Goal: Task Accomplishment & Management: Complete application form

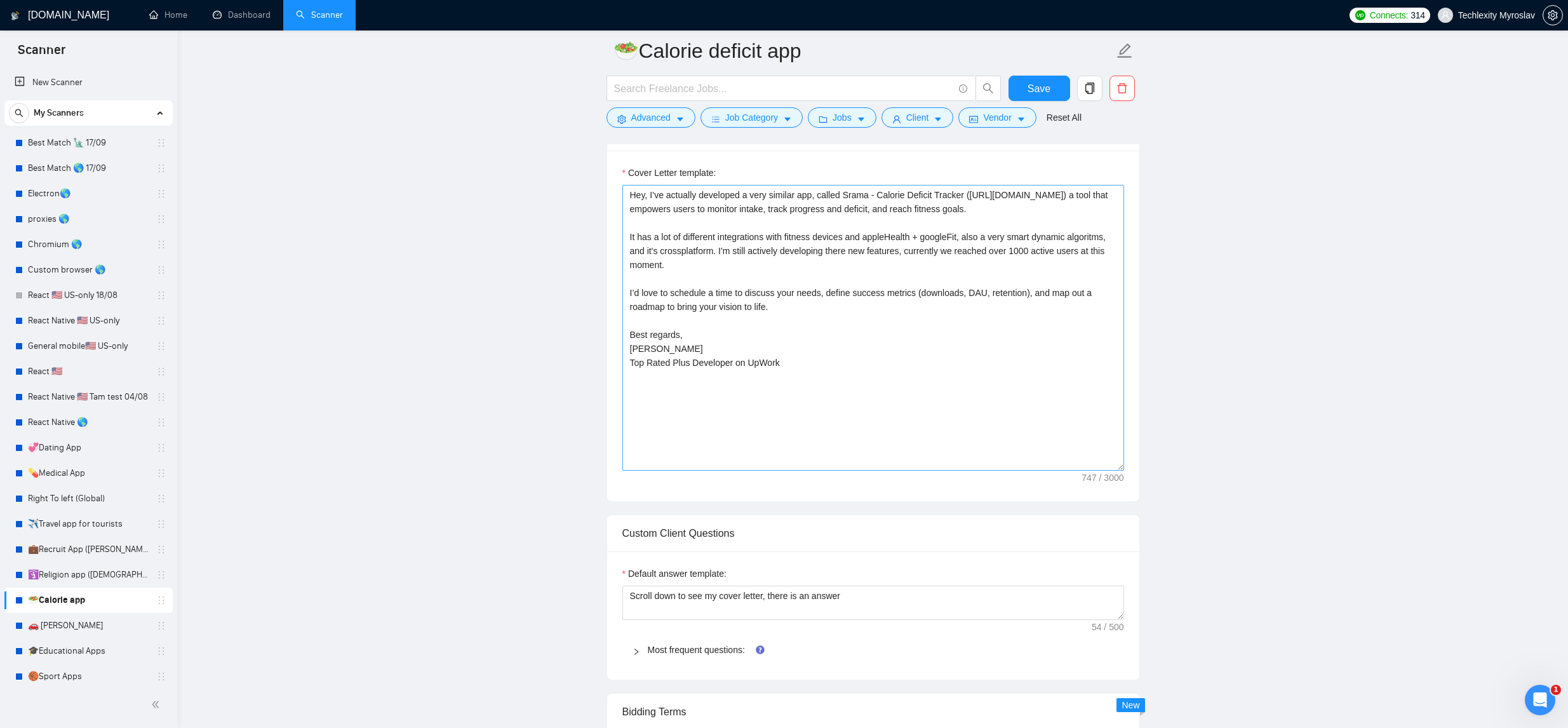
scroll to position [1002, 0]
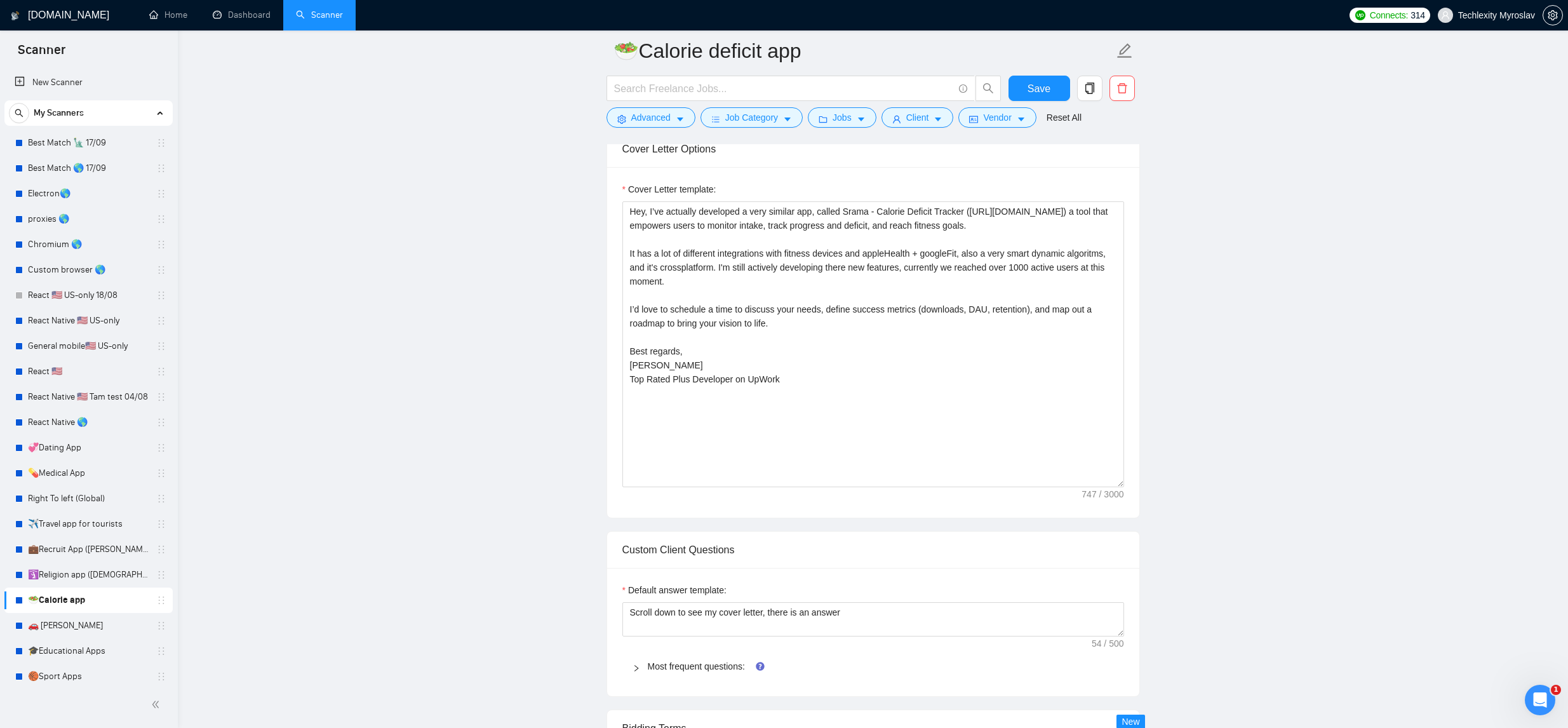
drag, startPoint x: 799, startPoint y: 398, endPoint x: 622, endPoint y: 158, distance: 298.2
click at [622, 158] on div "Cover Letter Options Cover Letter template: Hey, I’ve actually developed a very…" at bounding box center [874, 324] width 534 height 388
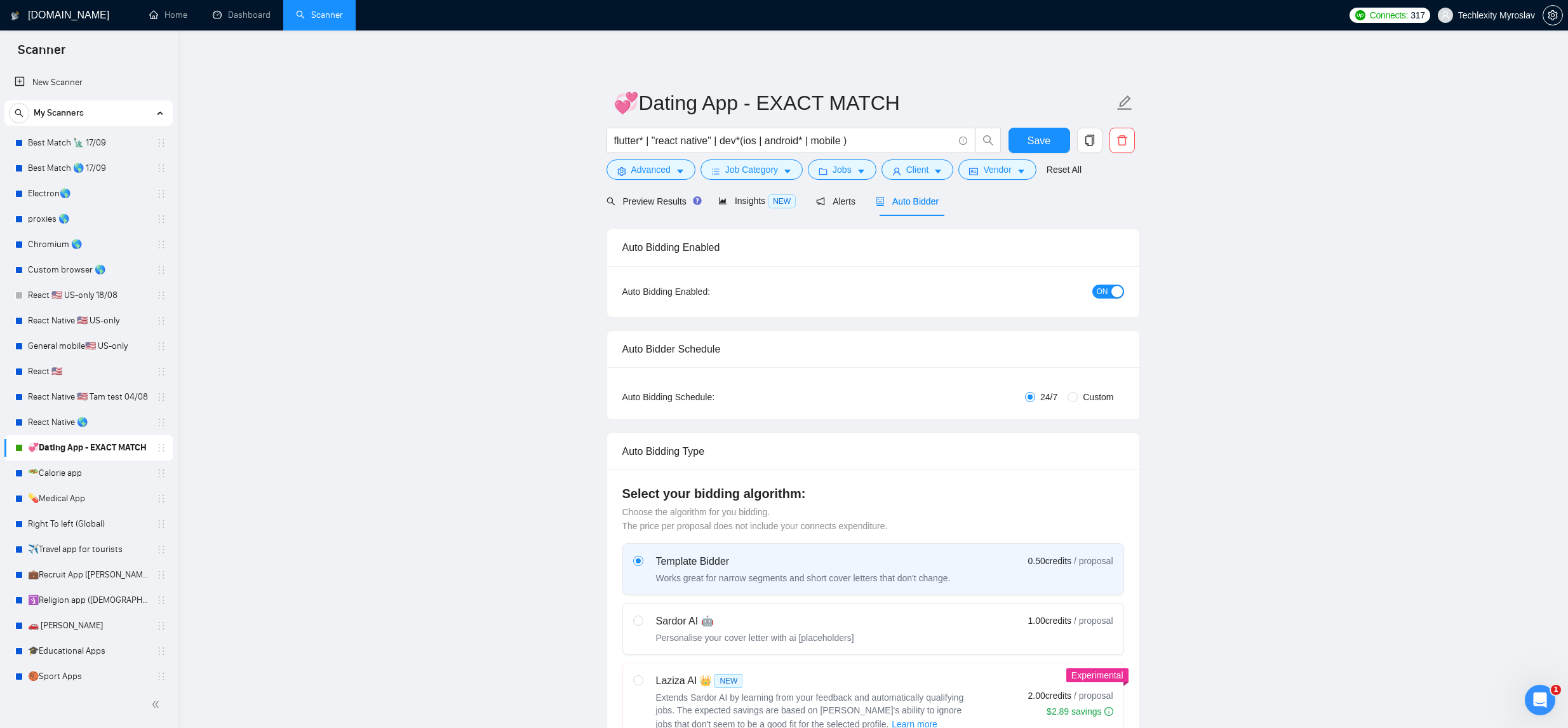
drag, startPoint x: 118, startPoint y: 478, endPoint x: 863, endPoint y: 61, distance: 853.8
click at [118, 478] on link "🥗Calorie app" at bounding box center [88, 473] width 121 height 25
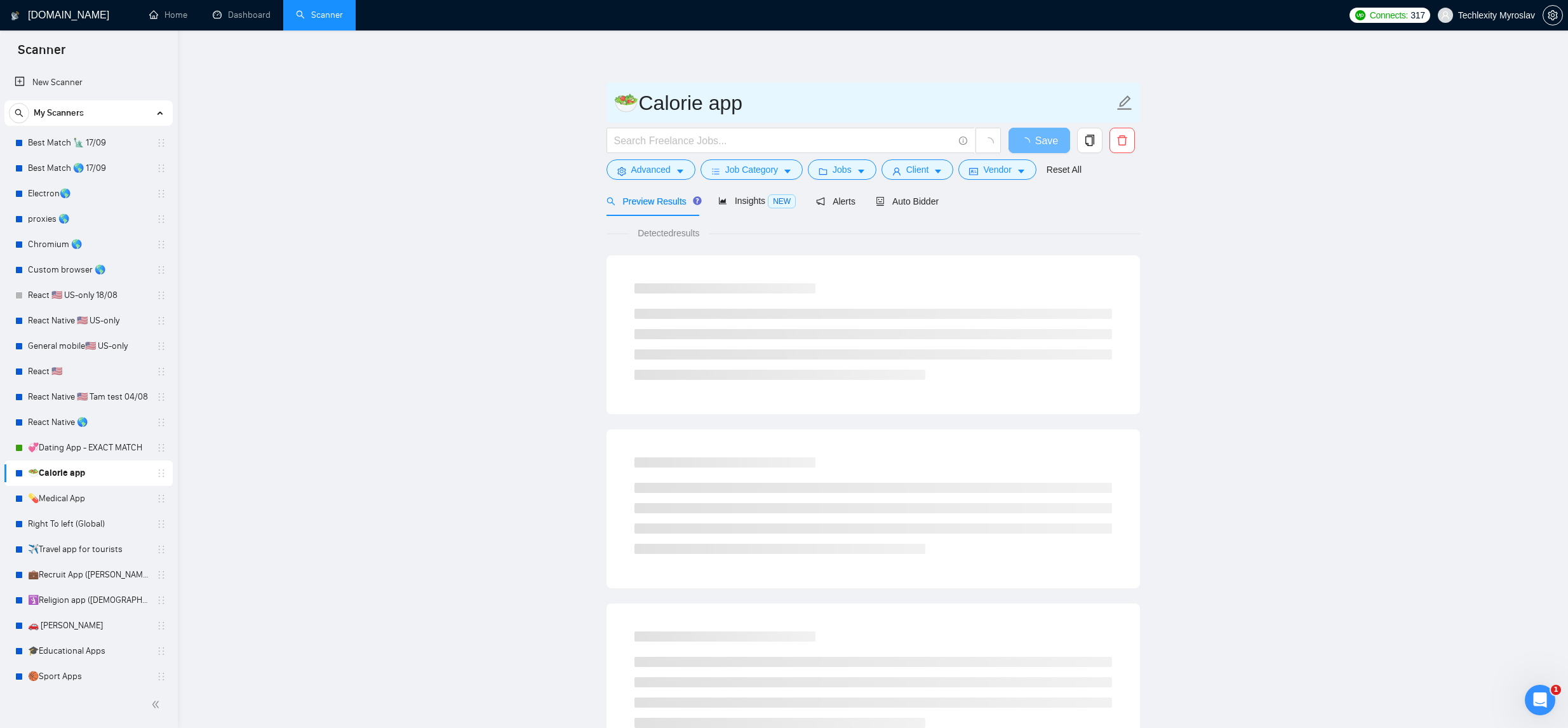
click at [785, 106] on input "🥗Calorie app" at bounding box center [864, 103] width 500 height 32
paste input "Hey, I’ve actually developed a very similar app, called Srama - Calorie Deficit…"
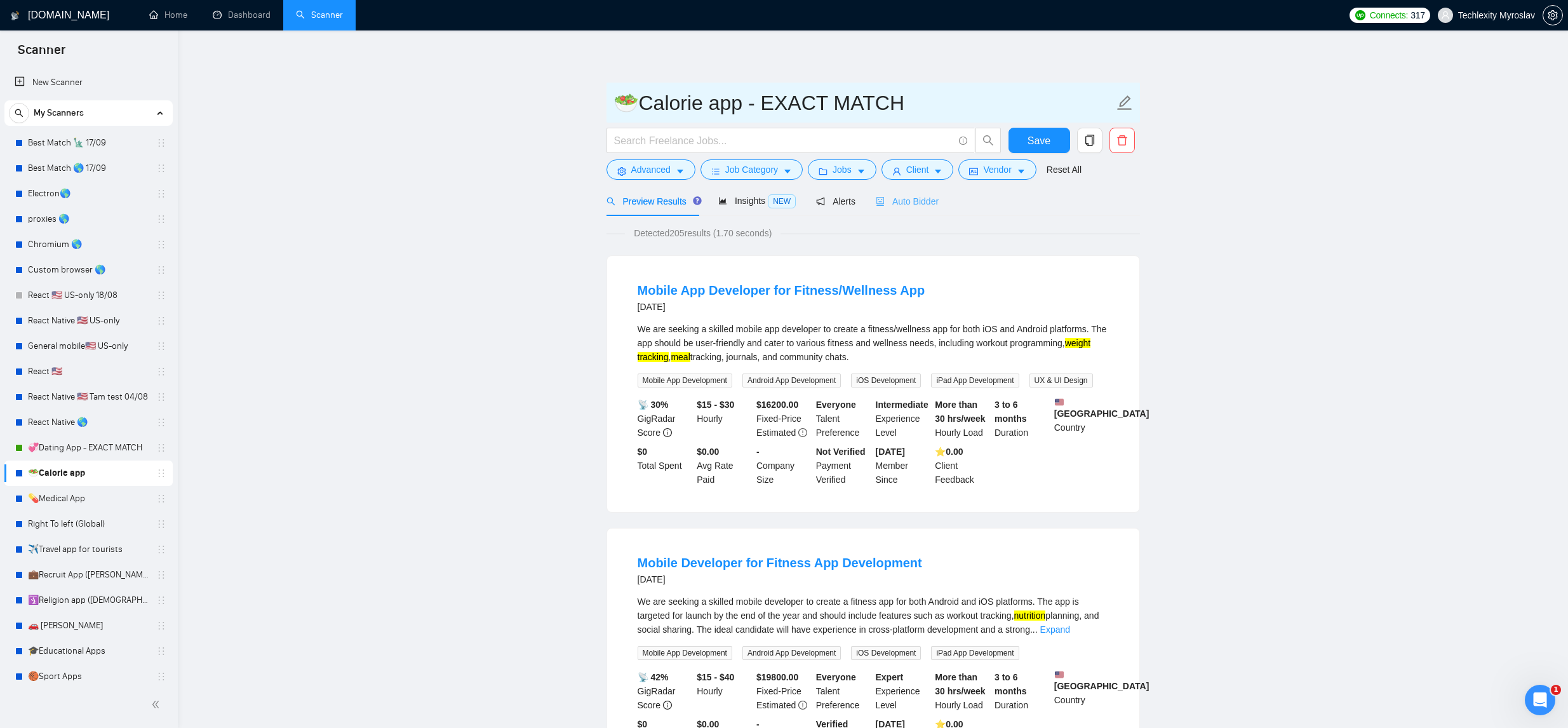
type input "🥗Calorie app - EXACT MATCH"
click at [921, 200] on span "Auto Bidder" at bounding box center [908, 201] width 63 height 10
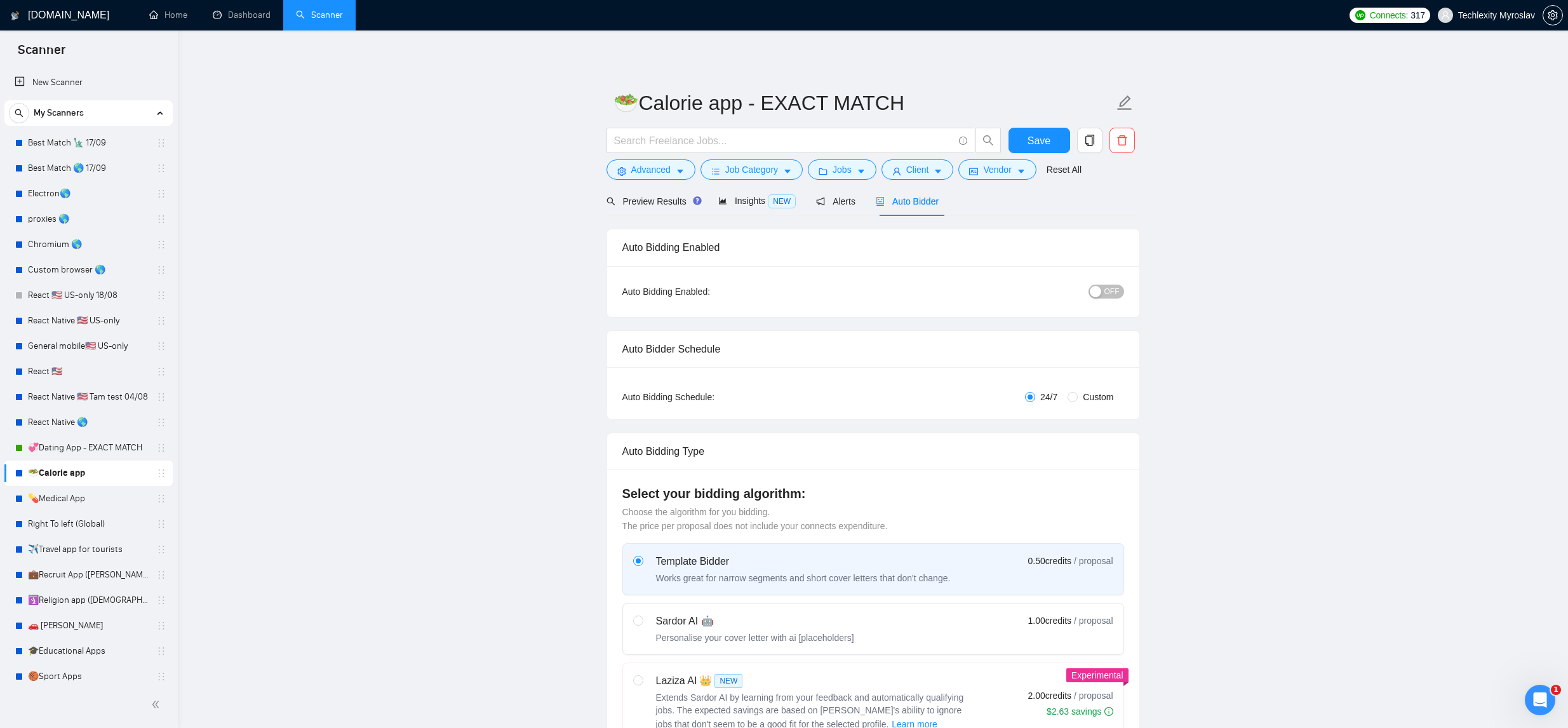
radio input "false"
radio input "true"
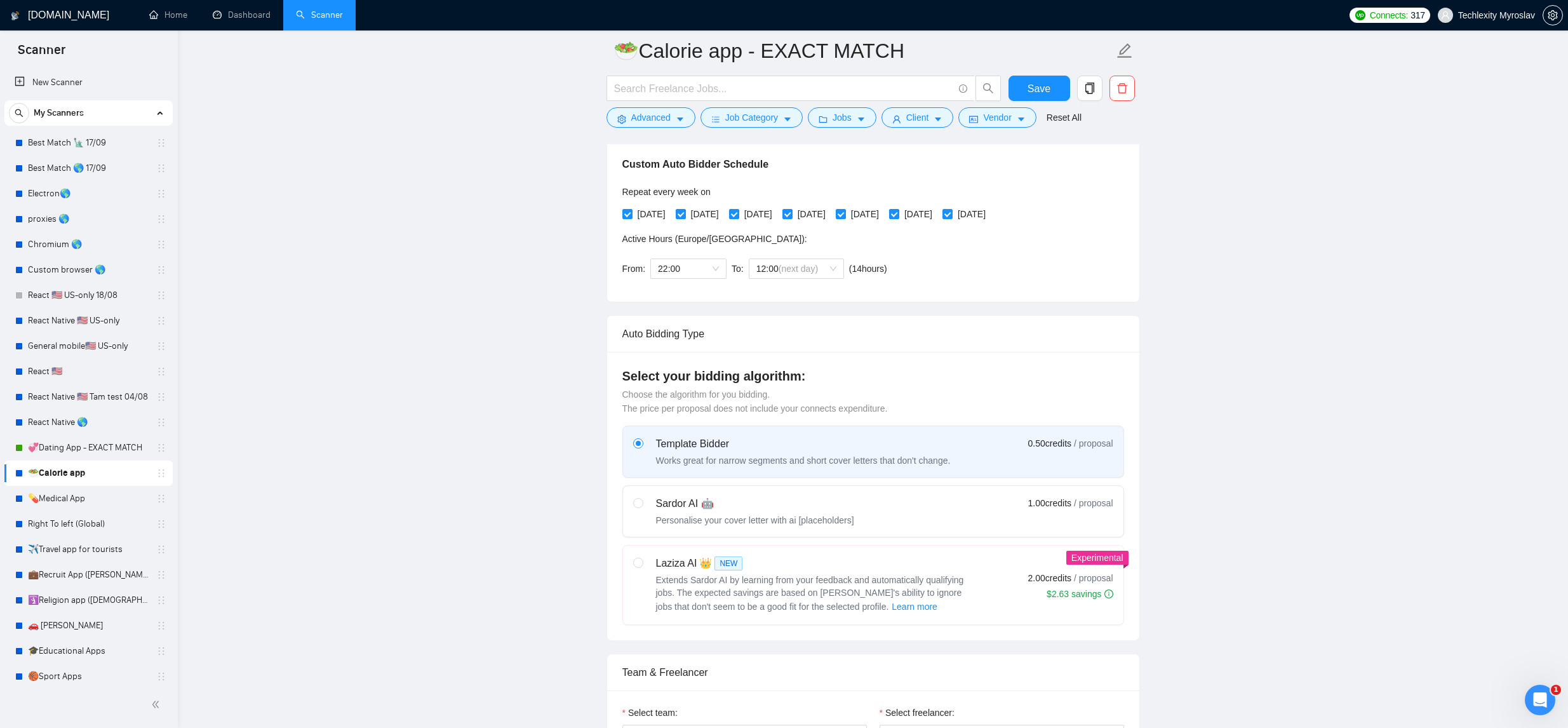
scroll to position [210, 0]
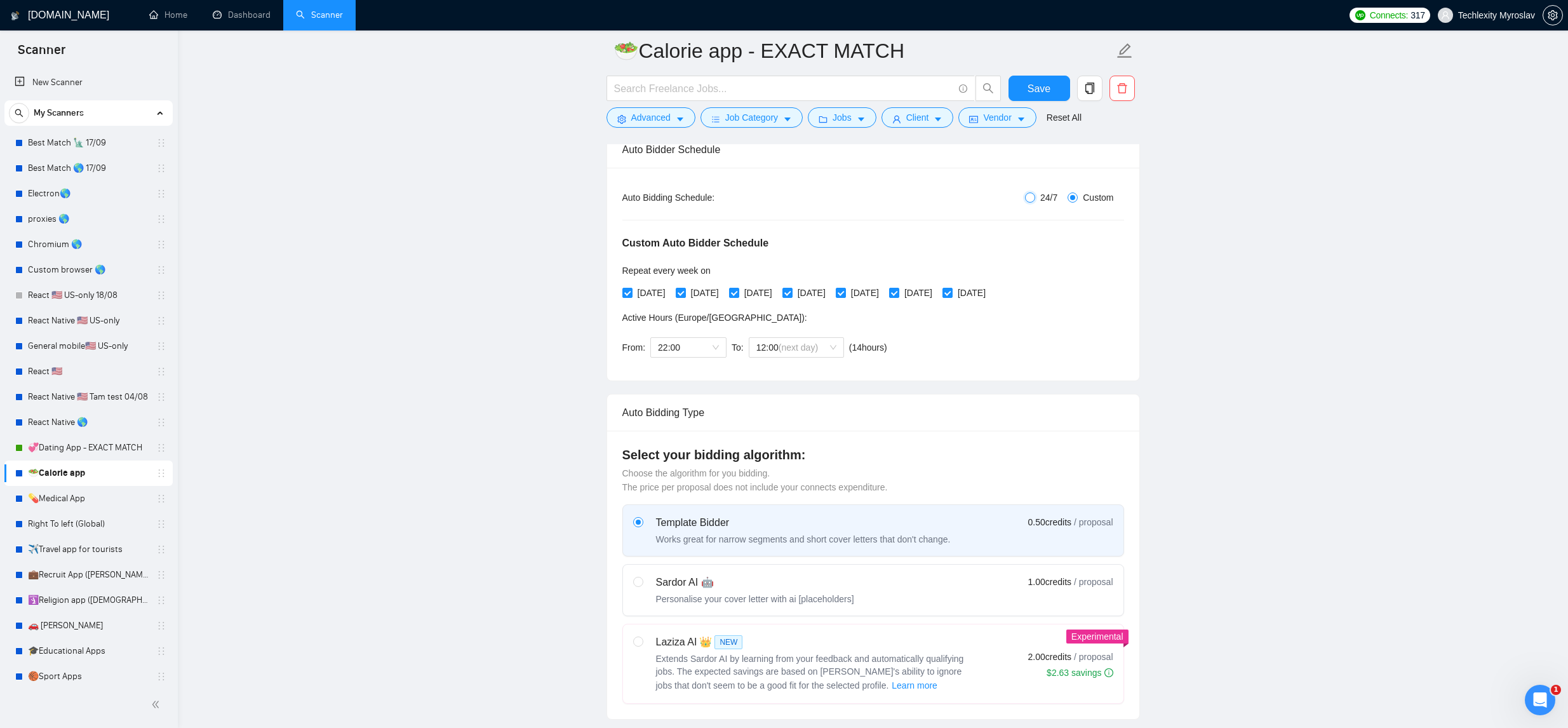
click at [1031, 198] on input "24/7" at bounding box center [1030, 198] width 10 height 10
radio input "true"
radio input "false"
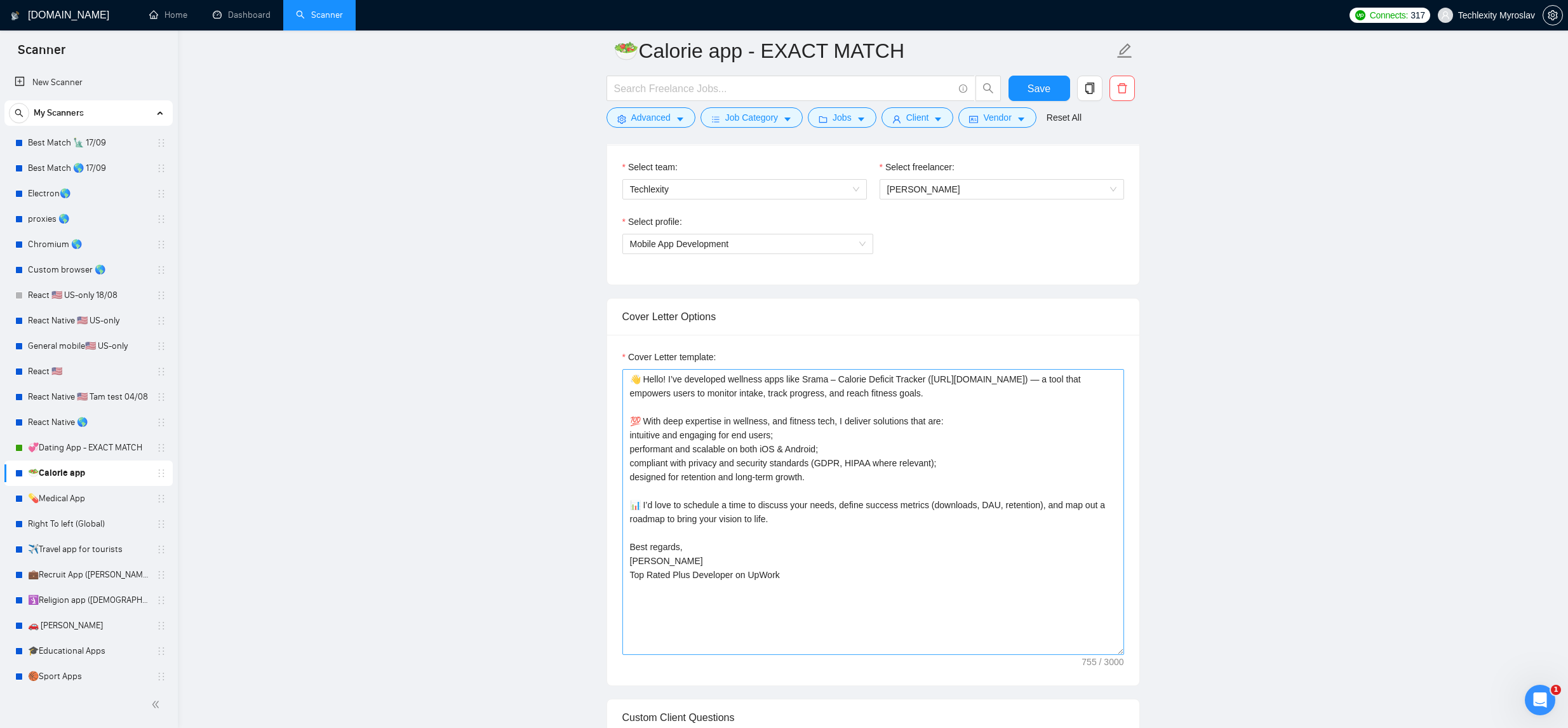
scroll to position [674, 0]
drag, startPoint x: 792, startPoint y: 580, endPoint x: 603, endPoint y: 321, distance: 320.6
paste textarea "Hey, I’ve actually developed a very similar app, called Srama - Calorie Deficit…"
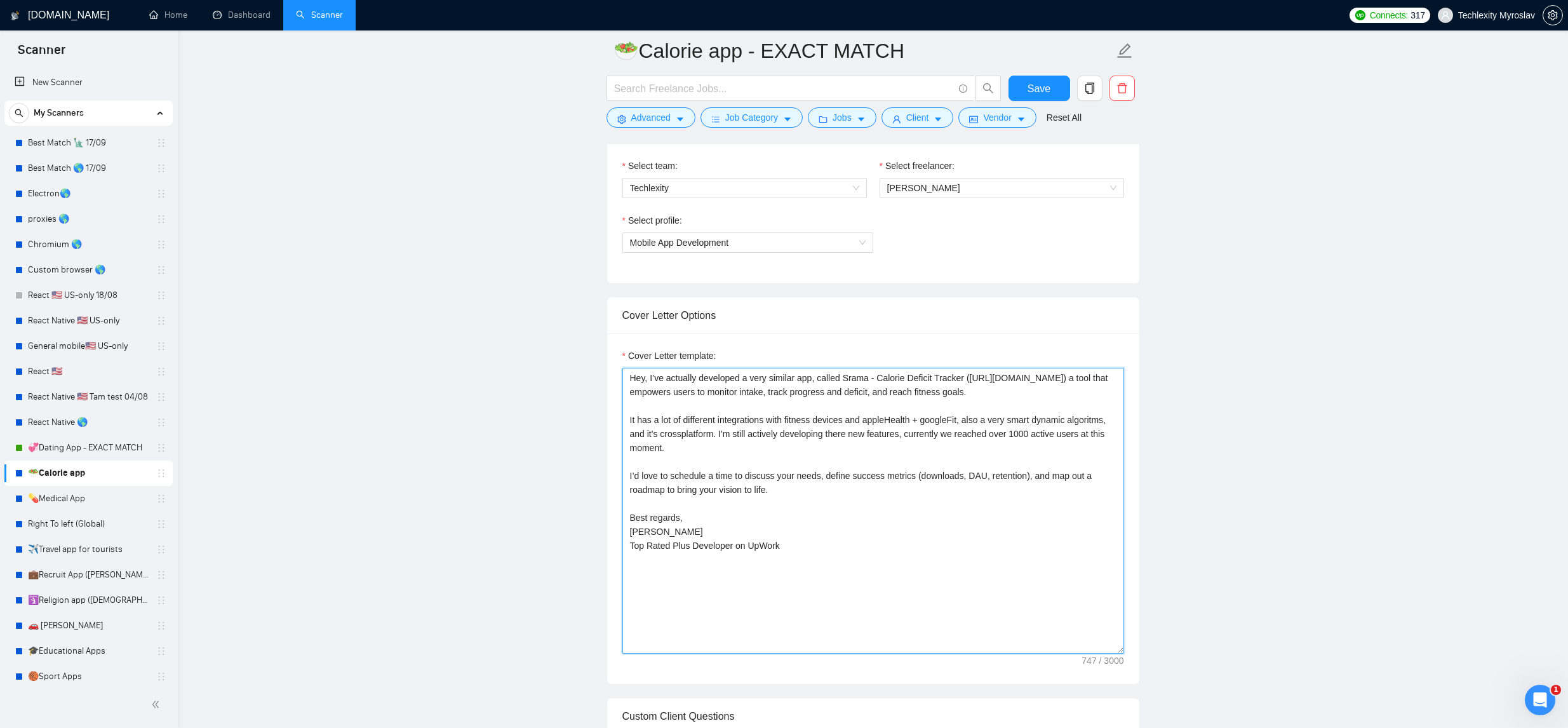
scroll to position [676, 0]
click at [770, 401] on textarea "Hey, I’ve actually developed a very similar app, called Srama - Calorie Deficit…" at bounding box center [873, 509] width 502 height 286
drag, startPoint x: 789, startPoint y: 501, endPoint x: 829, endPoint y: 494, distance: 40.6
click at [829, 494] on textarea "Hey, I’ve actually developed a very similar app, called Srama - Calorie Deficit…" at bounding box center [873, 509] width 502 height 286
click at [904, 484] on textarea "Hey, I’ve actually developed a very similar app, called Srama - Calorie Deficit…" at bounding box center [873, 509] width 502 height 286
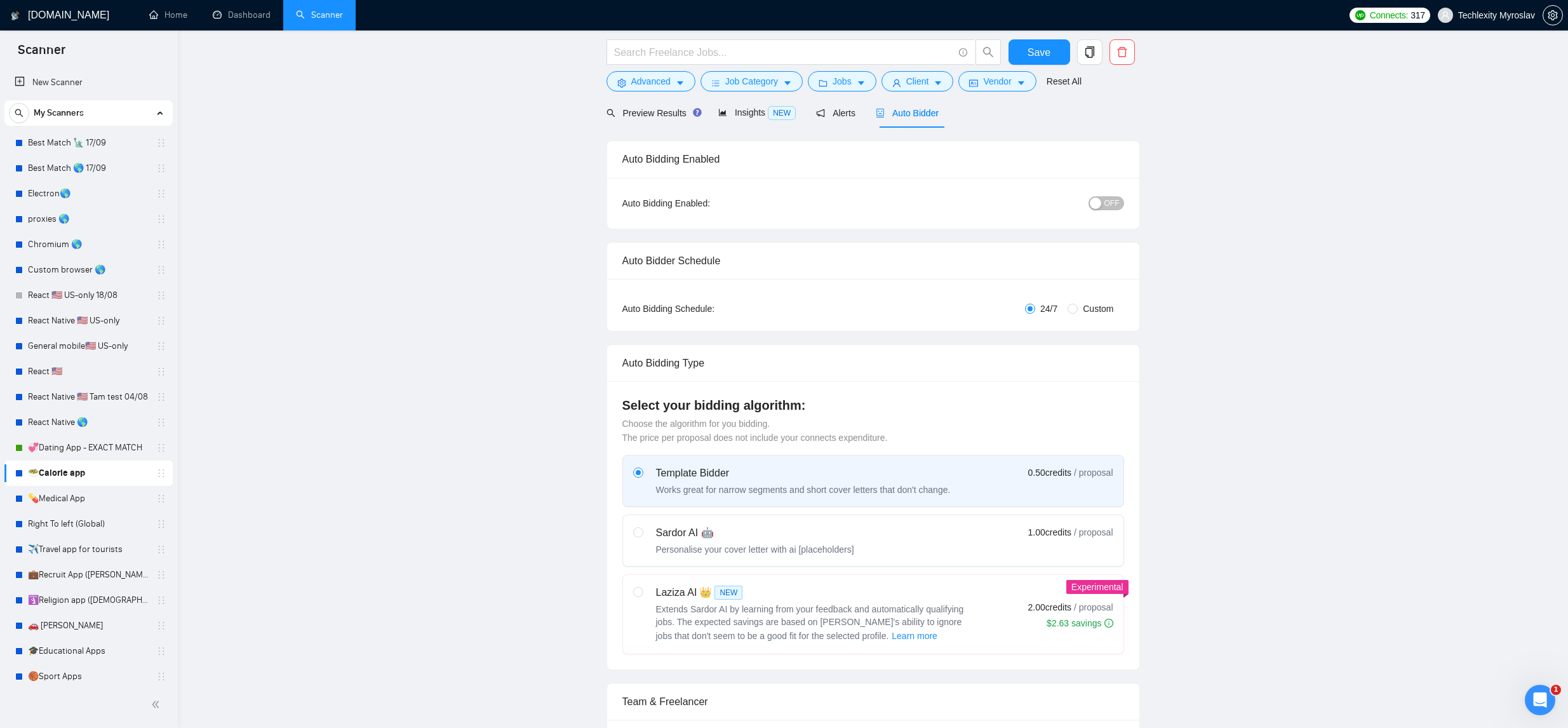
scroll to position [0, 0]
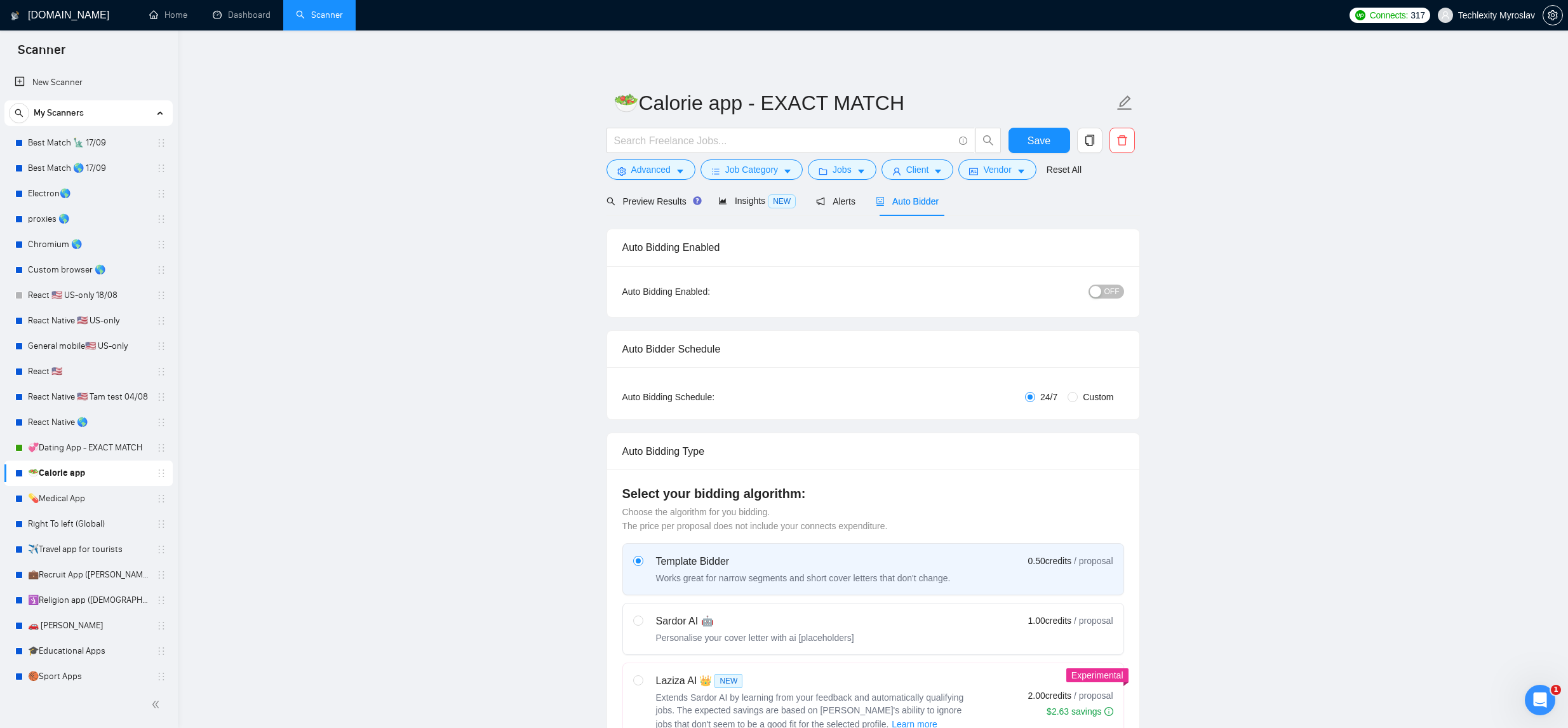
type textarea "Hey, I’ve actually developed a very similar app, called Srama - Calorie Deficit…"
click at [1097, 295] on div "button" at bounding box center [1096, 291] width 12 height 12
click at [1039, 142] on span "Save" at bounding box center [1039, 141] width 23 height 16
drag, startPoint x: 110, startPoint y: 453, endPoint x: 578, endPoint y: 319, distance: 486.8
click at [110, 453] on link "💞Dating App - EXACT MATCH" at bounding box center [88, 448] width 121 height 25
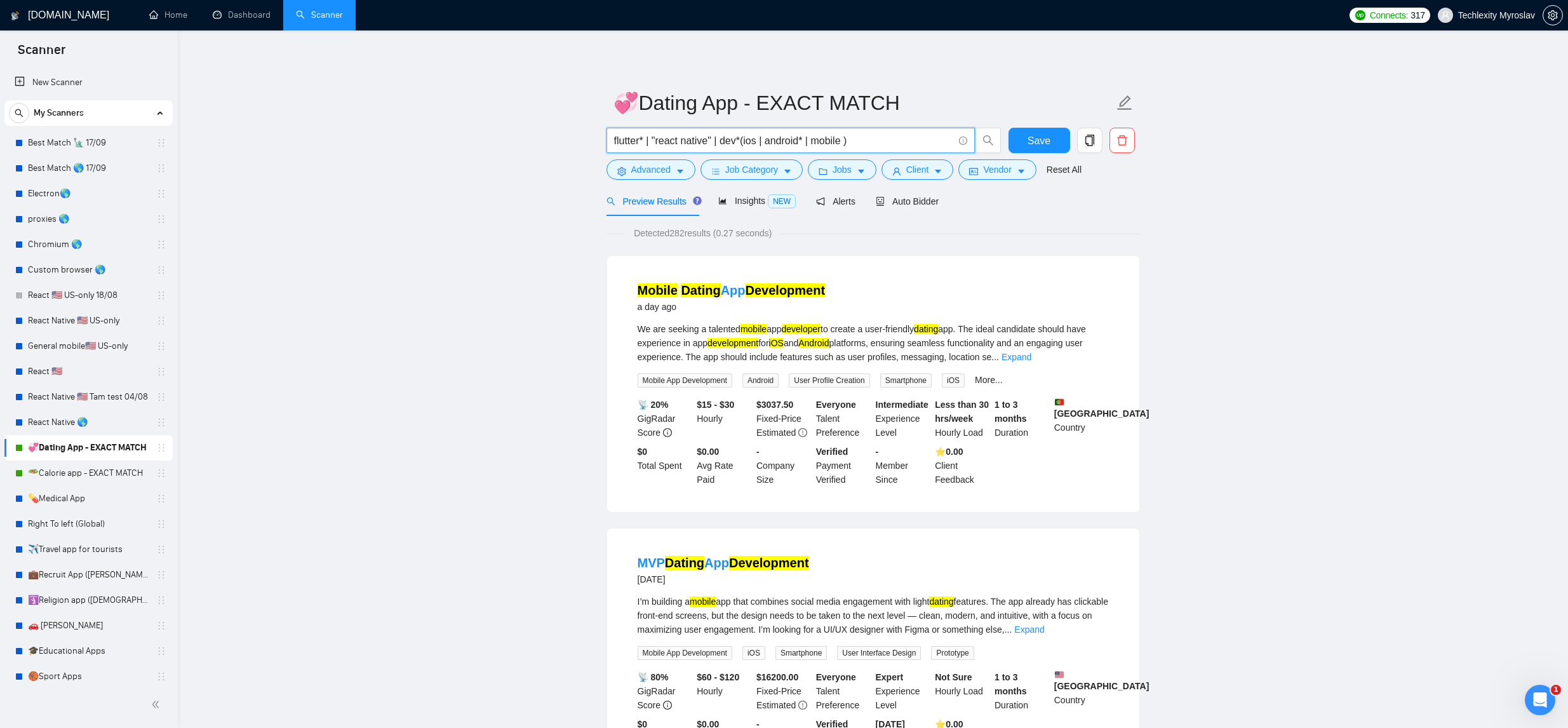
drag, startPoint x: 863, startPoint y: 142, endPoint x: 545, endPoint y: 141, distance: 318.0
click at [904, 97] on input "💞Dating App - EXACT MATCH" at bounding box center [864, 103] width 500 height 32
click at [712, 103] on input "💞Dating App - EXACT MATCH" at bounding box center [864, 103] width 500 height 32
click at [714, 104] on input "💞Dating App - EXACT MATCH" at bounding box center [864, 103] width 500 height 32
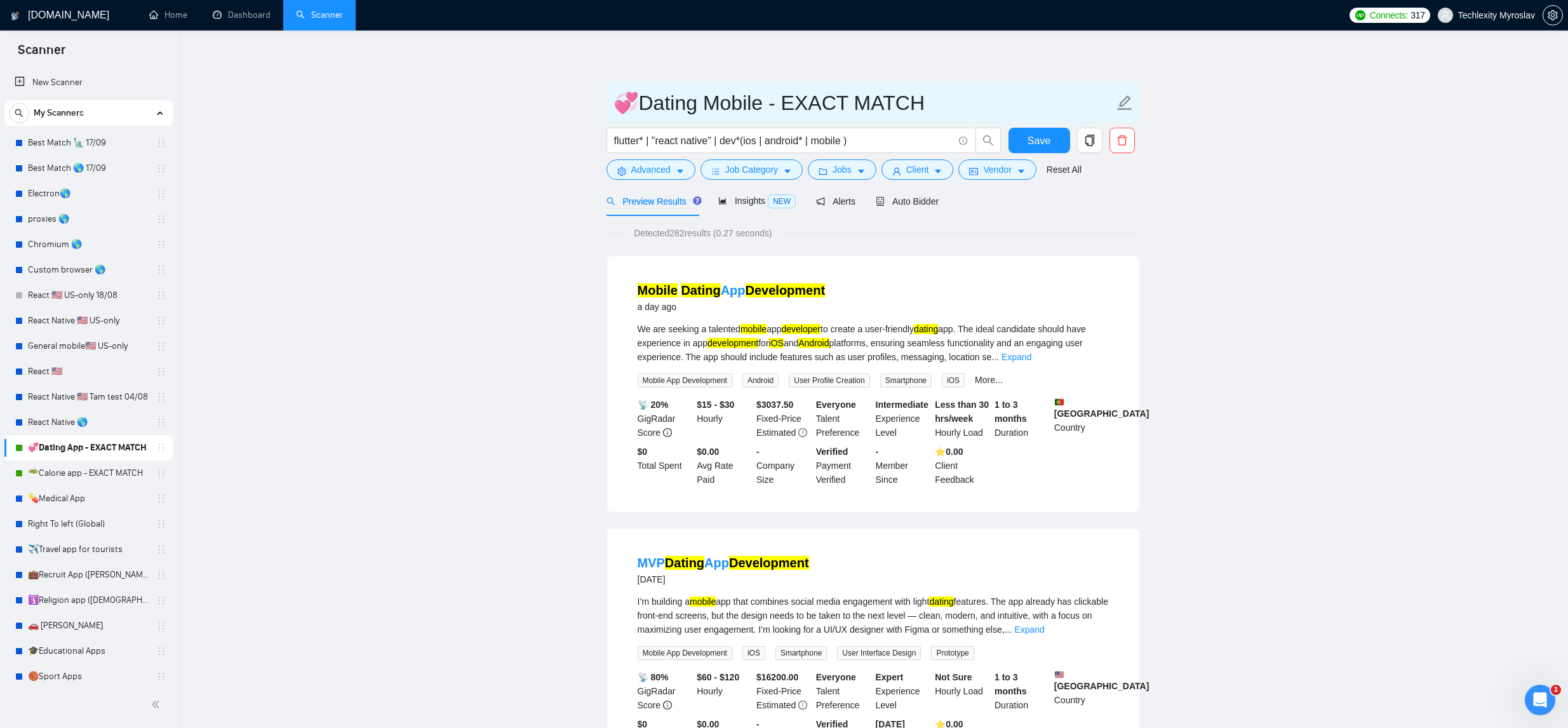
type input "💞Dating Mobile - EXACT MATCH"
click at [1079, 153] on div at bounding box center [1090, 143] width 30 height 32
click at [1053, 147] on button "Save" at bounding box center [1039, 140] width 62 height 25
click at [662, 177] on button "Advanced" at bounding box center [651, 170] width 89 height 21
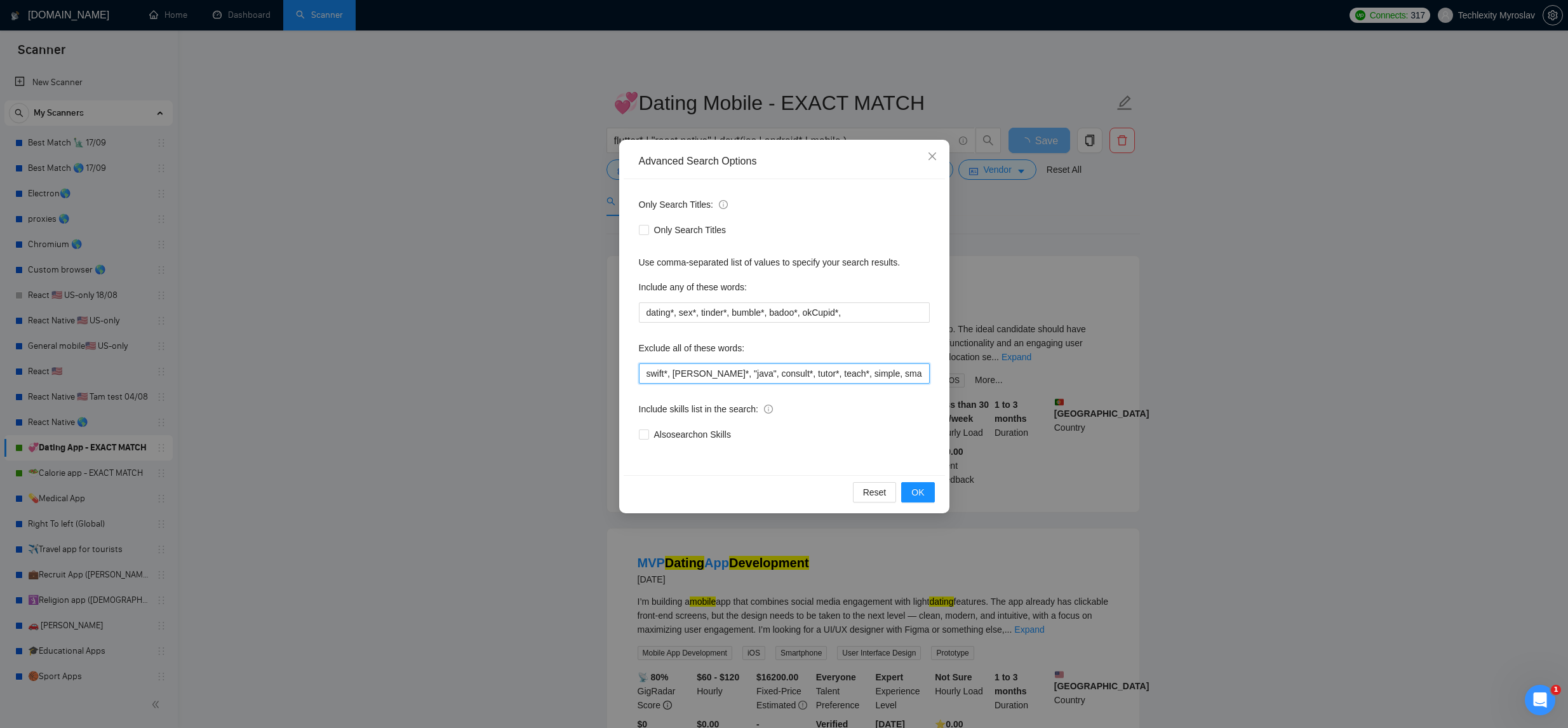
click at [725, 371] on input "swift*, kotlin*, "java", consult*, tutor*, teach*, simple, small, urgent, tweak…" at bounding box center [784, 374] width 291 height 21
click at [726, 371] on input "swift*, kotlin*, "java", consult*, tutor*, teach*, simple, small, urgent, tweak…" at bounding box center [784, 374] width 291 height 21
click at [725, 371] on input "swift*, kotlin*, "java", consult*, tutor*, teach*, simple, small, urgent, tweak…" at bounding box center [784, 374] width 291 height 21
click at [929, 158] on icon "close" at bounding box center [932, 156] width 10 height 10
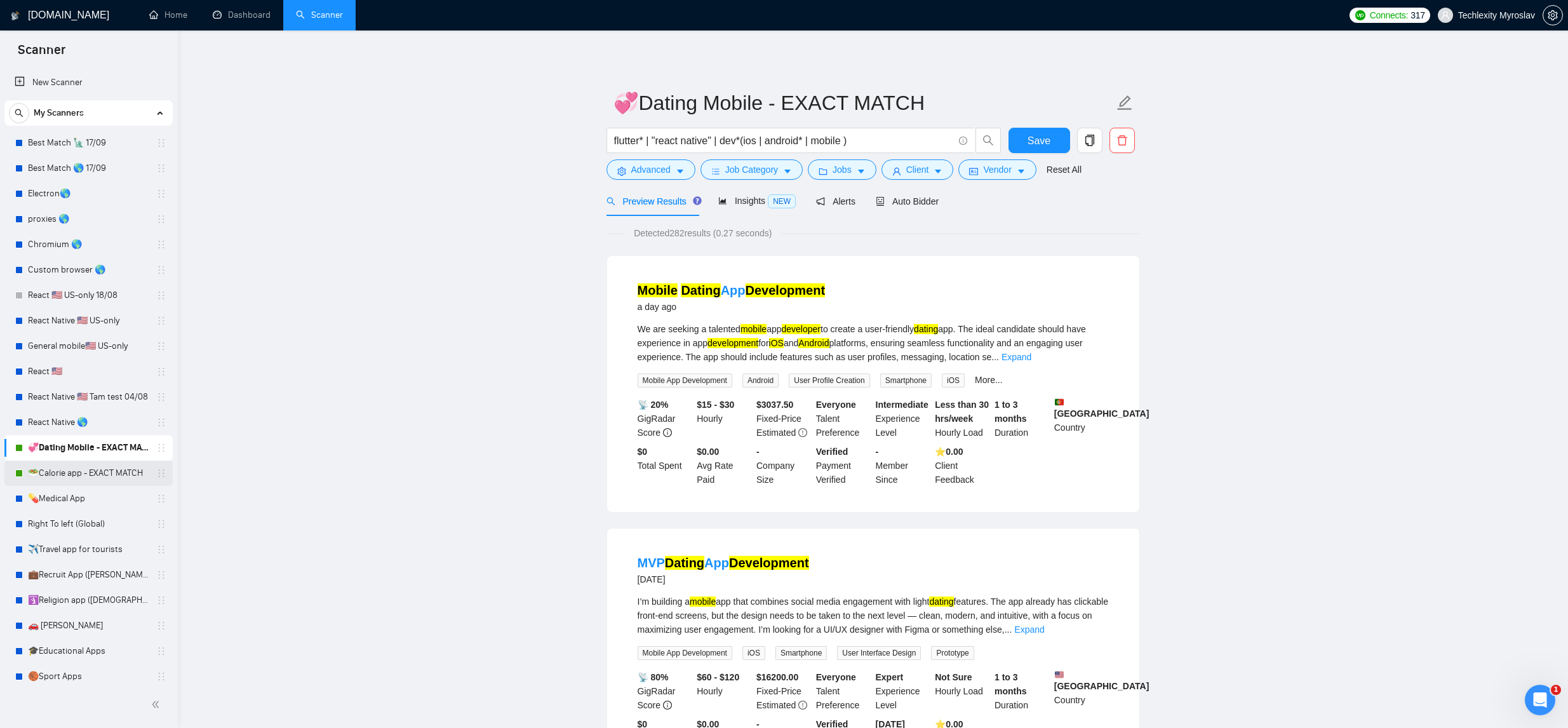
click at [79, 470] on link "🥗Calorie app - EXACT MATCH" at bounding box center [88, 473] width 121 height 25
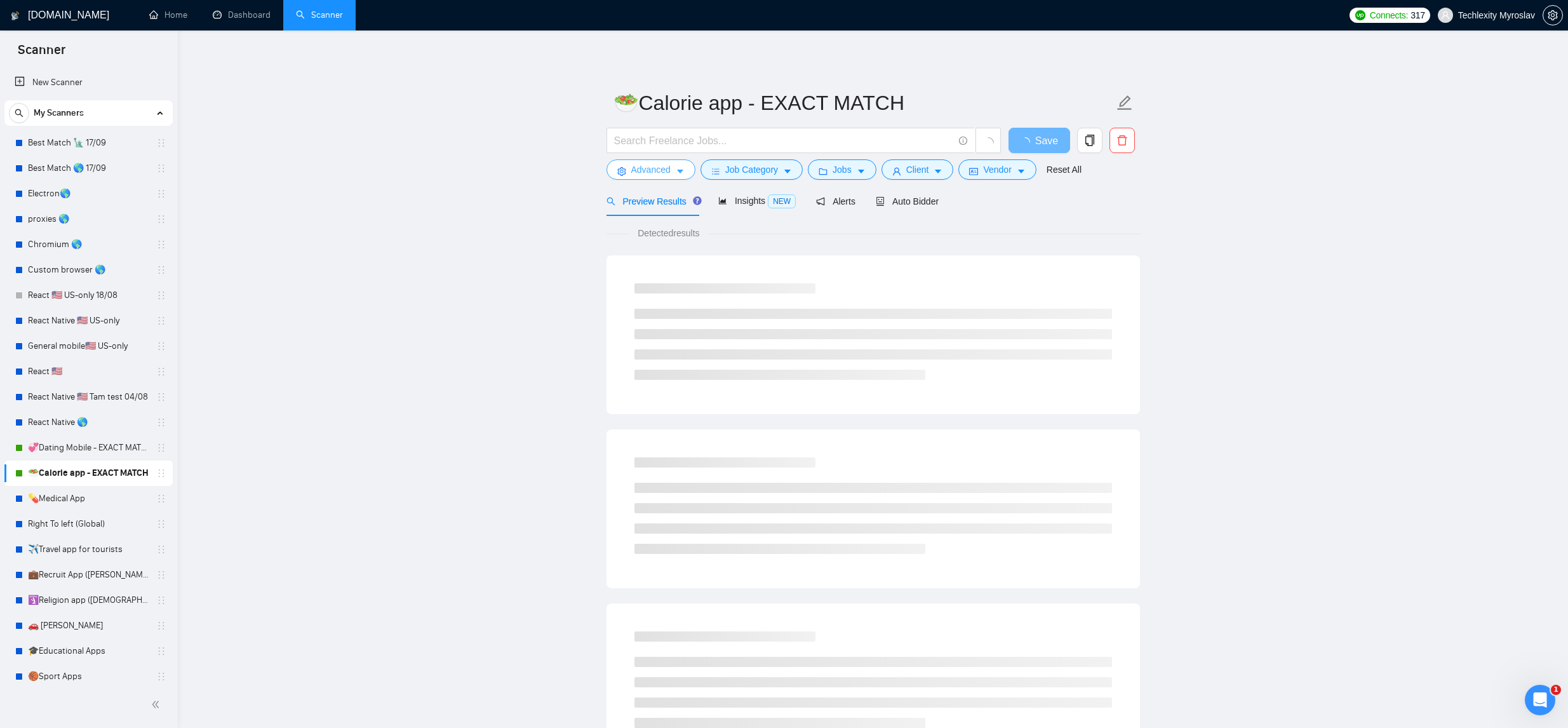
click at [684, 165] on button "Advanced" at bounding box center [651, 170] width 89 height 21
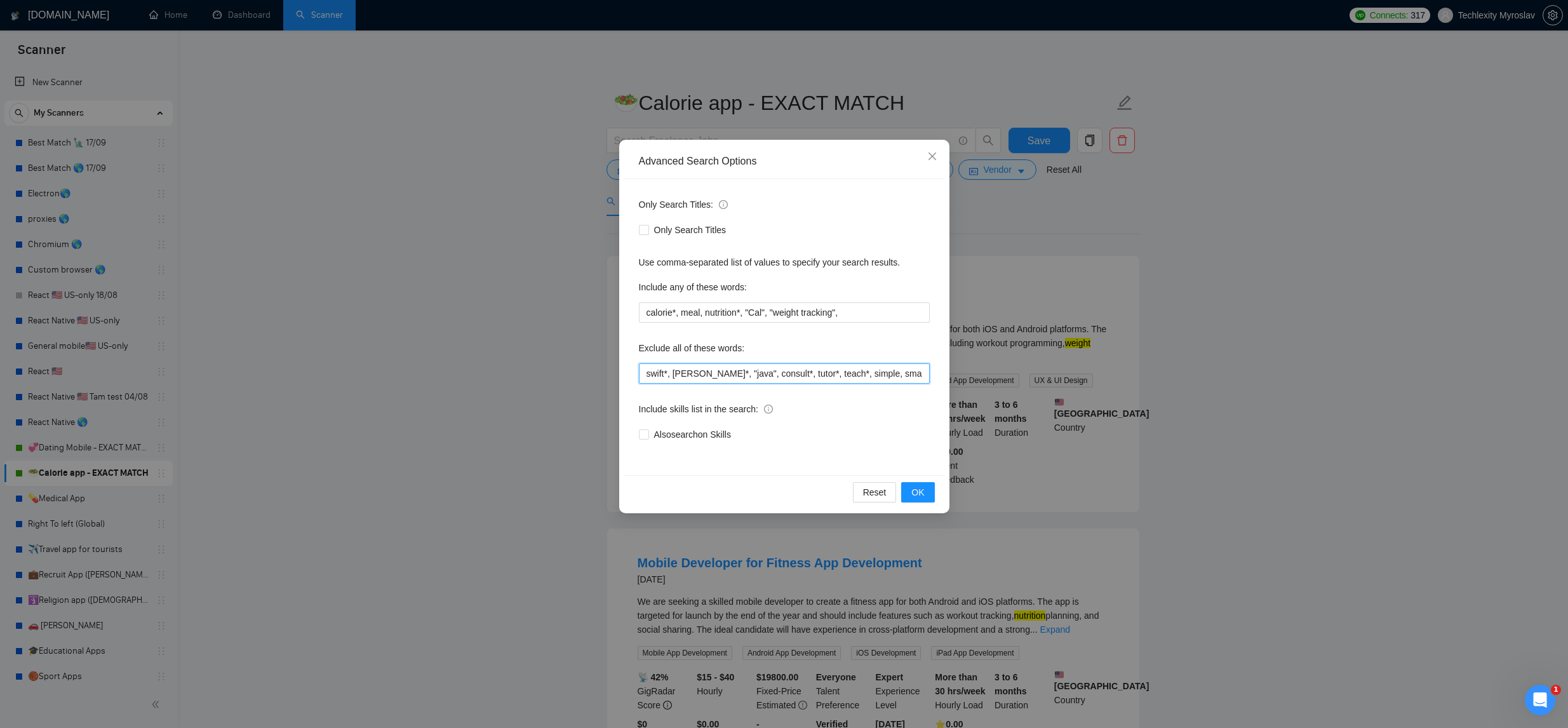
click at [747, 377] on input "swift*, kotlin*, "java", consult*, tutor*, teach*, simple, small, urgent, tweak…" at bounding box center [784, 374] width 291 height 21
click at [747, 377] on input "swift*, kotlin*, "java", consult*, tutor*, teach*, simple, small, urgent, tweak…" at bounding box center [784, 374] width 291 height 21
click at [747, 377] on input "swift*, kotlin*, "java", consult*, tutor*, teach*, simple, small, urgent, tweak…" at bounding box center [784, 374] width 291 height 21
paste input "swift*, kotlin*, "java", consult*, tutor*, teach*, simple, small, urgent, tweak…"
type input "swift*, kotlin*, "java", consult*, tutor*, teach*, simple, small, urgent, tweak…"
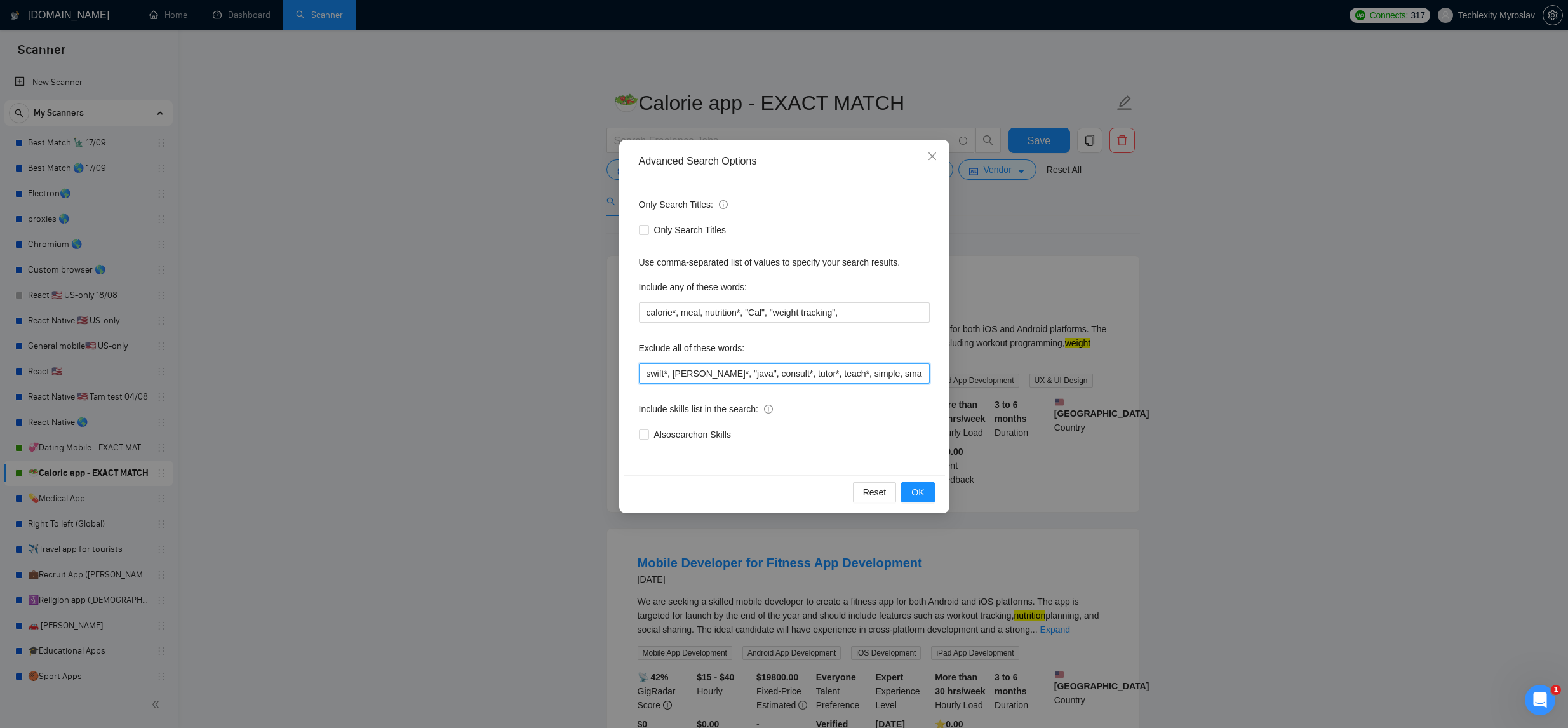
scroll to position [0, 519]
click at [912, 486] on span "OK" at bounding box center [918, 493] width 13 height 14
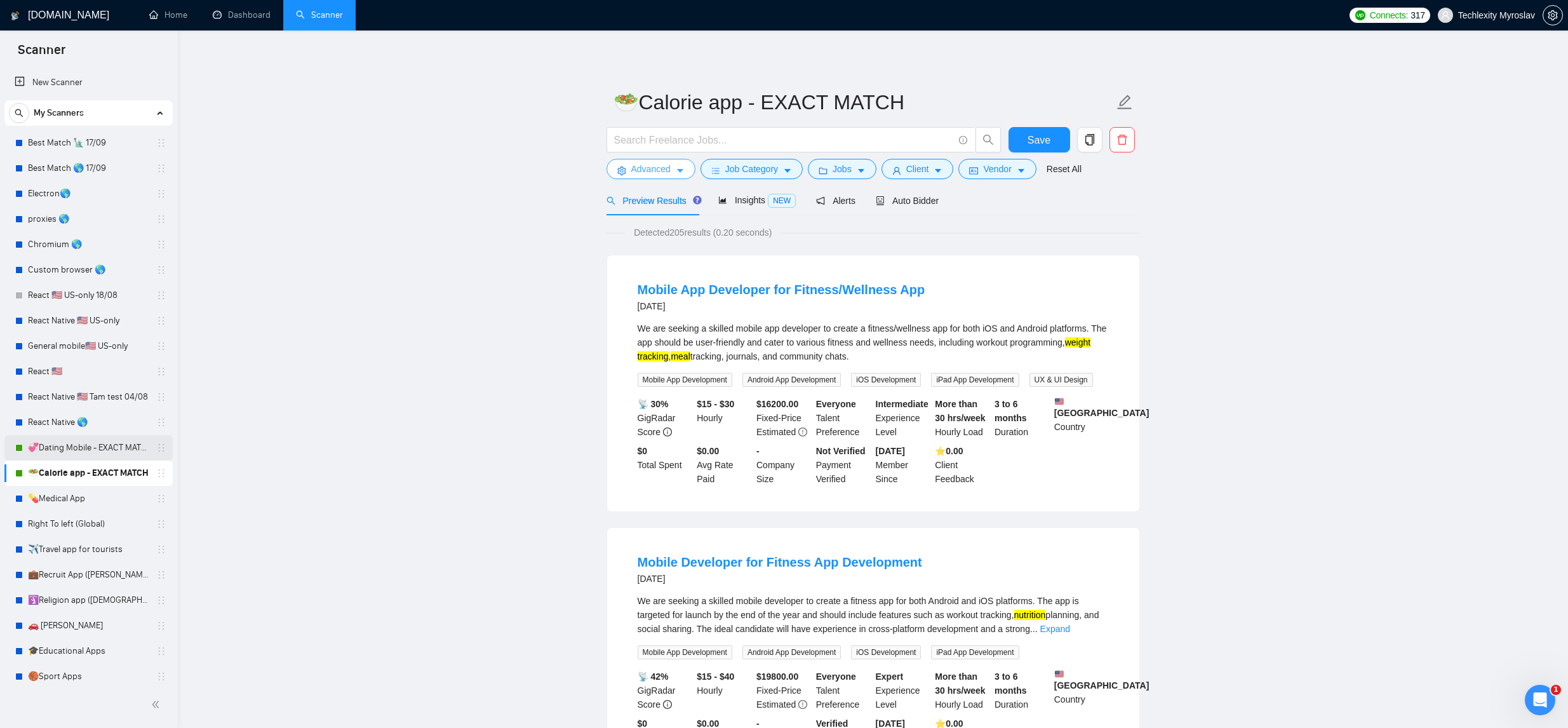
scroll to position [5, 0]
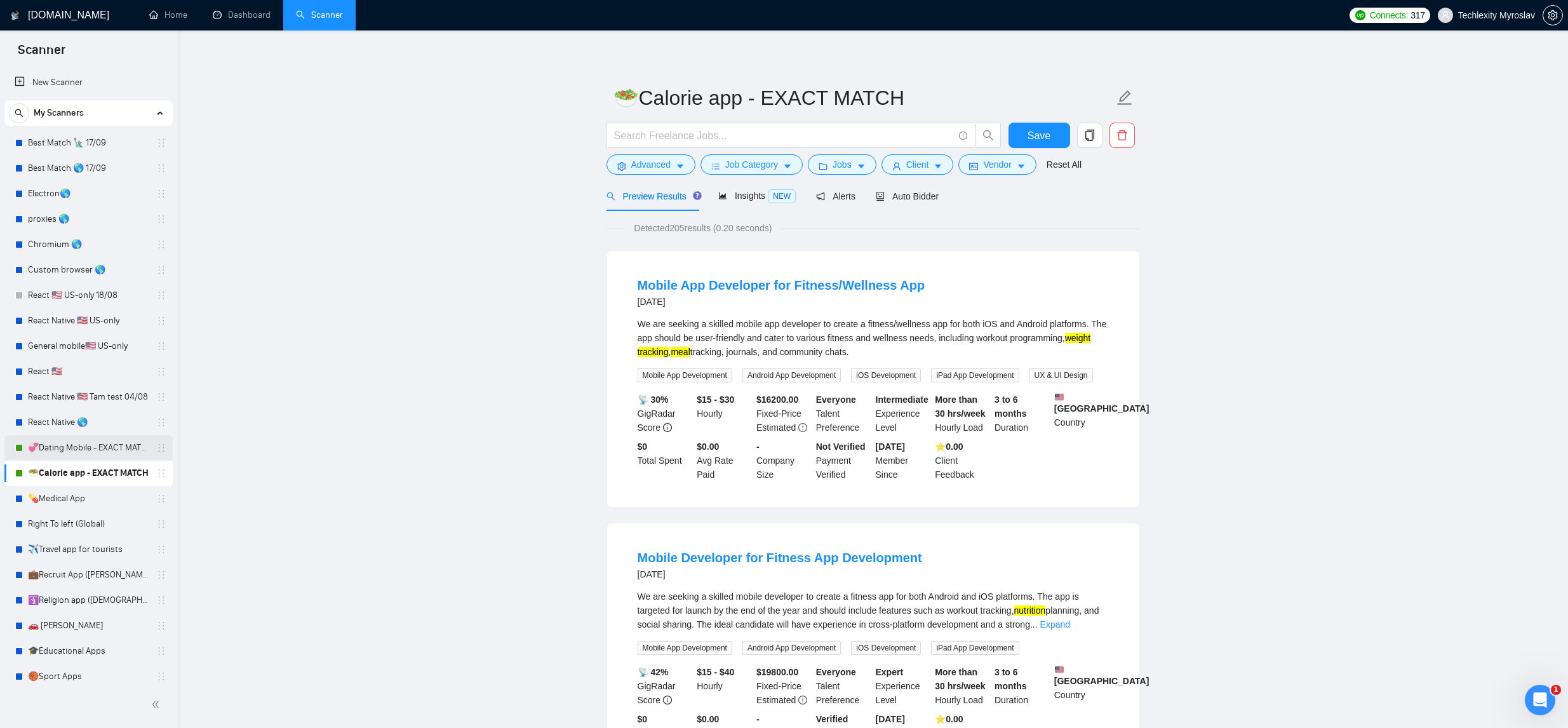
click at [113, 449] on link "💞Dating Mobile - EXACT MATCH" at bounding box center [88, 448] width 121 height 25
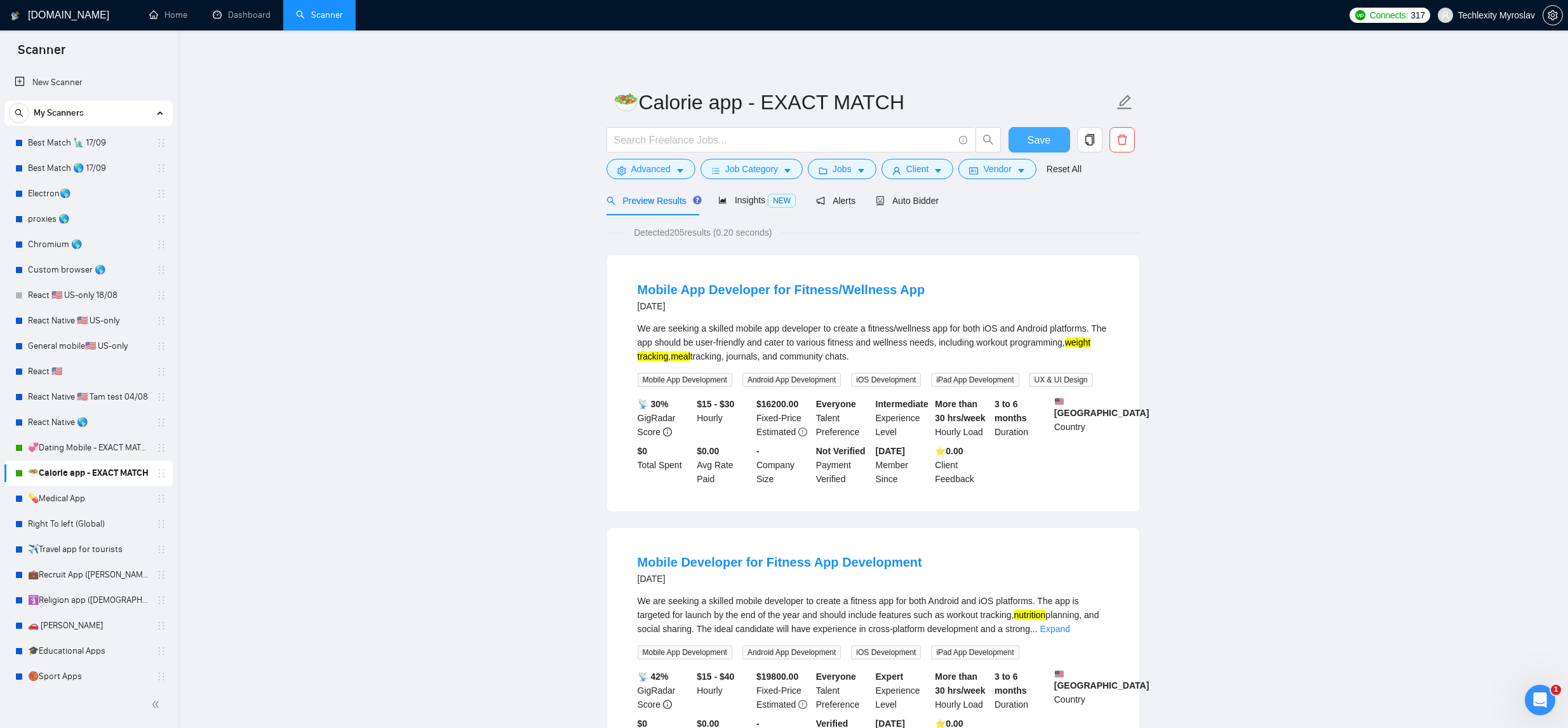
click at [1032, 138] on span "Save" at bounding box center [1039, 140] width 23 height 16
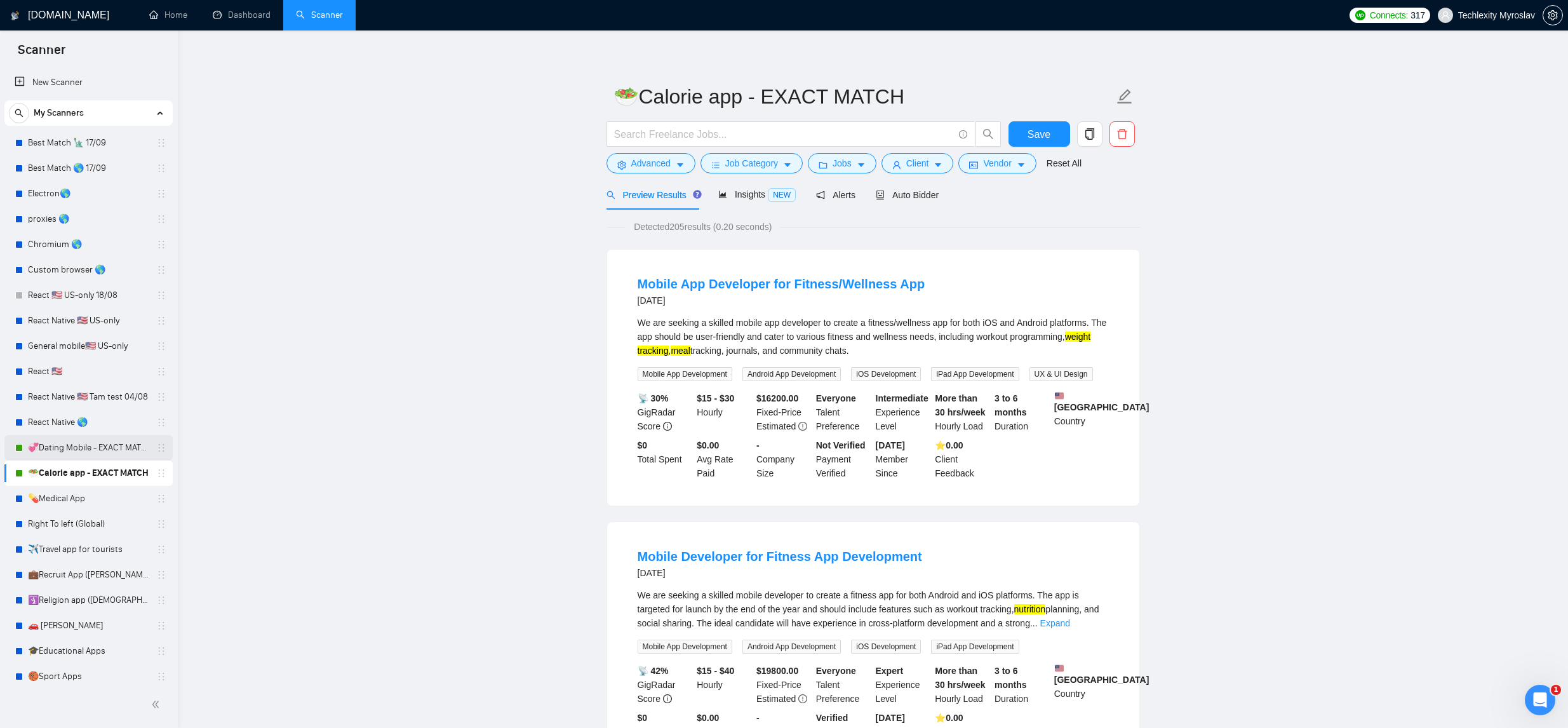
scroll to position [7, 0]
click at [107, 439] on link "💞Dating Mobile - EXACT MATCH" at bounding box center [88, 448] width 121 height 25
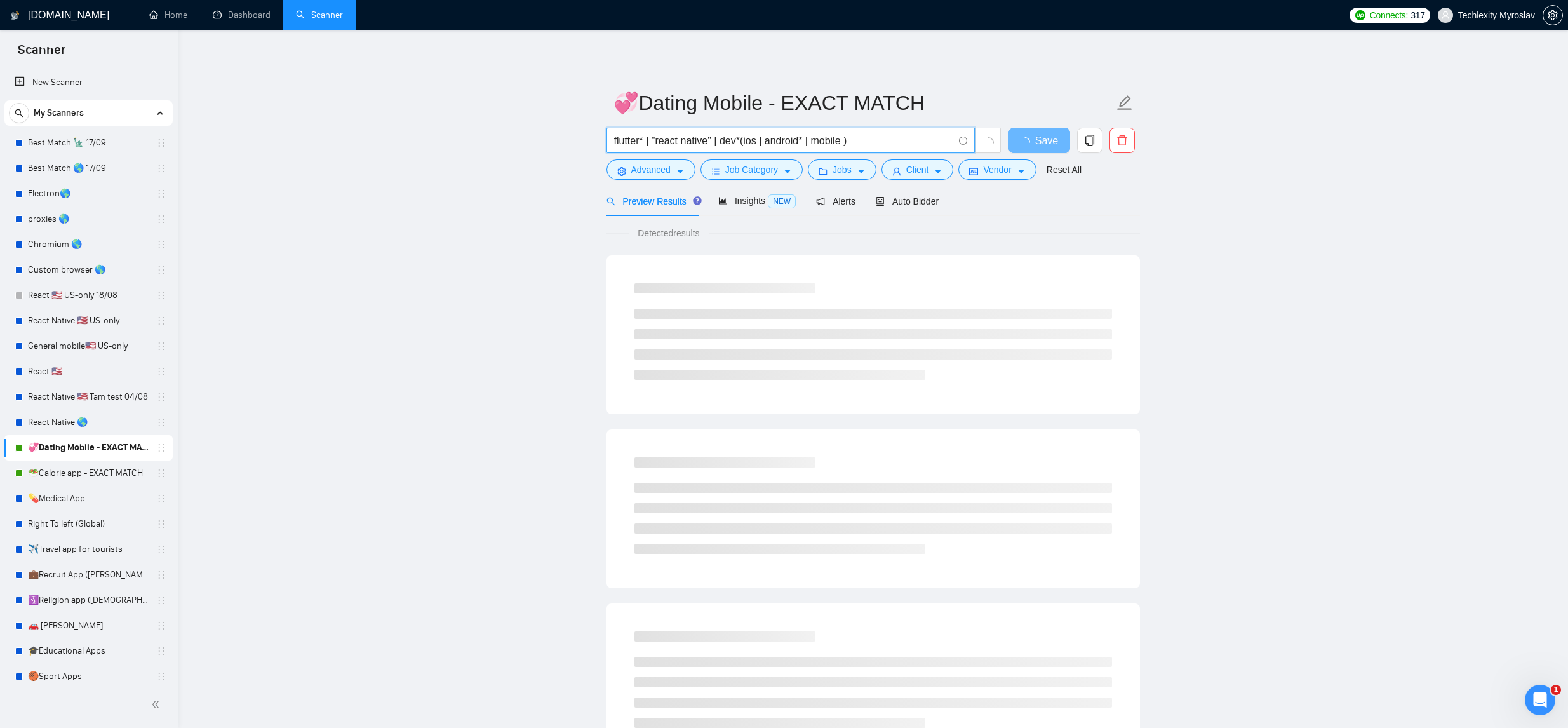
drag, startPoint x: 879, startPoint y: 138, endPoint x: 562, endPoint y: 147, distance: 317.1
click at [562, 147] on main "💞Dating Mobile - EXACT MATCH flutter* | "react native" | dev*(ios | android* | …" at bounding box center [872, 580] width 1349 height 1059
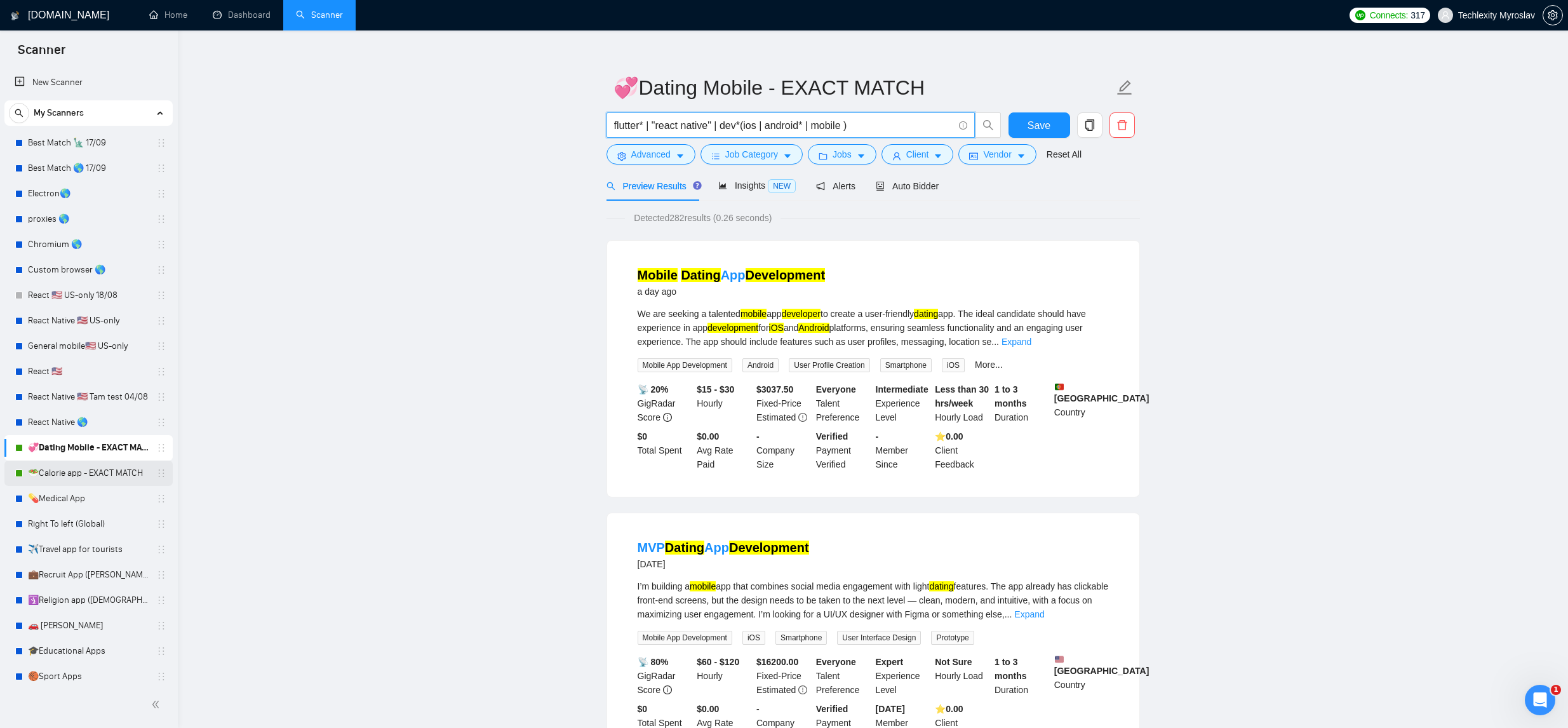
scroll to position [1, 0]
click at [82, 471] on link "🥗Calorie app - EXACT MATCH" at bounding box center [88, 471] width 121 height 25
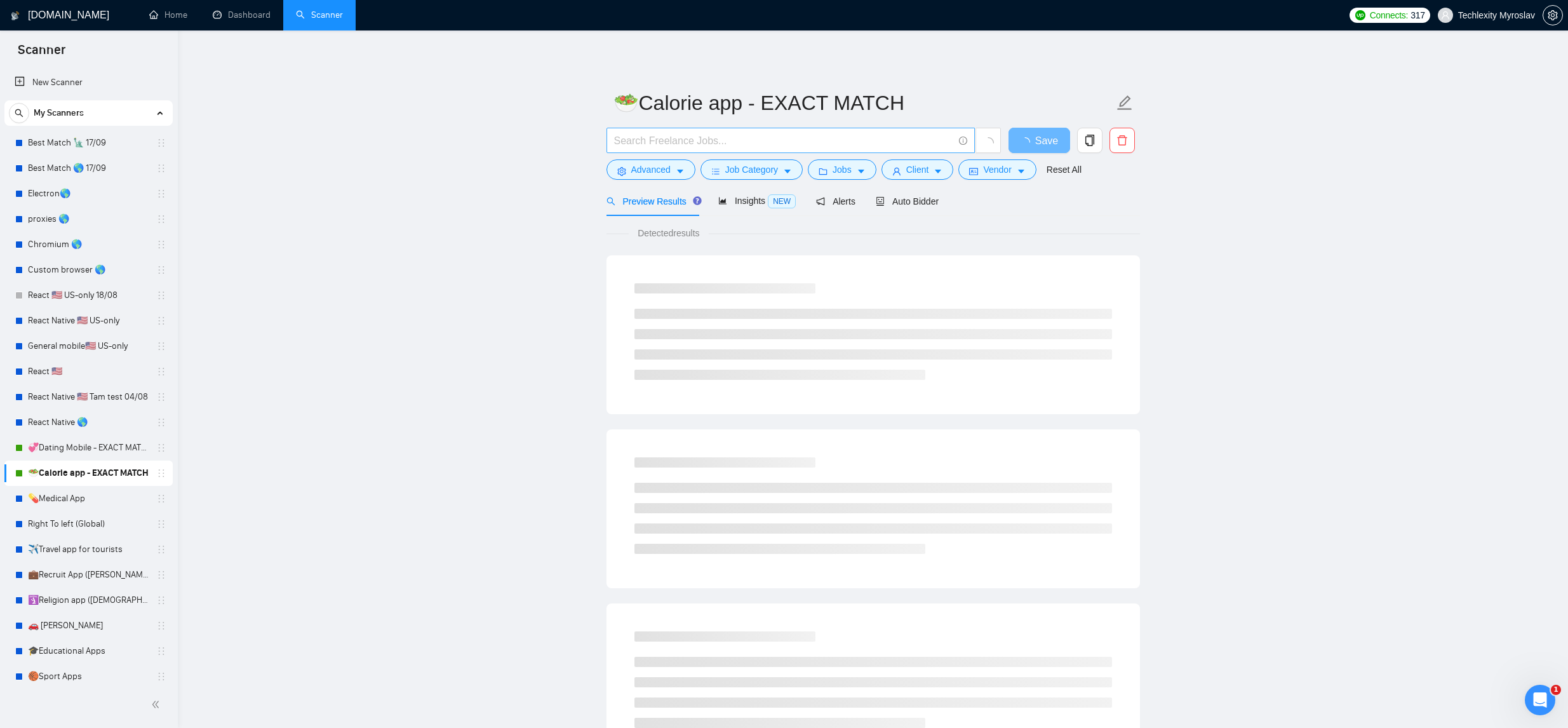
click at [790, 141] on input "text" at bounding box center [784, 141] width 339 height 16
paste input "flutter* | "react native" | dev*(ios | android* | mobile )"
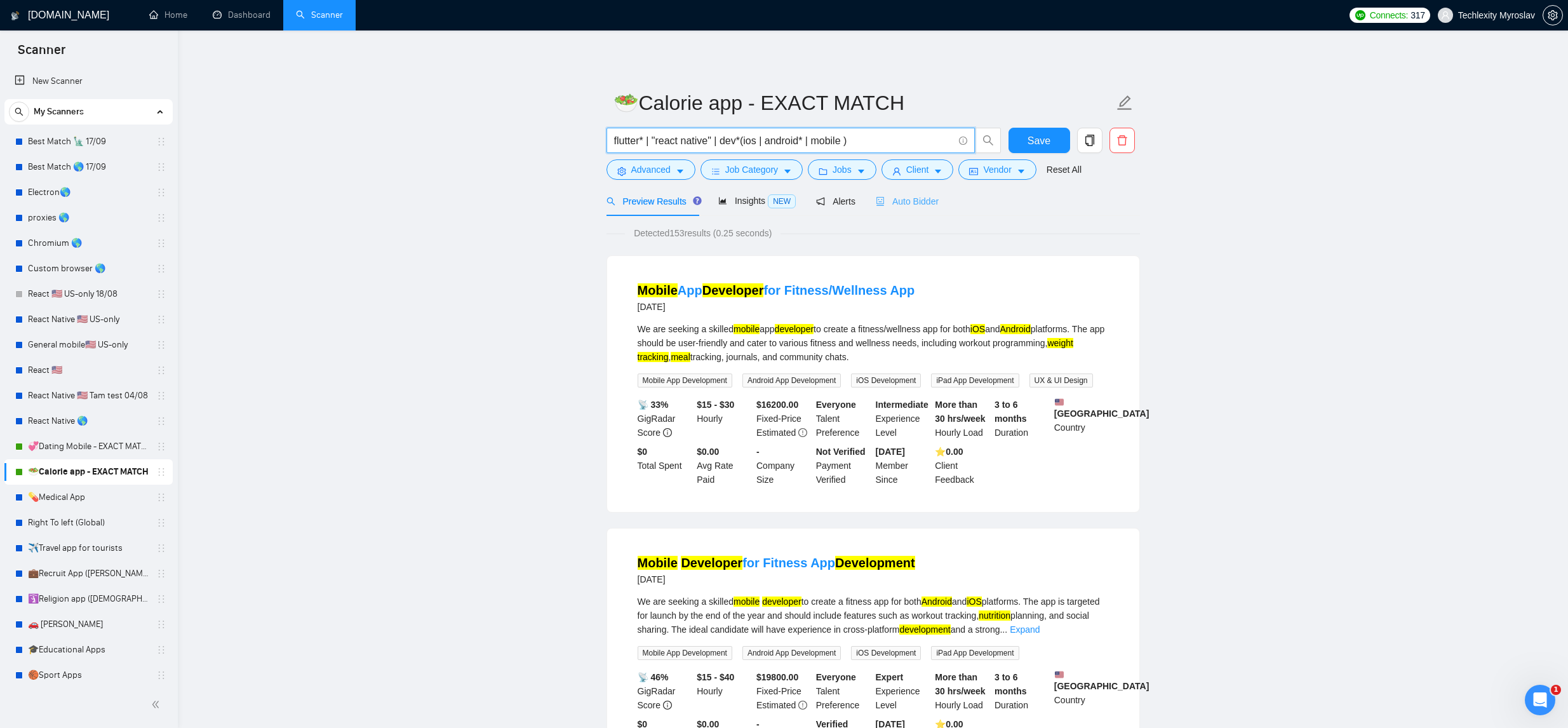
type input "flutter* | "react native" | dev*(ios | android* | mobile )"
click at [925, 194] on div "Auto Bidder" at bounding box center [908, 201] width 63 height 14
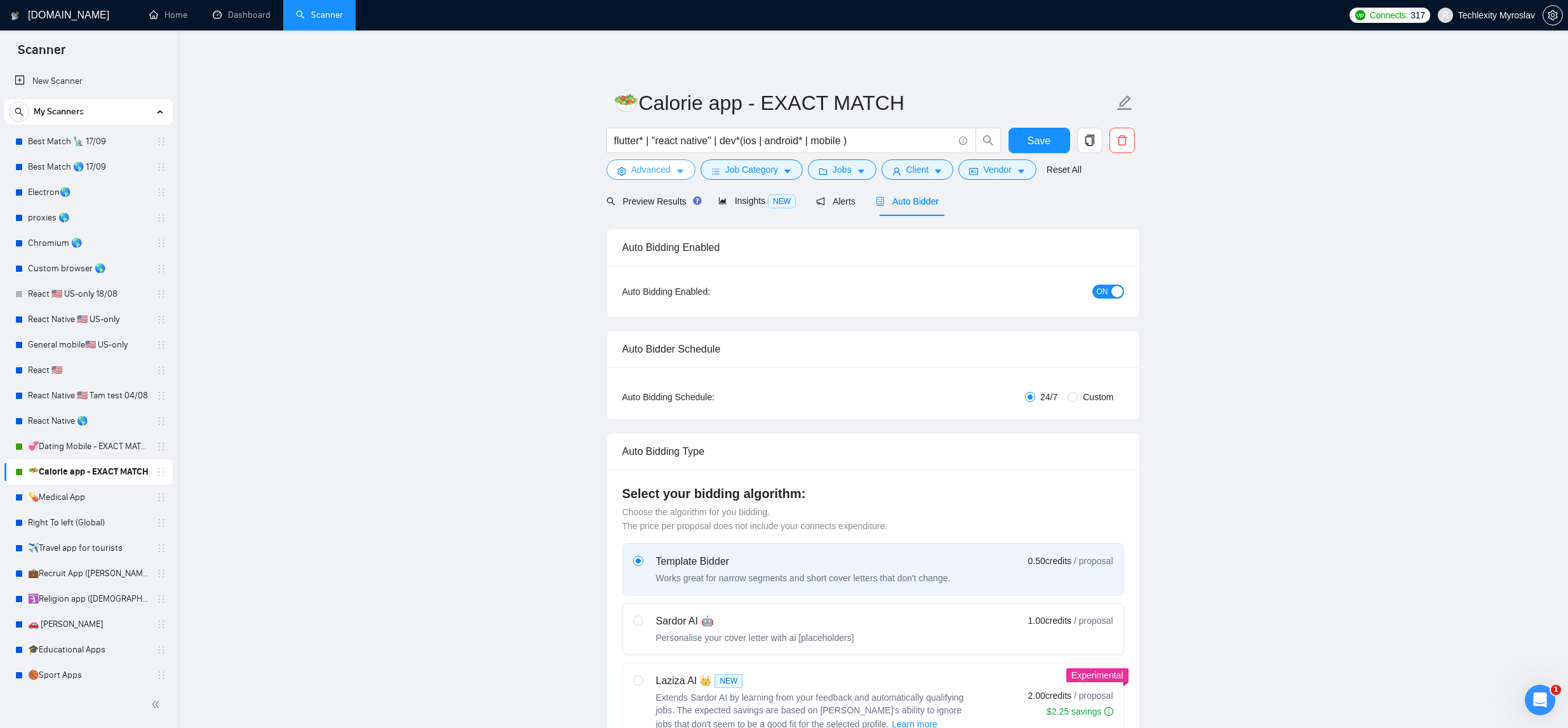
click at [674, 167] on button "Advanced" at bounding box center [651, 170] width 89 height 21
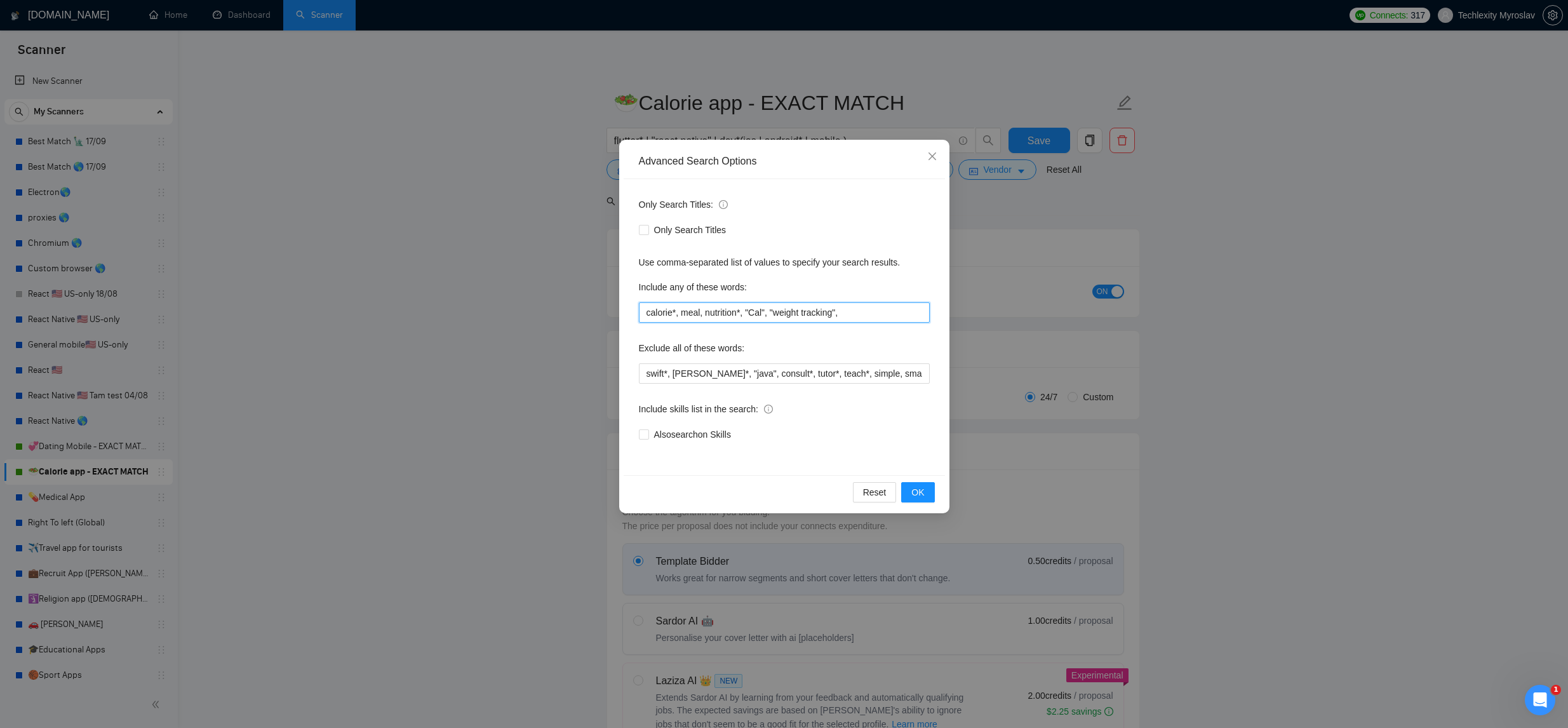
click at [701, 313] on input "calorie*, meal, nutrition*, "Cal", "weight tracking"," at bounding box center [784, 313] width 291 height 21
click at [804, 314] on input "calorie*, meal, nutrition*, "Cal", "weight tracking"," at bounding box center [784, 313] width 291 height 21
drag, startPoint x: 772, startPoint y: 314, endPoint x: 765, endPoint y: 313, distance: 7.1
click at [749, 315] on input "calorie*, meal, nutrition*, "Cal", "weight tracking"," at bounding box center [784, 313] width 291 height 21
type input "calorie*, meal, nutrition*, "weight tracking","
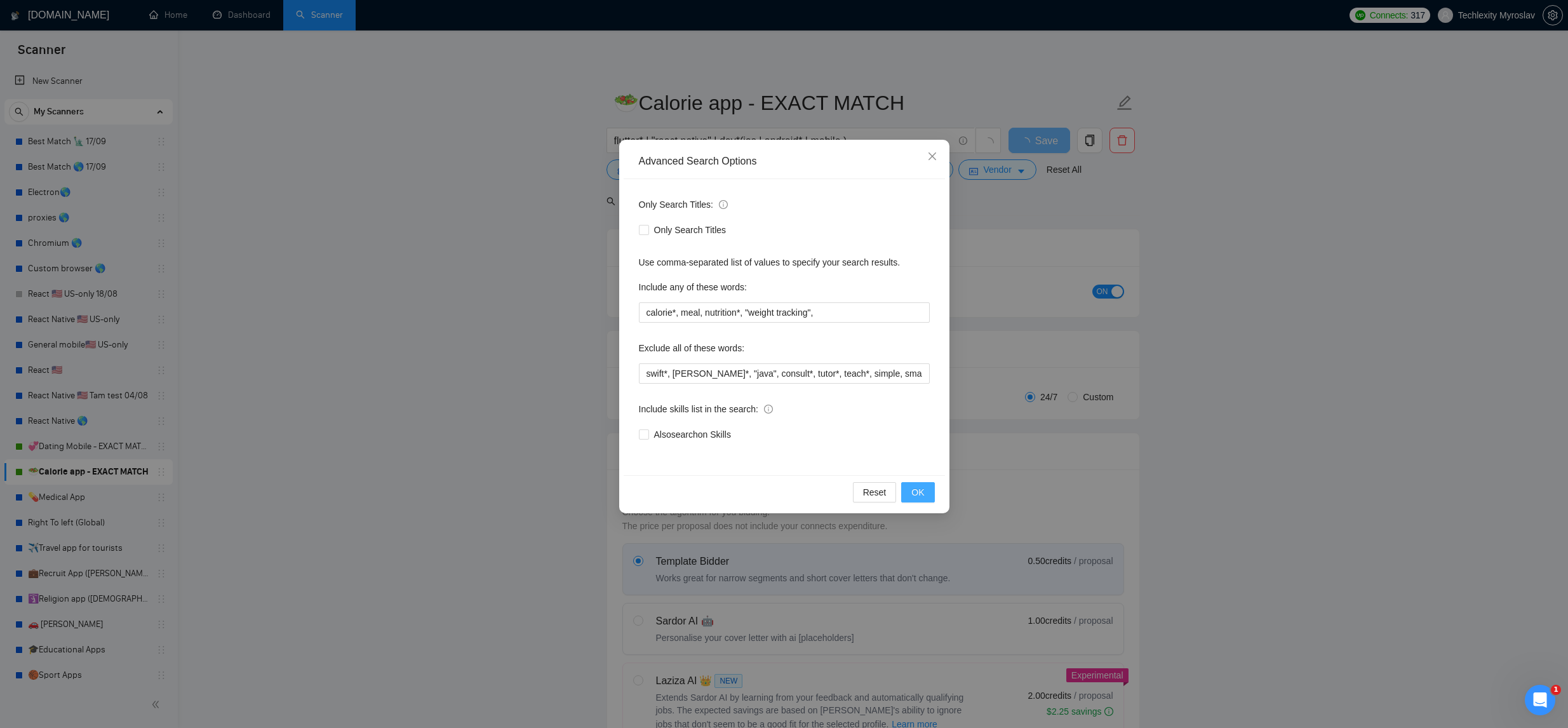
click at [916, 495] on span "OK" at bounding box center [918, 493] width 13 height 14
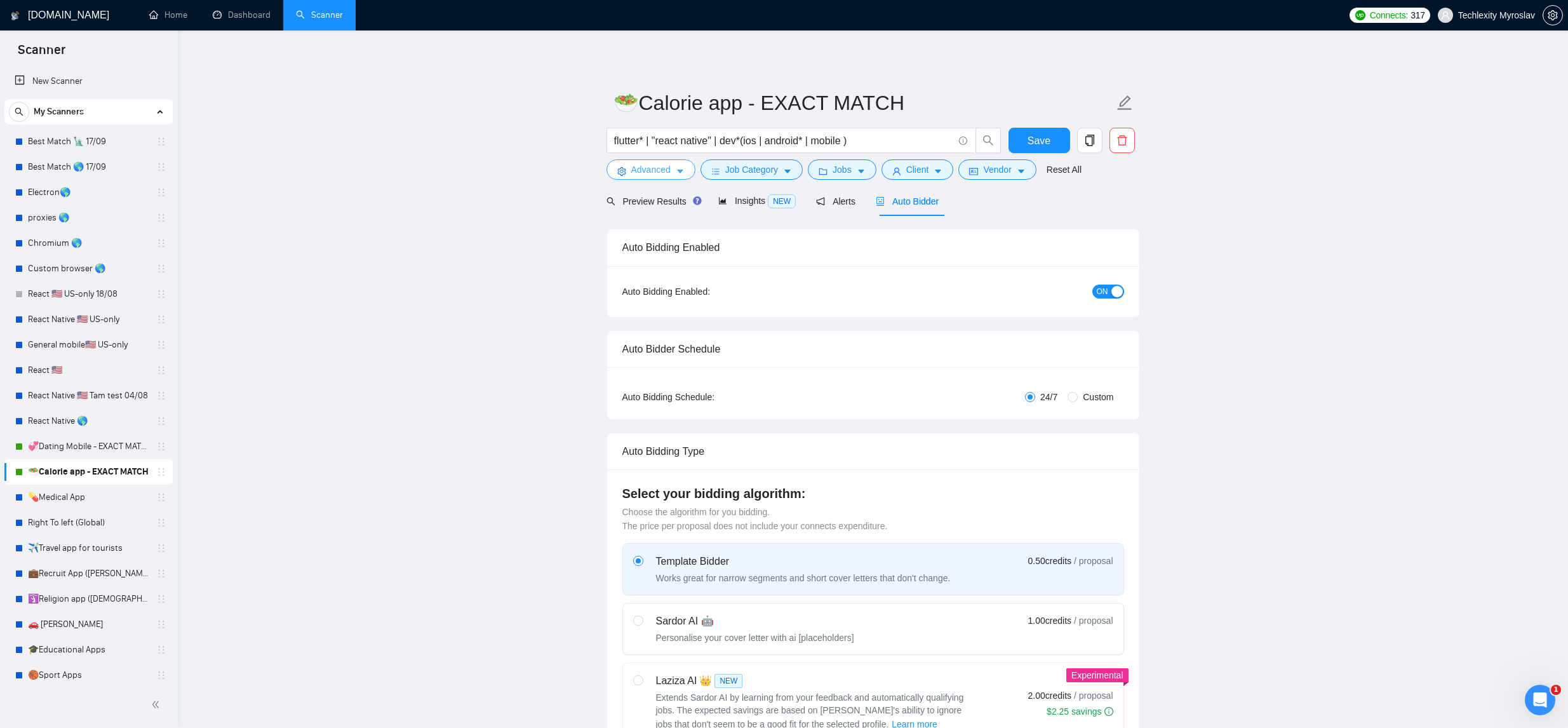
scroll to position [1, 0]
click at [668, 201] on span "Preview Results" at bounding box center [652, 201] width 92 height 10
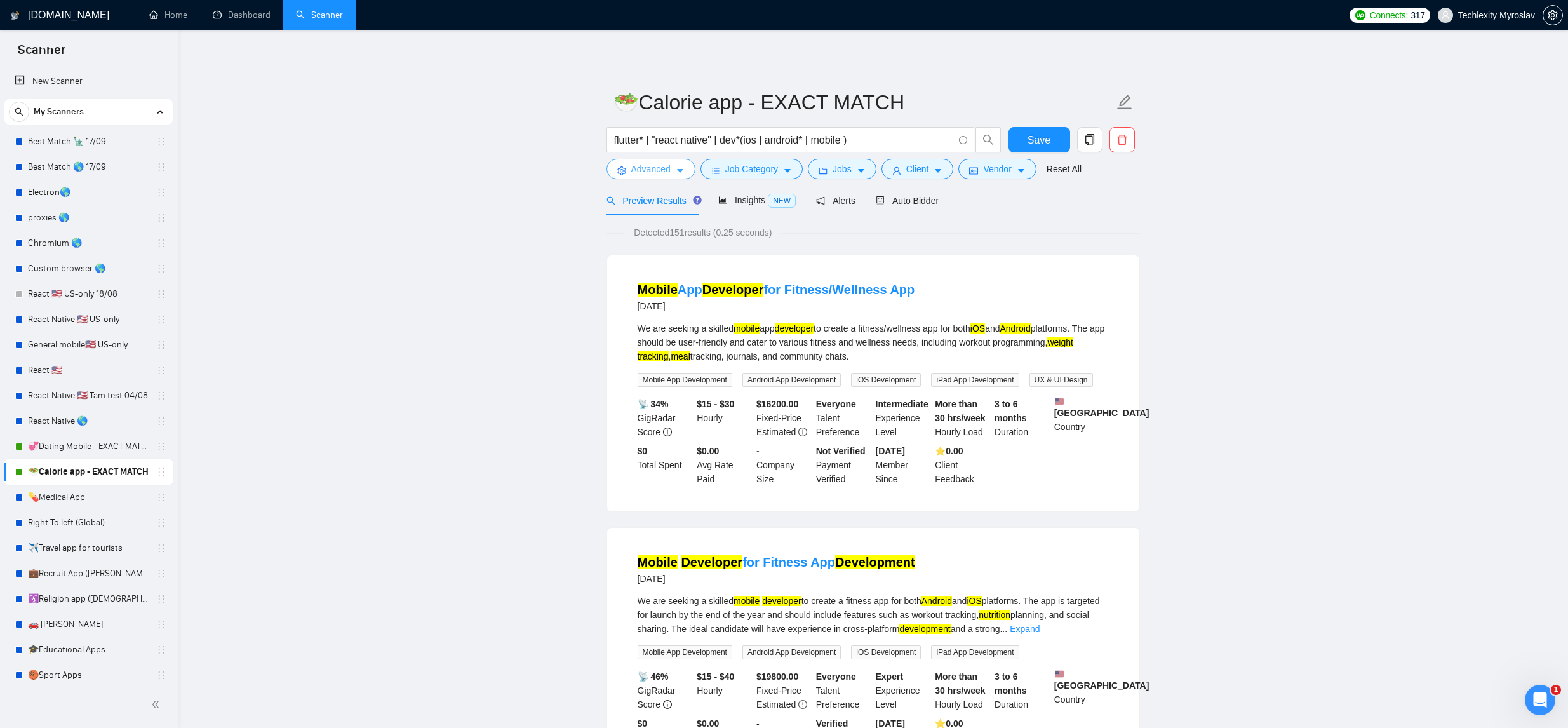
click at [674, 168] on button "Advanced" at bounding box center [651, 169] width 89 height 21
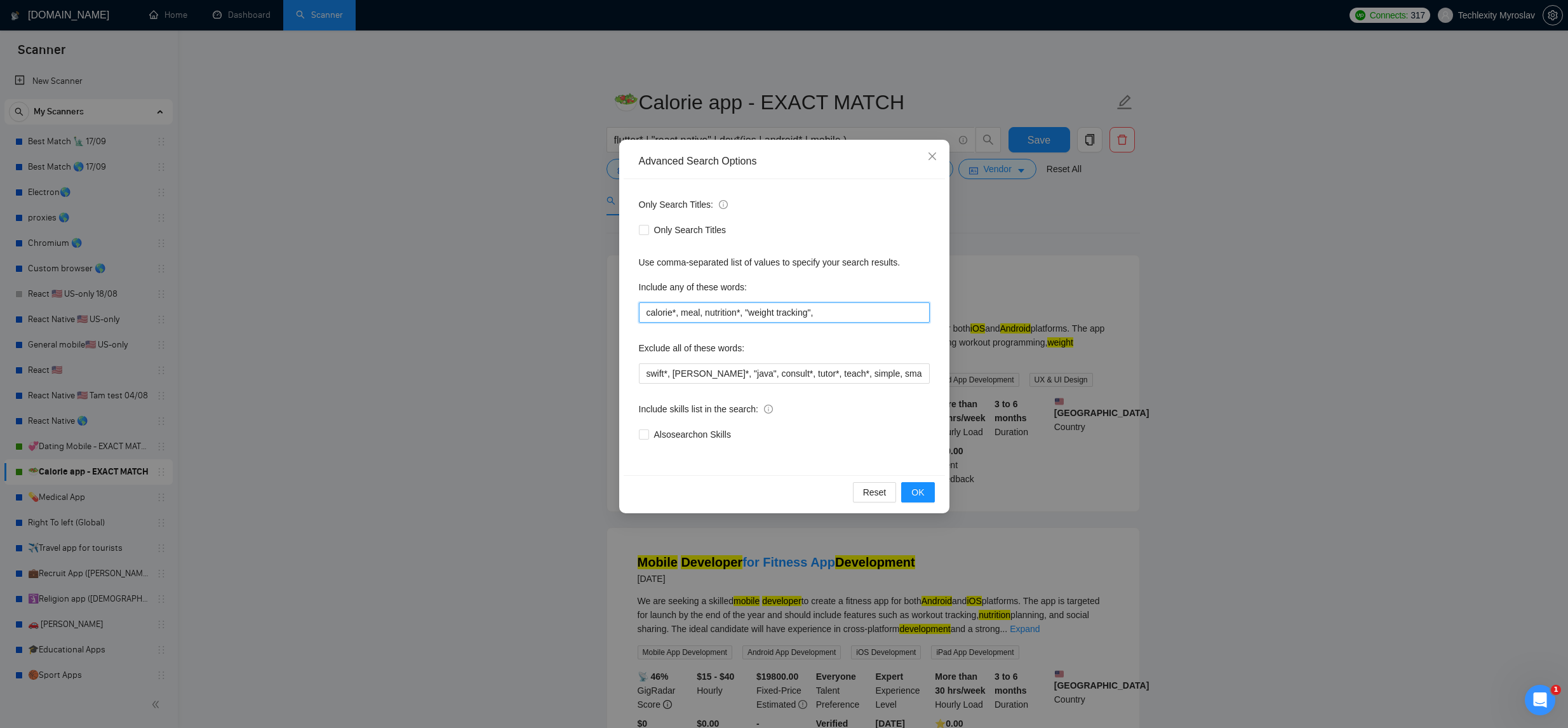
click at [835, 317] on input "calorie*, meal, nutrition*, "weight tracking"," at bounding box center [784, 313] width 291 height 21
paste input "food calorie tracker"
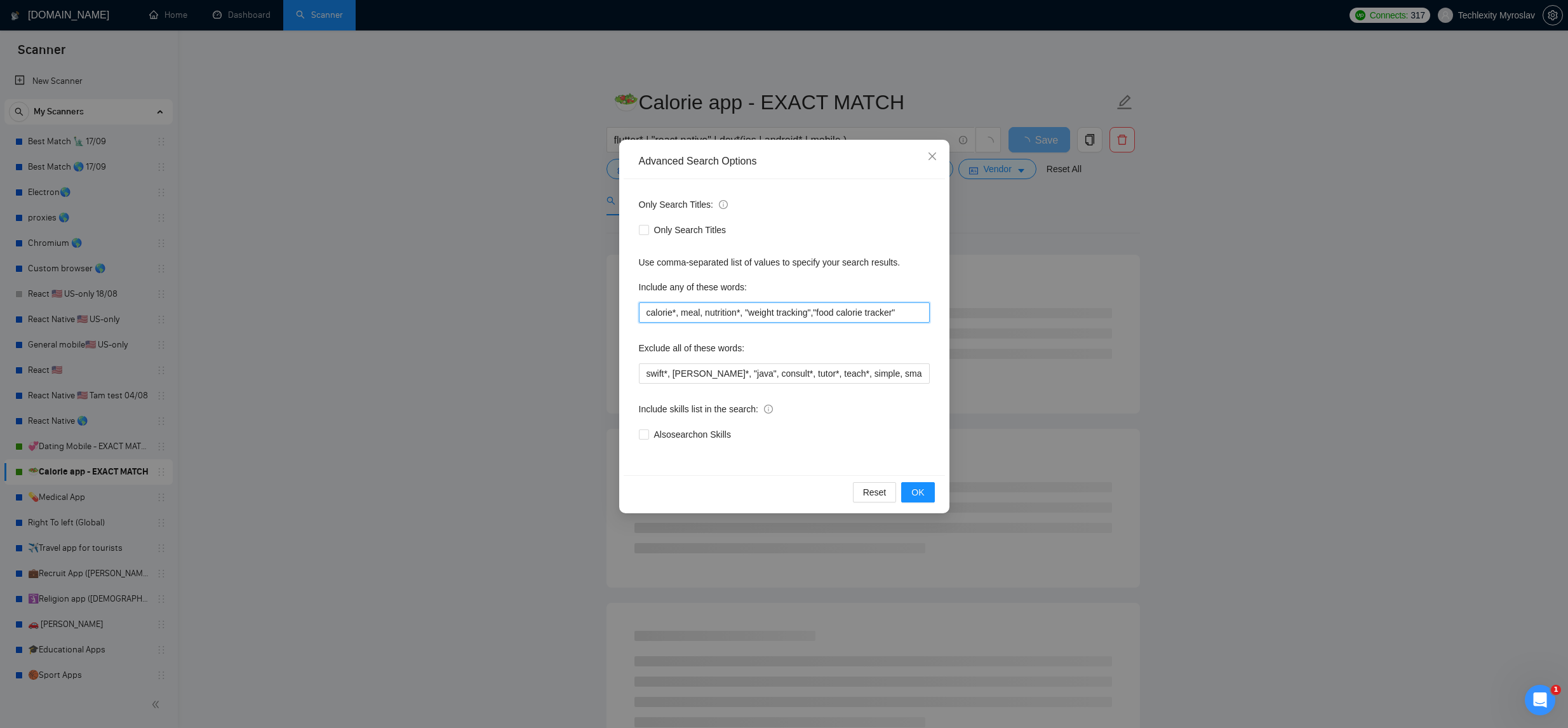
click at [823, 313] on input "calorie*, meal, nutrition*, "weight tracking","food calorie tracker"" at bounding box center [784, 313] width 291 height 21
click at [821, 317] on input "calorie*, meal, nutrition*, "weight tracking","food calorie tracker"" at bounding box center [784, 313] width 291 height 21
click at [904, 486] on button "OK" at bounding box center [917, 493] width 33 height 21
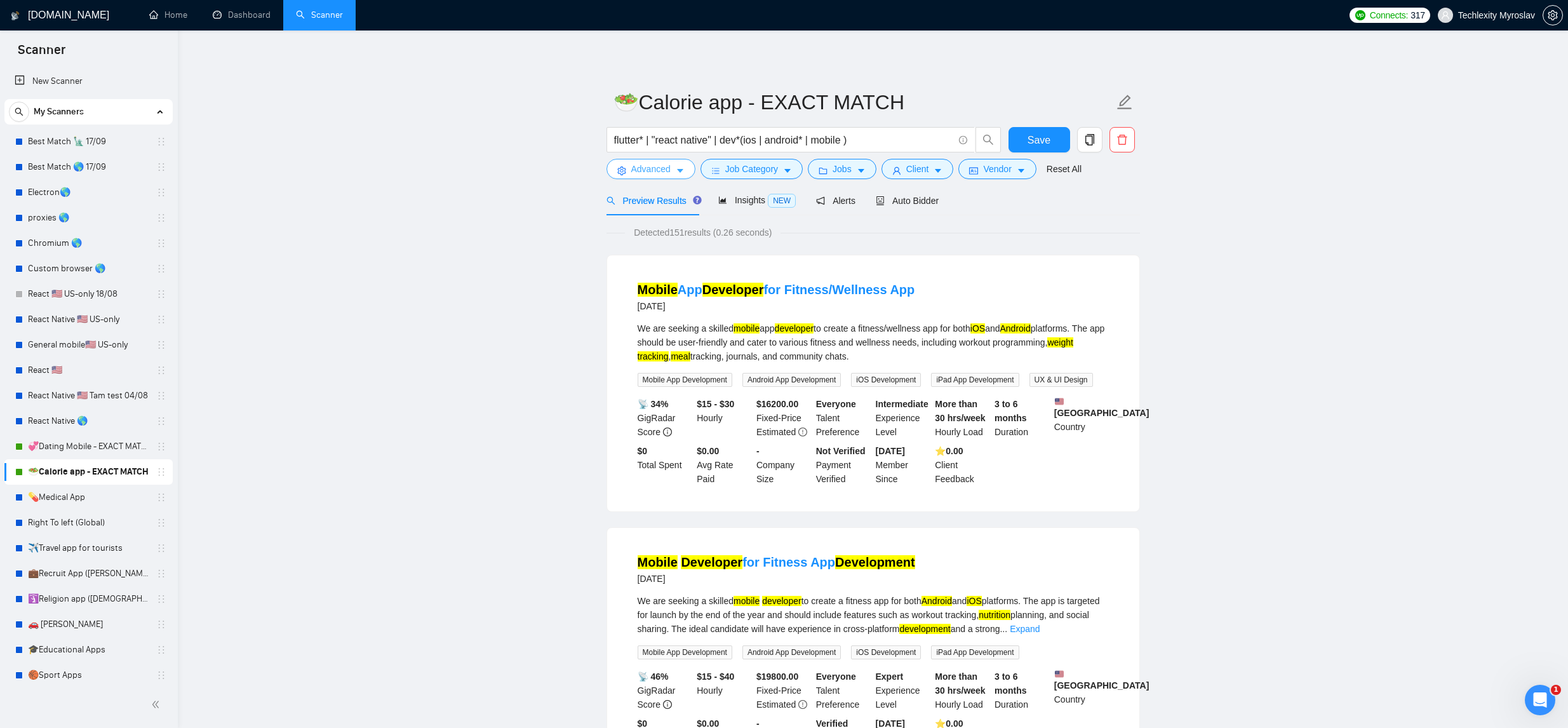
click at [654, 164] on span "Advanced" at bounding box center [651, 169] width 39 height 14
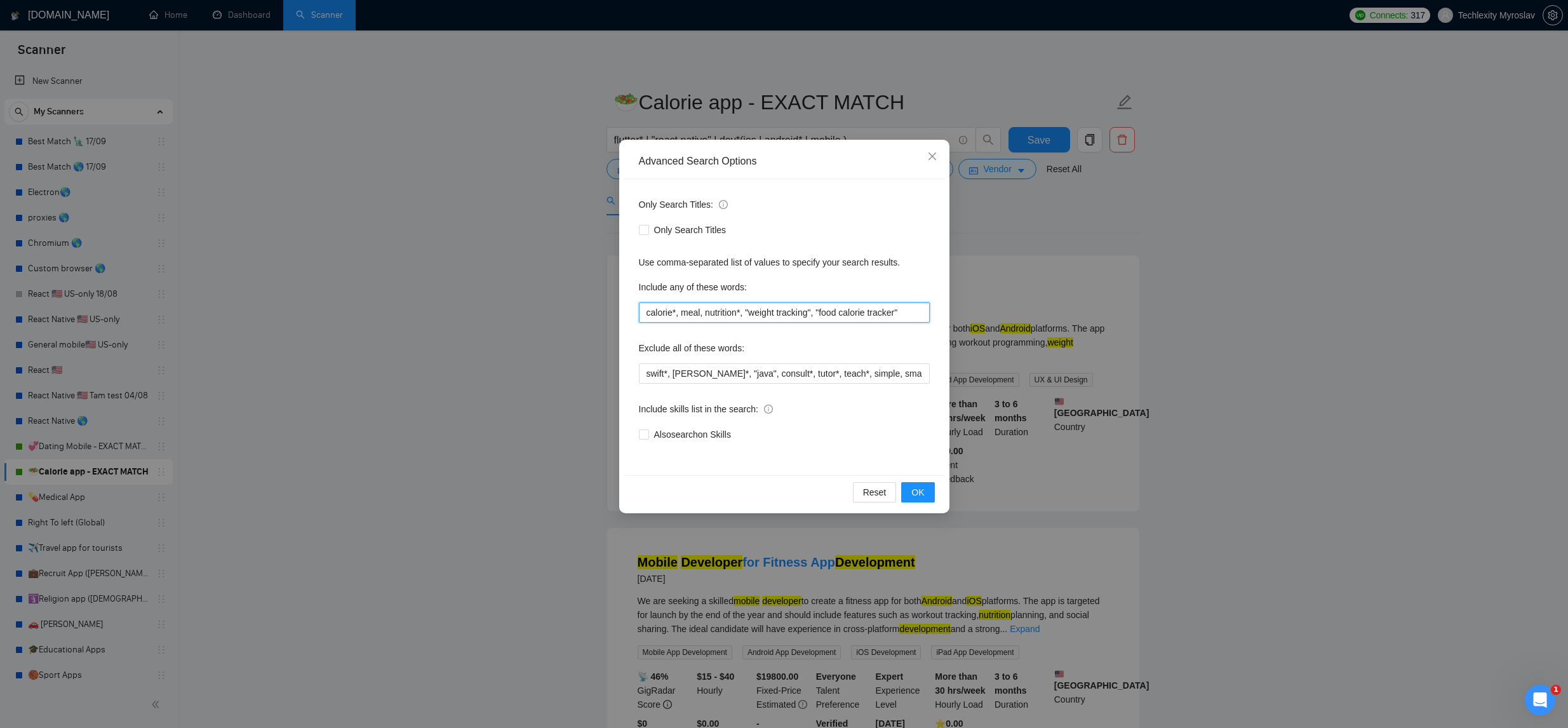
click at [915, 313] on input "calorie*, meal, nutrition*, "weight tracking", "food calorie tracker"" at bounding box center [784, 313] width 291 height 21
paste input "diet tracker"
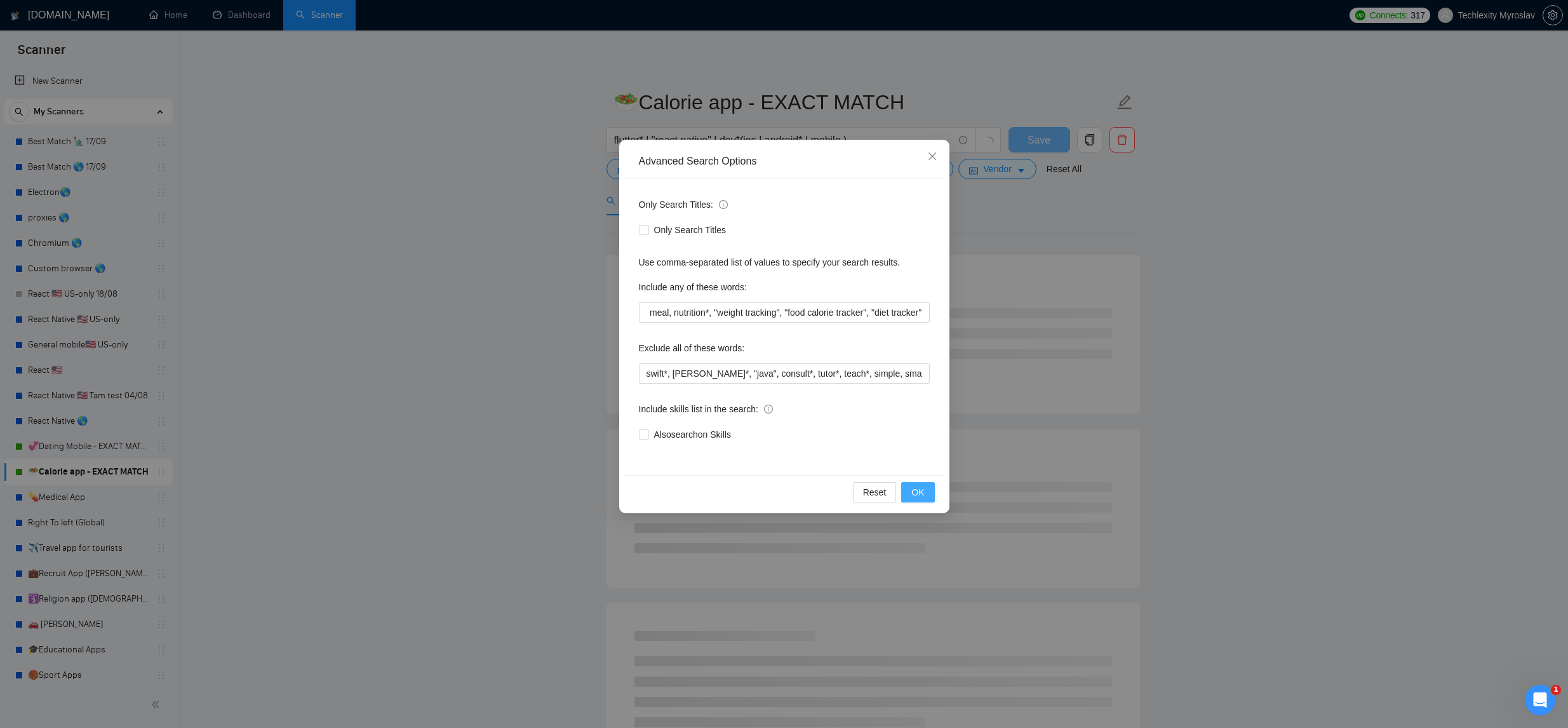
click at [918, 497] on span "OK" at bounding box center [918, 493] width 13 height 14
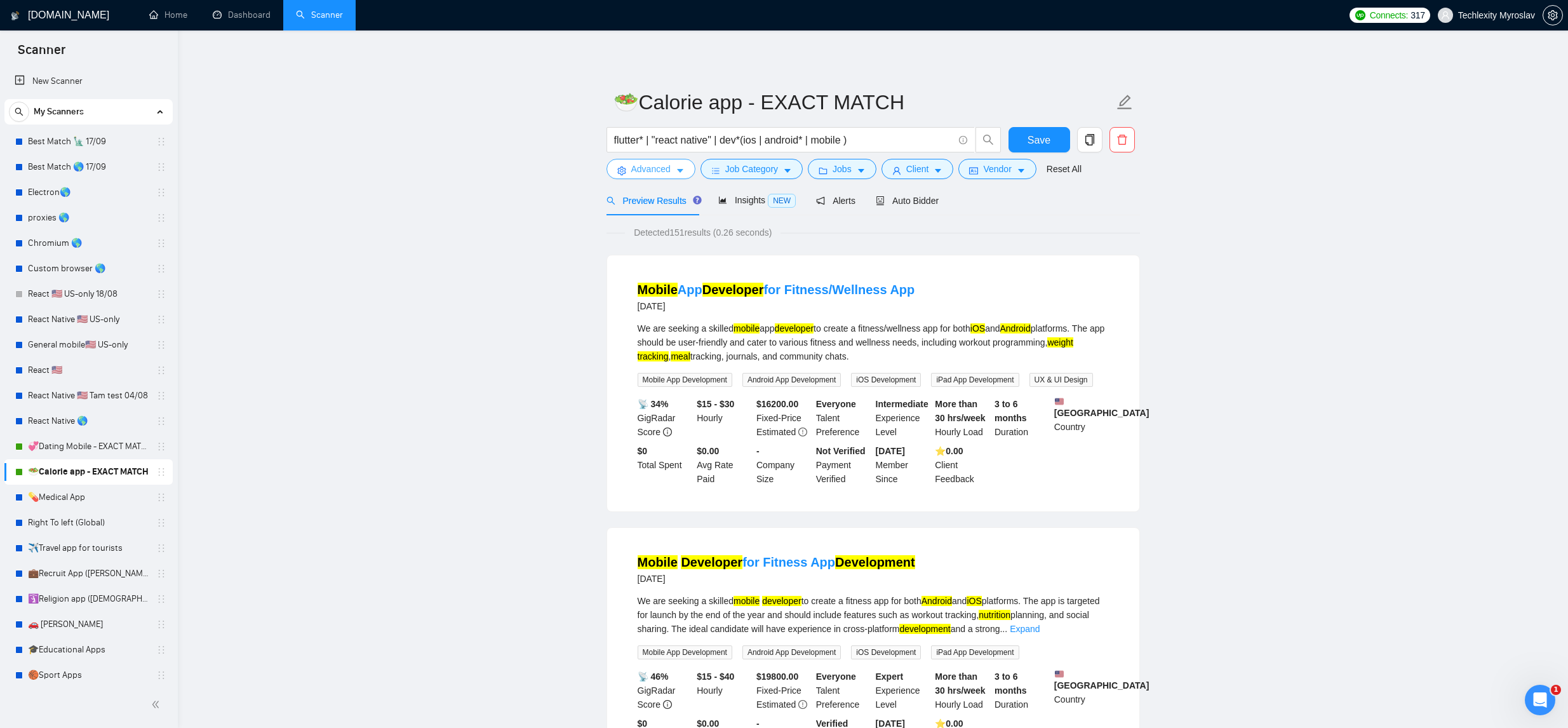
click at [687, 161] on button "Advanced" at bounding box center [651, 169] width 89 height 21
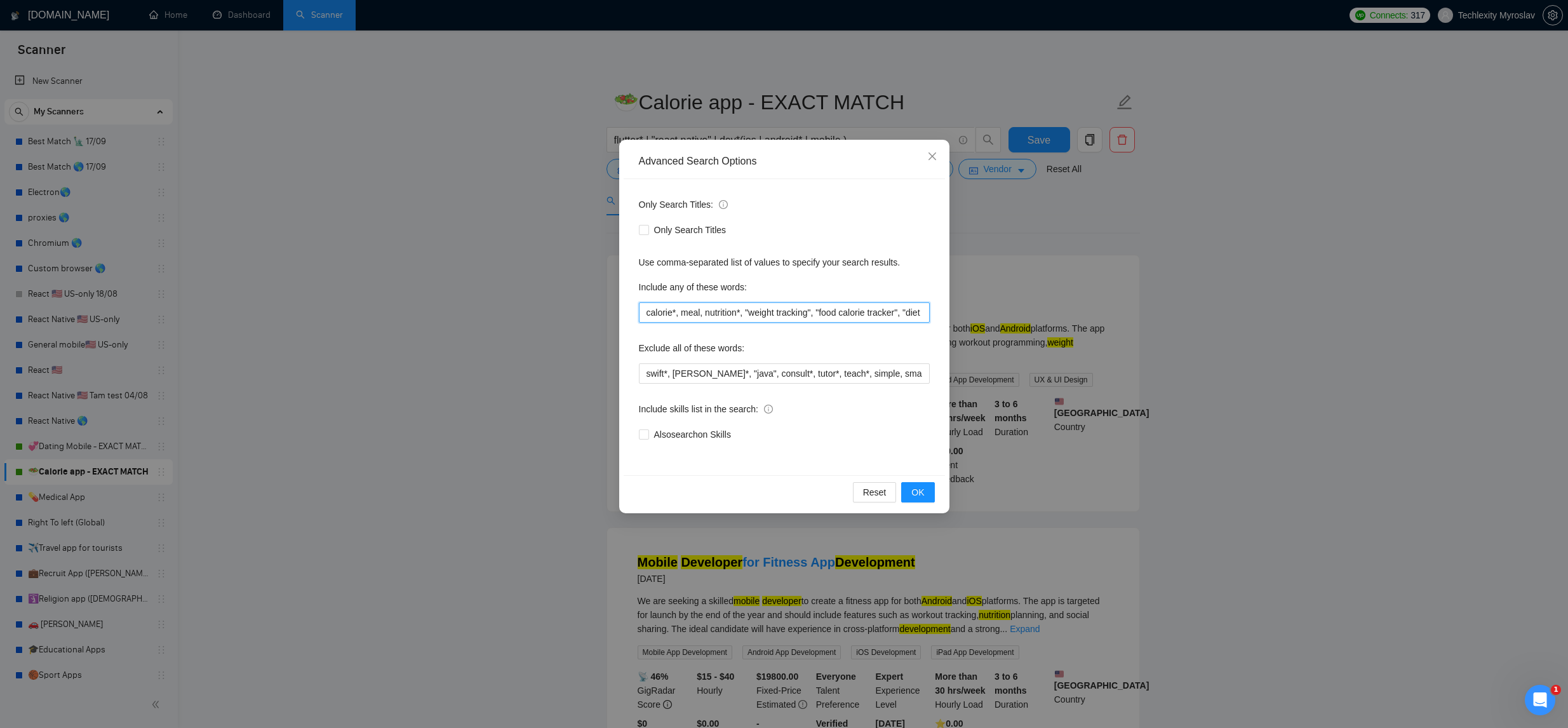
scroll to position [0, 49]
drag, startPoint x: 874, startPoint y: 315, endPoint x: 1029, endPoint y: 317, distance: 155.0
click at [1029, 317] on div "Advanced Search Options Only Search Titles: Only Search Titles Use comma-separa…" at bounding box center [784, 364] width 1568 height 728
paste input "weight loss tracker"
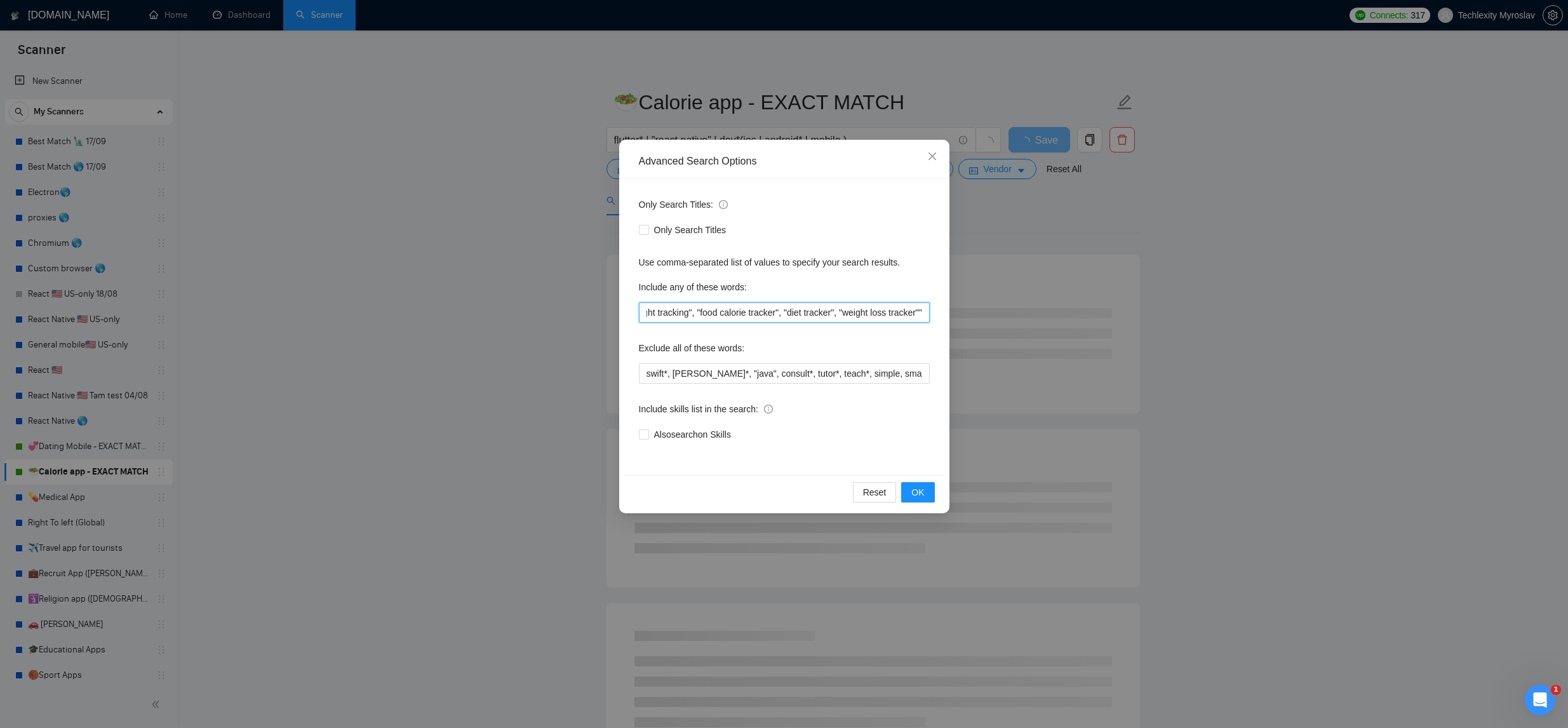
scroll to position [0, 140]
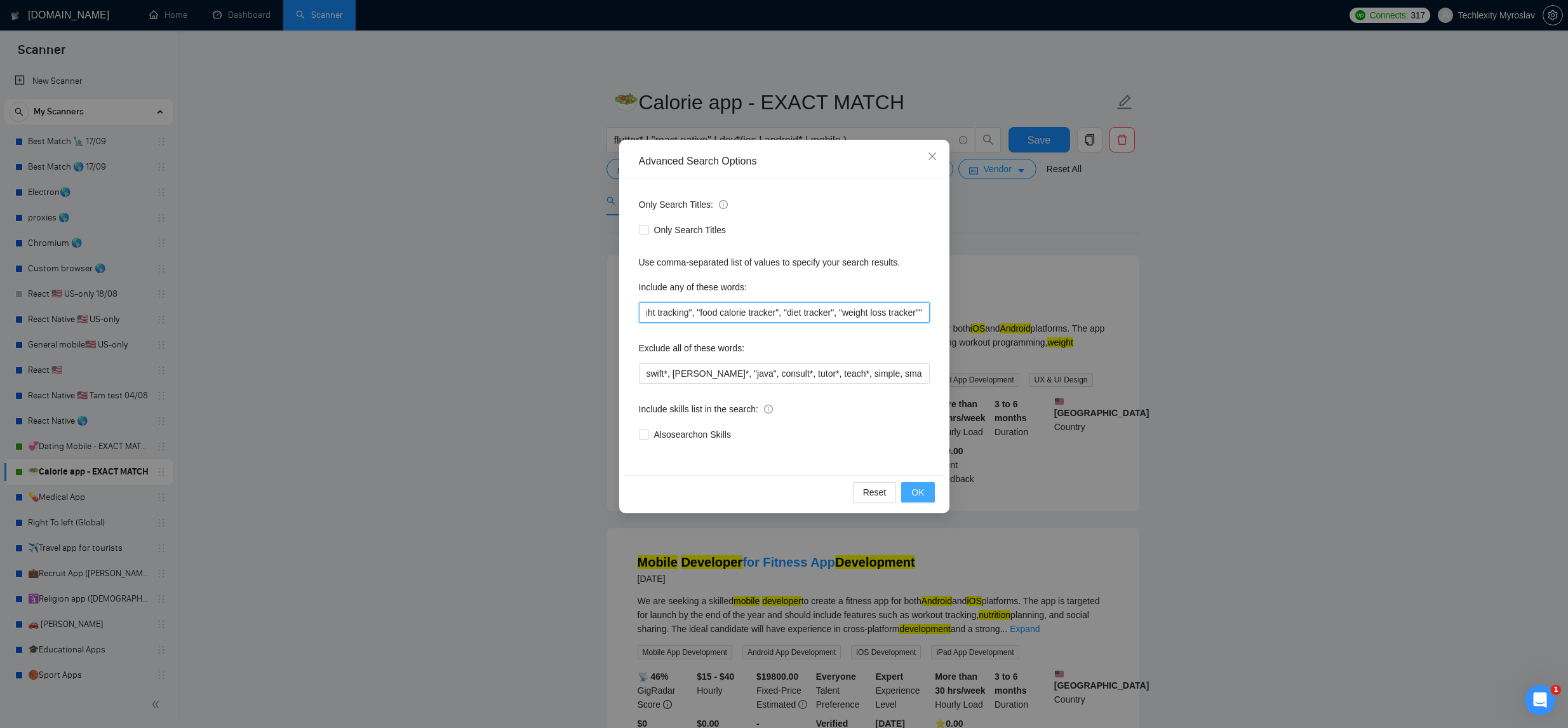
type input "calorie*, meal, nutrition*, "weight tracking", "food calorie tracker", "diet tr…"
click at [919, 493] on span "OK" at bounding box center [918, 493] width 13 height 14
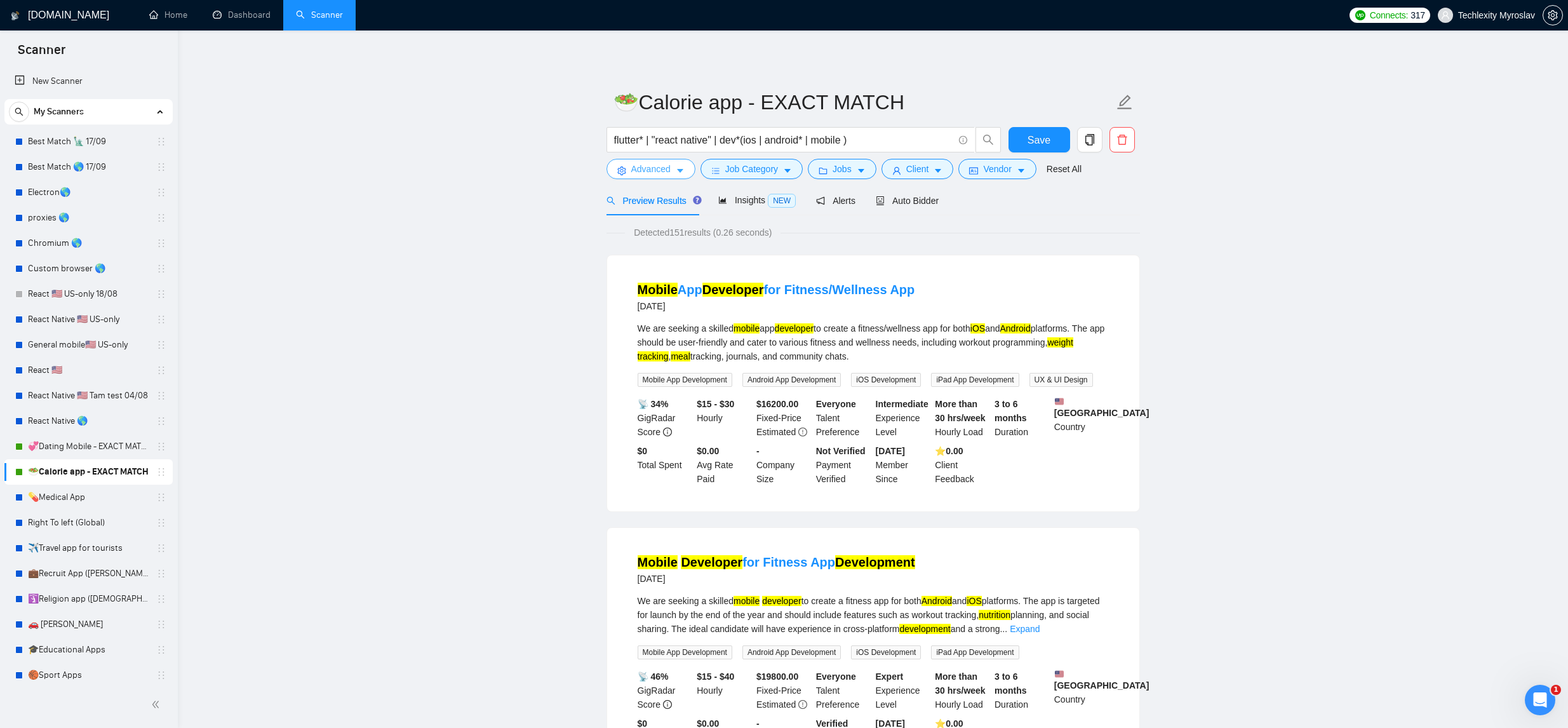
click at [670, 174] on span "Advanced" at bounding box center [651, 169] width 39 height 14
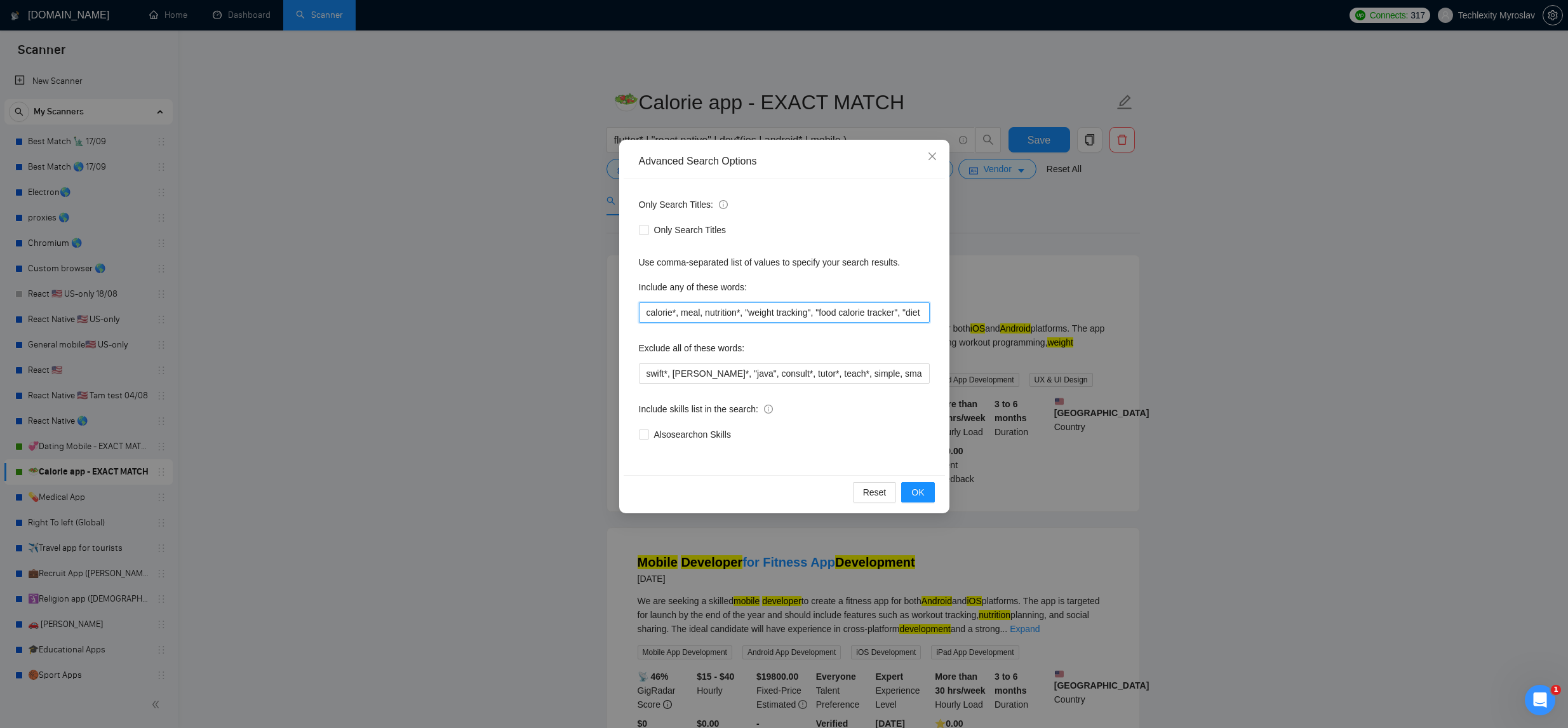
click at [848, 316] on input "calorie*, meal, nutrition*, "weight tracking", "food calorie tracker", "diet tr…" at bounding box center [784, 313] width 291 height 21
click at [848, 316] on input "calorie*, meal, nutrition*, "weight tracking", "food calorie tracker", "diet tr…" at bounding box center [784, 313] width 291 height 21
click at [923, 493] on span "OK" at bounding box center [918, 493] width 13 height 14
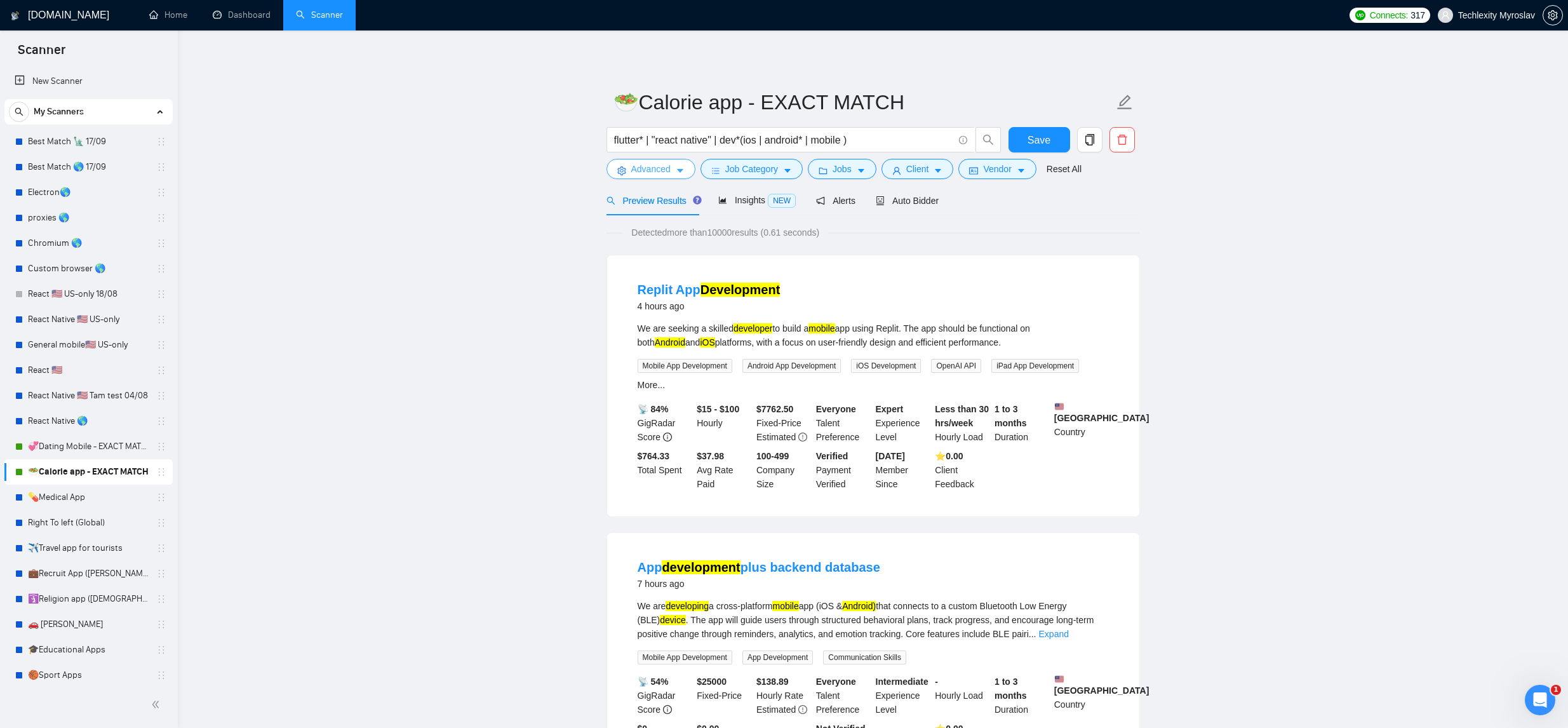
click at [678, 170] on icon "caret-down" at bounding box center [680, 171] width 9 height 9
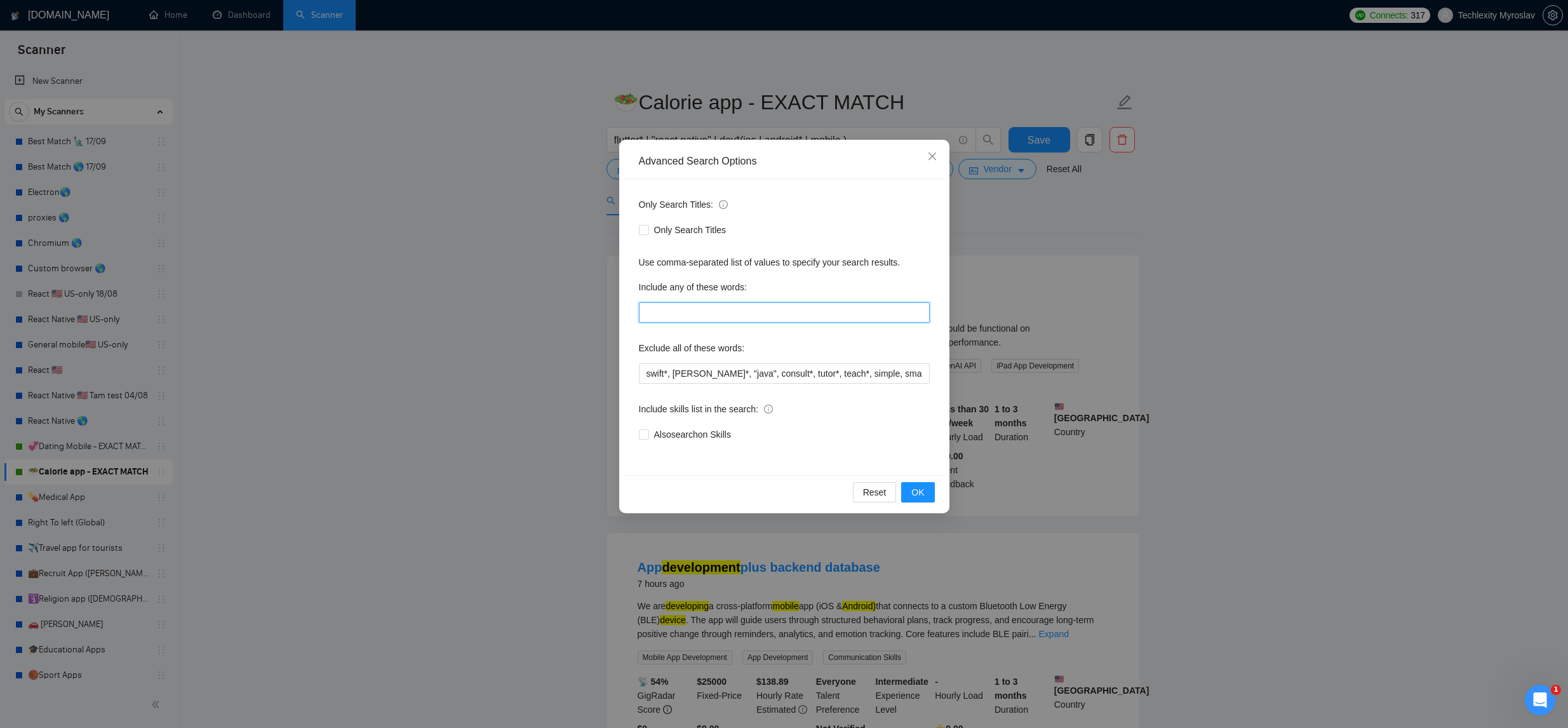
click at [761, 318] on input "text" at bounding box center [784, 313] width 291 height 21
paste input "calorie*, meal, nutrition*, "weight tracking", "food calorie tracker", "diet tr…"
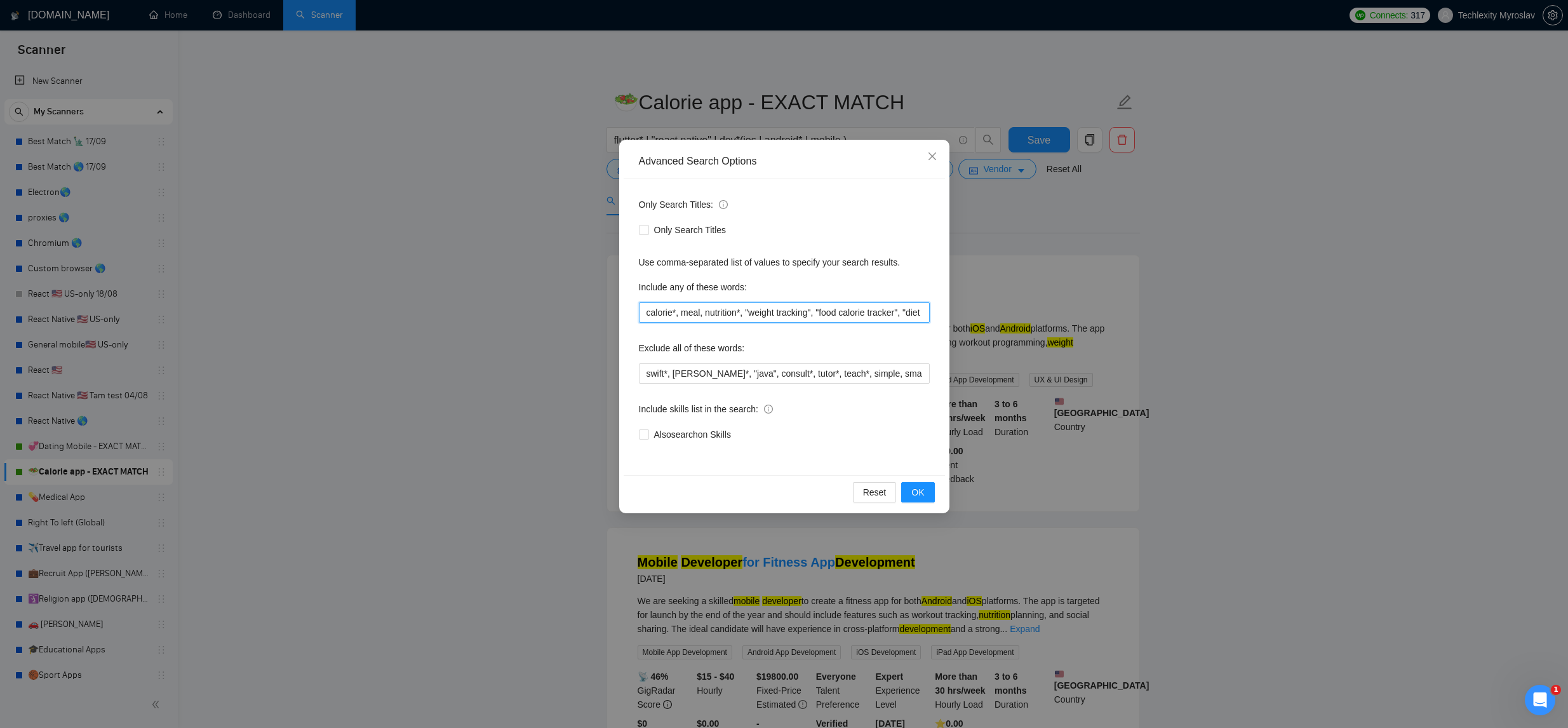
click at [1063, 309] on div "Advanced Search Options Only Search Titles: Only Search Titles Use comma-separa…" at bounding box center [784, 364] width 1568 height 728
drag, startPoint x: 863, startPoint y: 306, endPoint x: 730, endPoint y: 308, distance: 133.0
click at [695, 299] on div "Include any of these words: calorie*, meal, nutrition*, "weight tracking", "foo…" at bounding box center [784, 300] width 291 height 46
click at [743, 310] on input "calorie*, meal, nutrition*, "weight tracking", "food calorie tracker", "diet tr…" at bounding box center [784, 313] width 291 height 21
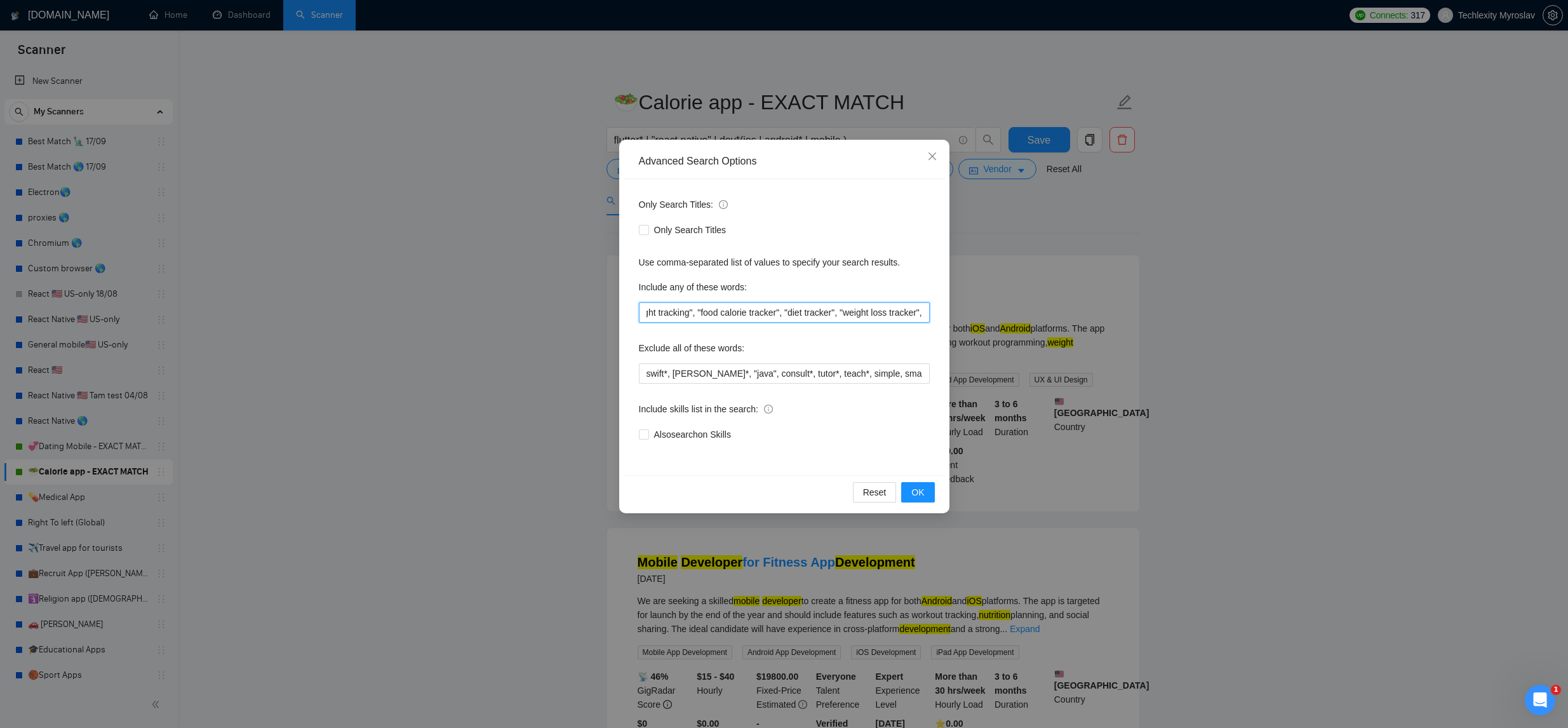
click at [743, 310] on input "calorie*, meal, nutrition*, "weight tracking", "food calorie tracker", "diet tr…" at bounding box center [784, 313] width 291 height 21
click at [918, 483] on button "OK" at bounding box center [917, 493] width 33 height 21
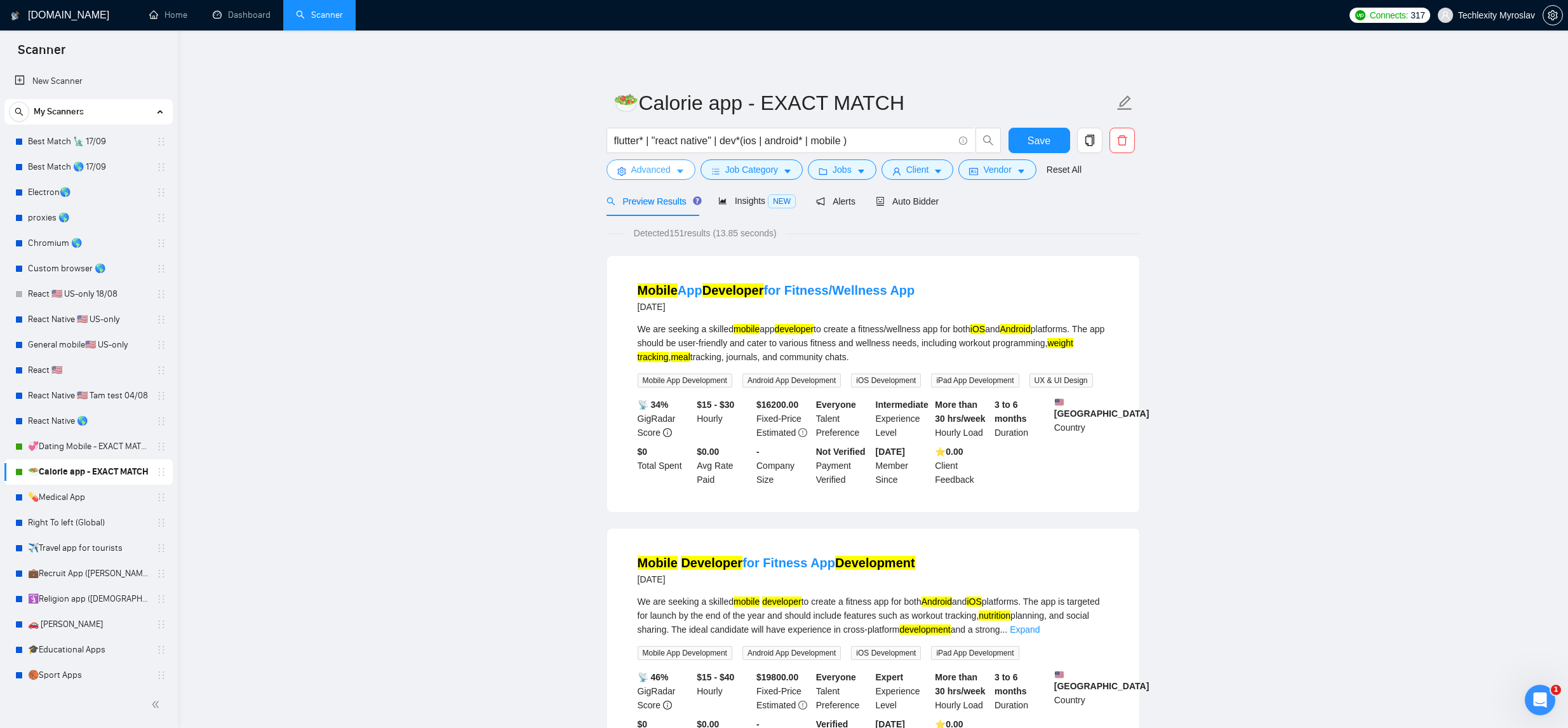
click at [666, 178] on button "Advanced" at bounding box center [651, 170] width 89 height 21
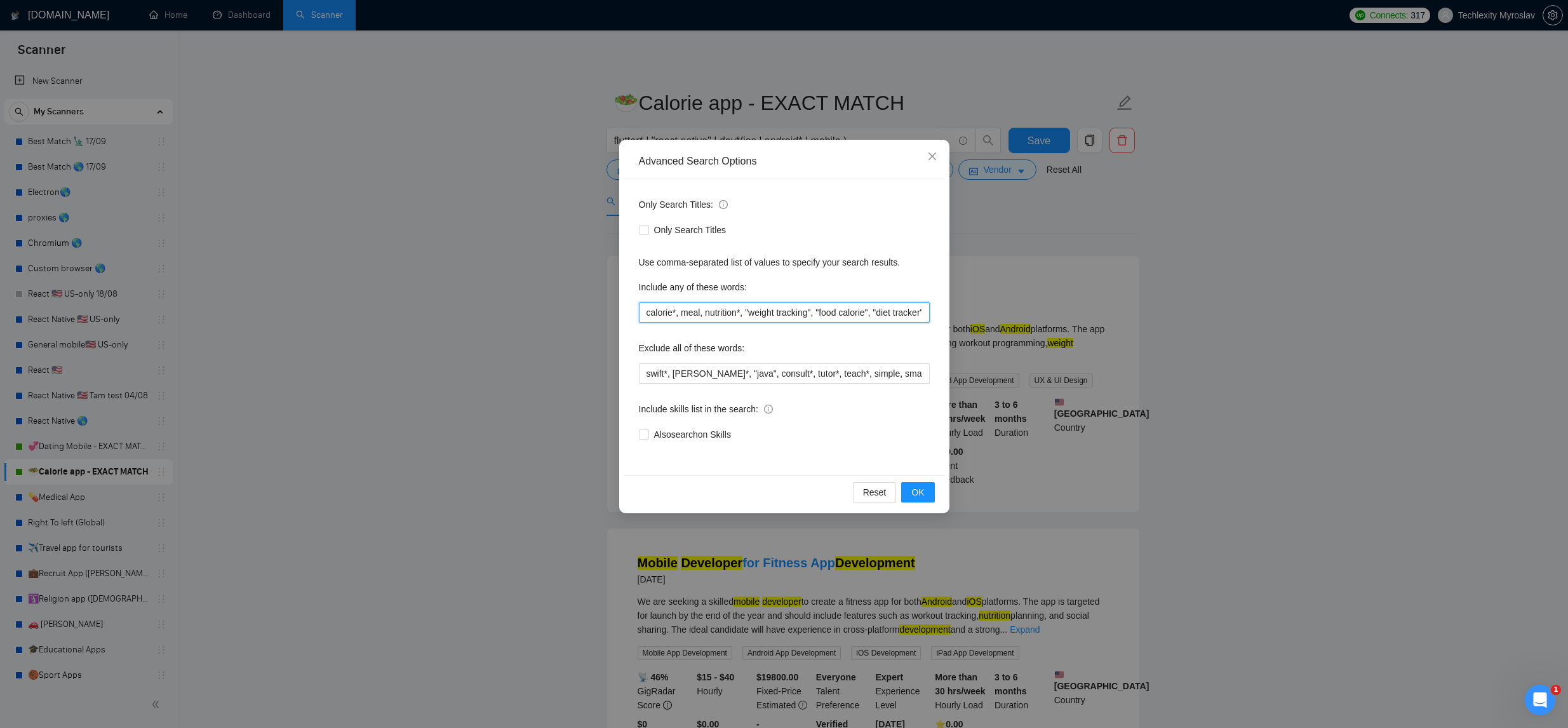
scroll to position [0, 109]
drag, startPoint x: 845, startPoint y: 313, endPoint x: 1105, endPoint y: 325, distance: 260.3
click at [1105, 325] on div "Advanced Search Options Only Search Titles: Only Search Titles Use comma-separa…" at bounding box center [784, 364] width 1568 height 728
paste input "macro tracker"
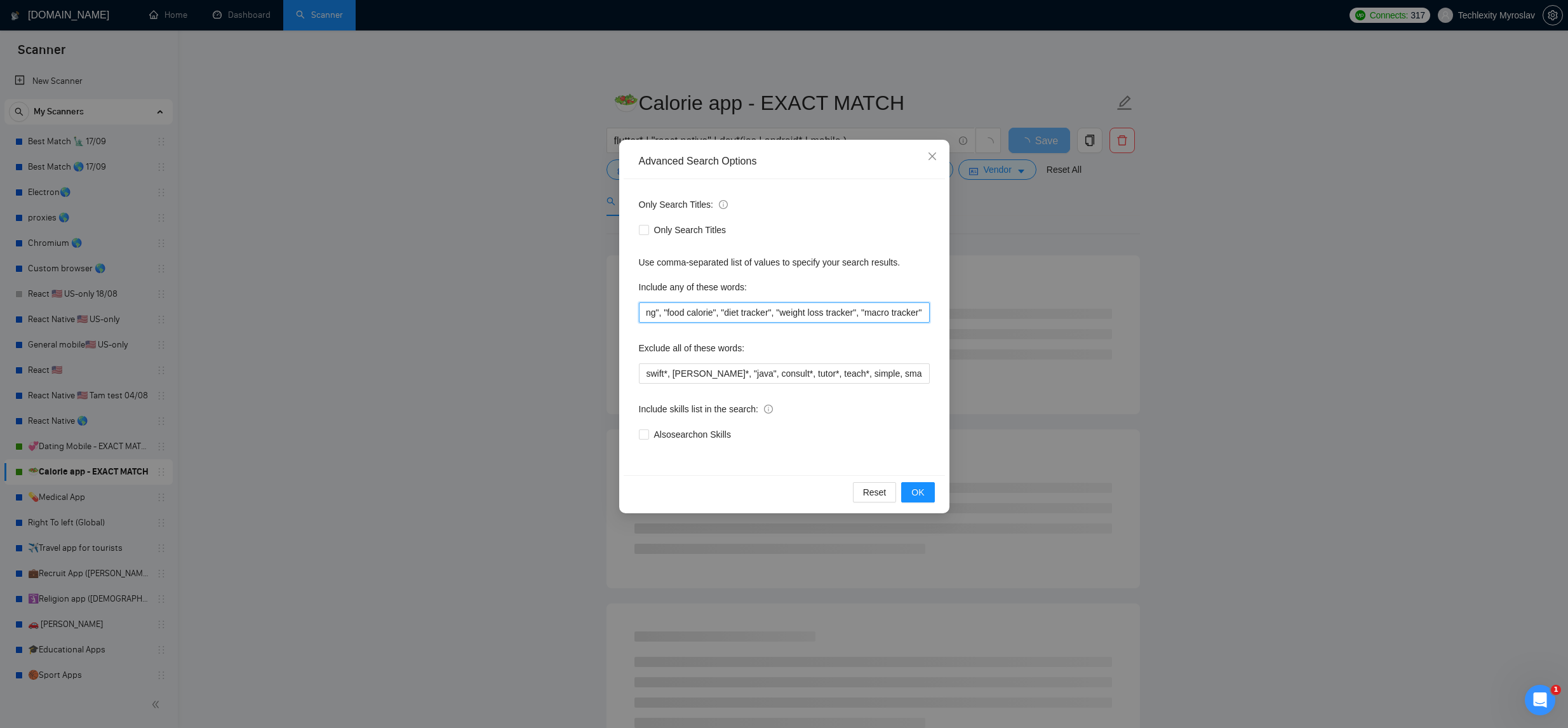
scroll to position [0, 177]
click at [900, 486] on div "Reset OK" at bounding box center [784, 492] width 321 height 34
click at [905, 488] on button "OK" at bounding box center [917, 493] width 33 height 21
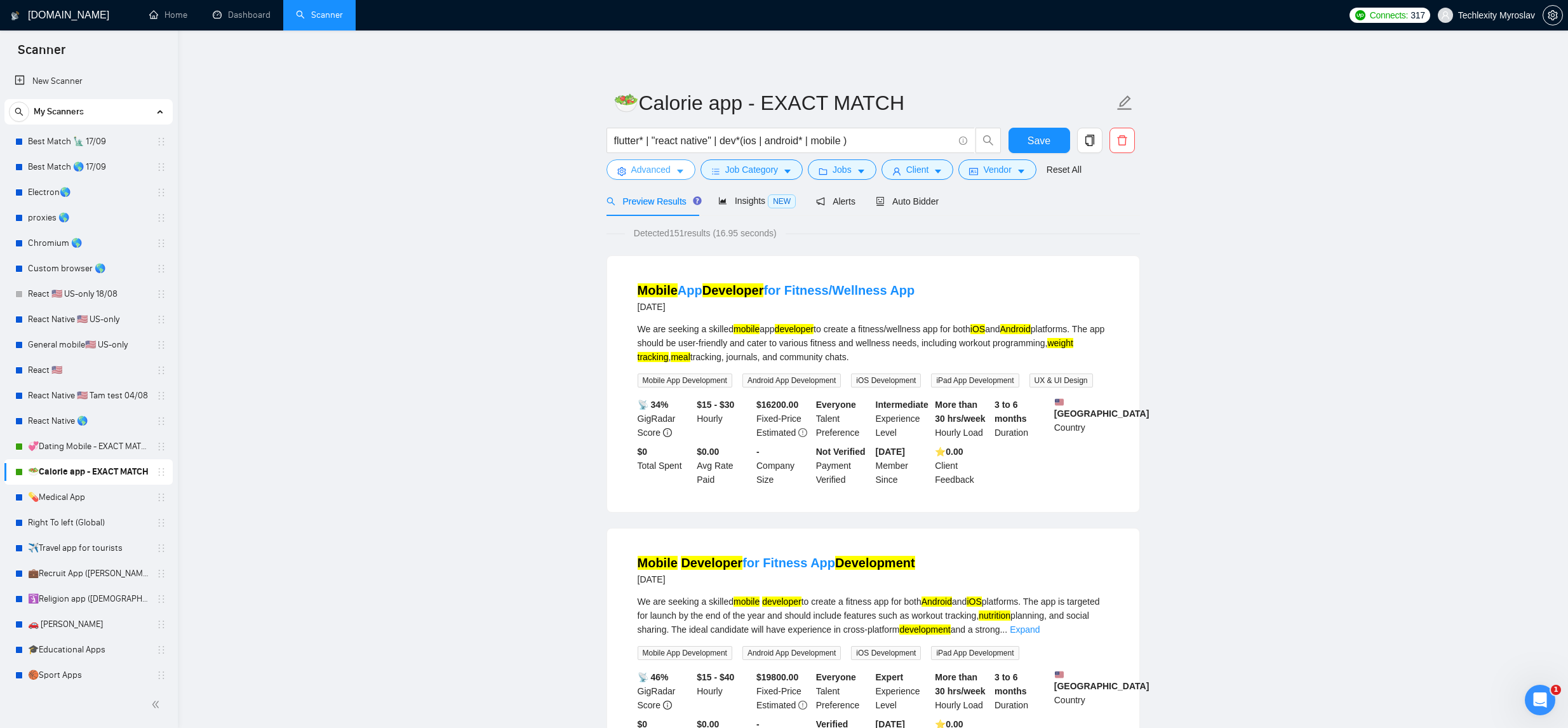
click at [663, 175] on span "Advanced" at bounding box center [651, 170] width 39 height 14
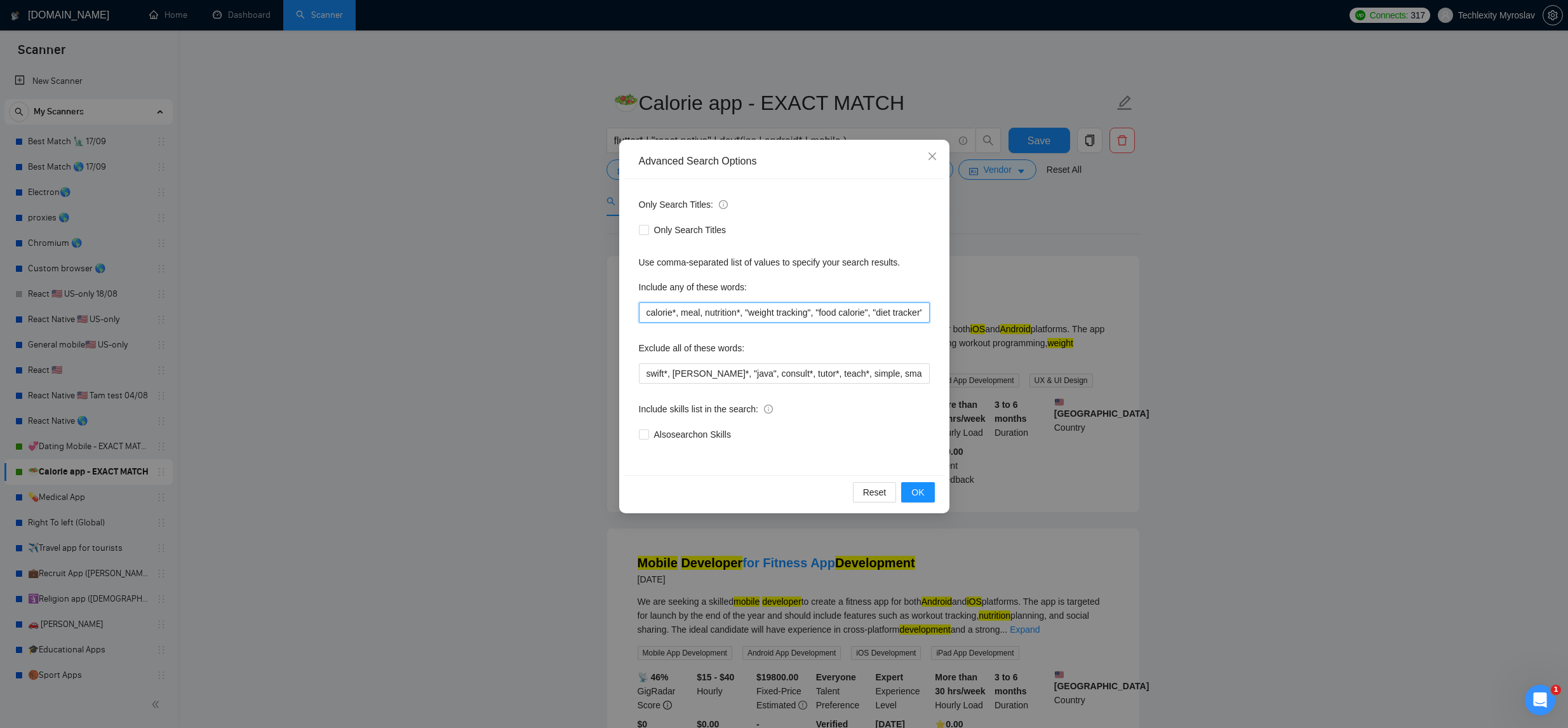
drag, startPoint x: 700, startPoint y: 314, endPoint x: 732, endPoint y: 312, distance: 32.1
click at [700, 313] on input "calorie*, meal, nutrition*, "weight tracking", "food calorie", "diet tracker", …" at bounding box center [784, 313] width 291 height 21
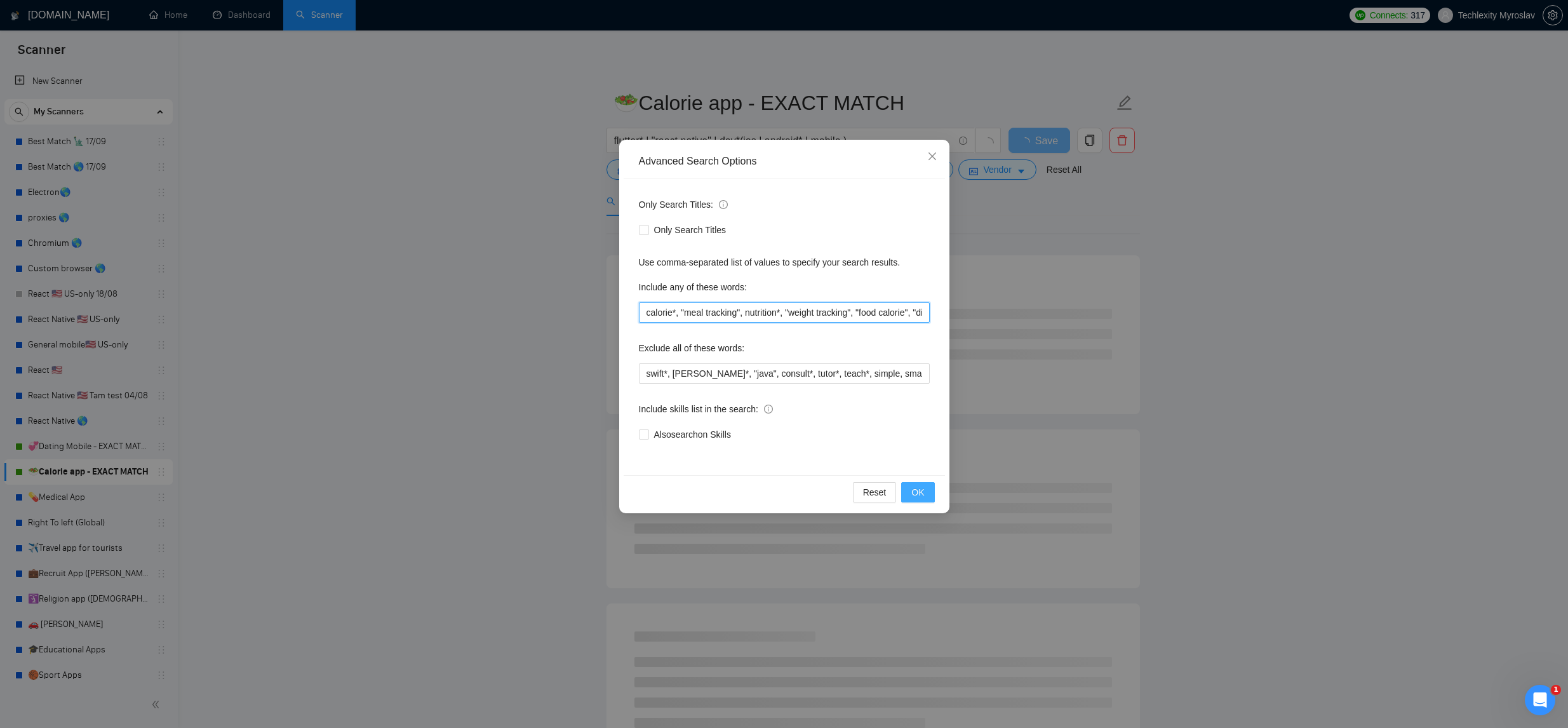
type input "calorie*, "meal tracking", nutrition*, "weight tracking", "food calorie", "diet…"
click at [912, 490] on span "OK" at bounding box center [918, 493] width 13 height 14
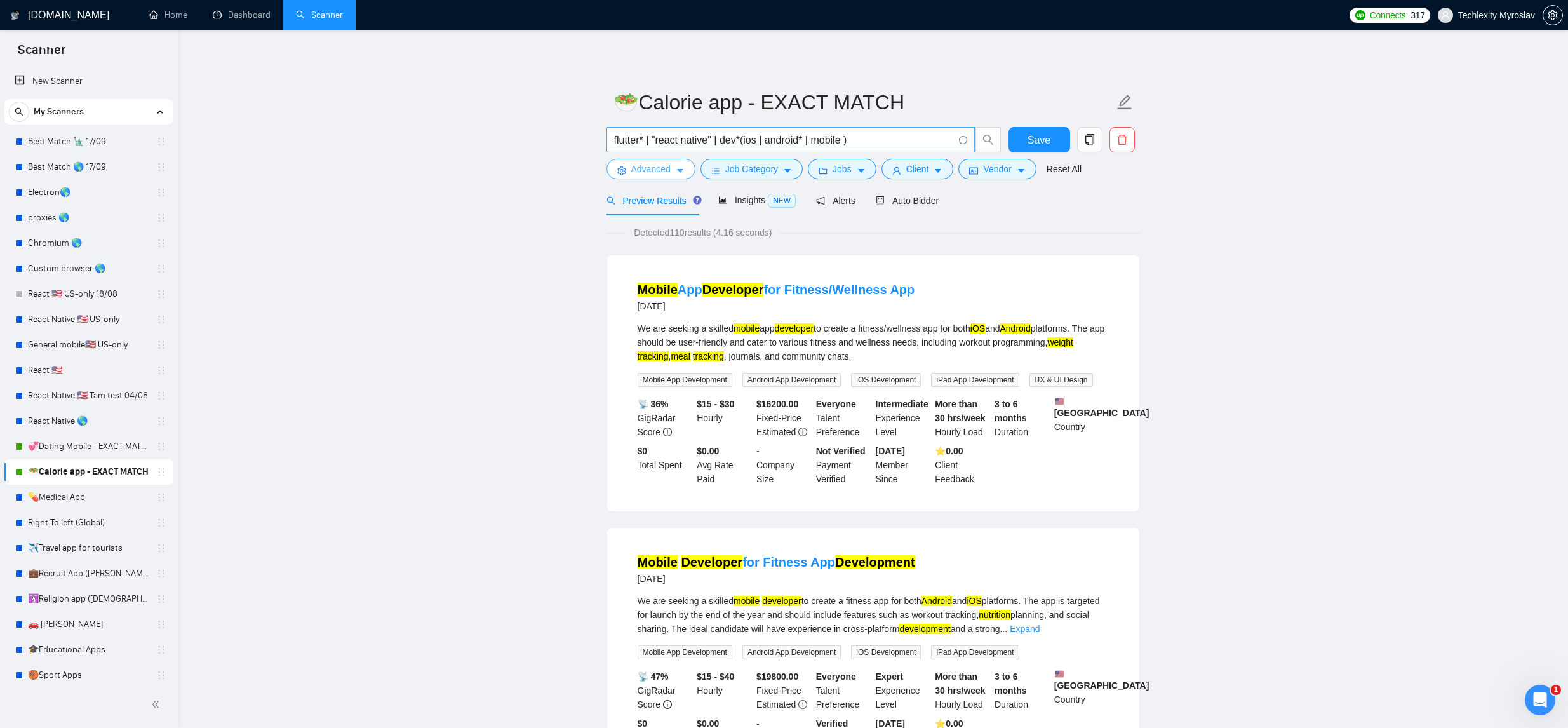
scroll to position [1, 0]
drag, startPoint x: 866, startPoint y: 137, endPoint x: 896, endPoint y: 136, distance: 30.0
click at [865, 137] on input "flutter* | "react native" | dev*(ios | android* | mobile )" at bounding box center [784, 139] width 339 height 16
drag, startPoint x: 785, startPoint y: 139, endPoint x: 1073, endPoint y: 145, distance: 288.1
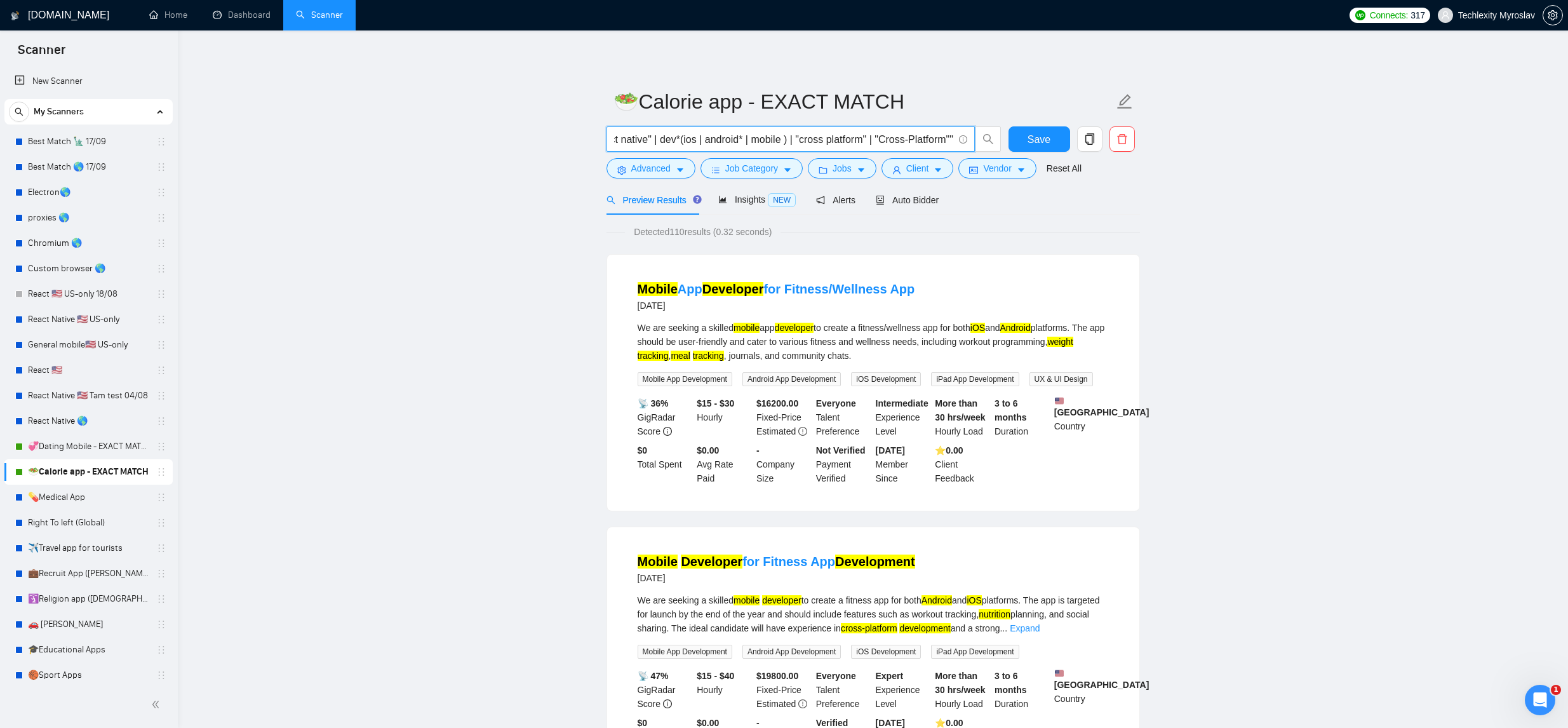
click at [1072, 145] on div "flutter* | "react native" | dev*(ios | android* | mobile ) | "cross platform" |…" at bounding box center [871, 142] width 534 height 32
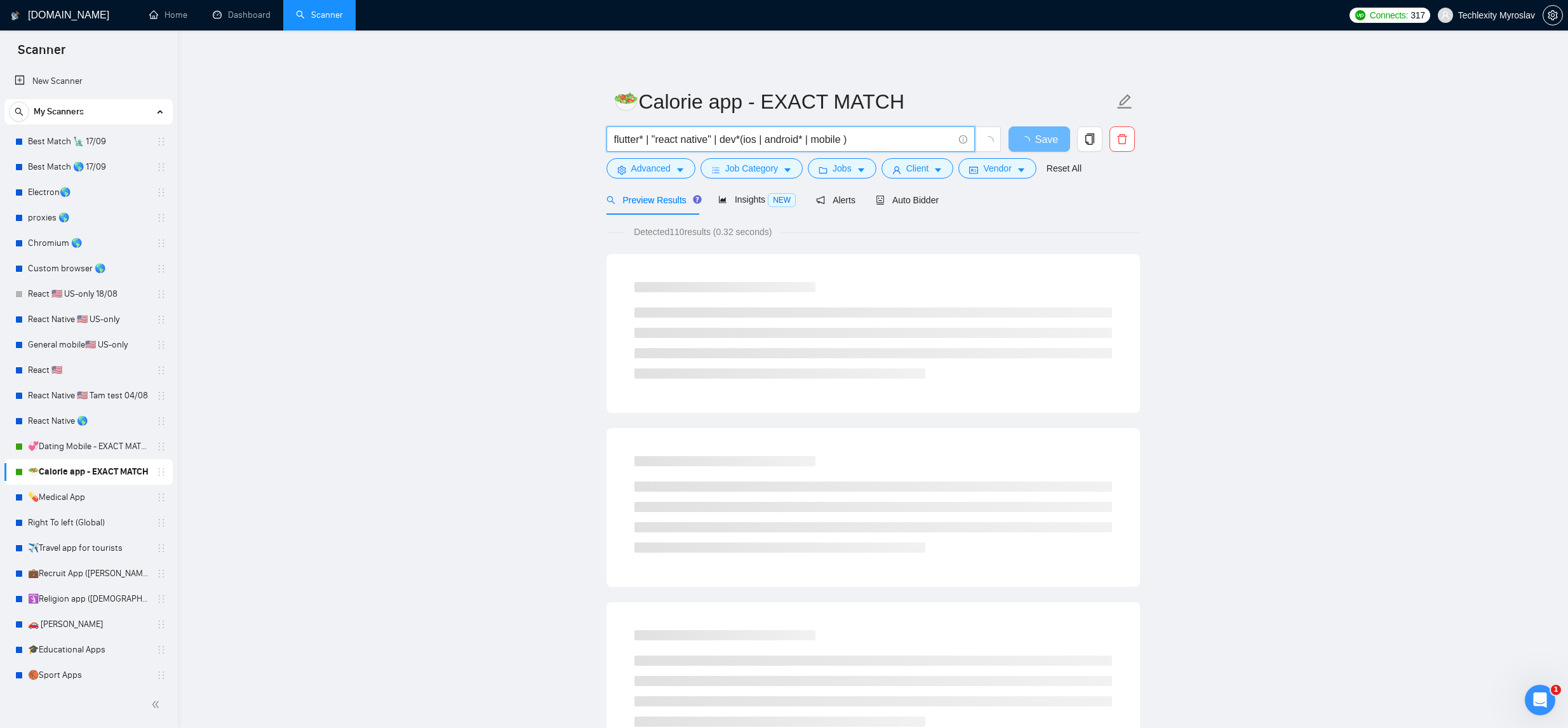
drag, startPoint x: 848, startPoint y: 140, endPoint x: 857, endPoint y: 142, distance: 9.2
click at [848, 140] on input "flutter* | "react native" | dev*(ios | android* | mobile )" at bounding box center [784, 139] width 339 height 16
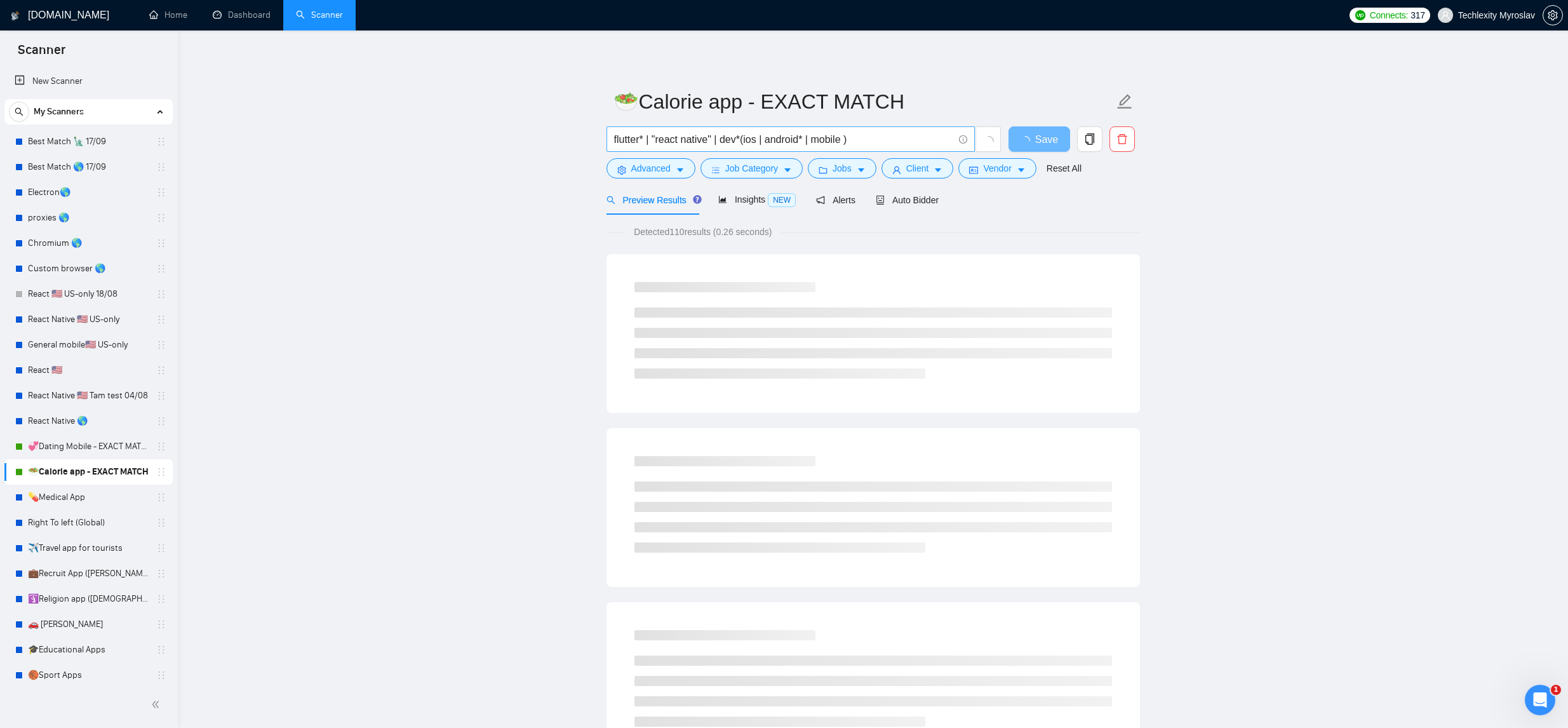
click at [897, 143] on input "flutter* | "react native" | dev*(ios | android* | mobile )" at bounding box center [784, 139] width 339 height 16
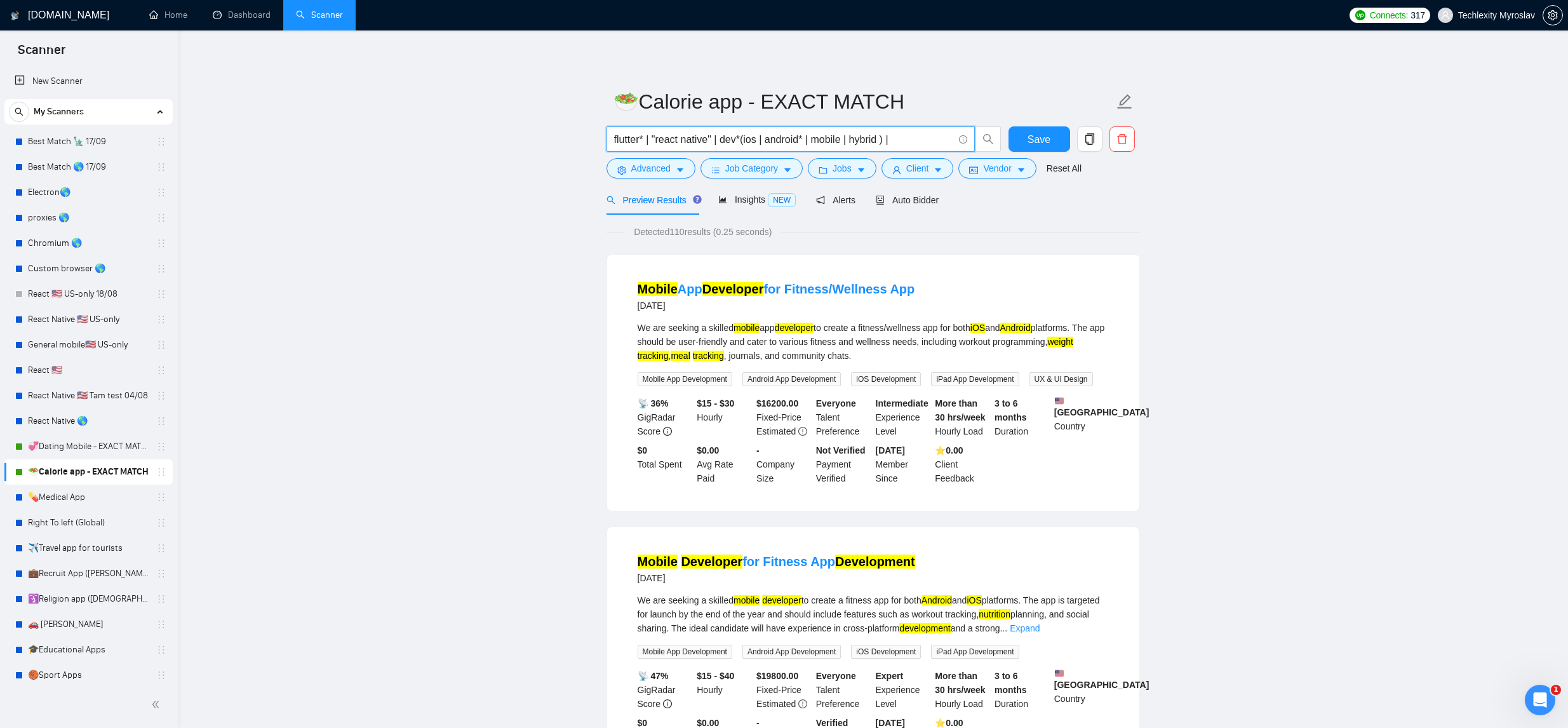
click at [742, 139] on input "flutter* | "react native" | dev*(ios | android* | mobile | hybrid ) |" at bounding box center [784, 139] width 339 height 16
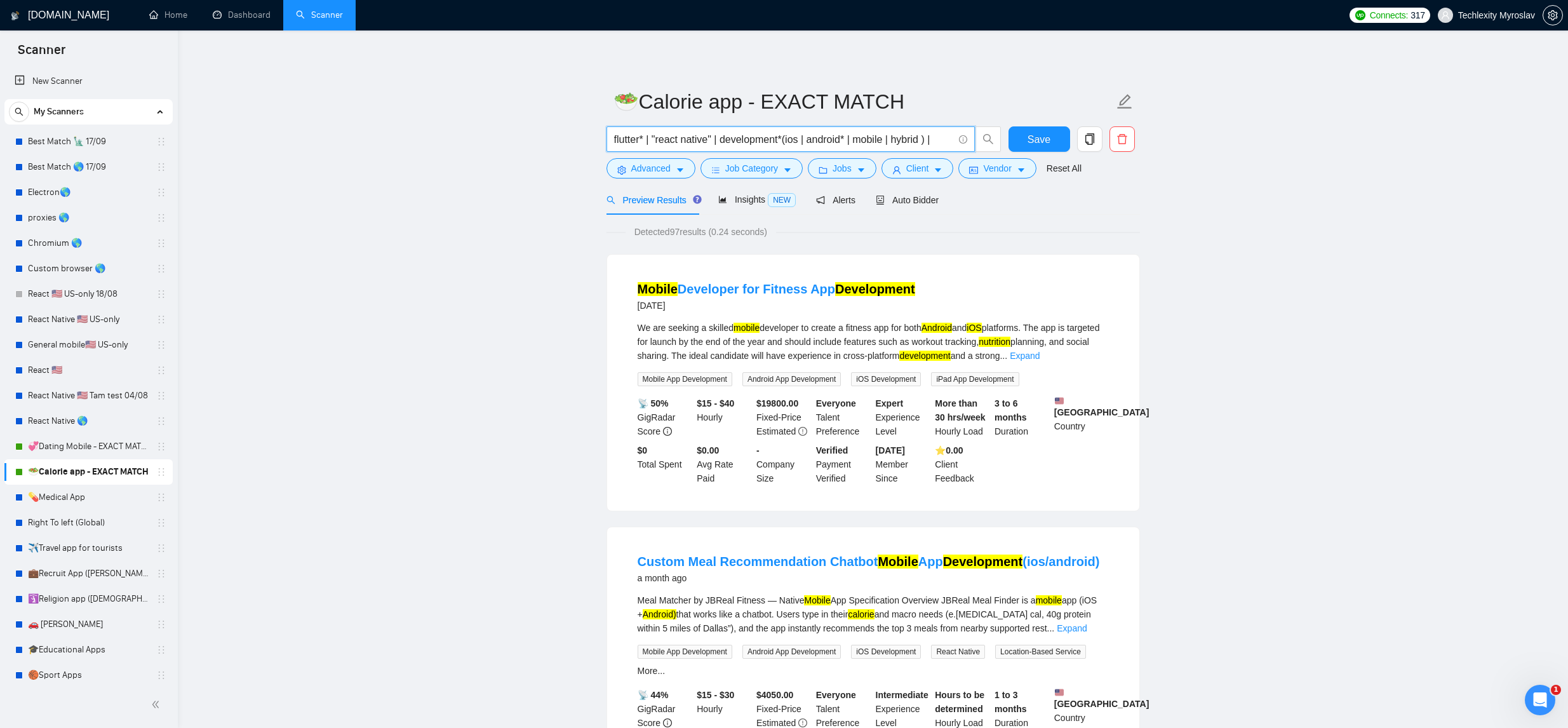
type input "flutter* | "react native" | development*(ios | android* | mobile | hybrid ) |"
click at [649, 162] on span "Advanced" at bounding box center [651, 168] width 39 height 14
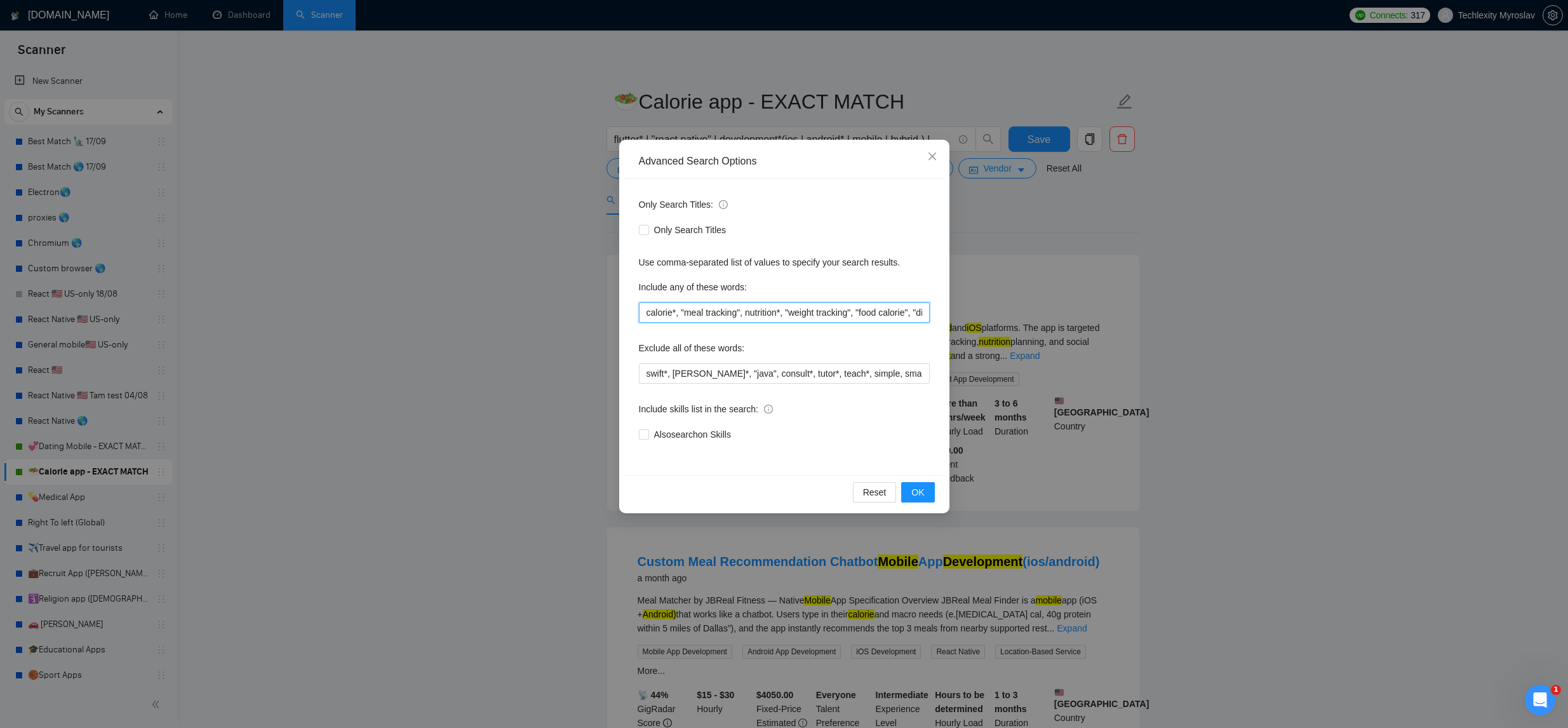
drag, startPoint x: 745, startPoint y: 313, endPoint x: 812, endPoint y: 327, distance: 68.4
click at [745, 313] on input "calorie*, "meal tracking", nutrition*, "weight tracking", "food calorie", "diet…" at bounding box center [784, 313] width 291 height 21
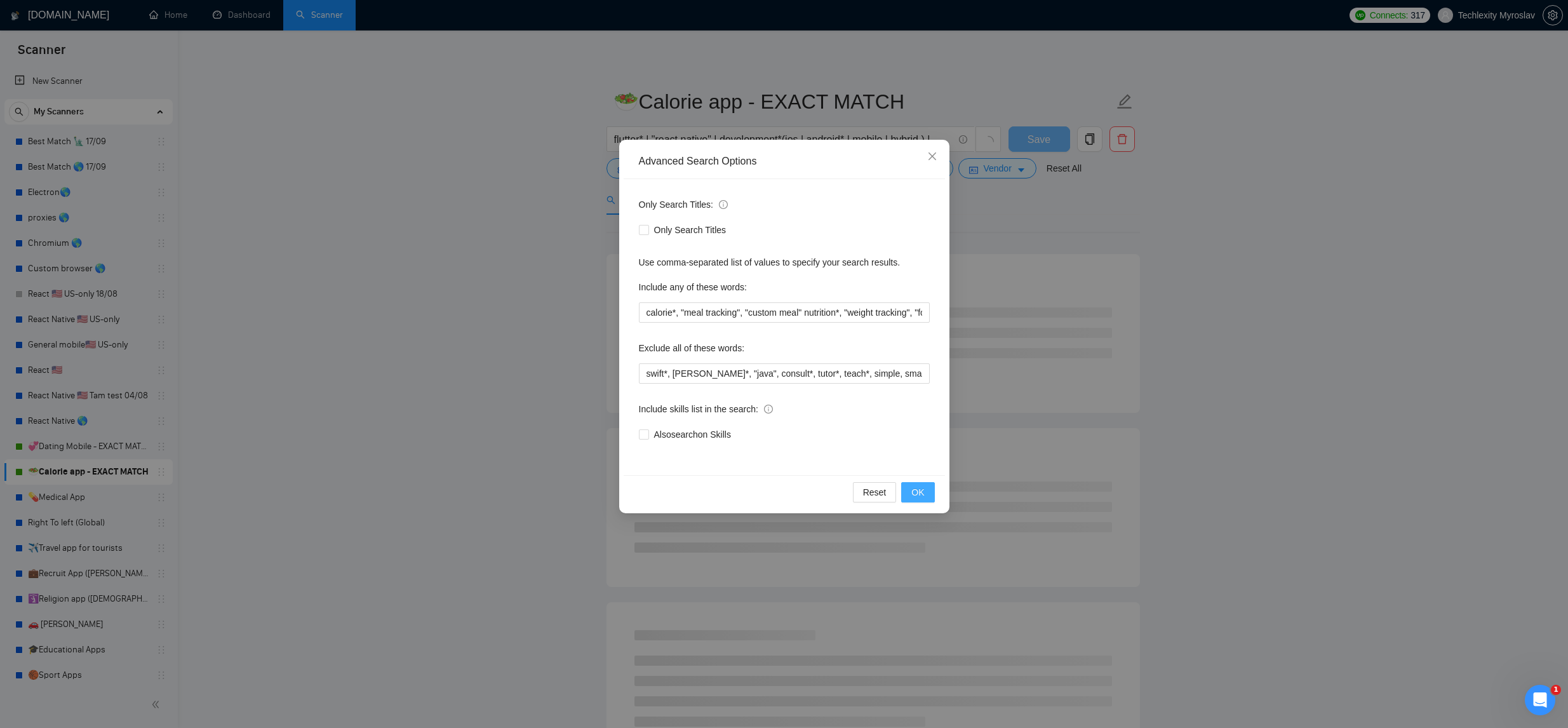
click at [920, 488] on span "OK" at bounding box center [918, 493] width 13 height 14
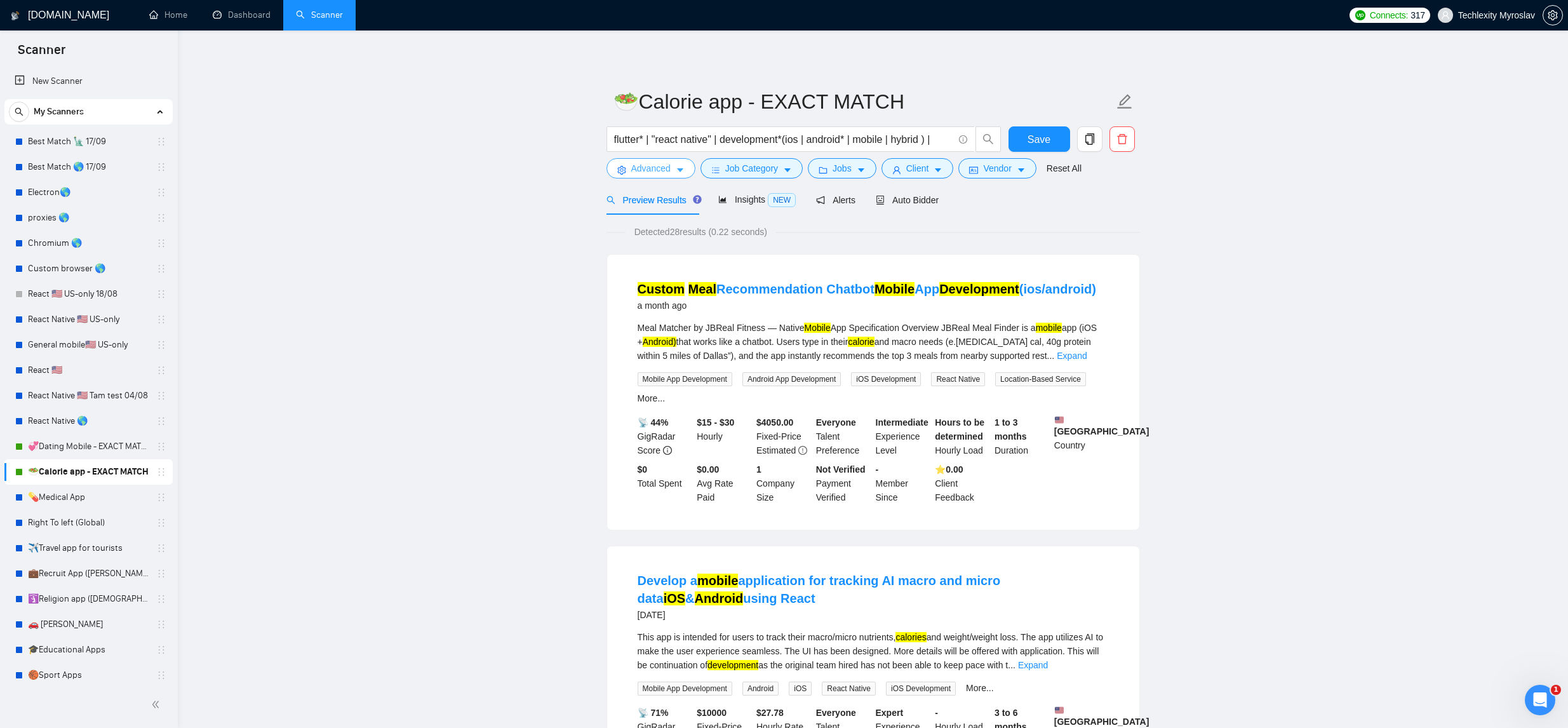
click at [681, 173] on icon "caret-down" at bounding box center [680, 170] width 9 height 9
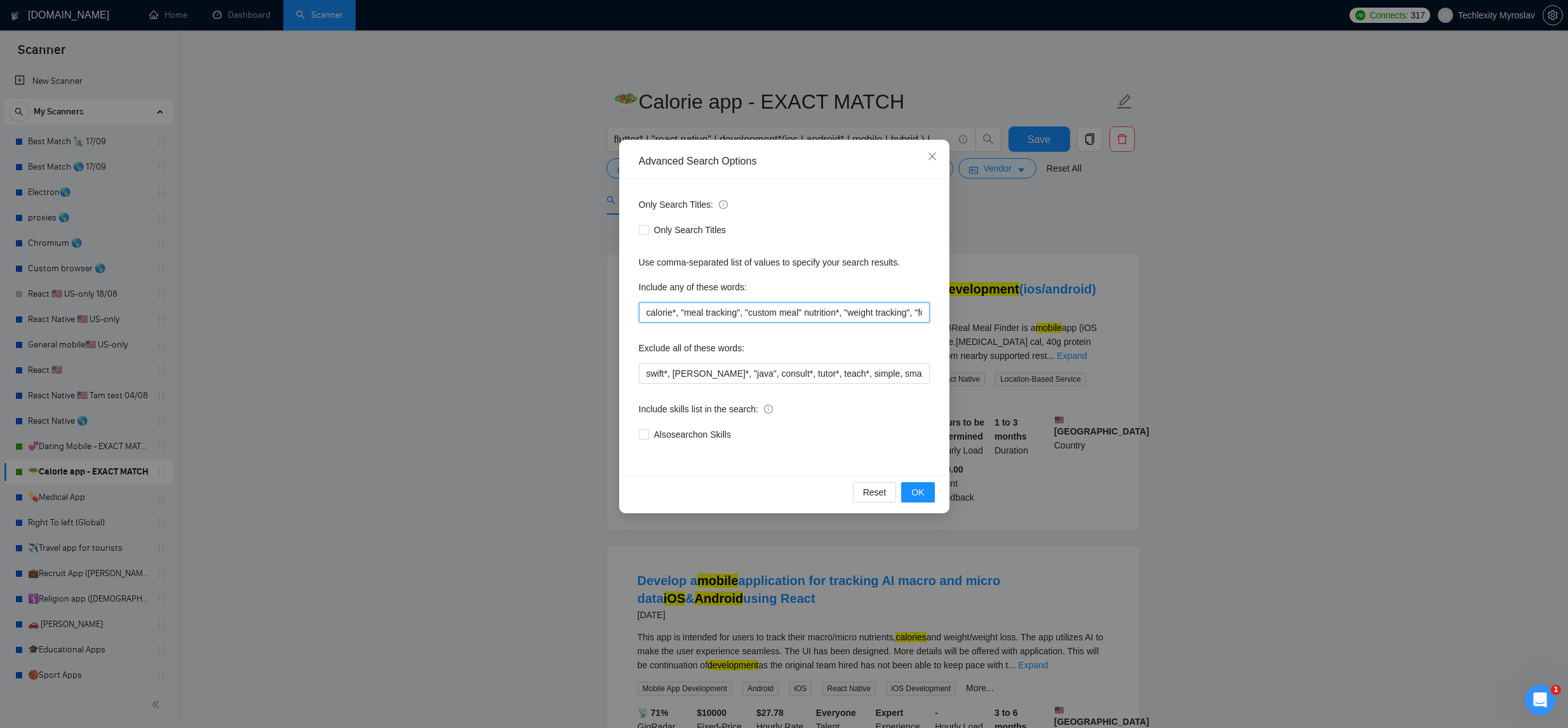
drag, startPoint x: 804, startPoint y: 311, endPoint x: 832, endPoint y: 321, distance: 29.7
click at [805, 311] on input "calorie*, "meal tracking", "custom meal" nutrition*, "weight tracking", "food c…" at bounding box center [784, 313] width 291 height 21
click at [906, 496] on button "OK" at bounding box center [917, 493] width 33 height 21
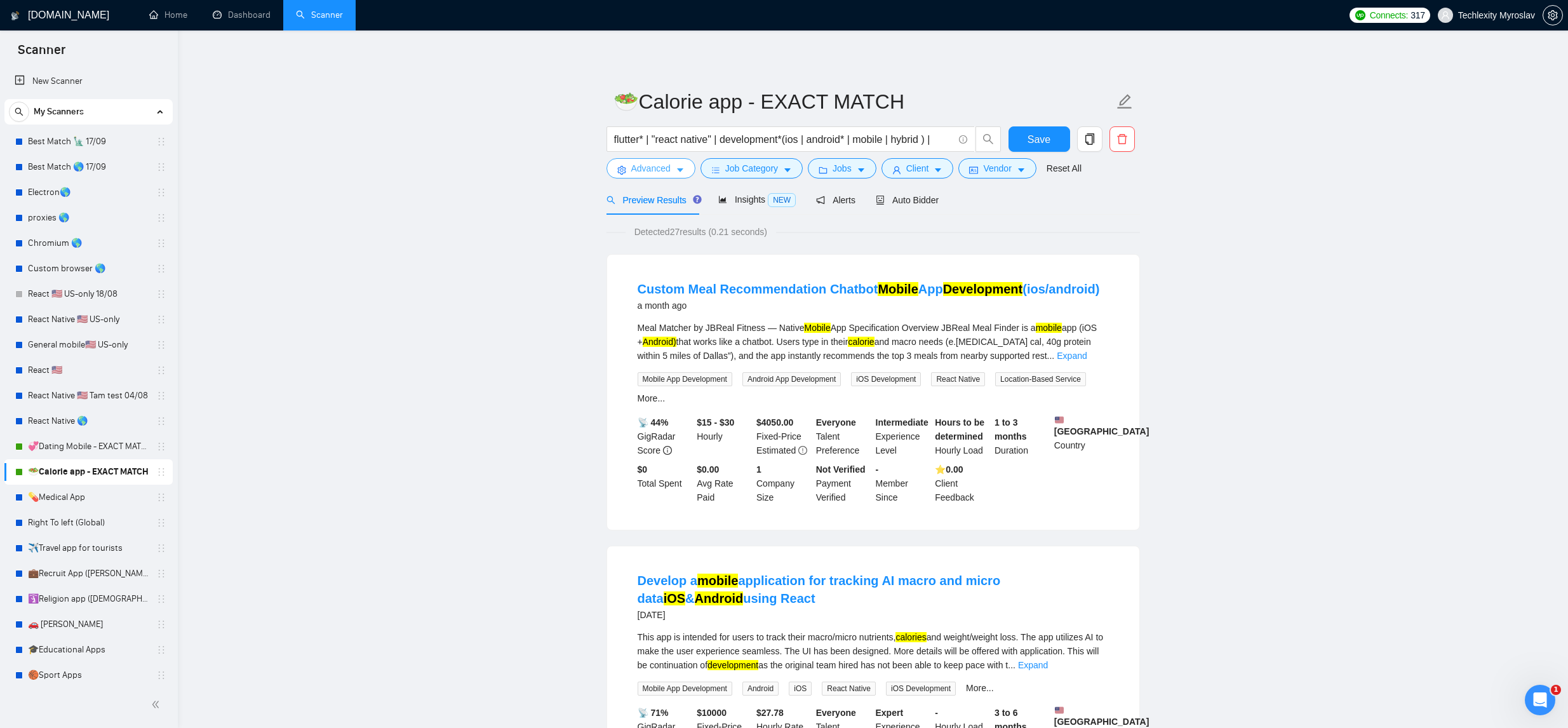
click at [679, 172] on icon "caret-down" at bounding box center [680, 170] width 9 height 9
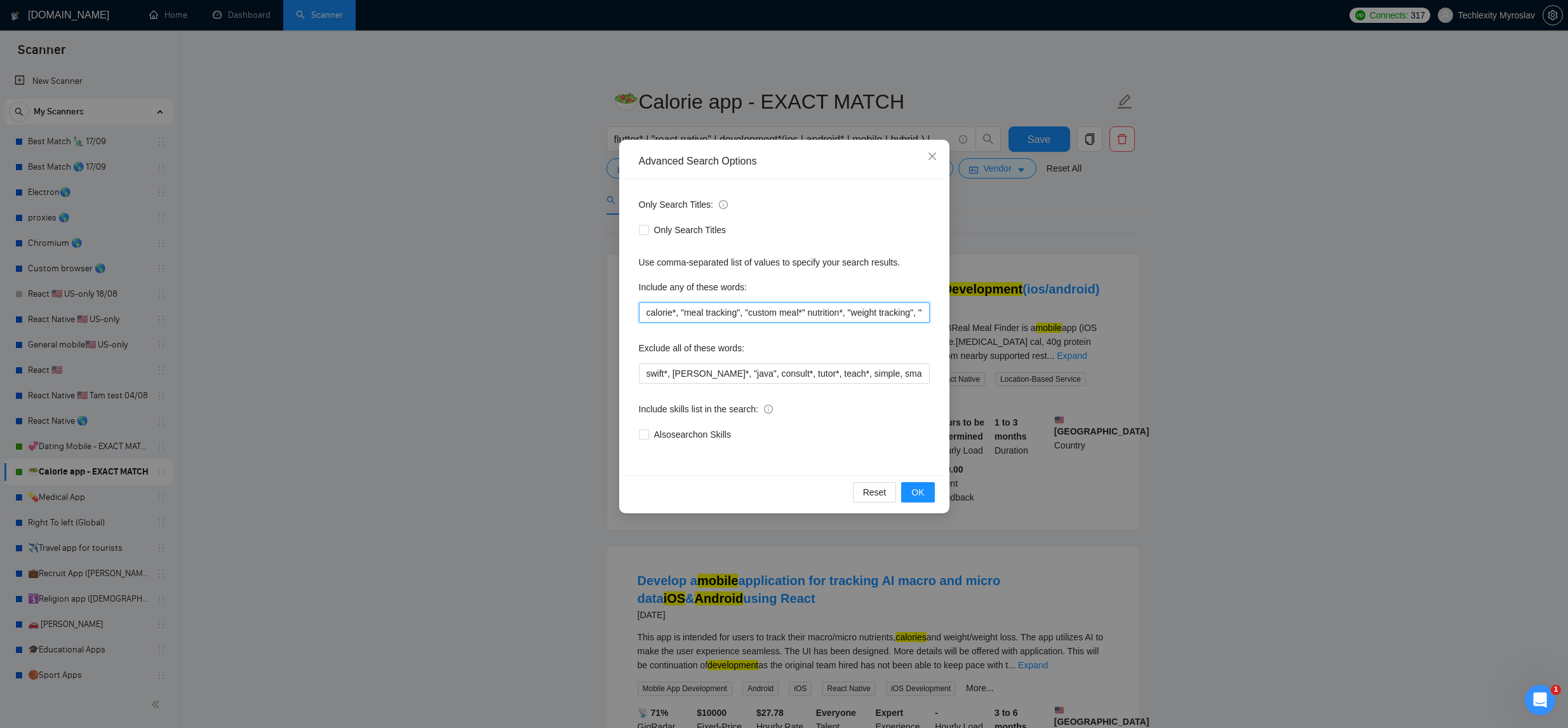
click at [813, 313] on input "calorie*, "meal tracking", "custom meal*" nutrition*, "weight tracking", "food …" at bounding box center [784, 313] width 291 height 21
type input "calorie*, "meal tracking", "custom meal*", nutrition*, "weight tracking", "food…"
click at [919, 494] on span "OK" at bounding box center [918, 493] width 13 height 14
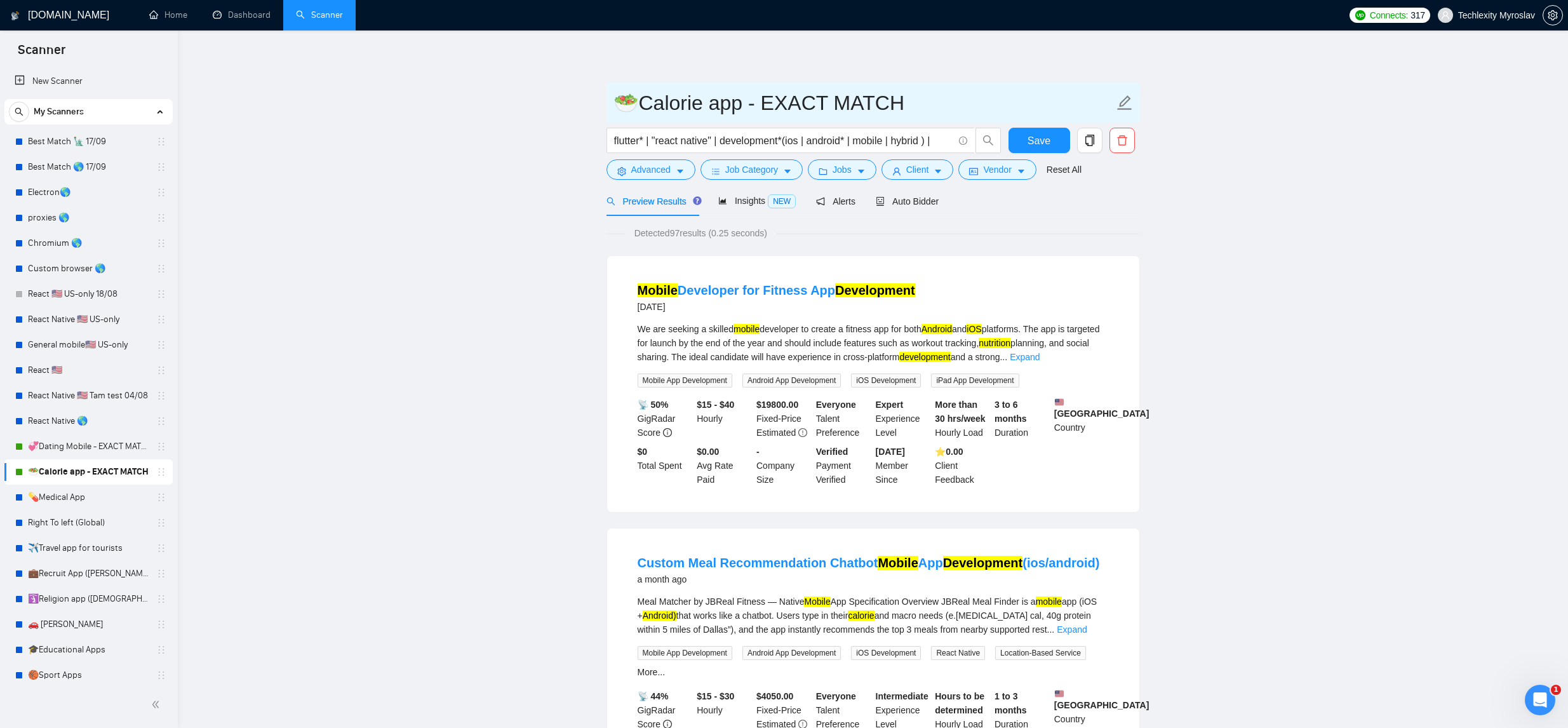
click at [717, 104] on input "🥗Calorie app - EXACT MATCH" at bounding box center [864, 103] width 500 height 32
type input "🥗Calorie Mobile - EXACT MATCH"
click at [939, 195] on div "Auto Bidder" at bounding box center [908, 201] width 63 height 14
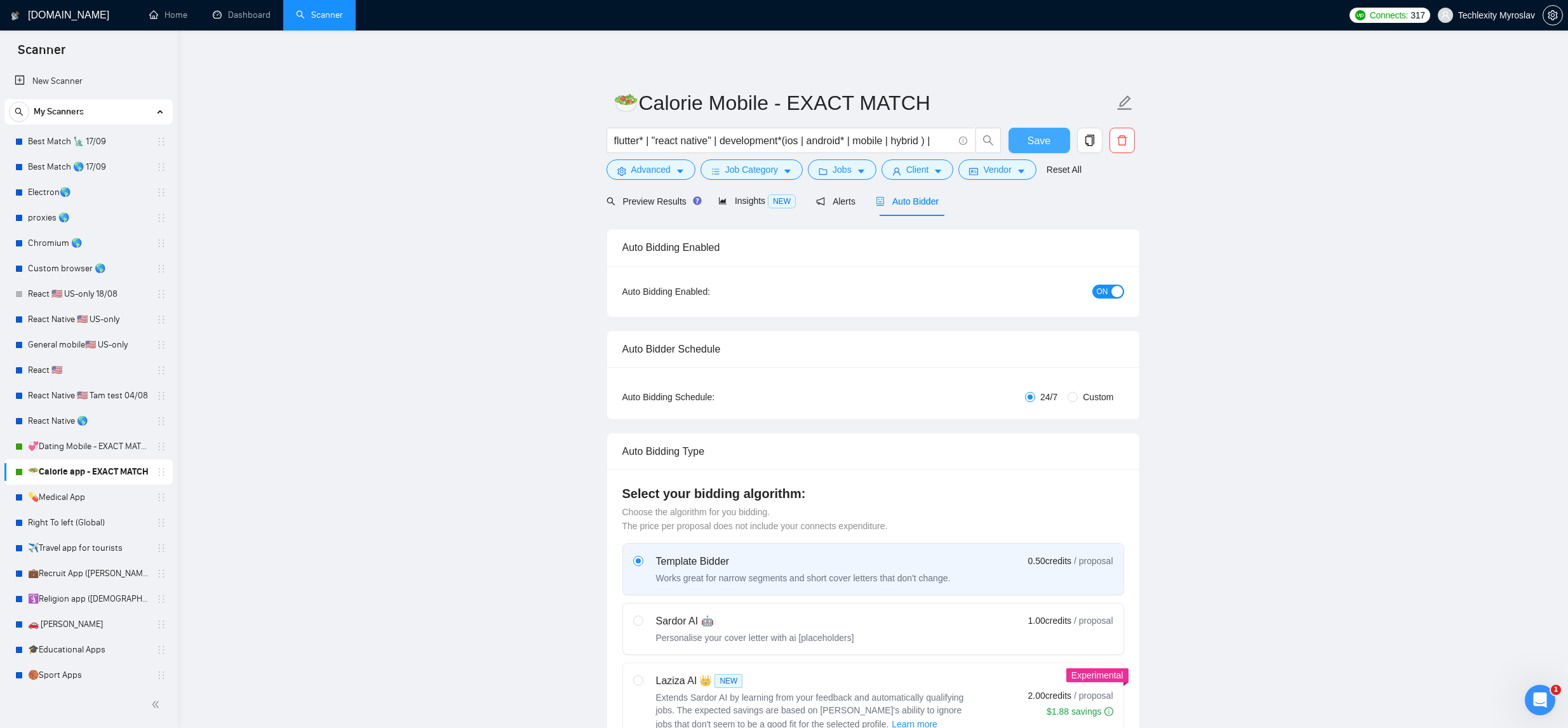
click at [1032, 143] on span "Save" at bounding box center [1039, 141] width 23 height 16
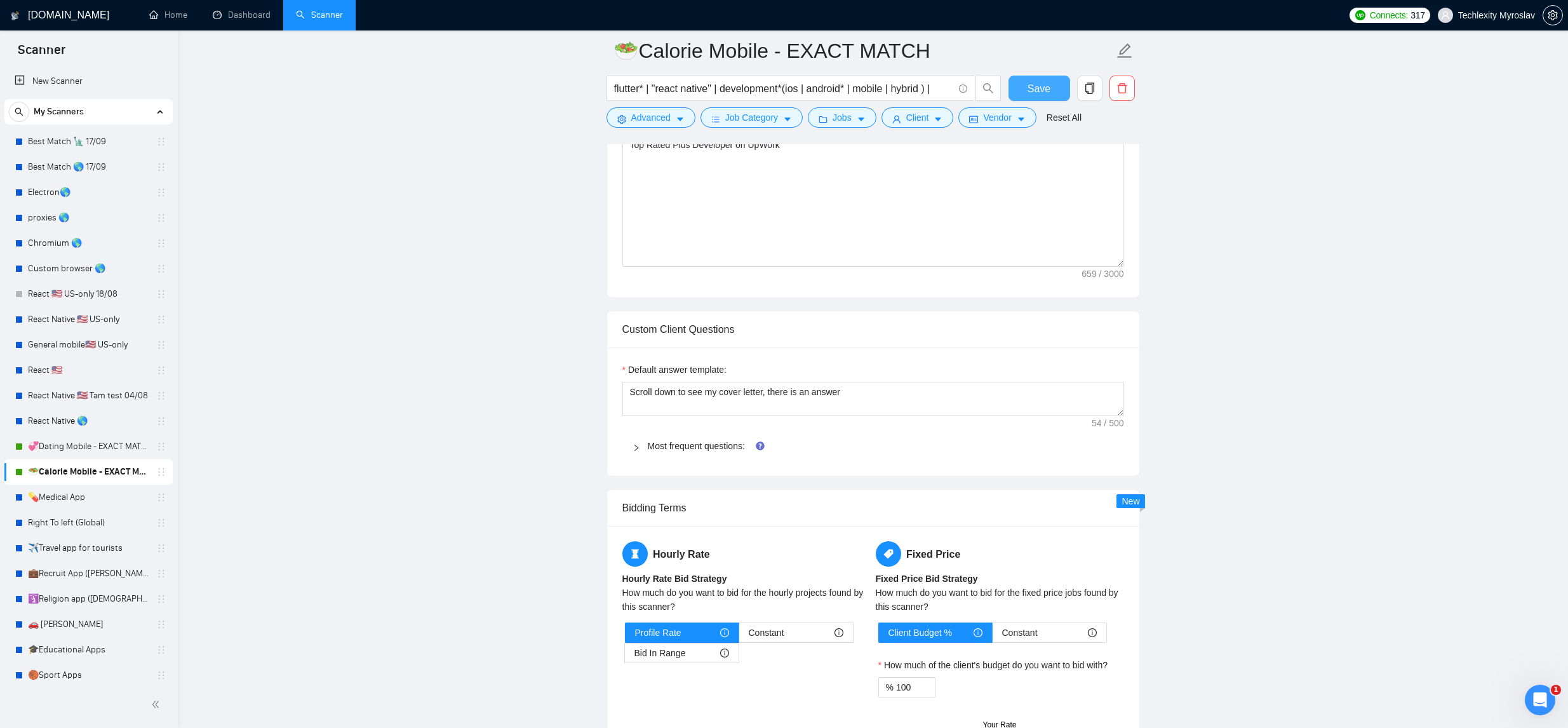
scroll to position [1200, 0]
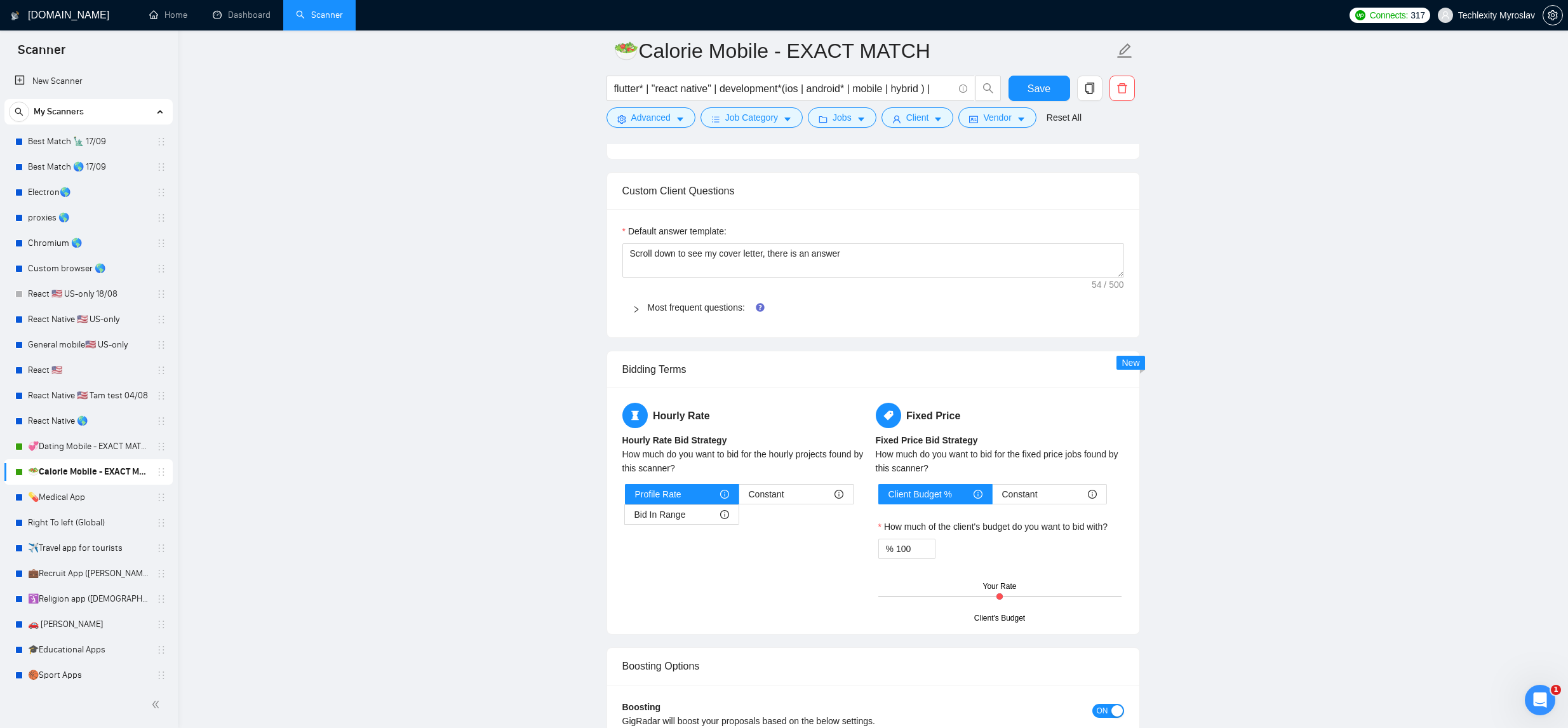
click at [663, 313] on span "Most frequent questions:" at bounding box center [881, 308] width 466 height 14
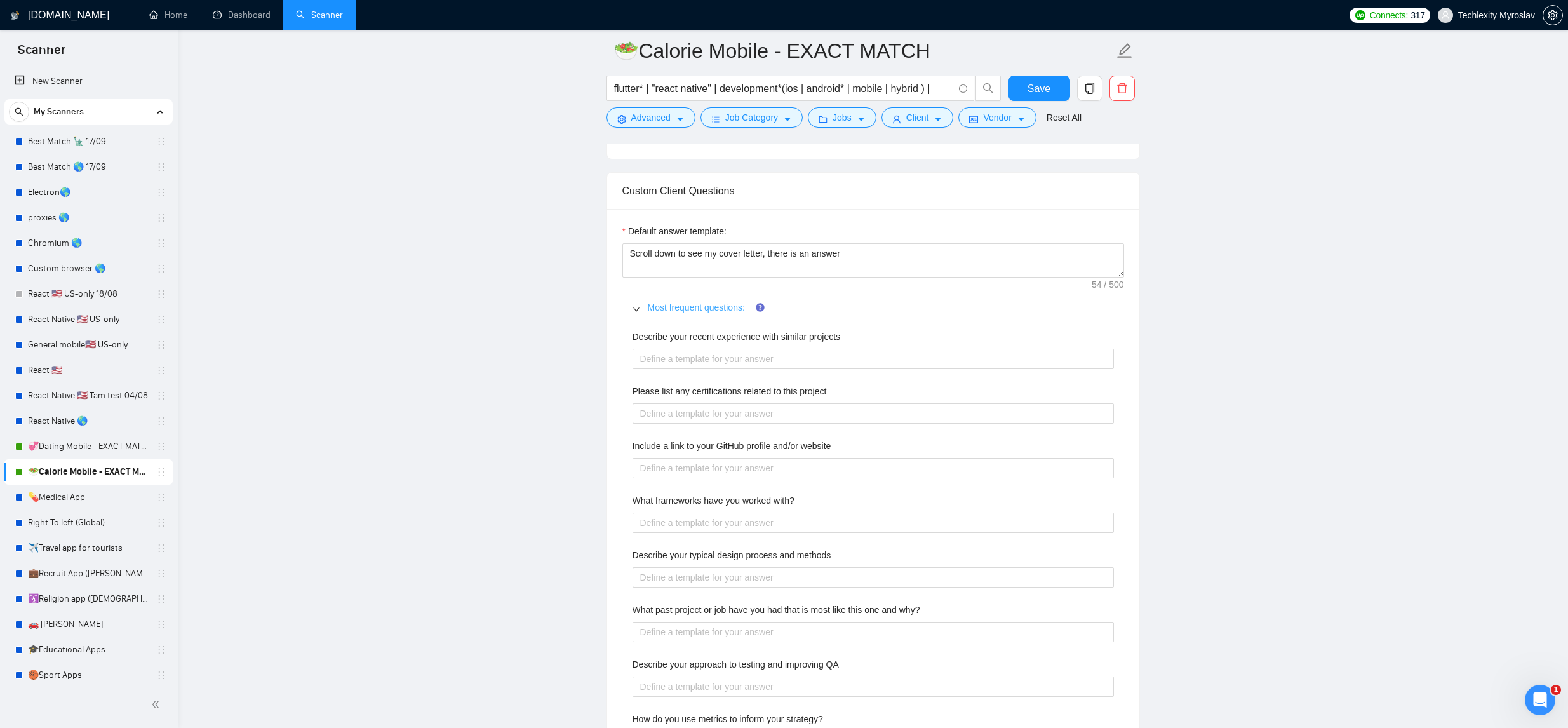
click at [664, 311] on link "Most frequent questions:" at bounding box center [696, 308] width 97 height 10
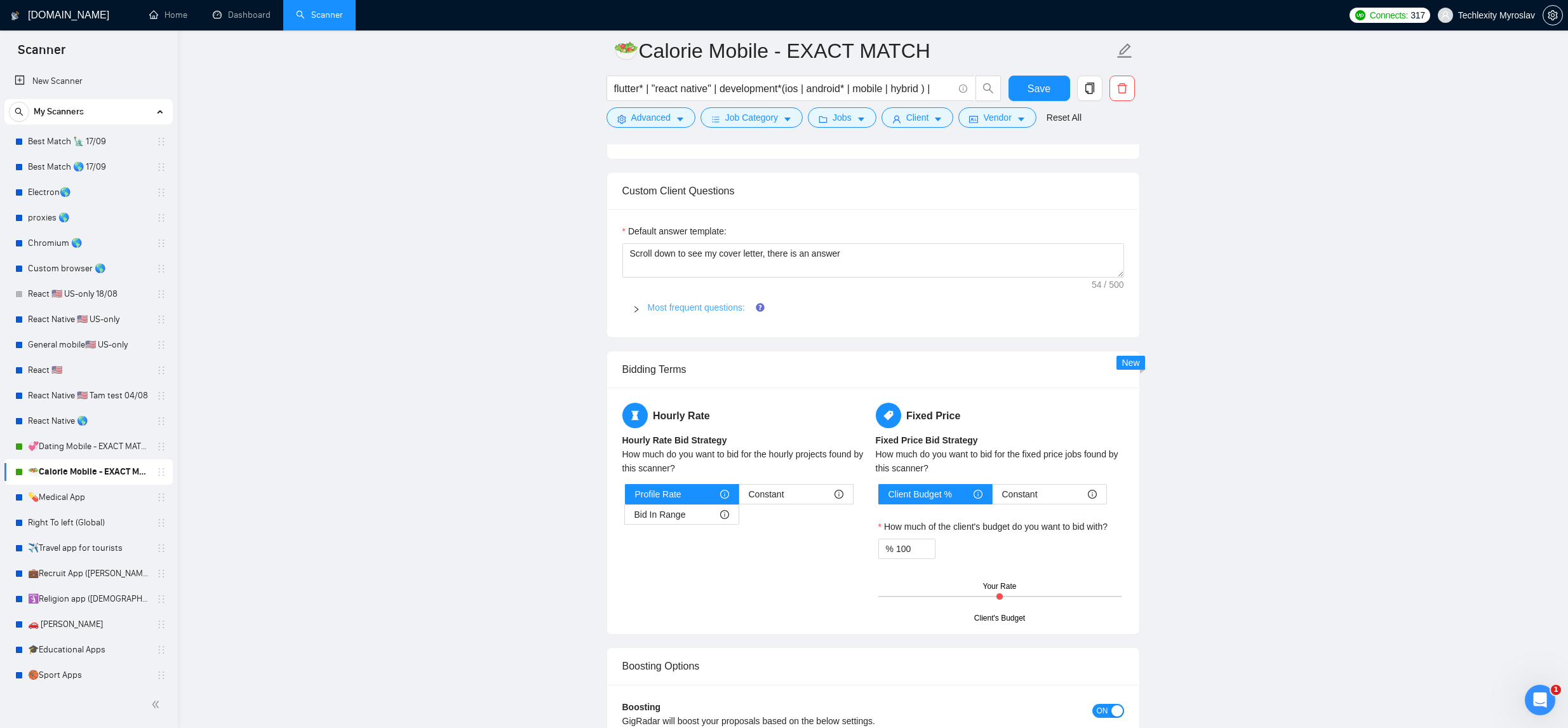
click at [707, 310] on link "Most frequent questions:" at bounding box center [696, 308] width 97 height 10
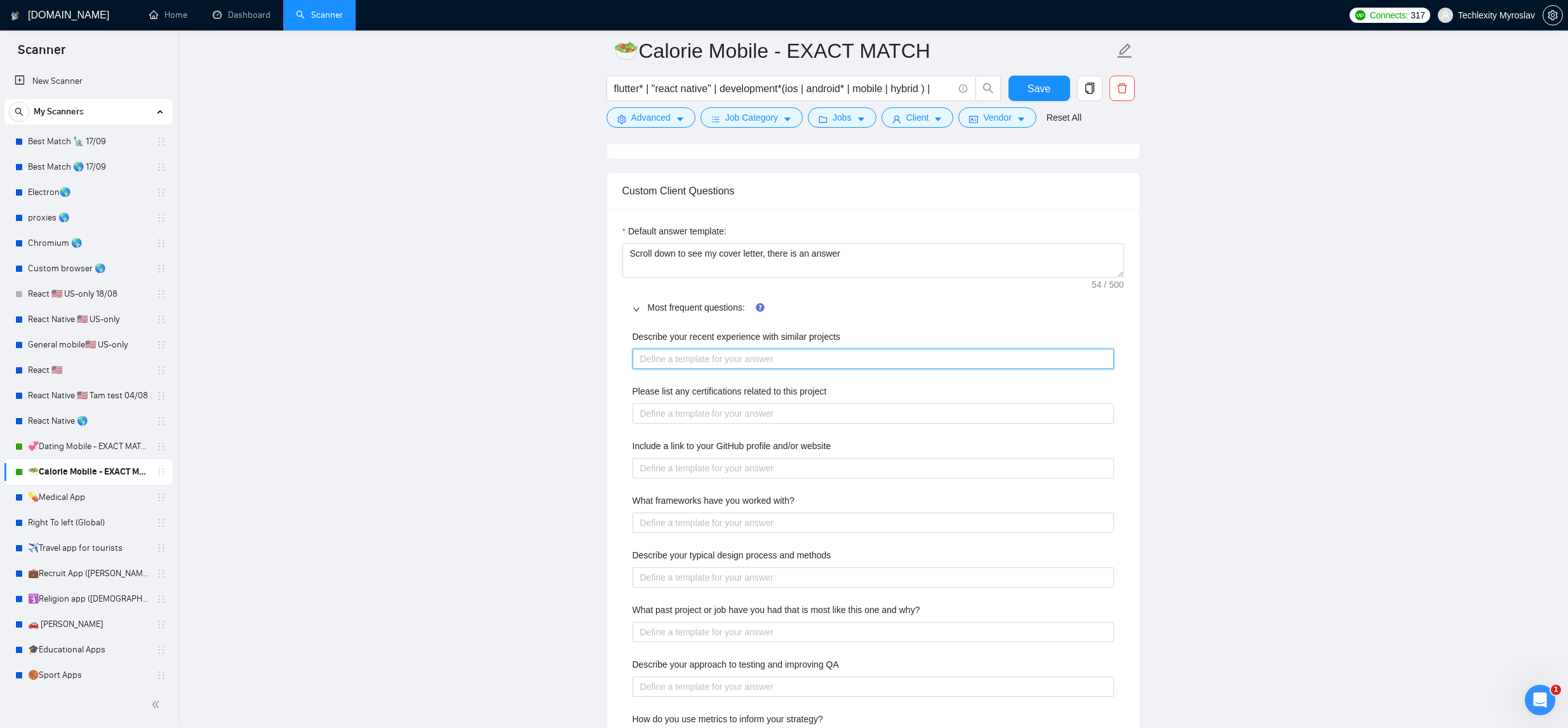
drag, startPoint x: 790, startPoint y: 359, endPoint x: 812, endPoint y: 359, distance: 22.0
click at [790, 359] on projects "Describe your recent experience with similar projects" at bounding box center [873, 359] width 482 height 21
paste projects "As I showed on example, we build actually couple different dating apps"
type projects "As I showed on example, we build actually couple different dating apps"
click at [886, 360] on projects "As I showed on example, we build actually couple different dating apps" at bounding box center [873, 359] width 482 height 21
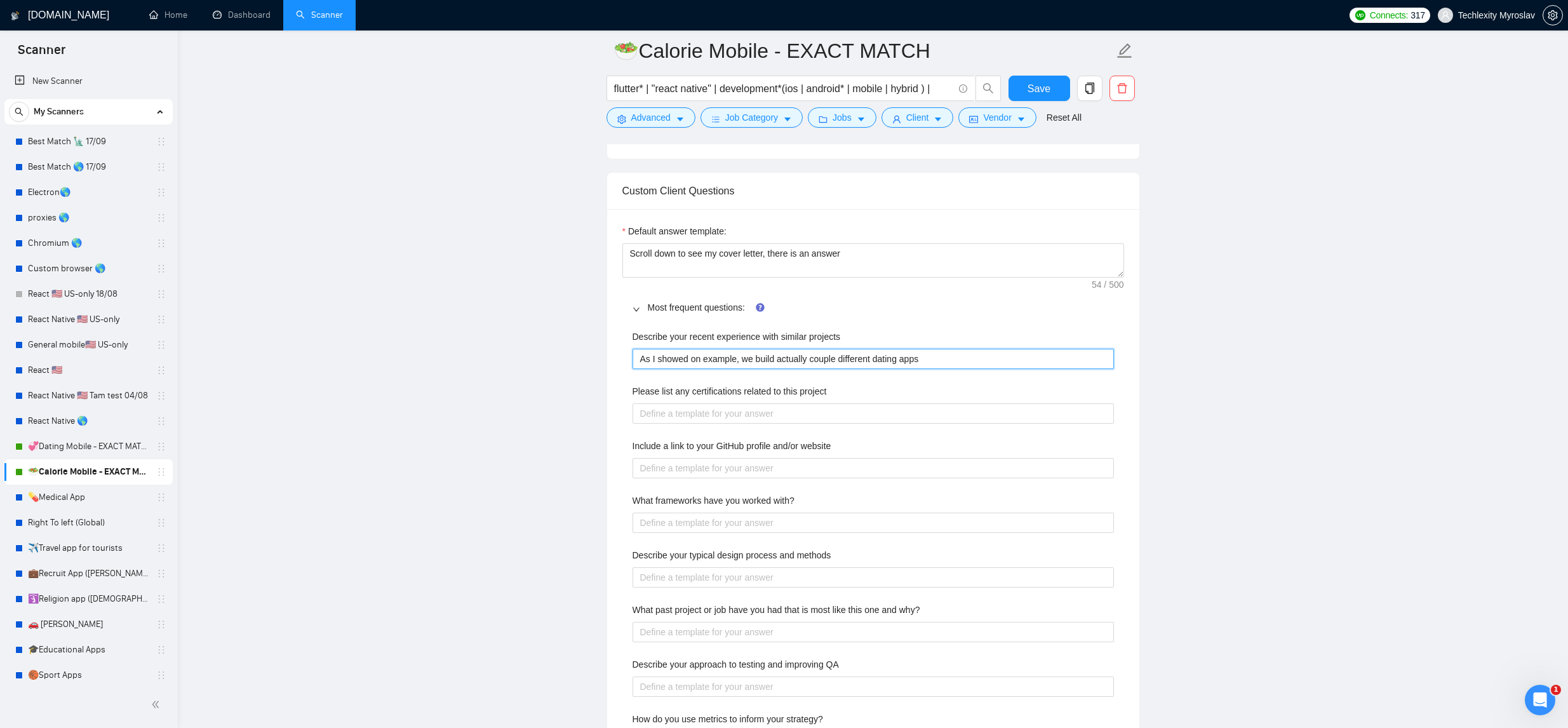
click at [885, 360] on projects "As I showed on example, we build actually couple different dating apps" at bounding box center [873, 359] width 482 height 21
type projects "As I showed on example, we build actually couple different C apps"
type projects "As I showed on example, we build actually couple different Ca apps"
type projects "As I showed on example, we build actually couple different Cal apps"
type projects "As I showed on example, we build actually couple different Calr apps"
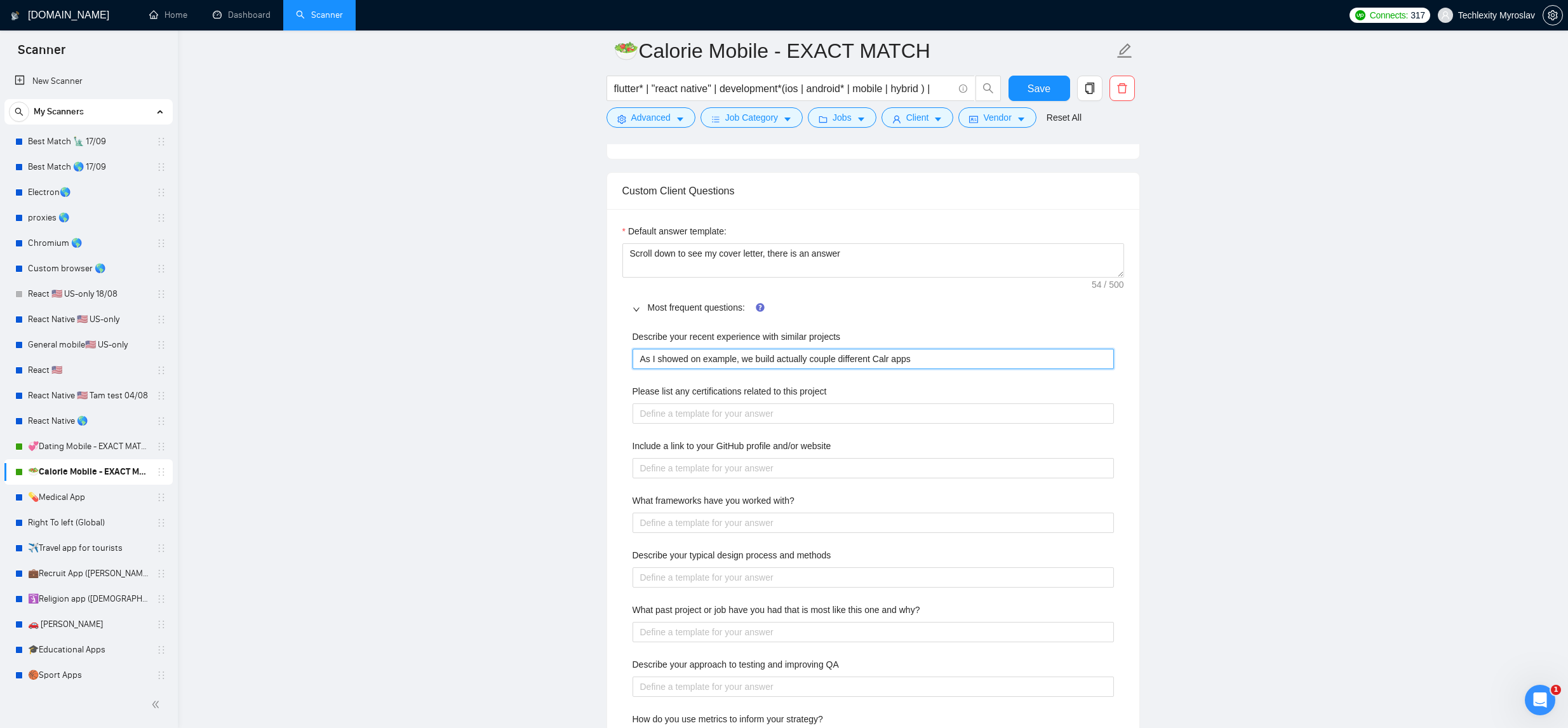
type projects "As I showed on example, we build actually couple different Calro apps"
type projects "As I showed on example, we build actually couple different Calr apps"
type projects "As I showed on example, we build actually couple different Cal apps"
type projects "As I showed on example, we build actually couple different Calo apps"
type projects "As I showed on example, we build actually couple different Calor apps"
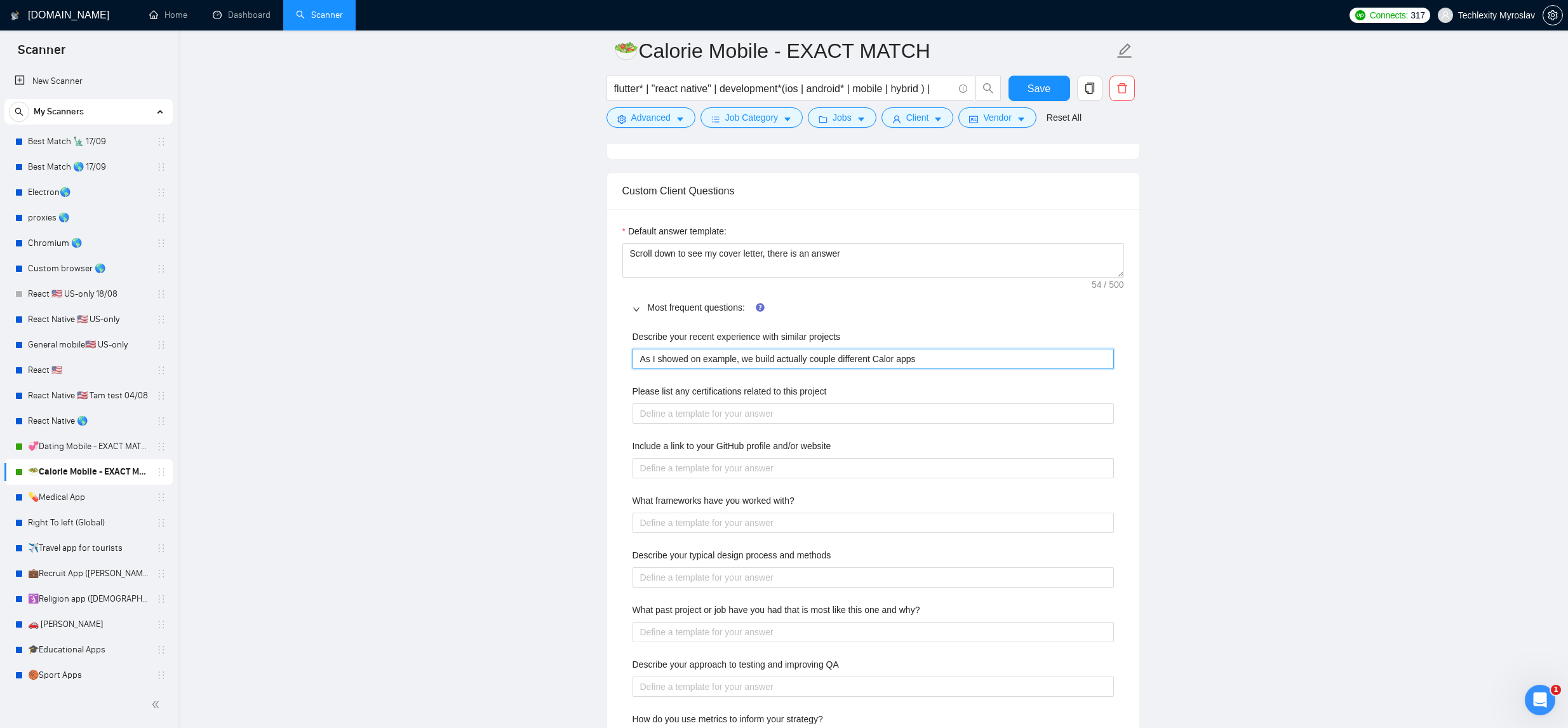
type projects "As I showed on example, we build actually couple different Calori apps"
type projects "As I showed on example, we build actually couple different Calorie apps"
type projects "As I showed on example, we build actually couple different Calorie t apps"
type projects "As I showed on example, we build actually couple different Calorie ta apps"
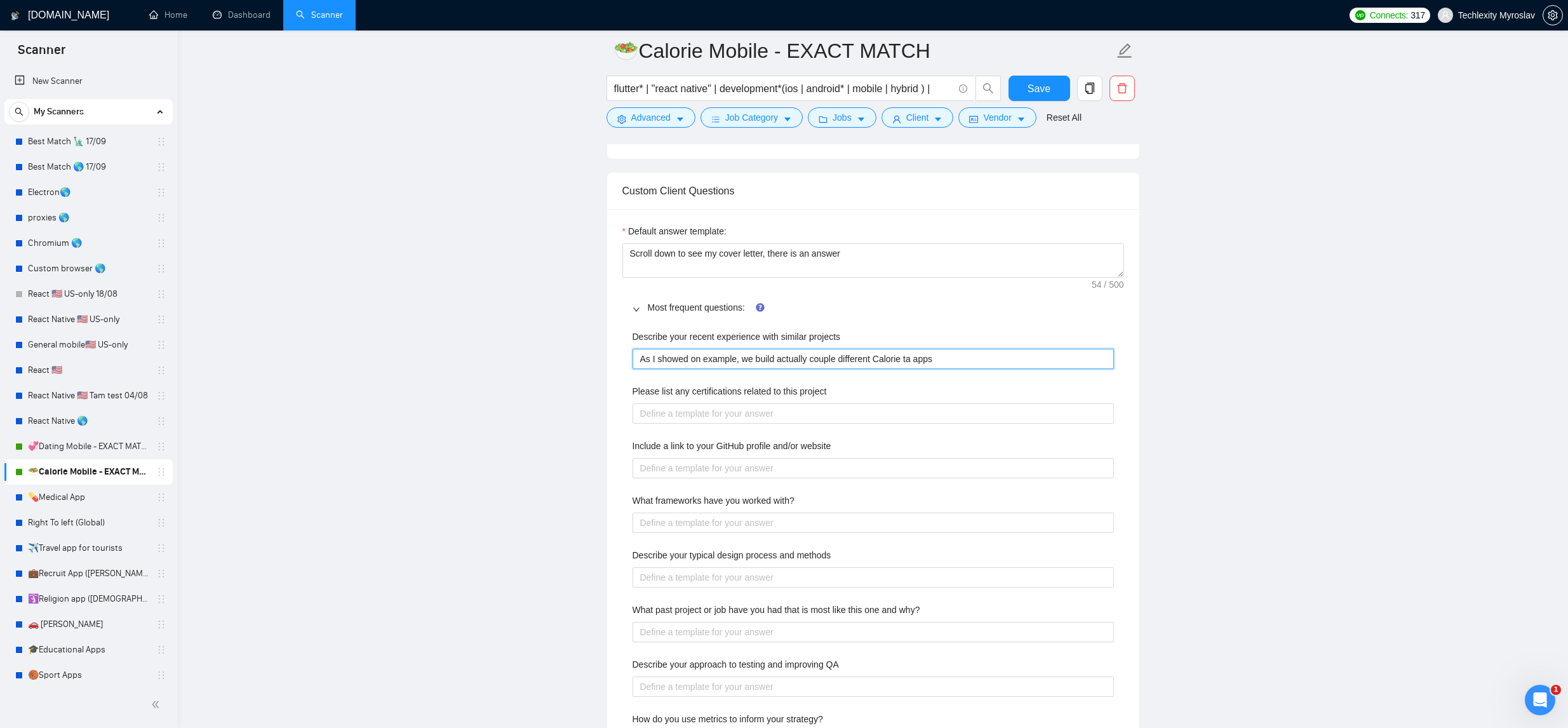
type projects "As I showed on example, we build actually couple different Calorie tac apps"
type projects "As I showed on example, we build actually couple different Calorie tack apps"
type projects "As I showed on example, we build actually couple different Calorie tacki apps"
type projects "As I showed on example, we build actually couple different Calorie tack apps"
type projects "As I showed on example, we build actually couple different Calorie tac apps"
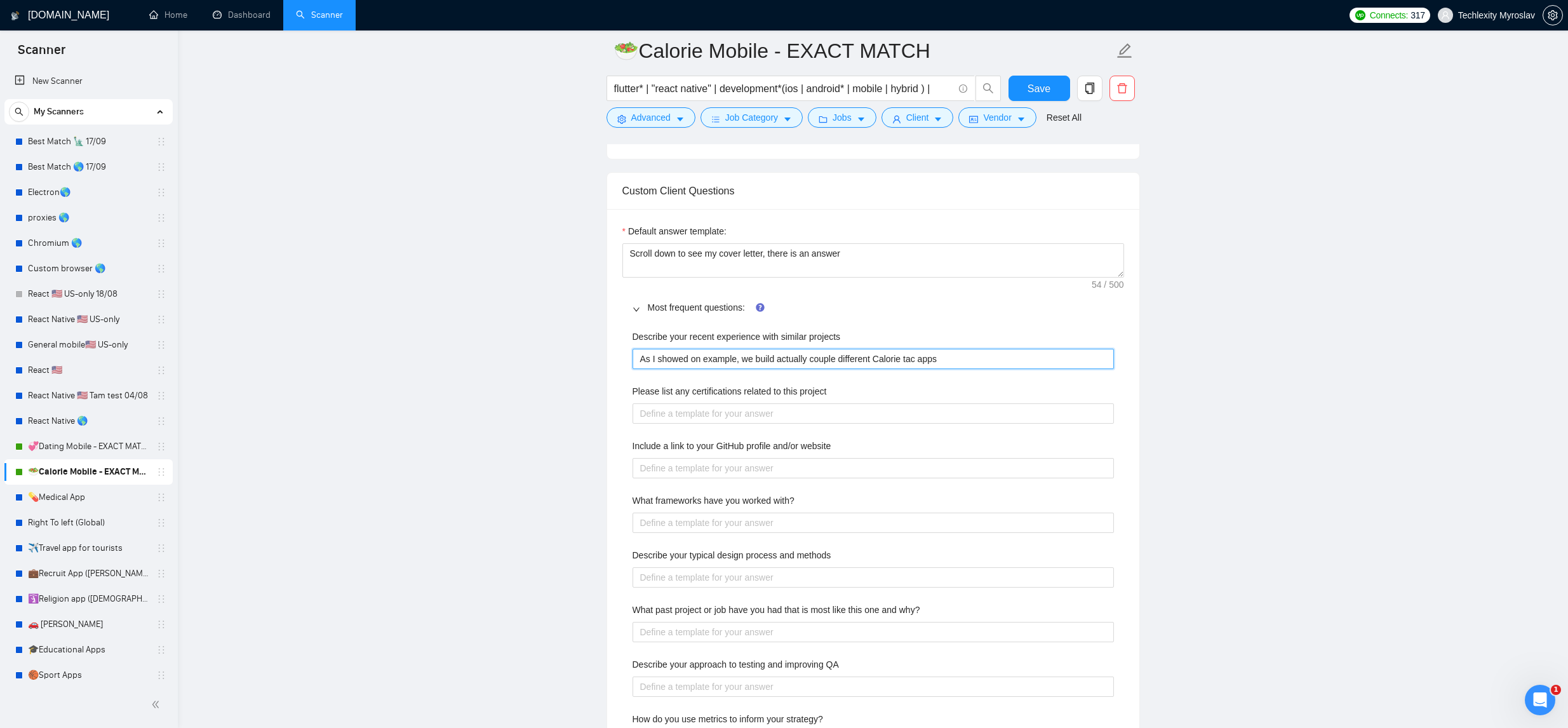
type projects "As I showed on example, we build actually couple different Calorie ta apps"
type projects "As I showed on example, we build actually couple different Calorie t apps"
type projects "As I showed on example, we build actually couple different Calorie tr apps"
type projects "As I showed on example, we build actually couple different Calorie tra apps"
type projects "As I showed on example, we build actually couple different Calorie trac apps"
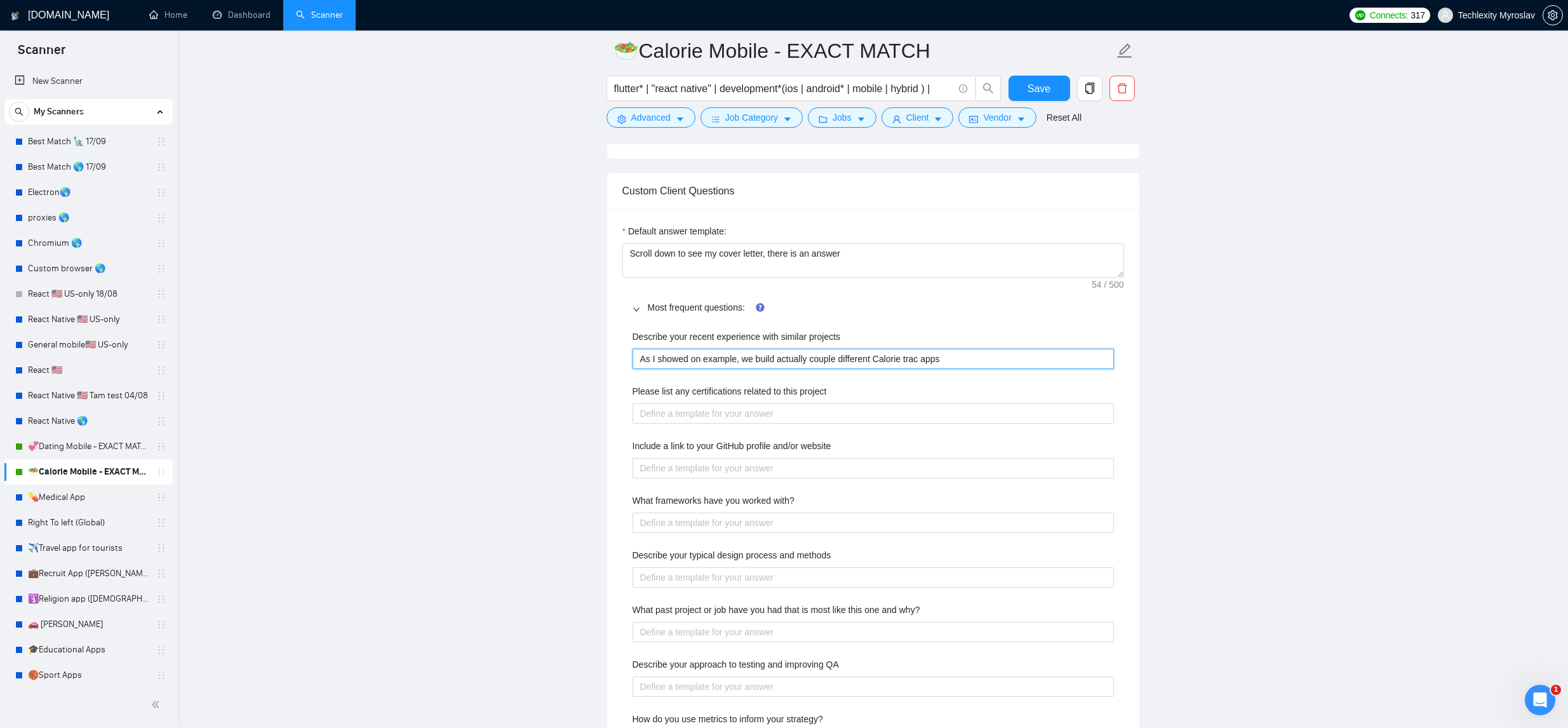
type projects "As I showed on example, we build actually couple different Calorie track apps"
type projects "As I showed on example, we build actually couple different Calorie tracki apps"
type projects "As I showed on example, we build actually couple different Calorie trackin apps"
type projects "As I showed on example, we build actually couple different Calorie tracking apps"
type projects "As I showed on example, we build actually couple different Calorie tracking/ ap…"
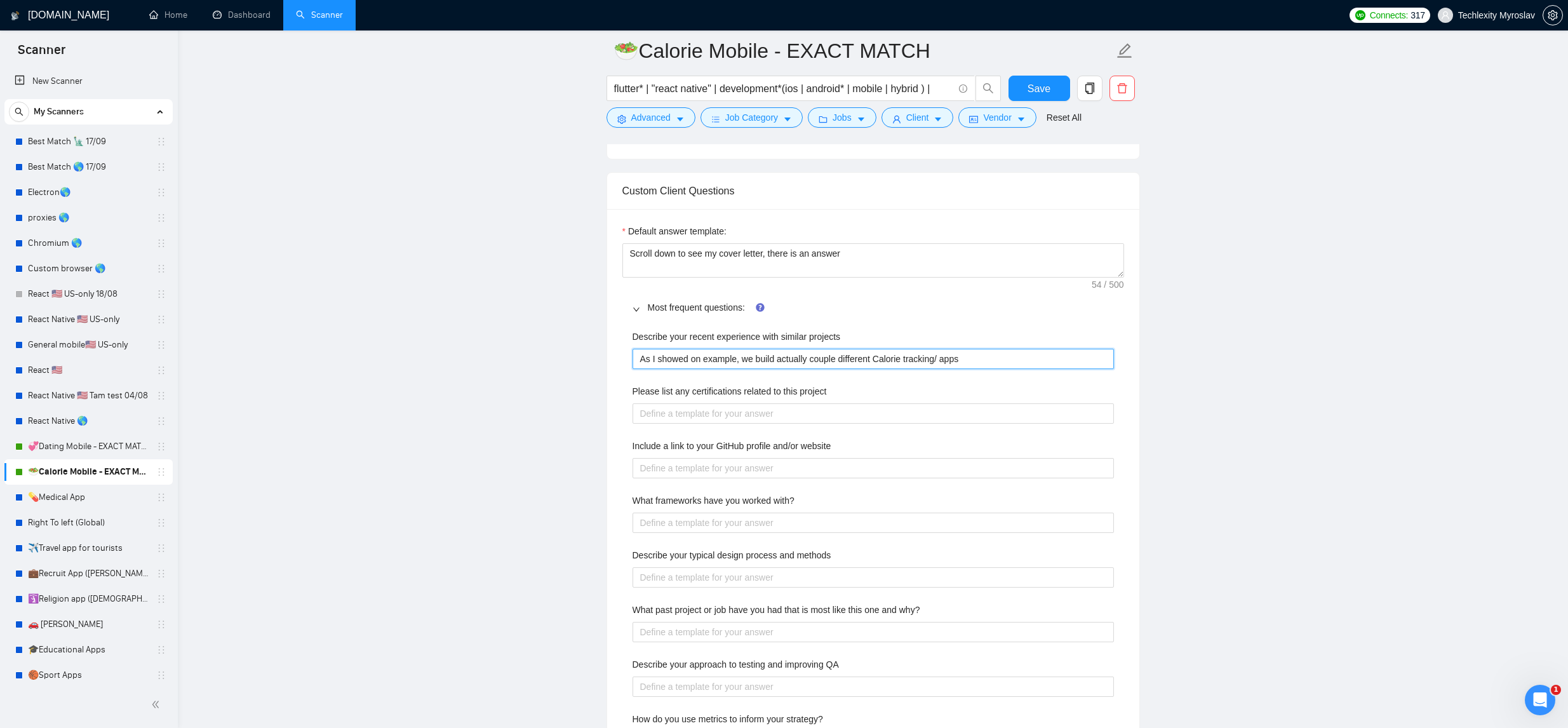
type projects "As I showed on example, we build actually couple different Calorie tracking/F a…"
type projects "As I showed on example, we build actually couple different Calorie tracking/Fi …"
type projects "As I showed on example, we build actually couple different Calorie tracking/Fin…"
type projects "As I showed on example, we build actually couple different Calorie tracking/Fi …"
type projects "As I showed on example, we build actually couple different Calorie tracking/Fit…"
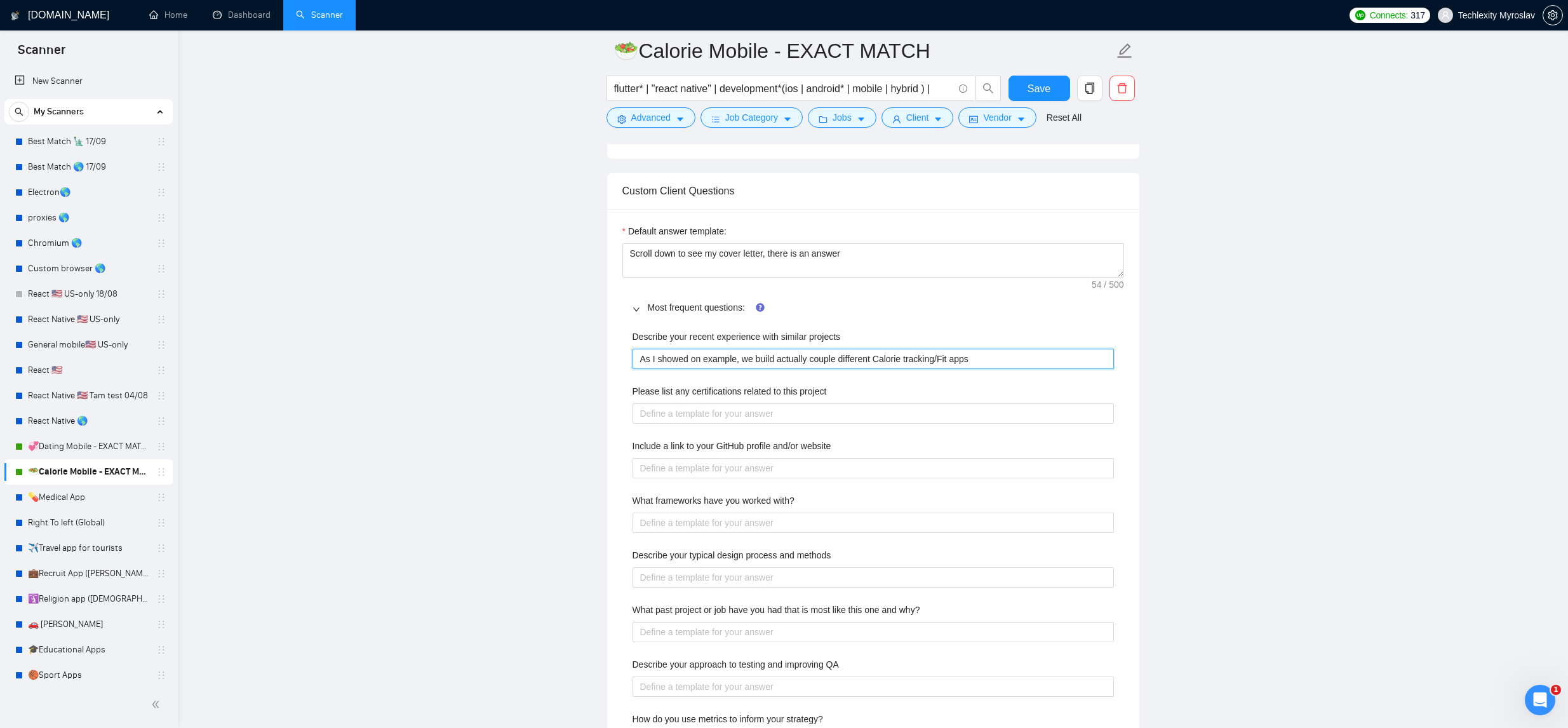
type projects "As I showed on example, we build actually couple different Calorie tracking/Fit…"
click at [778, 420] on project "Please list any certifications related to this project" at bounding box center [873, 414] width 482 height 21
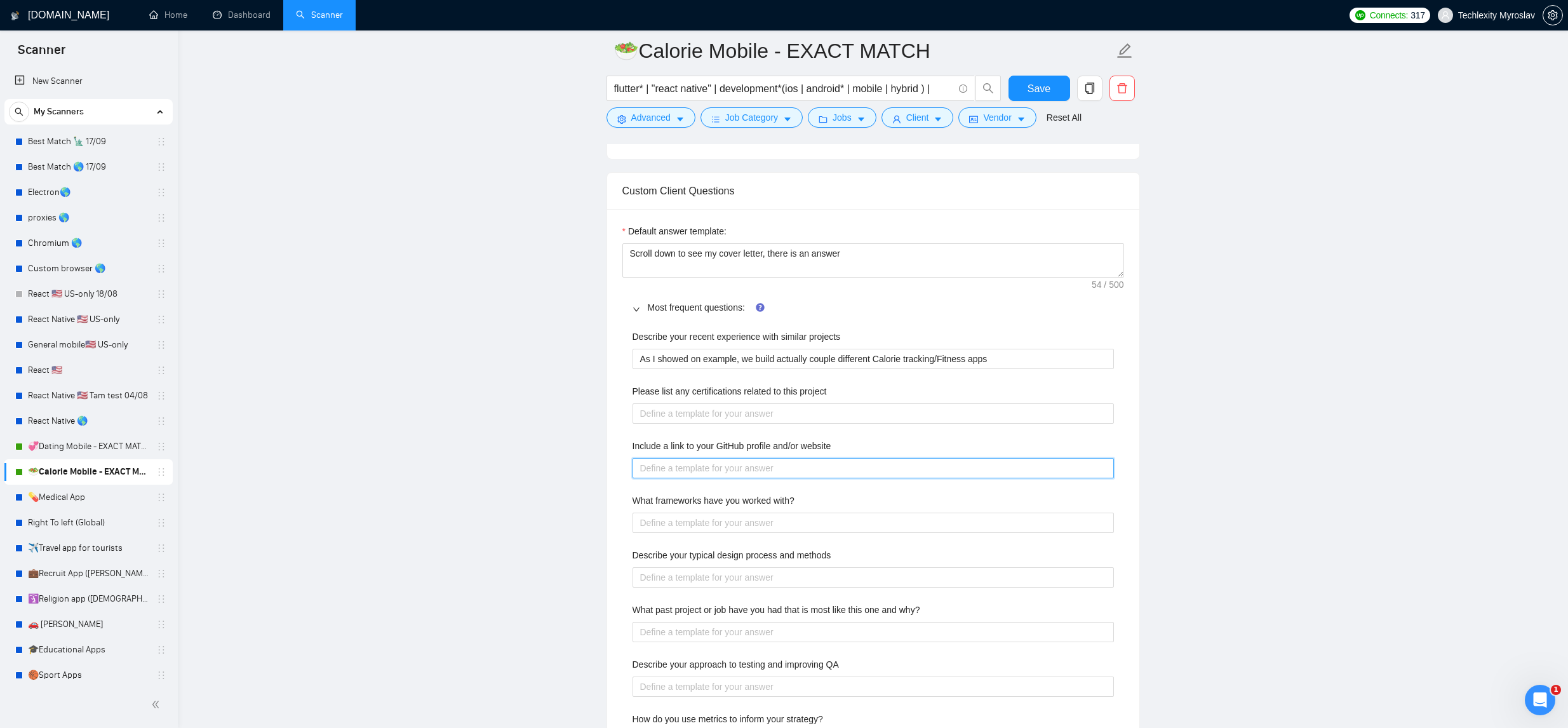
click at [772, 470] on website "Include a link to your GitHub profile and/or website" at bounding box center [873, 468] width 482 height 21
type website "h"
type website "ht"
type website "htt"
type website "http"
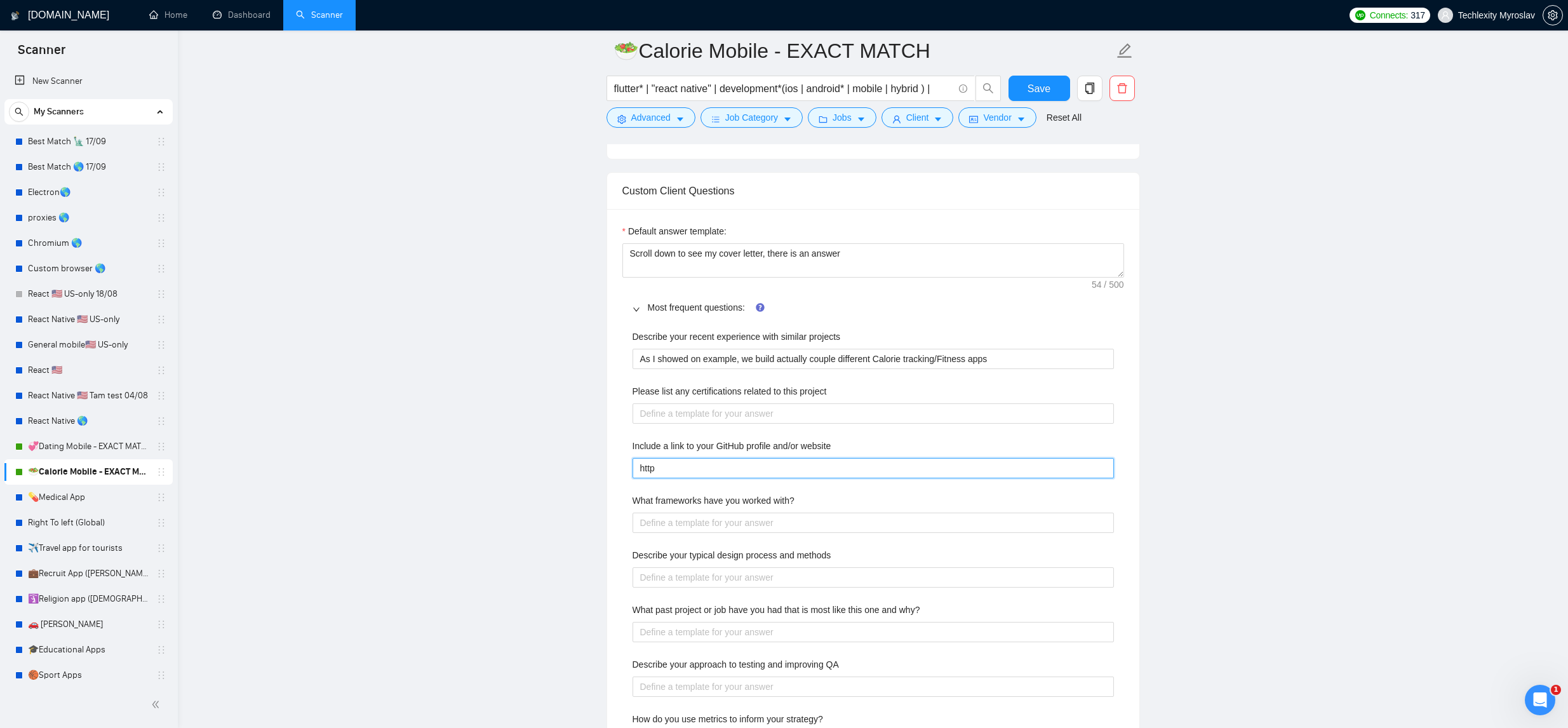
type website "https"
type website "https:"
type website "https:/"
type website "https://"
type website "https://l"
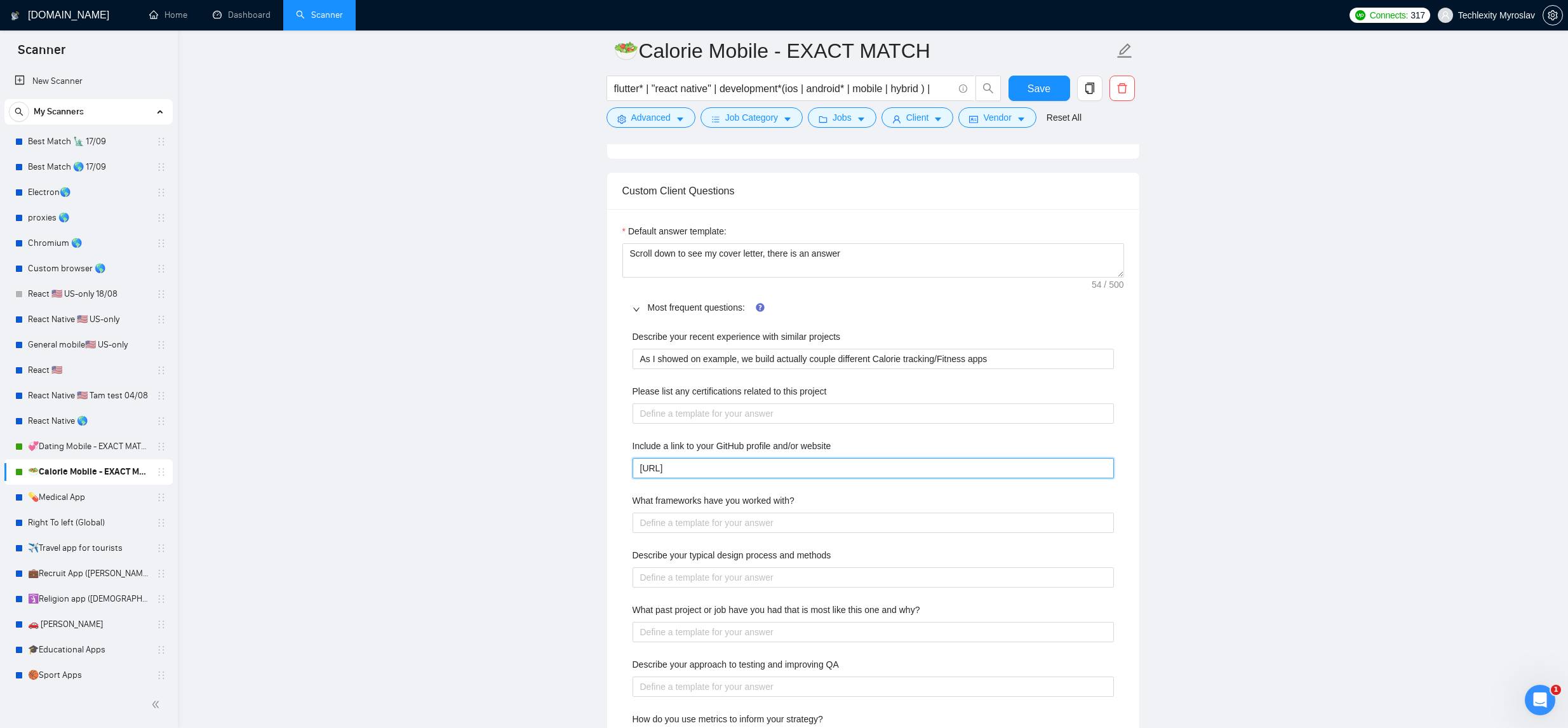
type website "https://le"
type website "https://lead"
type website "https://leadt"
type website "https://lead"
type website "https://lea"
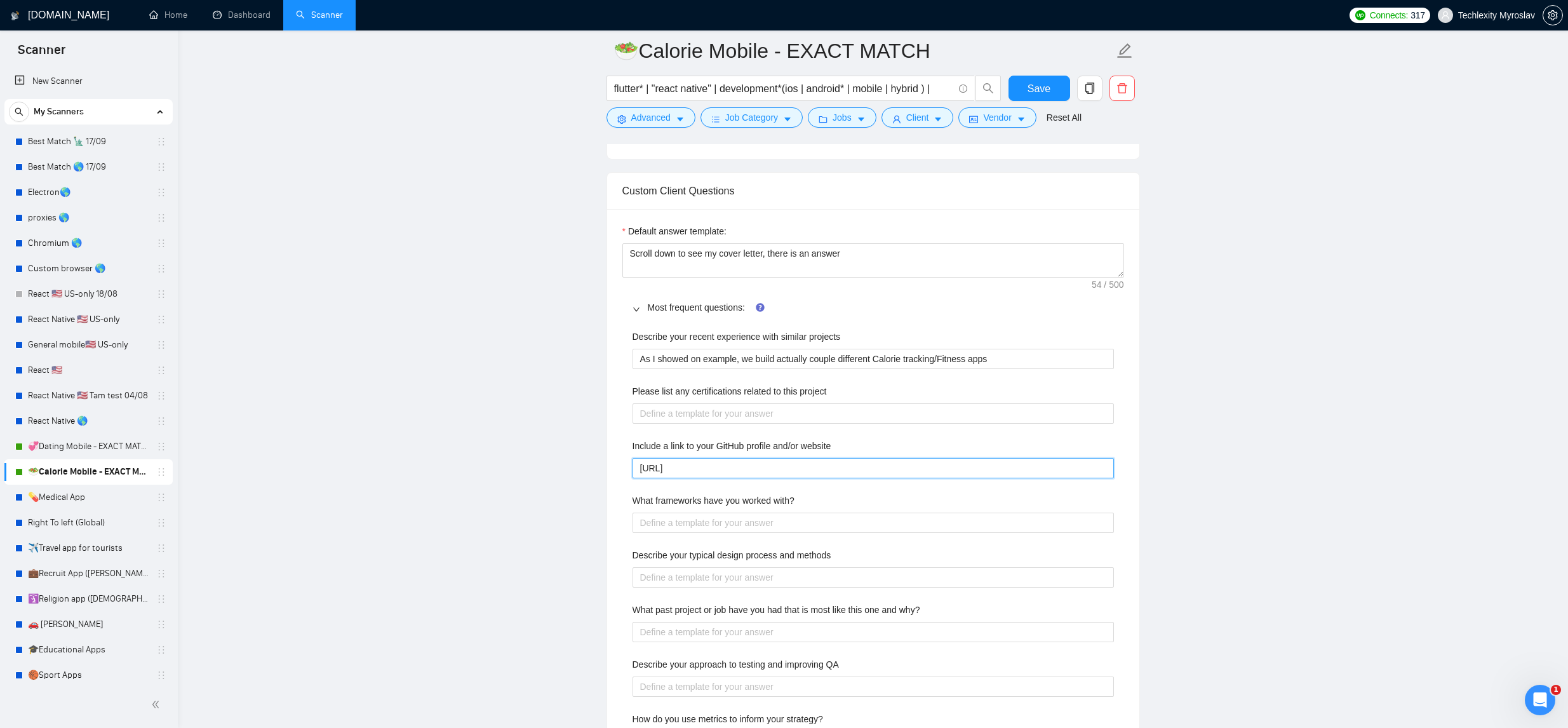
type website "https://le"
type website "https://l"
type website "https://lt"
type website "https://lte"
type website "https://ltec"
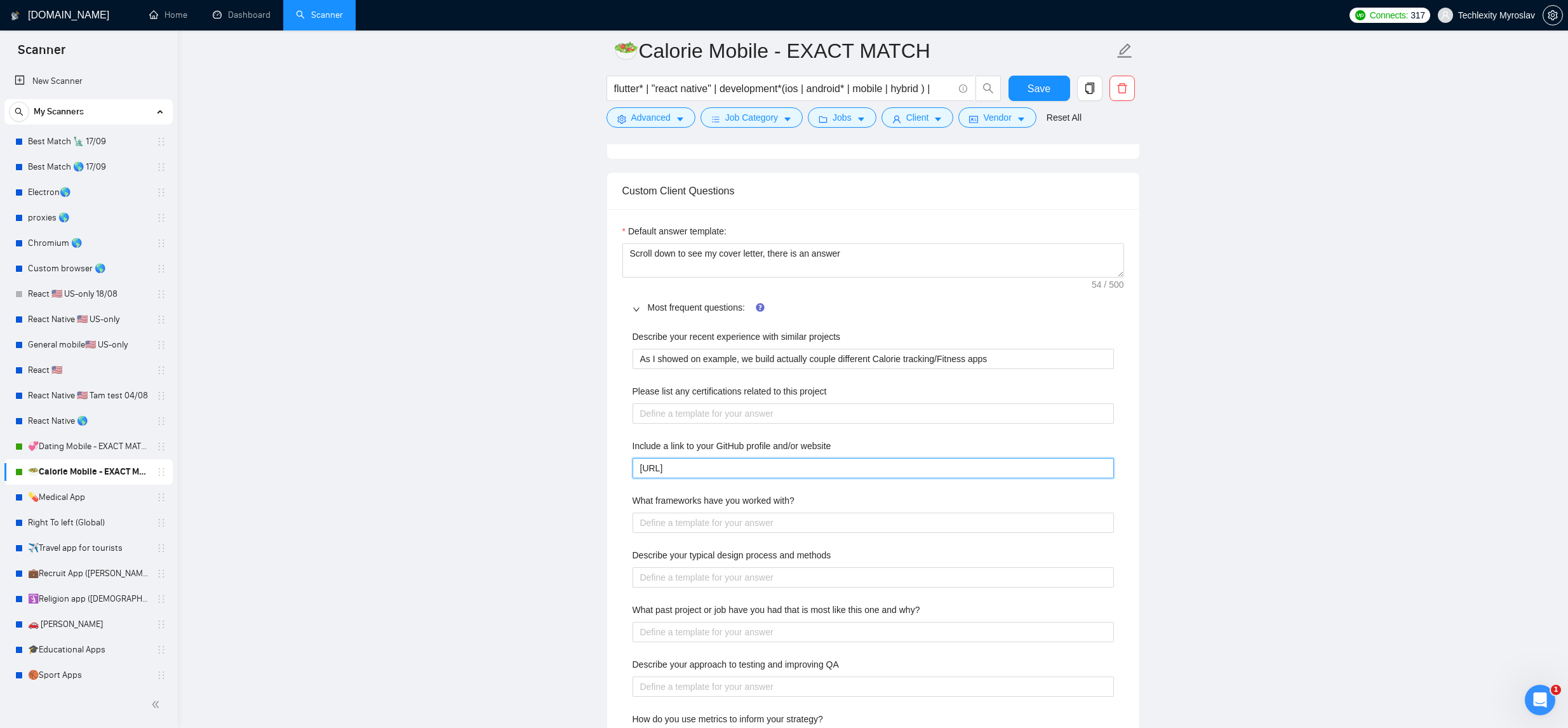
type website "https://lte"
type website "https://lt"
type website "https://l"
type website "https://"
type website "https://t"
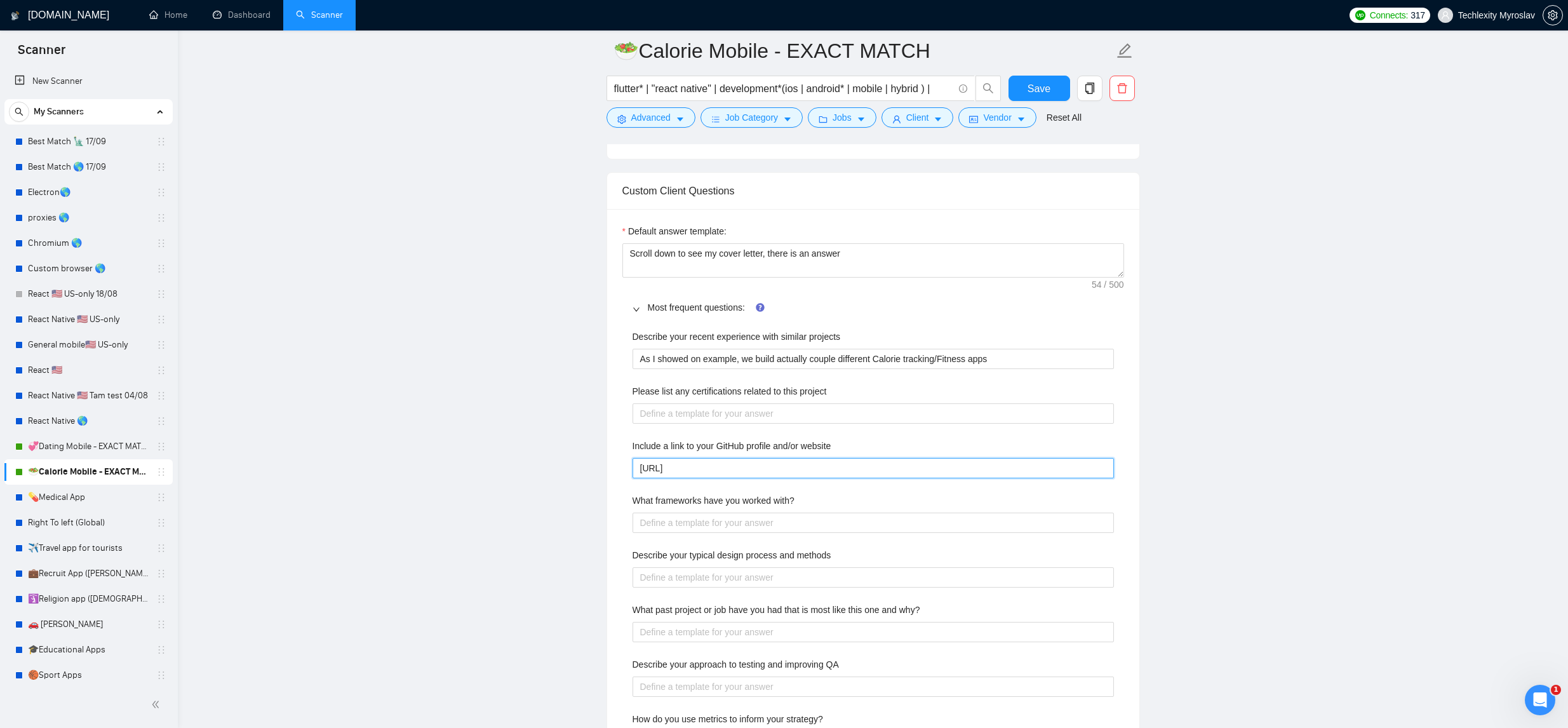
type website "https://te"
type website "https://tec"
type website "https://tech"
type website "https://techl"
type website "https://techle"
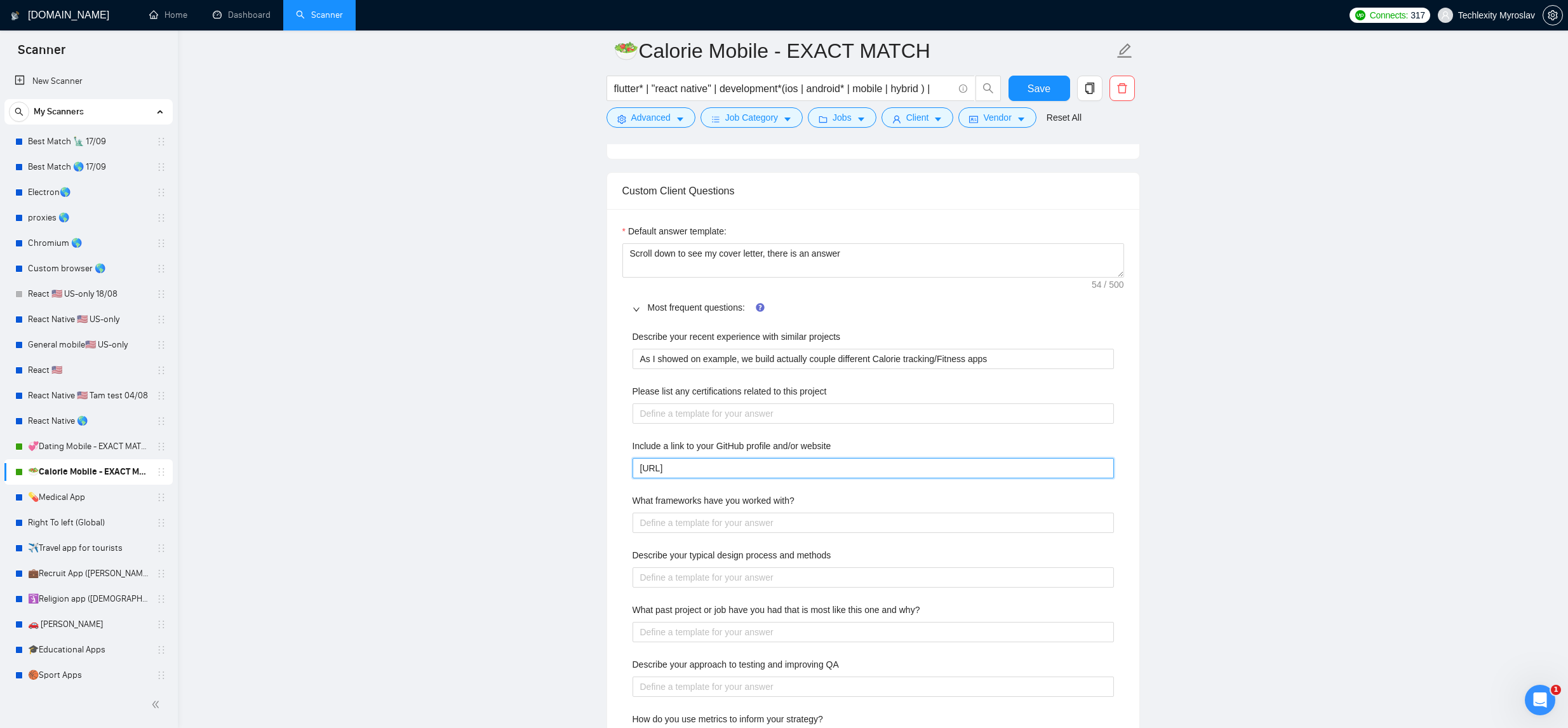
type website "https://techlex"
type website "https://techlexi"
type website "https://techlexit"
type website "https://techlexity"
type website "https://techlexity."
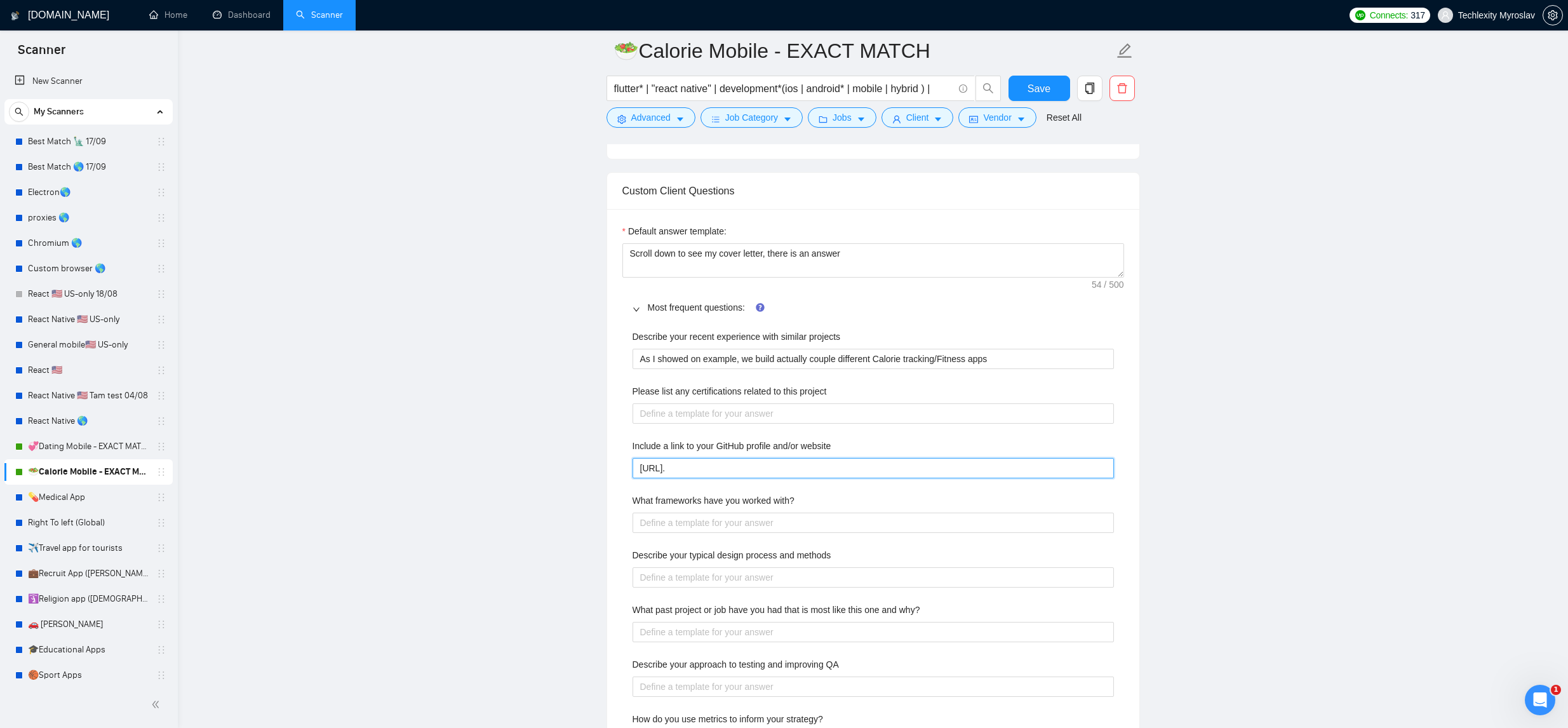
type website "https://techlexity.c"
type website "https://techlexity.co"
type website "https://techlexity.com"
click at [805, 411] on project "Please list any certifications related to this project" at bounding box center [873, 414] width 482 height 21
type project "U"
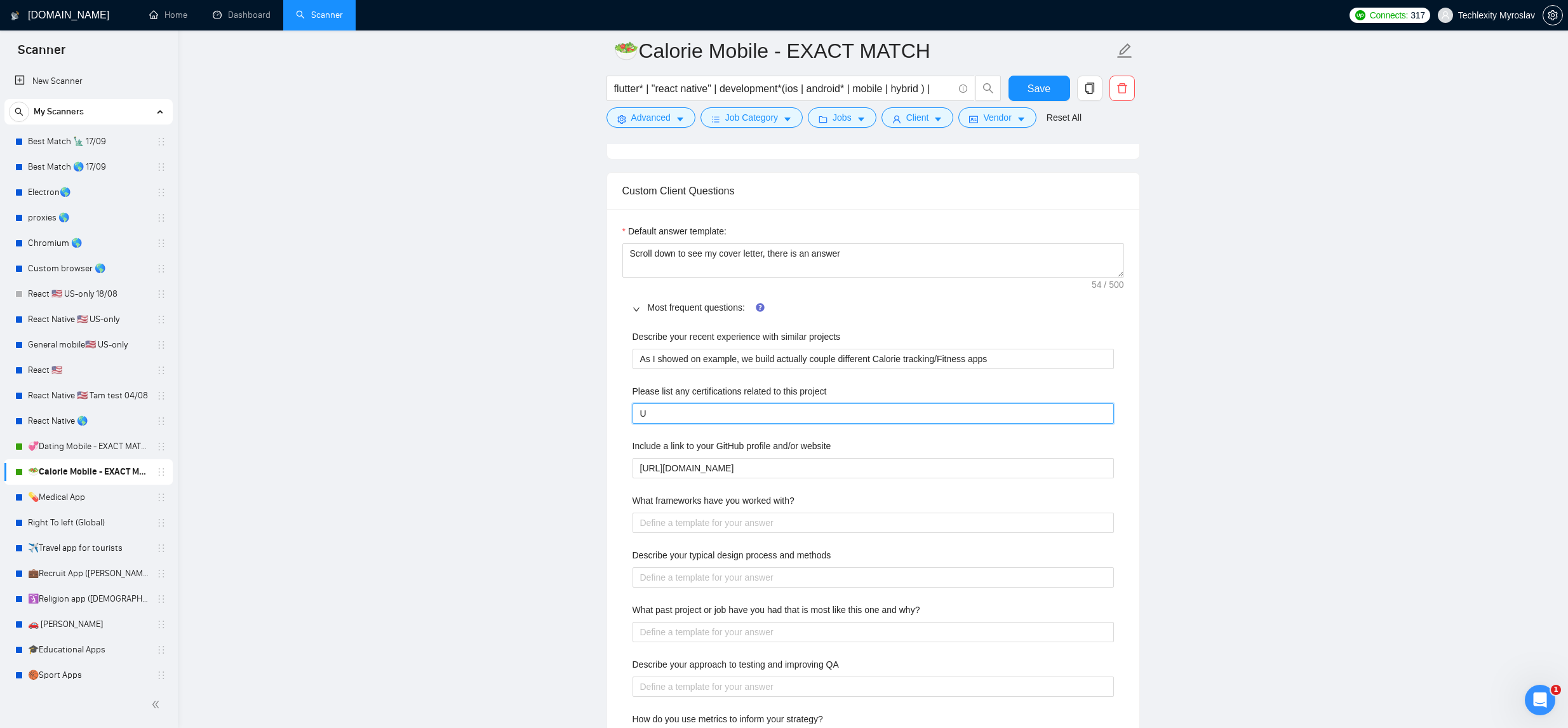
type project "Uo"
type project "Uoi"
type project "Uo"
type project "U"
type project "Y"
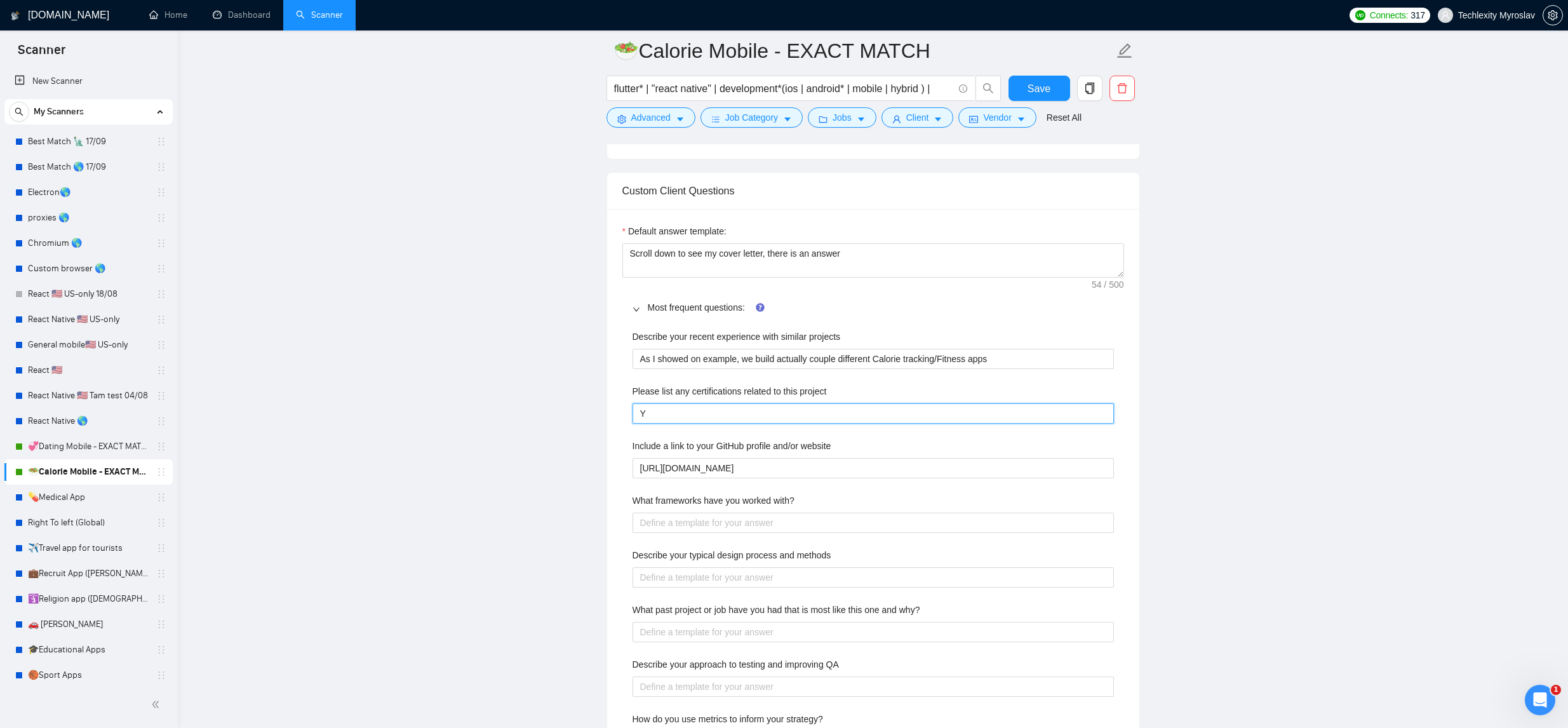
type project "Yo"
type project "You"
type project "You ca"
type project "You can"
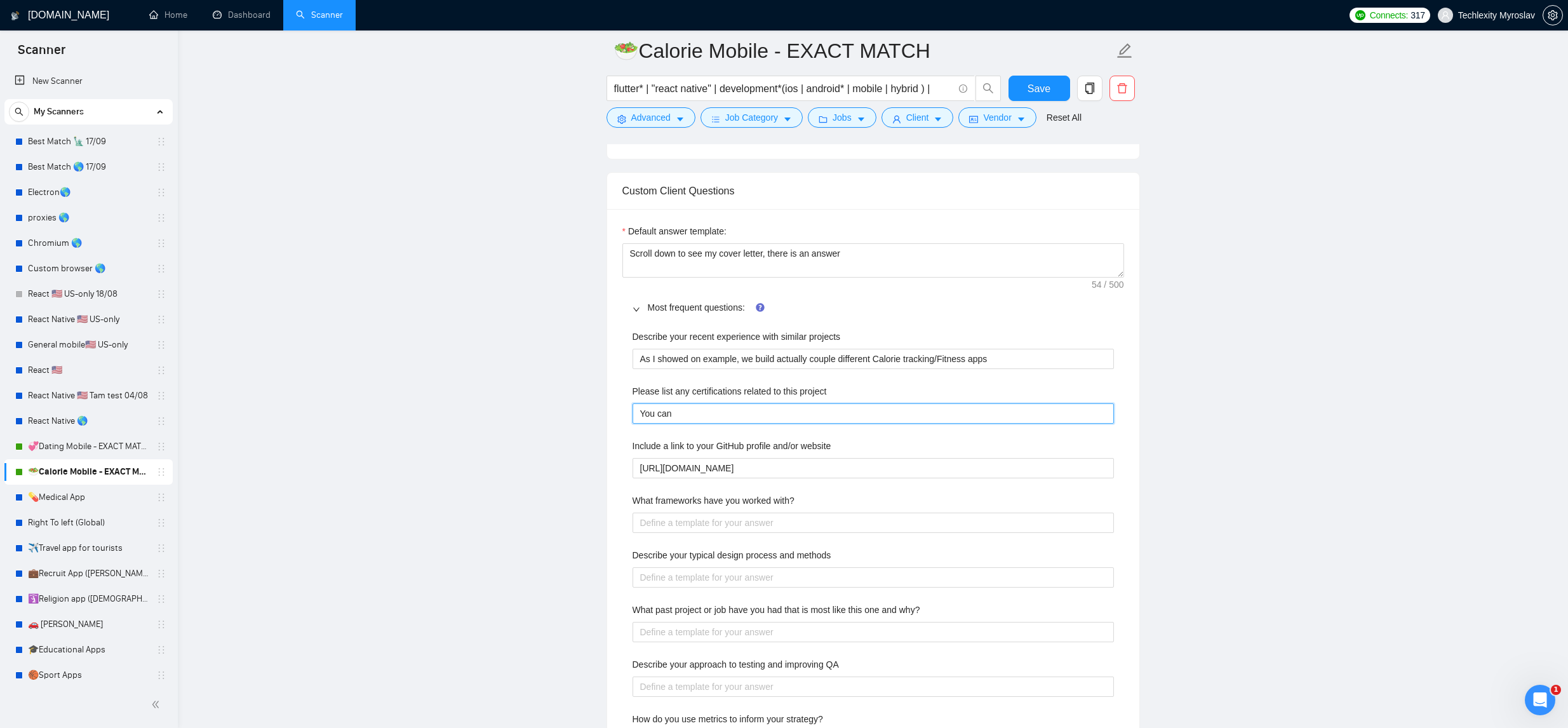
type project "You can"
type project "You can r"
click at [743, 408] on project "You can review some of the certifications I have in my profile" at bounding box center [873, 414] width 482 height 21
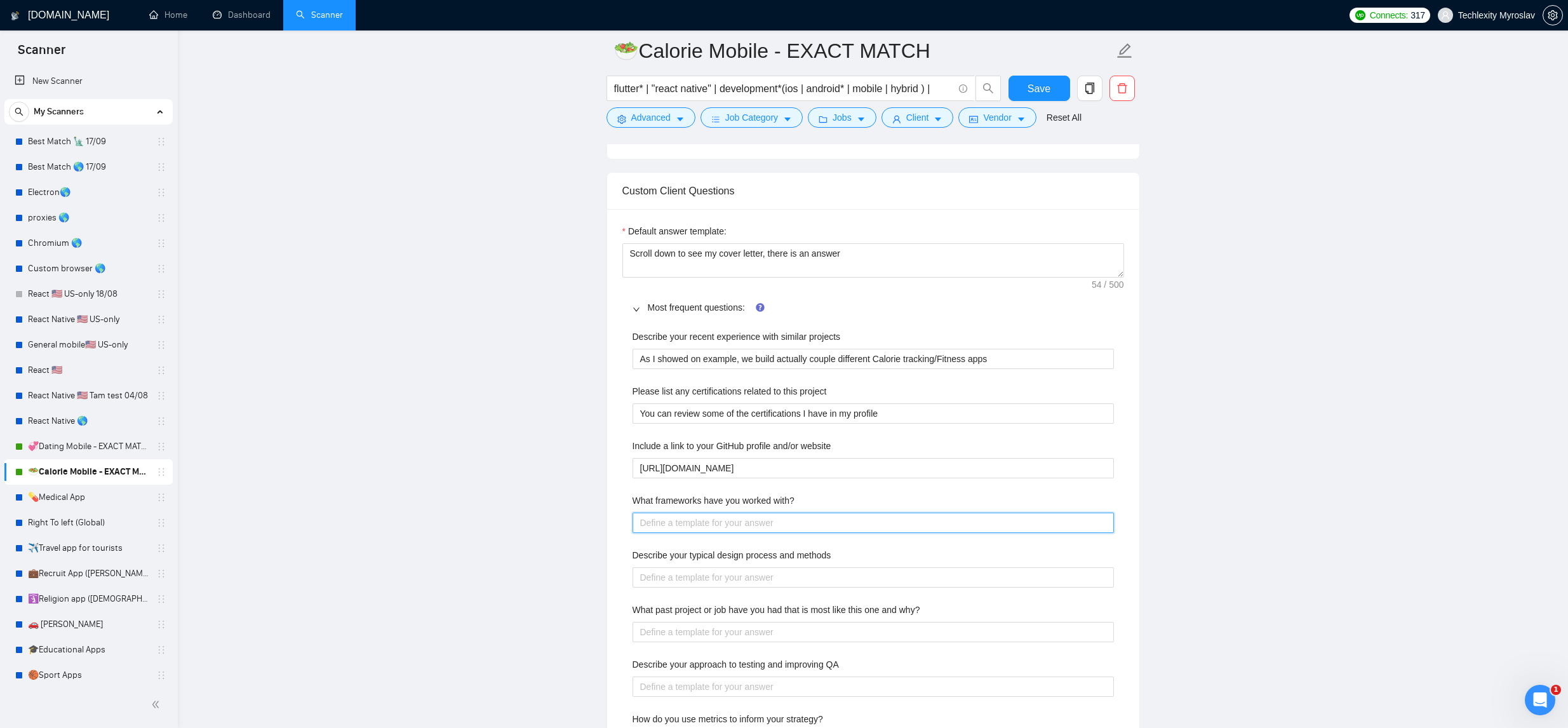
click at [796, 522] on with\? "What frameworks have you worked with?" at bounding box center [873, 523] width 482 height 21
paste with\? "React-Native, Flutter, and a lot of web/backend different frameworks and techno…"
click at [1290, 536] on main "🥗Calorie Mobile - EXACT MATCH flutter* | "react native" | development*(ios | an…" at bounding box center [872, 589] width 1349 height 3478
click at [789, 579] on methods "Describe your typical design process and methods" at bounding box center [873, 578] width 482 height 21
paste methods "My designer can expain it better))"
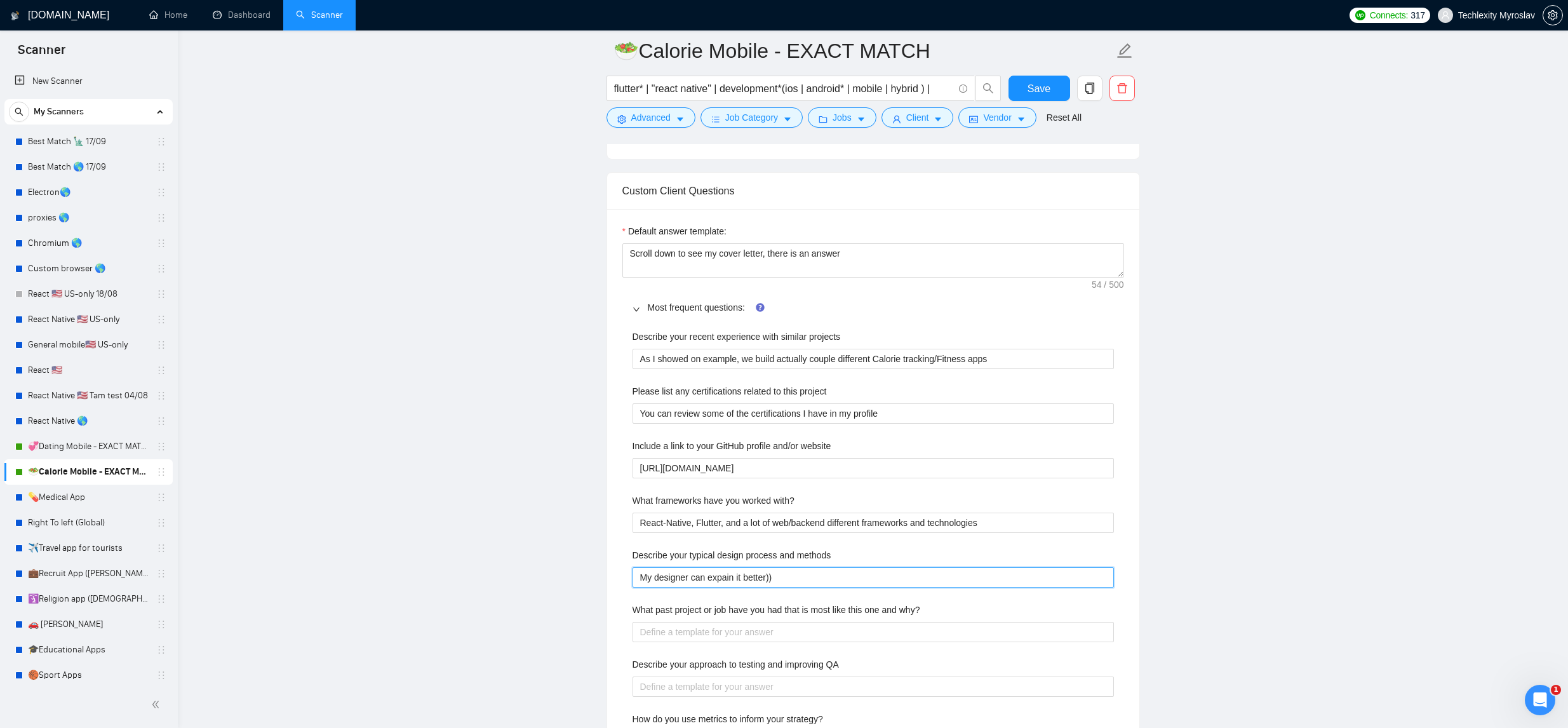
scroll to position [1274, 0]
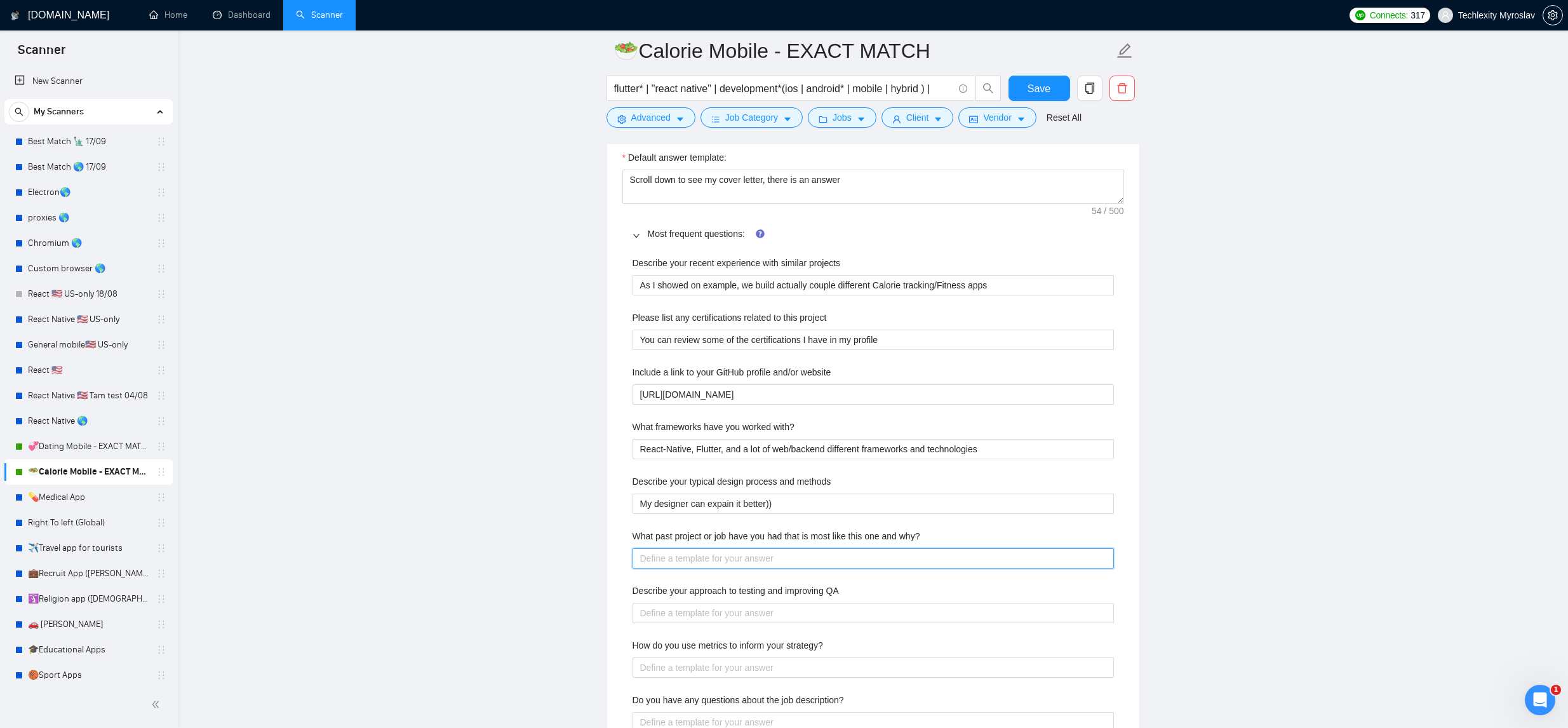
click at [791, 562] on why\? "What past project or job have you had that is most like this one and why?" at bounding box center [873, 558] width 482 height 21
paste why\? "Shared in the main cover latter"
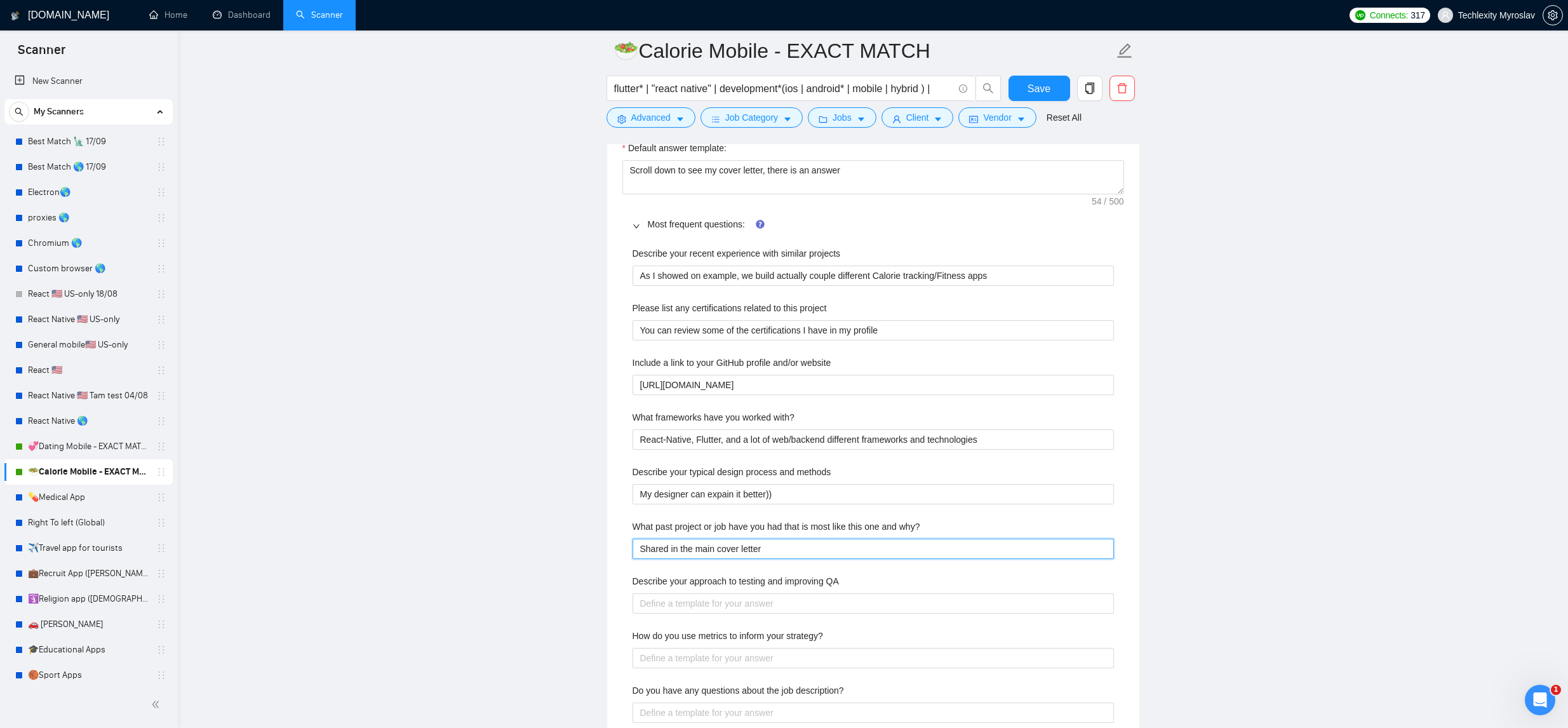
click at [714, 552] on why\? "Shared in the main cover letter" at bounding box center [873, 549] width 482 height 21
click at [710, 551] on why\? "Shared in the main cover letter" at bounding box center [873, 549] width 482 height 21
drag, startPoint x: 710, startPoint y: 551, endPoint x: 714, endPoint y: 544, distance: 8.1
click at [710, 551] on why\? "Shared in the main cover letter" at bounding box center [873, 549] width 482 height 21
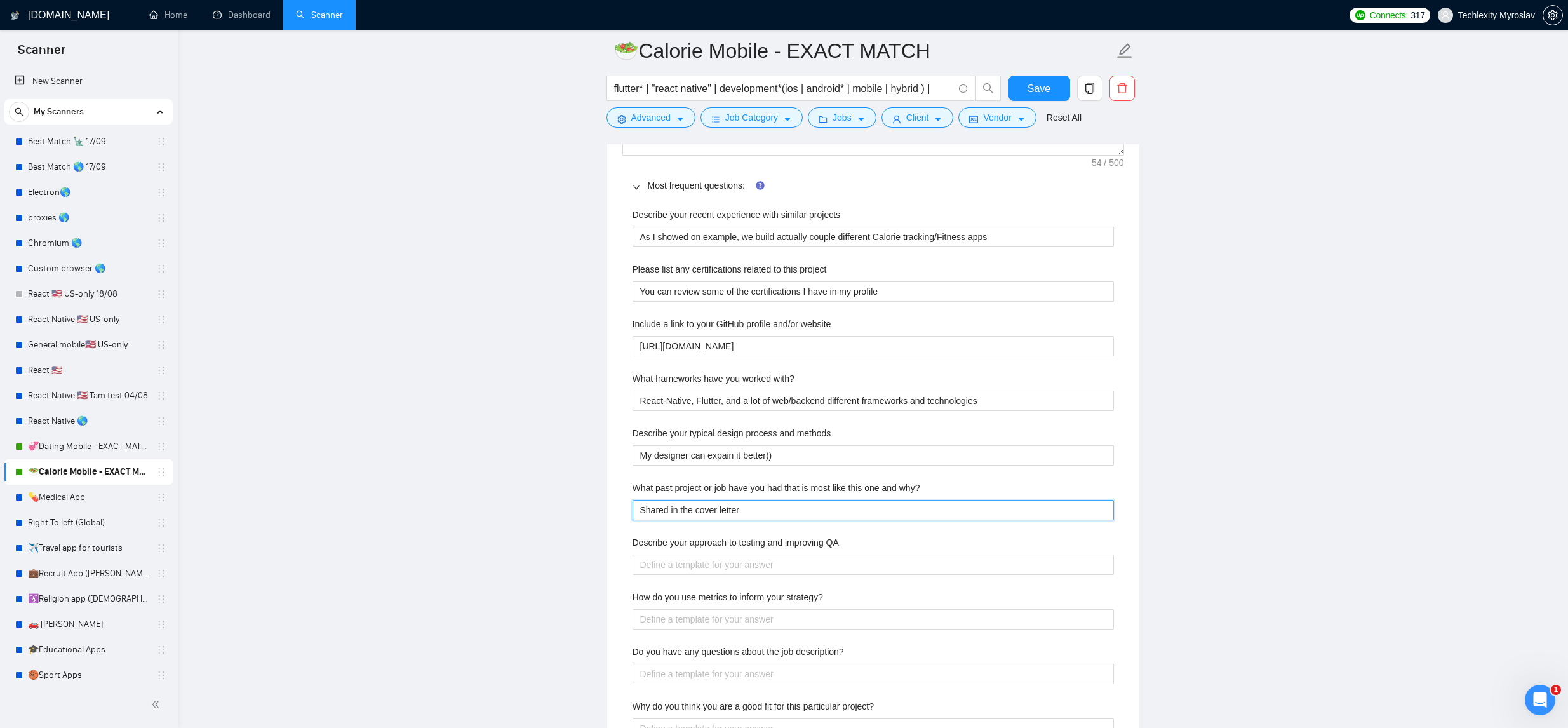
scroll to position [1323, 0]
click at [790, 571] on QA "Describe your approach to testing and improving QA" at bounding box center [873, 564] width 482 height 21
paste QA "Our QA can definitely explain it much better then us!"
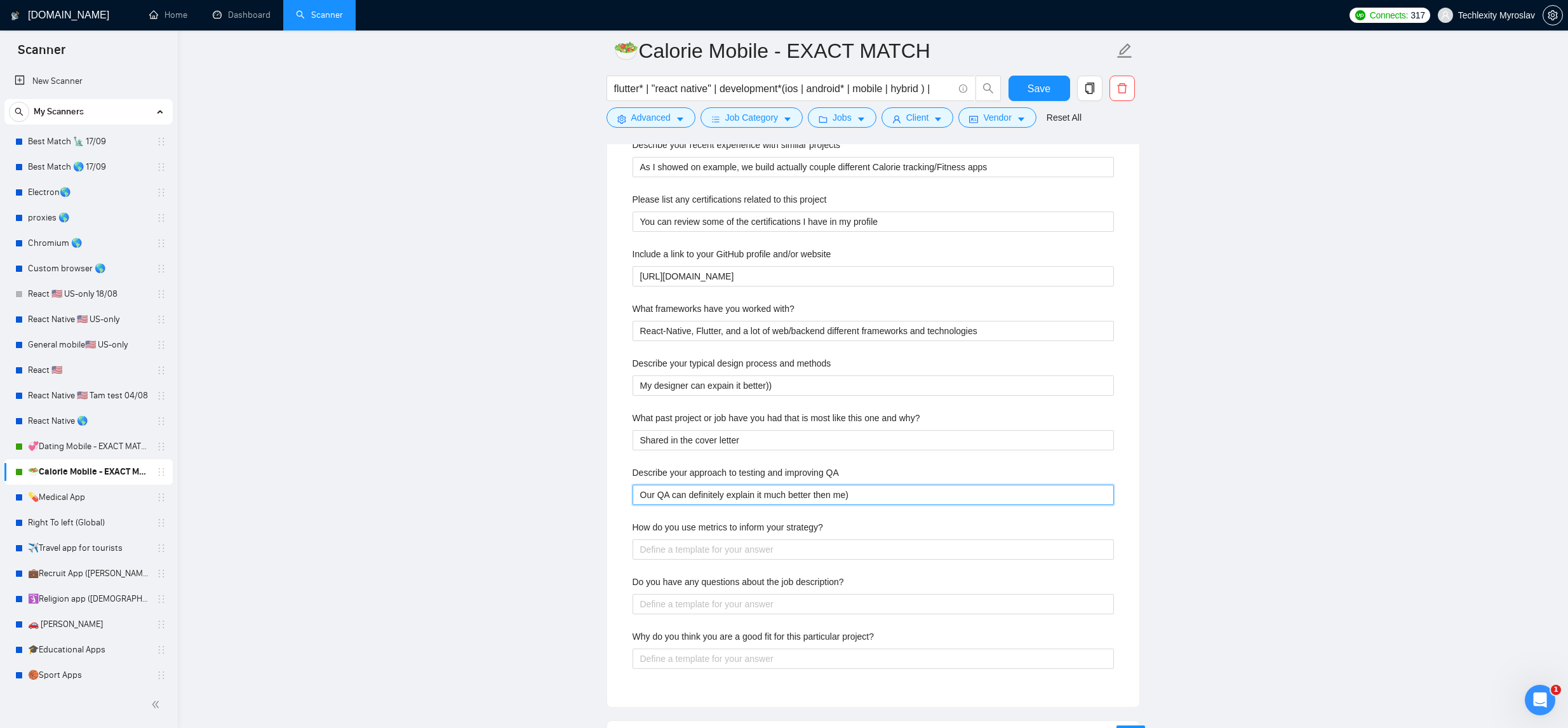
scroll to position [1392, 0]
click at [877, 538] on strategy\? "How do you use metrics to inform your strategy?" at bounding box center [873, 549] width 482 height 21
paste strategy\? "It's a very induvidual for each project, must be discussed based on product req…"
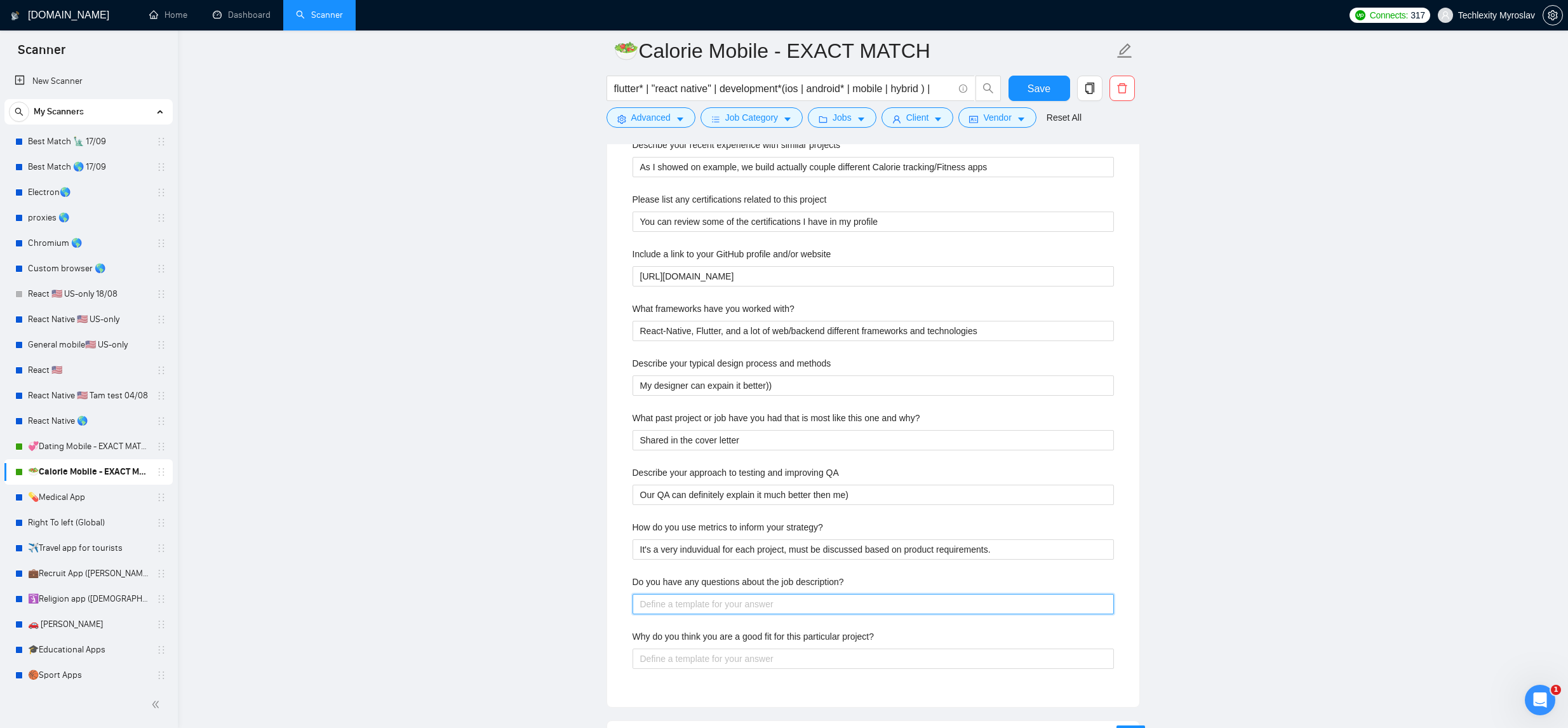
click at [797, 600] on description\? "Do you have any questions about the job description?" at bounding box center [873, 604] width 482 height 21
paste description\? "I will have some, prefer to discuss on the call if possible."
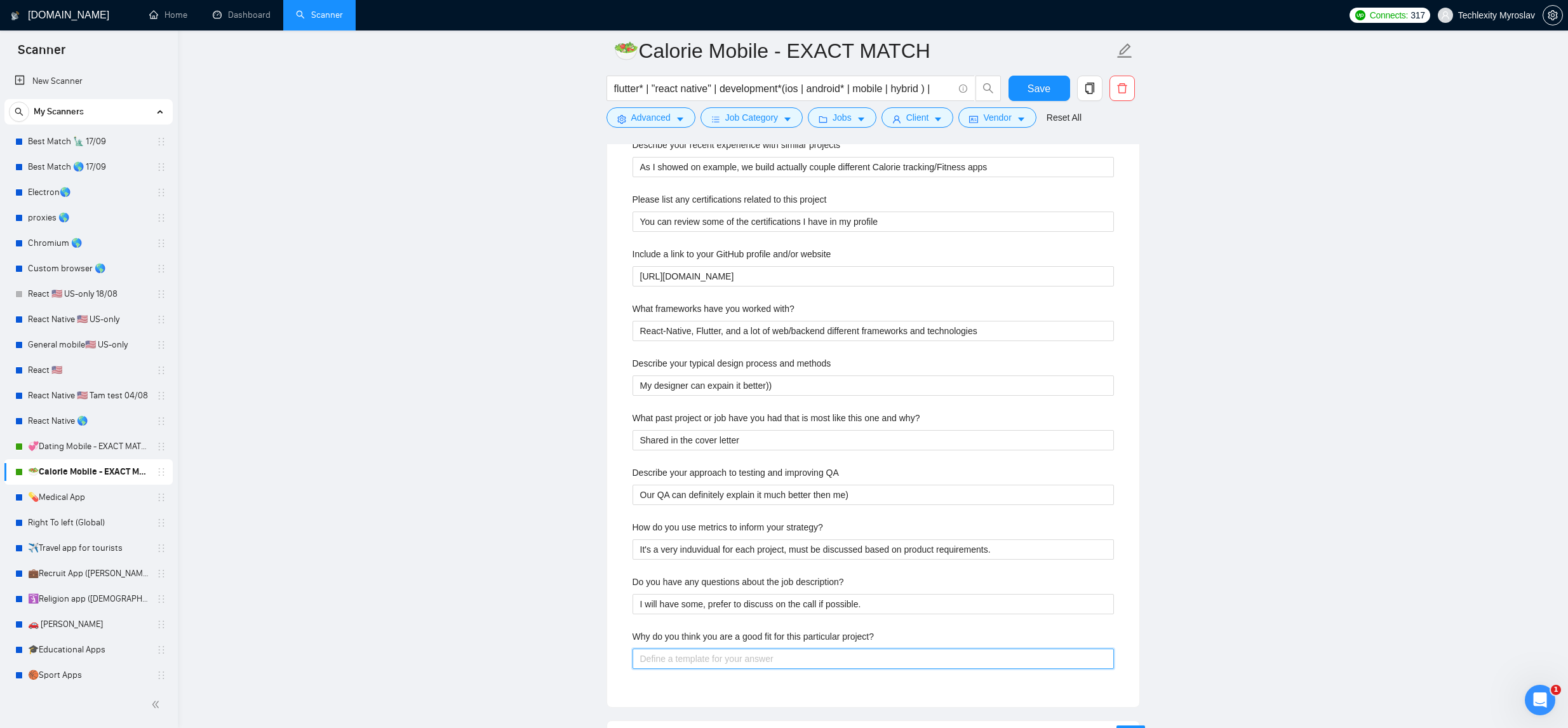
click at [776, 662] on project\? "Why do you think you are a good fit for this particular project?" at bounding box center [873, 659] width 482 height 21
paste project\? "Because I did it in the past, which is overal a big point."
click at [1193, 426] on main "🥗Calorie Mobile - EXACT MATCH flutter* | "react native" | development*(ios | an…" at bounding box center [872, 397] width 1349 height 3478
click at [1035, 95] on span "Save" at bounding box center [1039, 88] width 23 height 16
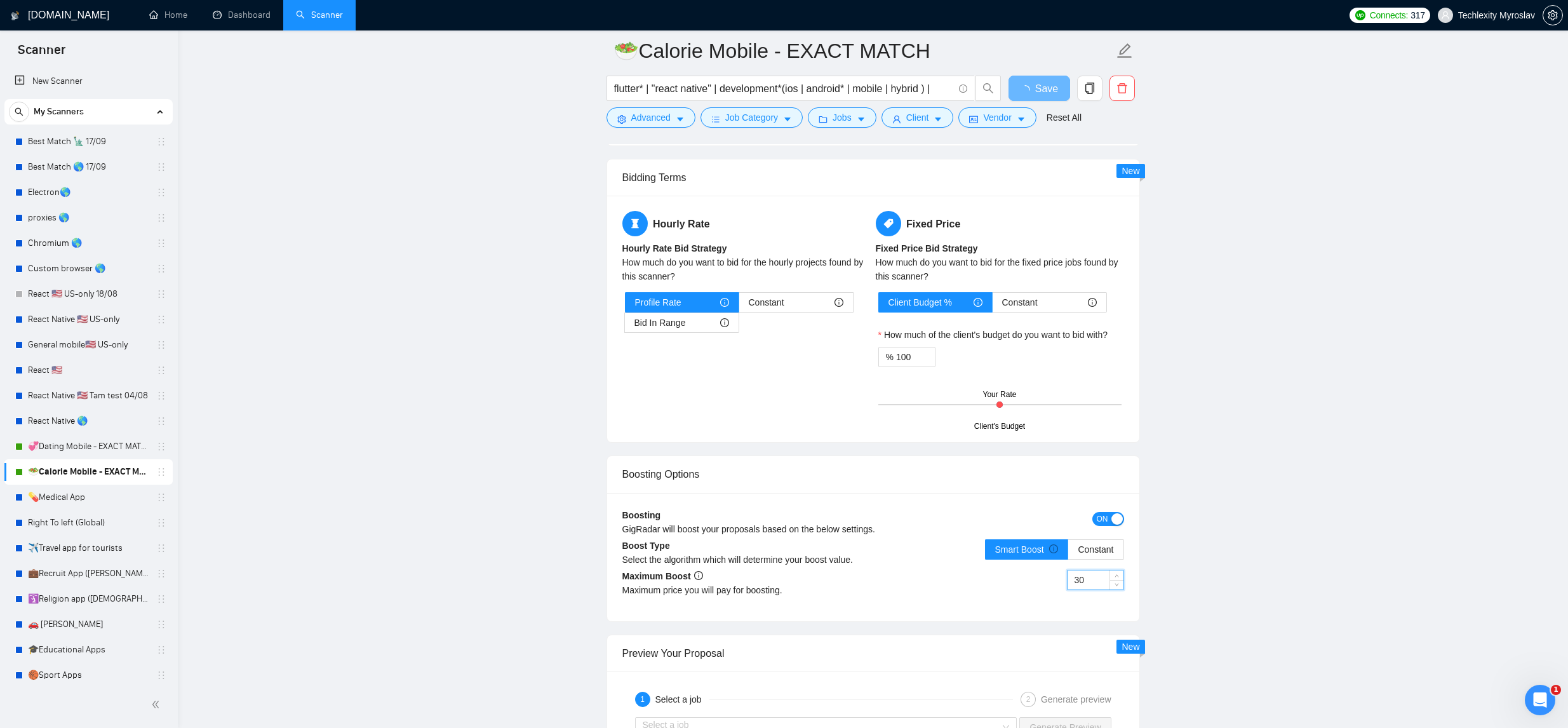
click at [1099, 582] on input "30" at bounding box center [1095, 580] width 56 height 19
click at [1233, 514] on main "🥗Calorie Mobile - EXACT MATCH flutter* | "react native" | development*(ios | an…" at bounding box center [872, 117] width 1349 height 2916
click at [1094, 580] on input "30" at bounding box center [1095, 580] width 56 height 19
click at [1190, 556] on main "🥗Calorie Mobile - EXACT MATCH flutter* | "react native" | development*(ios | an…" at bounding box center [872, 117] width 1349 height 2916
click at [1048, 92] on span "Save" at bounding box center [1039, 88] width 23 height 16
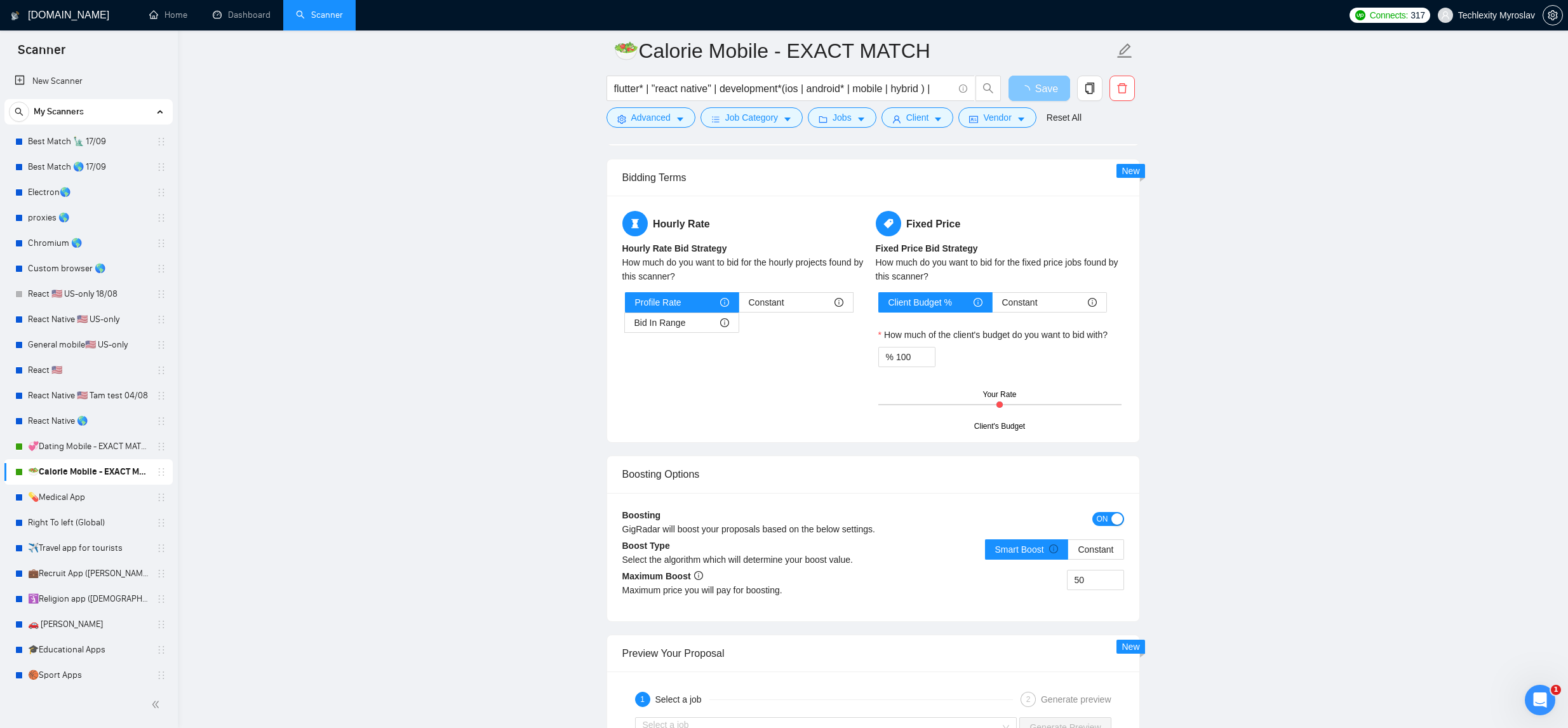
scroll to position [1393, 0]
drag, startPoint x: 83, startPoint y: 498, endPoint x: 111, endPoint y: 492, distance: 28.6
click at [83, 498] on link "💊Medical App" at bounding box center [88, 497] width 121 height 25
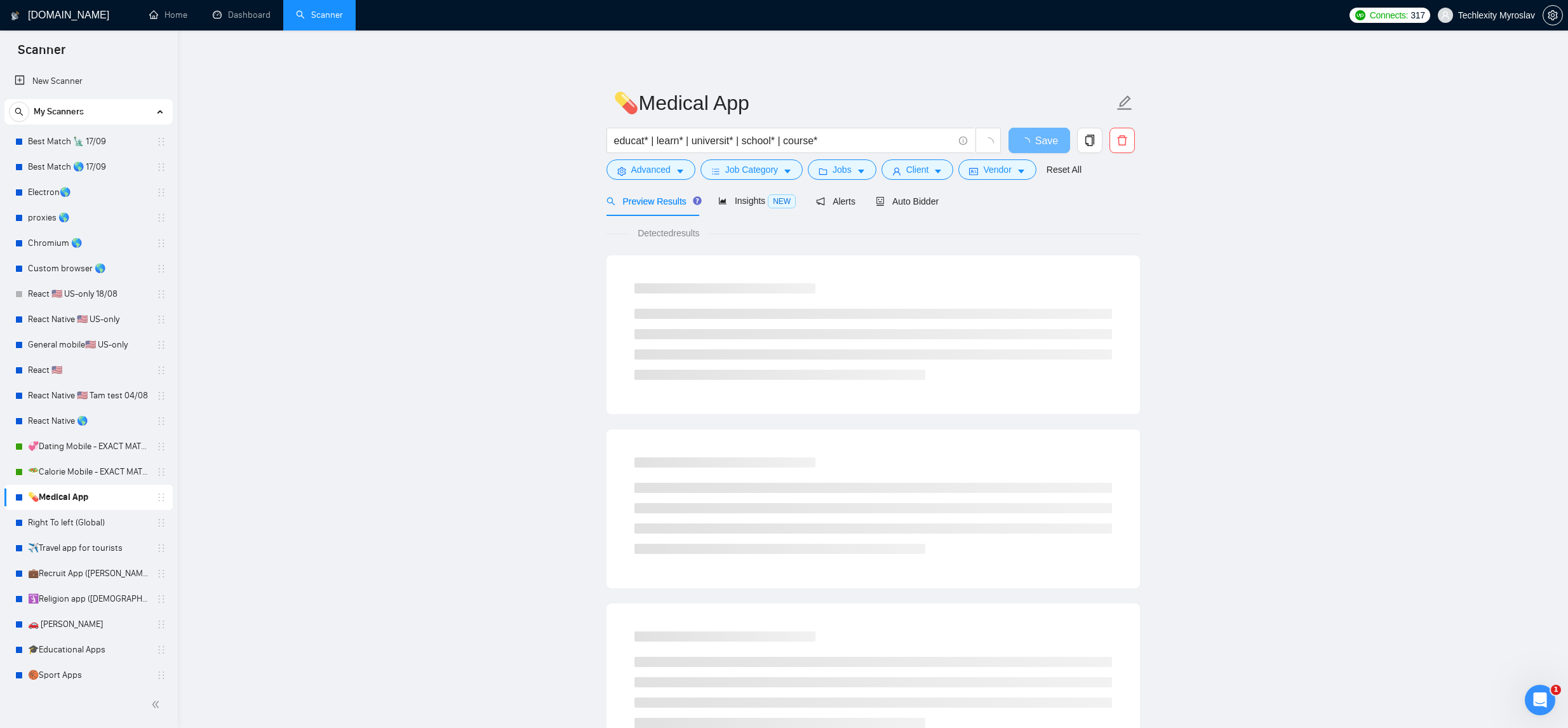
scroll to position [2, 0]
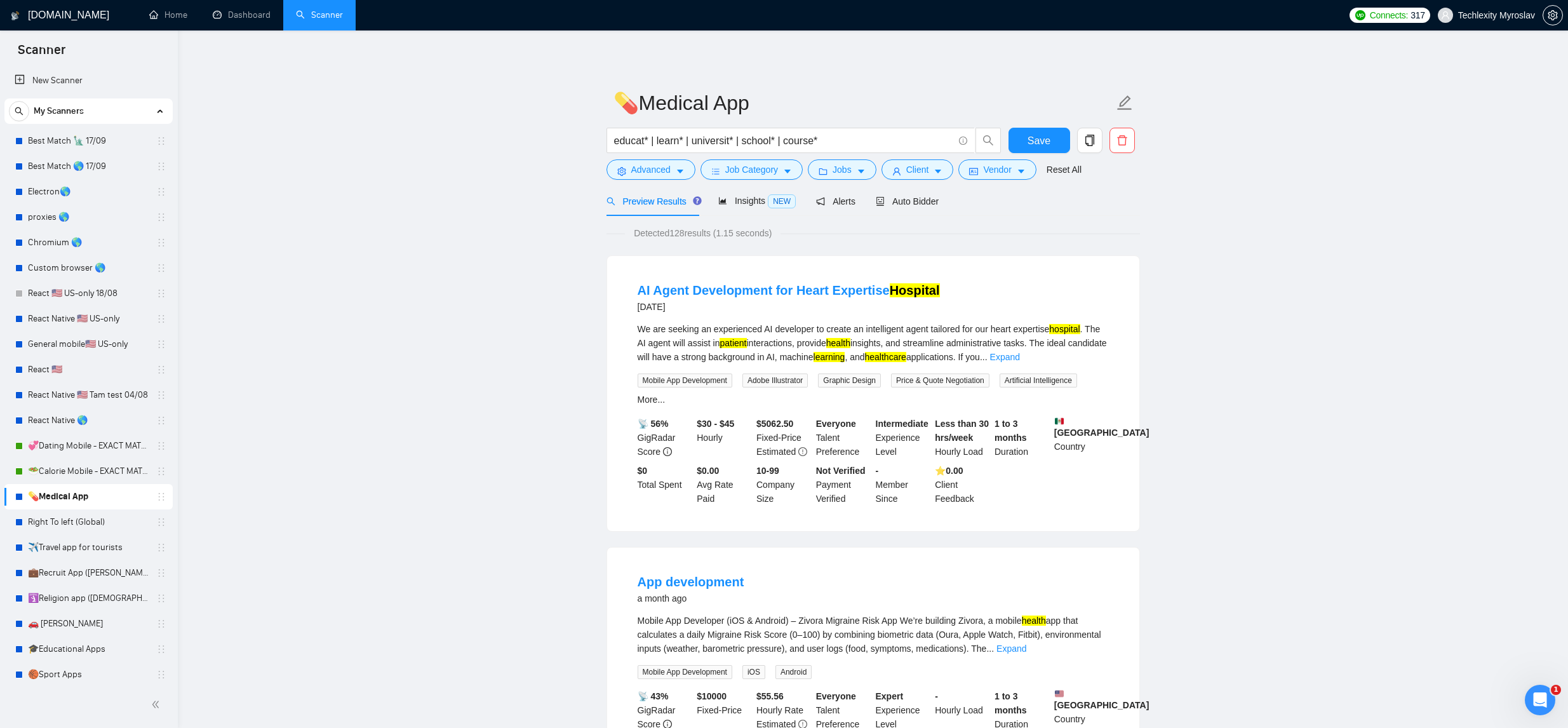
drag, startPoint x: 81, startPoint y: 469, endPoint x: 344, endPoint y: 397, distance: 272.7
click at [81, 469] on link "🥗Calorie Mobile - EXACT MATCH" at bounding box center [88, 471] width 121 height 25
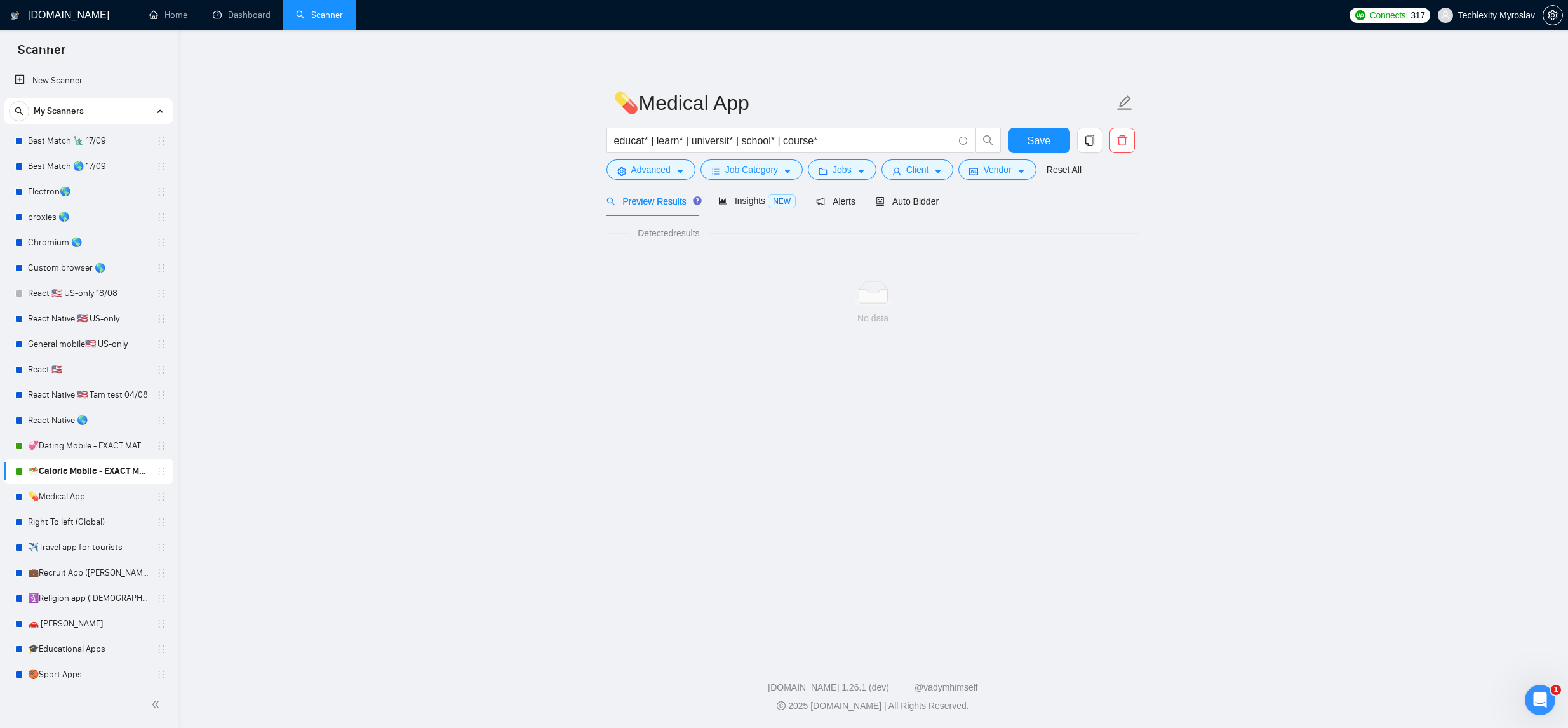
scroll to position [3, 0]
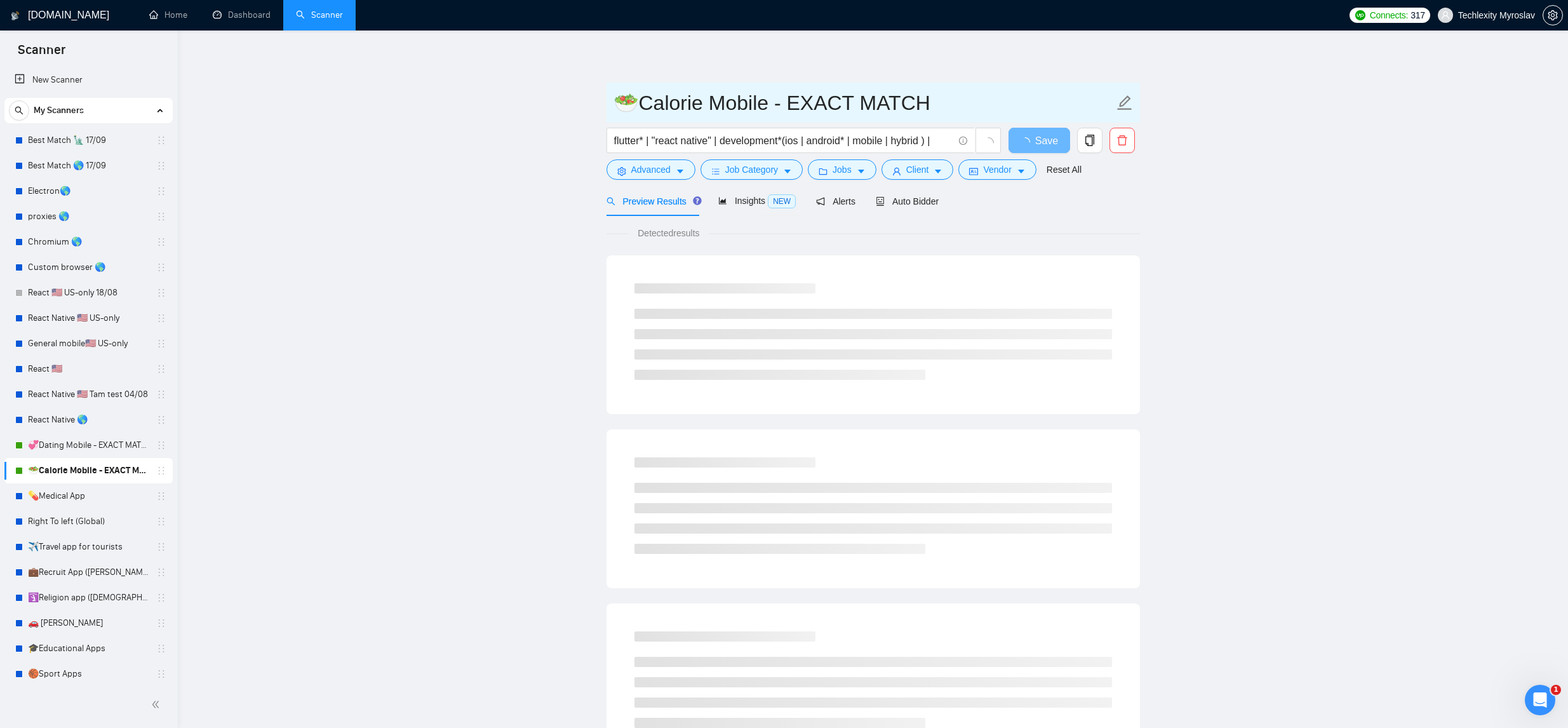
drag, startPoint x: 761, startPoint y: 103, endPoint x: 788, endPoint y: 107, distance: 27.3
click at [762, 103] on input "🥗Calorie Mobile - EXACT MATCH" at bounding box center [864, 103] width 500 height 32
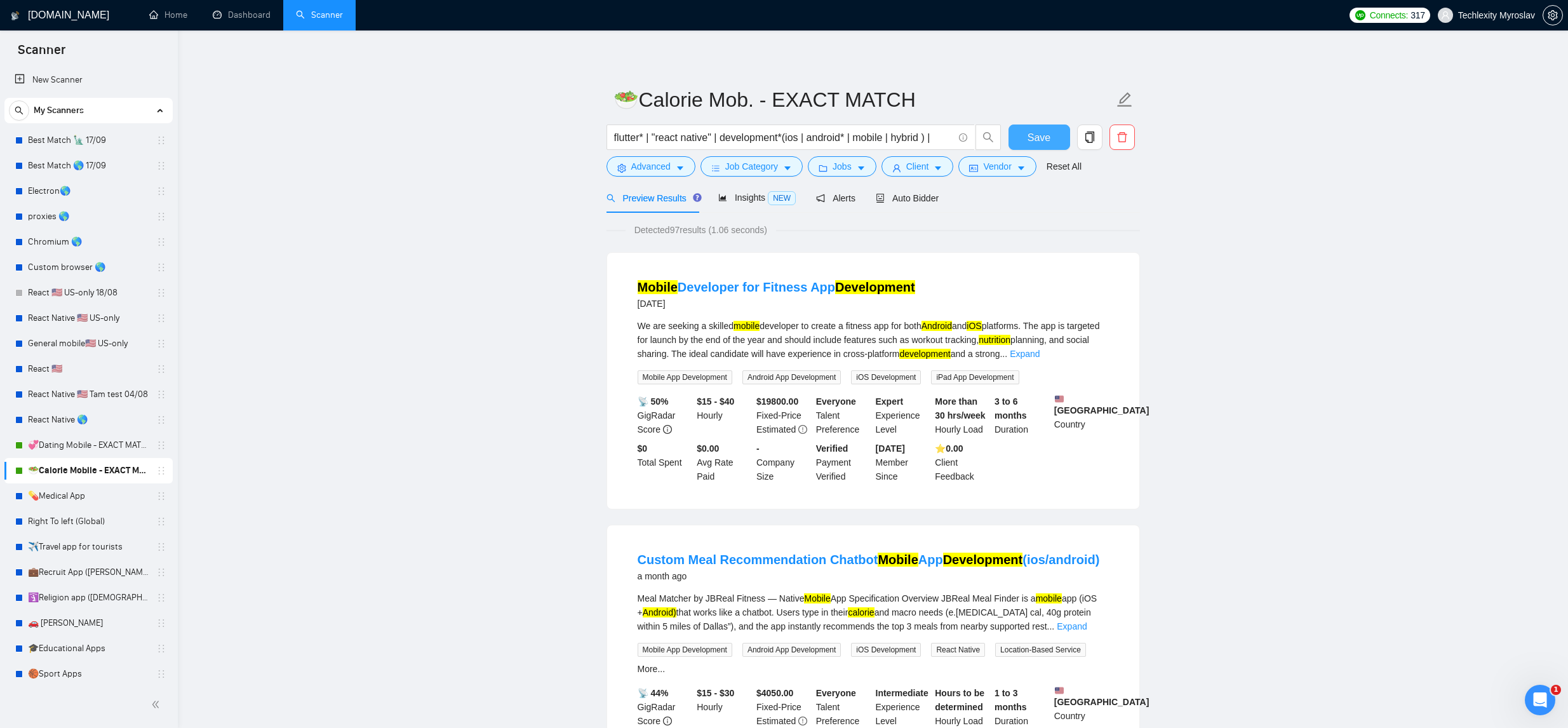
click at [1039, 132] on span "Save" at bounding box center [1039, 137] width 23 height 16
drag, startPoint x: 633, startPoint y: 100, endPoint x: 608, endPoint y: 97, distance: 25.2
click at [607, 97] on span "🥗Calorie Mob. - EXACT MATCH" at bounding box center [874, 99] width 534 height 40
click at [1023, 132] on button "Save" at bounding box center [1039, 137] width 62 height 25
click at [115, 439] on link "💞Dating Mobile - EXACT MATCH" at bounding box center [88, 445] width 121 height 25
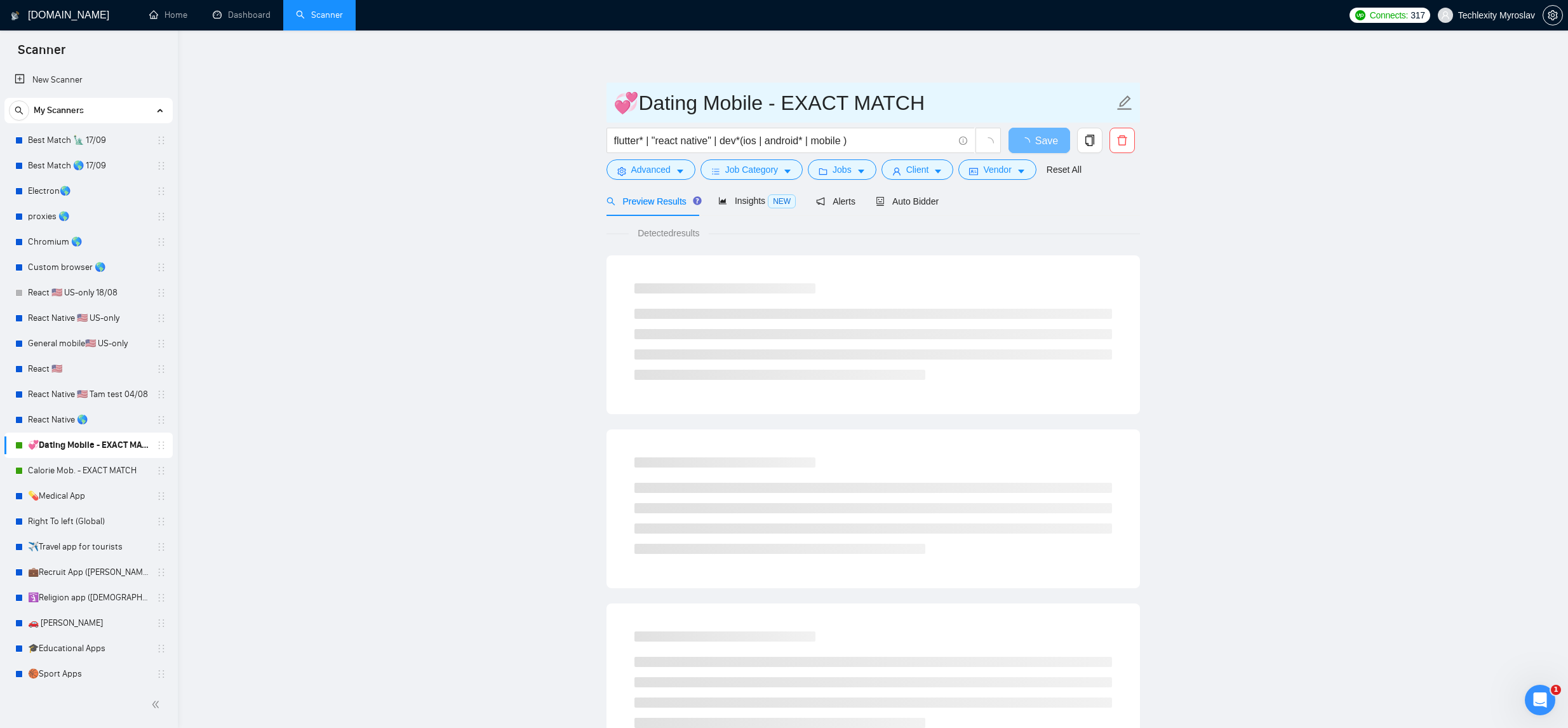
drag, startPoint x: 628, startPoint y: 101, endPoint x: 634, endPoint y: 99, distance: 6.3
click at [628, 101] on input "💞Dating Mobile - EXACT MATCH" at bounding box center [864, 103] width 500 height 32
drag, startPoint x: 738, startPoint y: 103, endPoint x: 770, endPoint y: 107, distance: 32.2
click at [738, 103] on input "Dating Mobile - EXACT MATCH" at bounding box center [864, 103] width 500 height 32
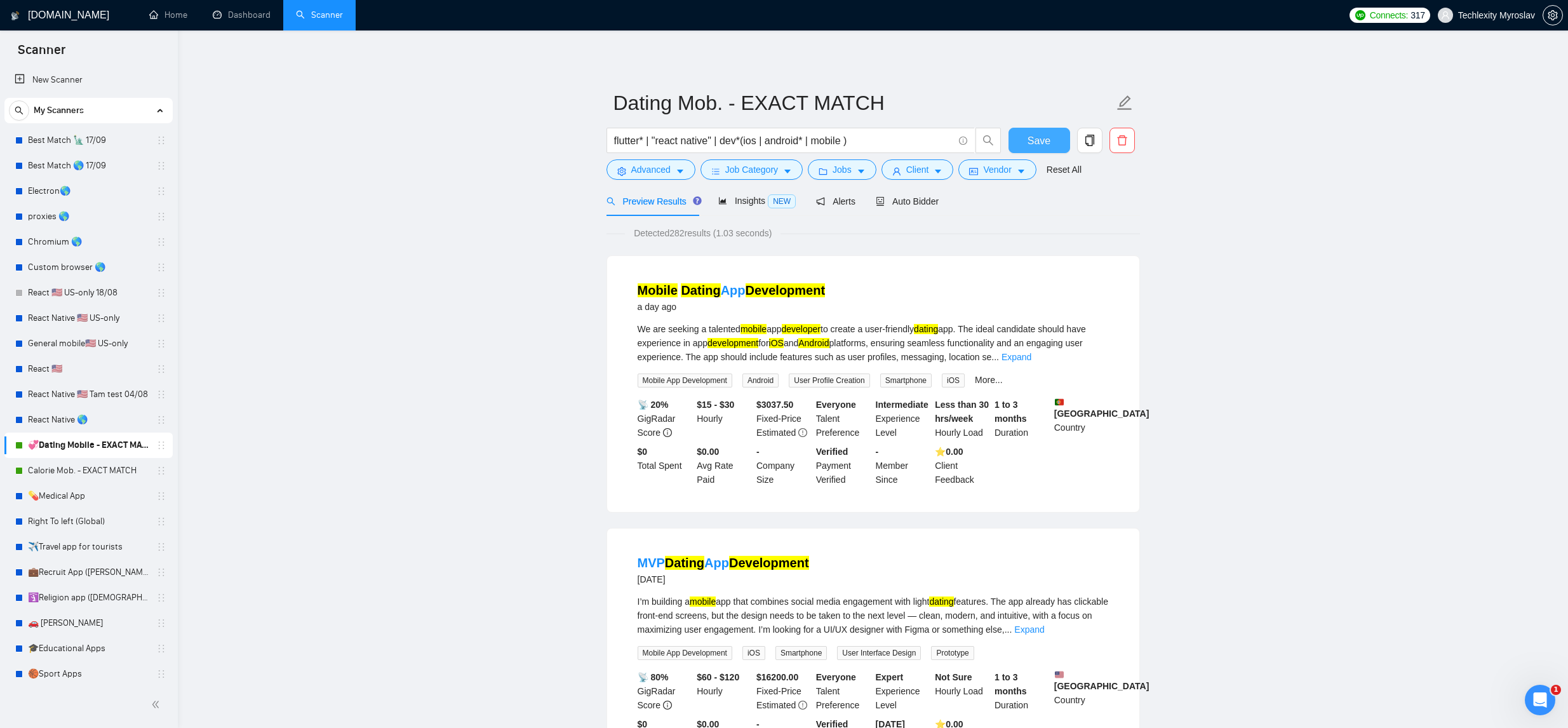
click at [1046, 145] on span "Save" at bounding box center [1039, 141] width 23 height 16
click at [919, 170] on span "Client" at bounding box center [917, 170] width 23 height 14
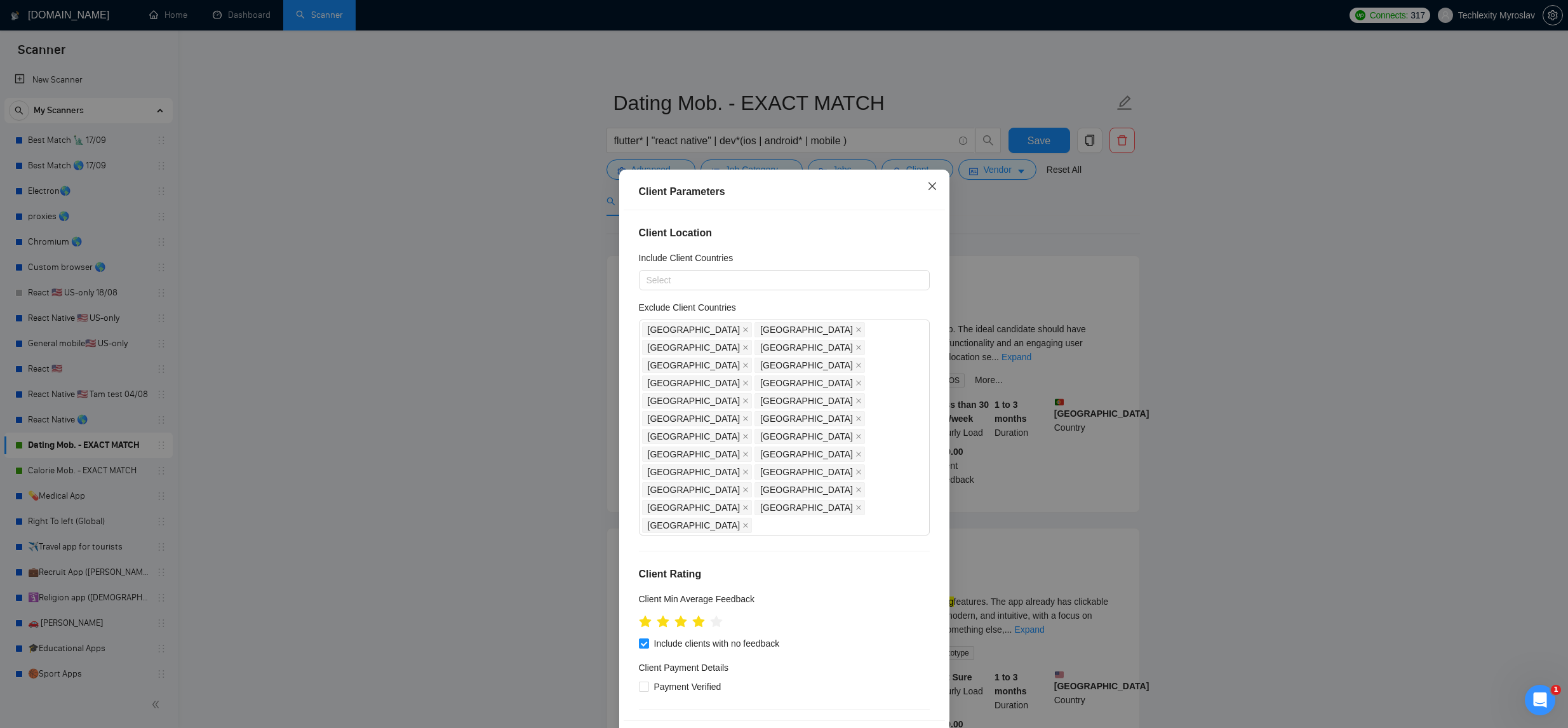
click at [928, 188] on icon "close" at bounding box center [932, 186] width 10 height 10
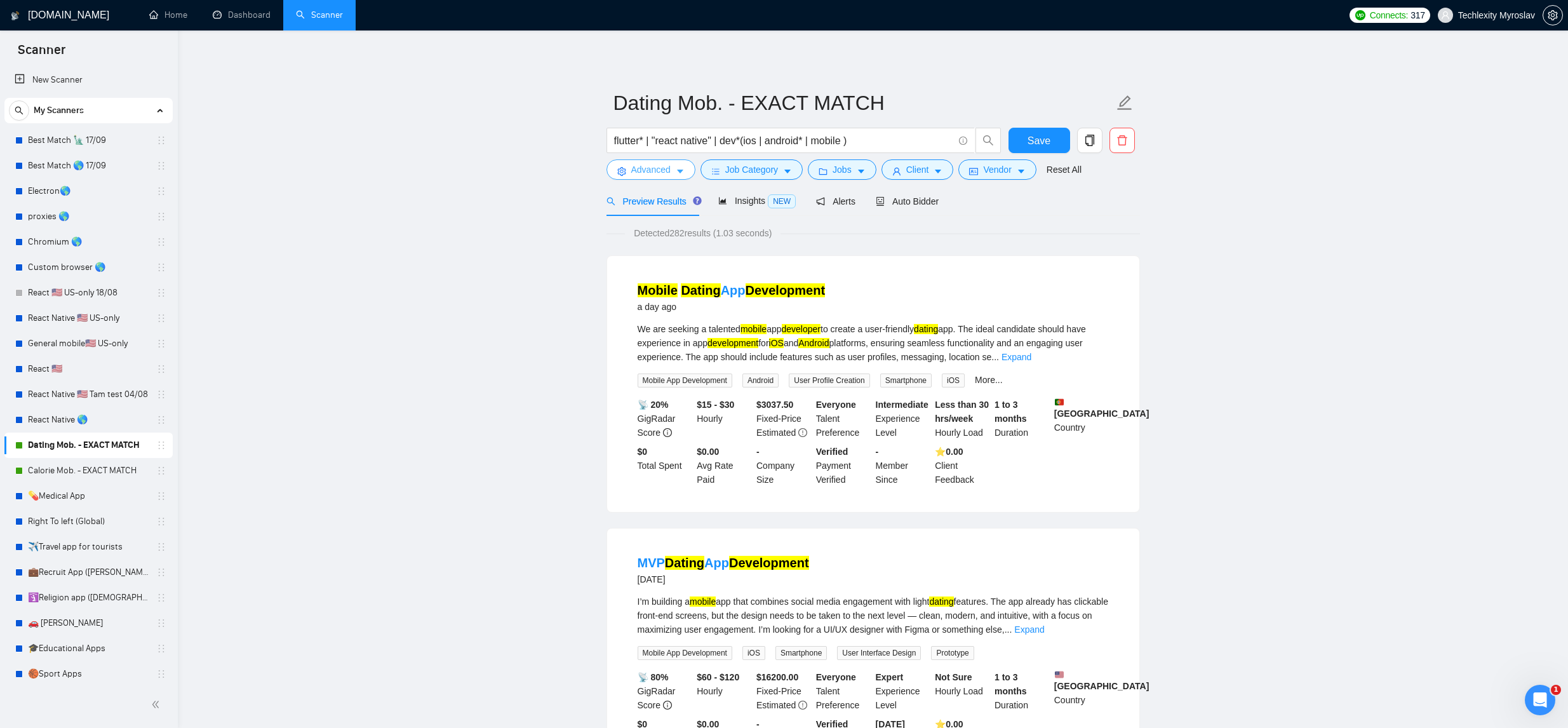
click at [677, 175] on icon "caret-down" at bounding box center [680, 172] width 9 height 9
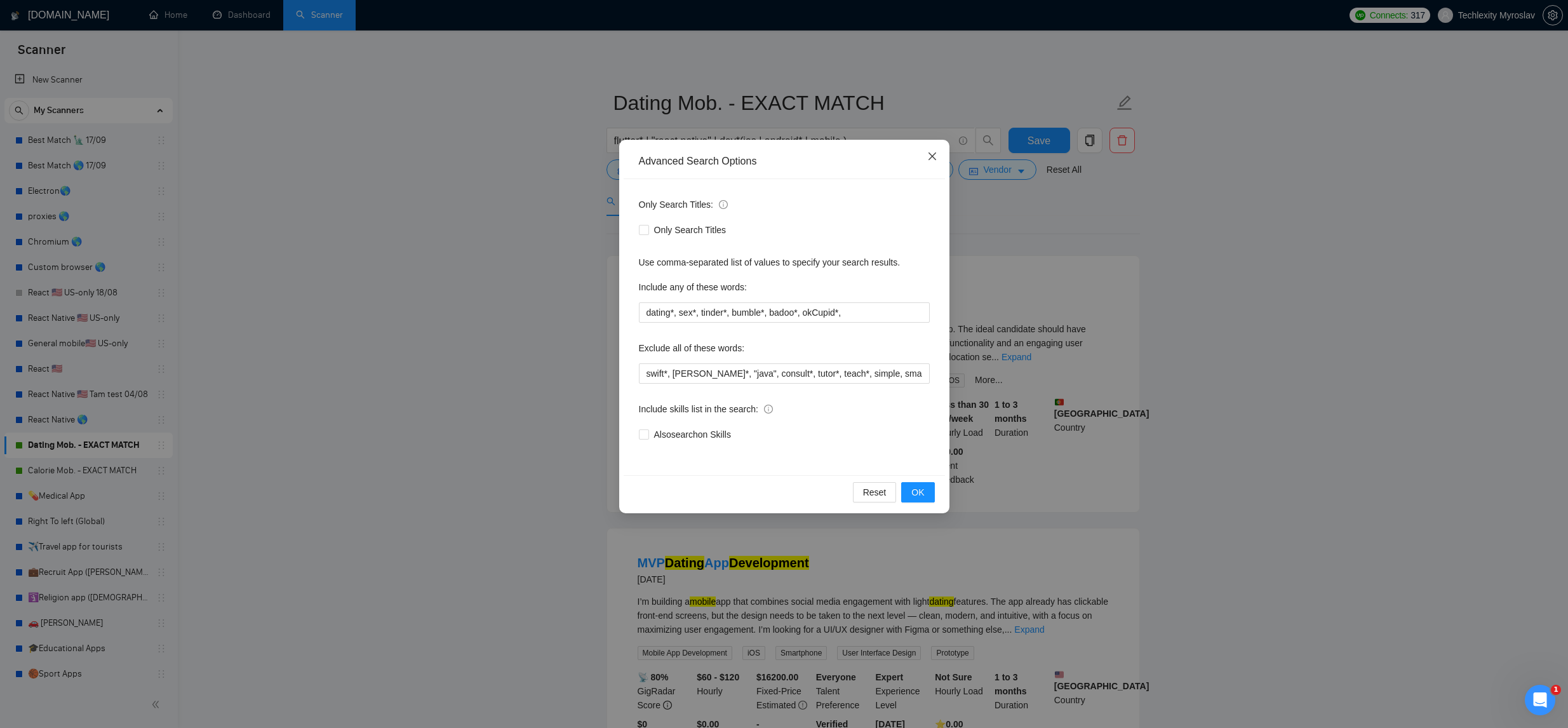
drag, startPoint x: 931, startPoint y: 149, endPoint x: 934, endPoint y: 170, distance: 21.2
click at [931, 149] on span "Close" at bounding box center [932, 157] width 34 height 34
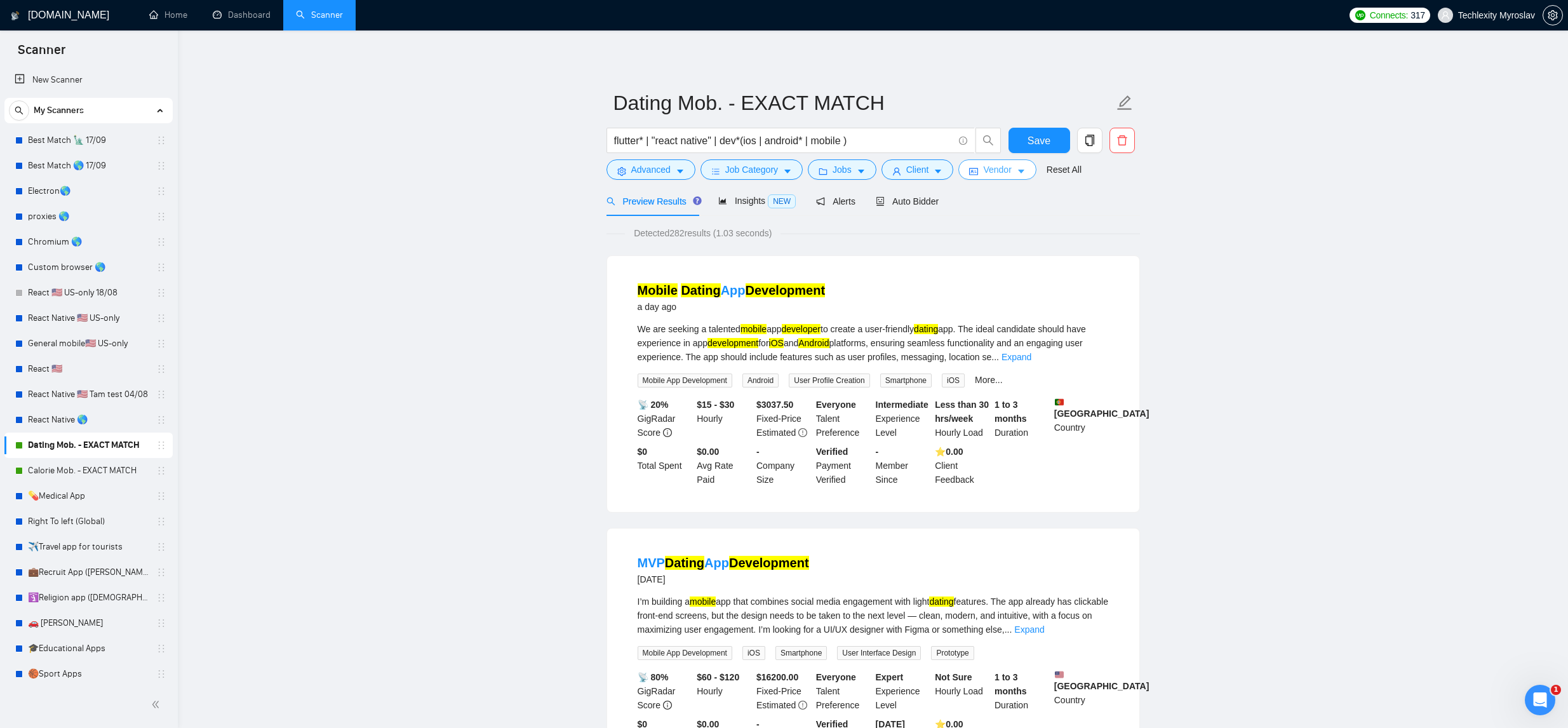
click at [1011, 176] on span "Vendor" at bounding box center [997, 170] width 28 height 14
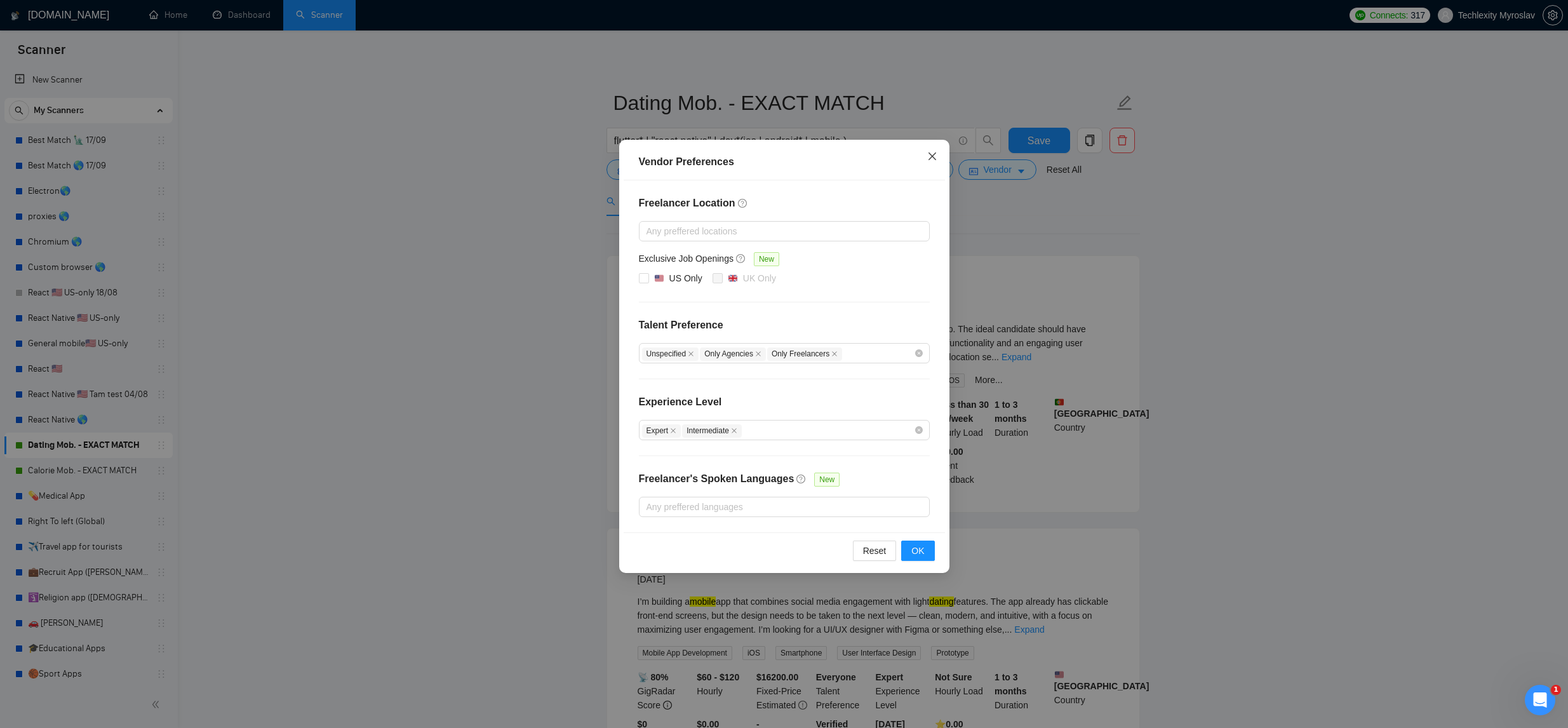
click at [942, 153] on span "Close" at bounding box center [932, 157] width 34 height 34
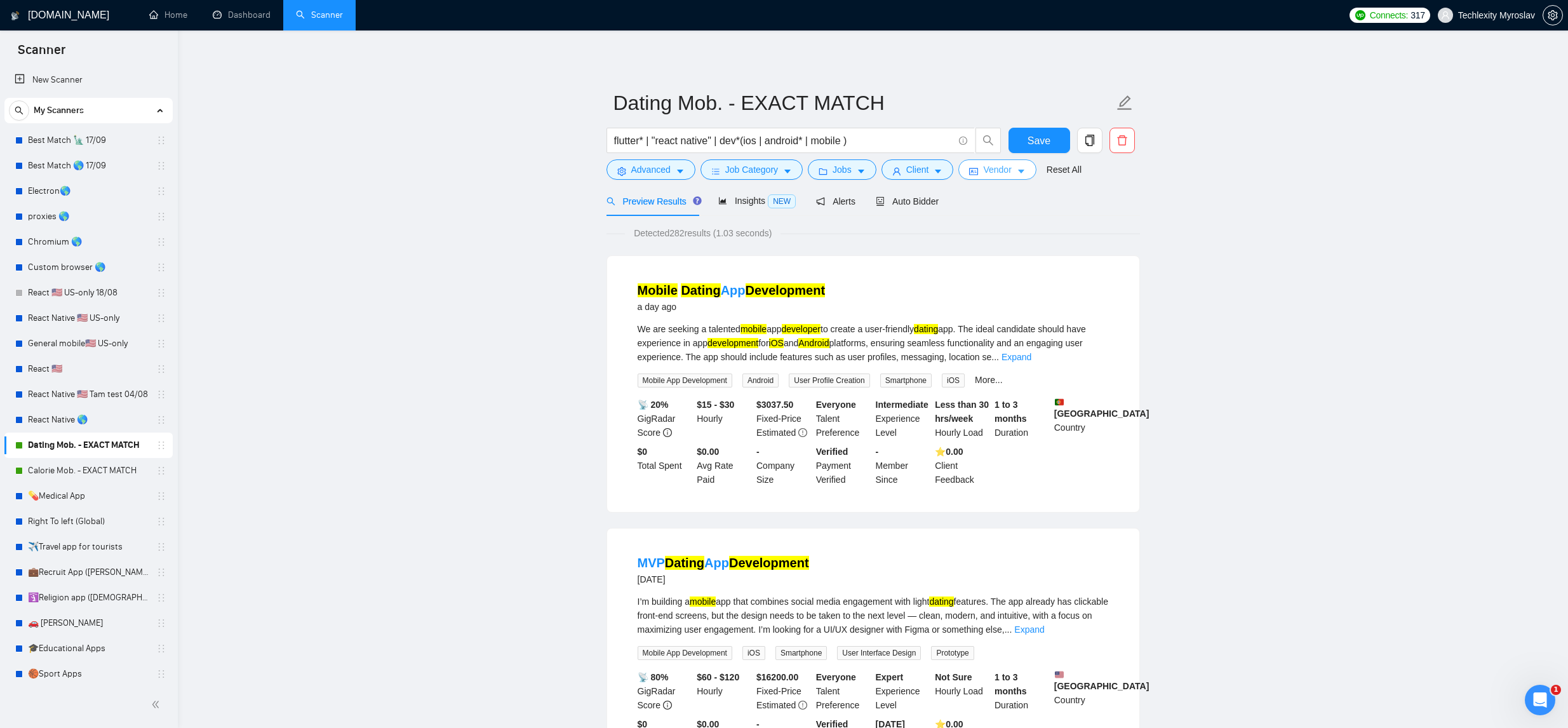
click at [998, 175] on span "Vendor" at bounding box center [997, 170] width 28 height 14
drag, startPoint x: 61, startPoint y: 391, endPoint x: 353, endPoint y: 334, distance: 297.5
click at [61, 391] on link "React Native 🇺🇸 Tam test 04/08" at bounding box center [88, 394] width 121 height 25
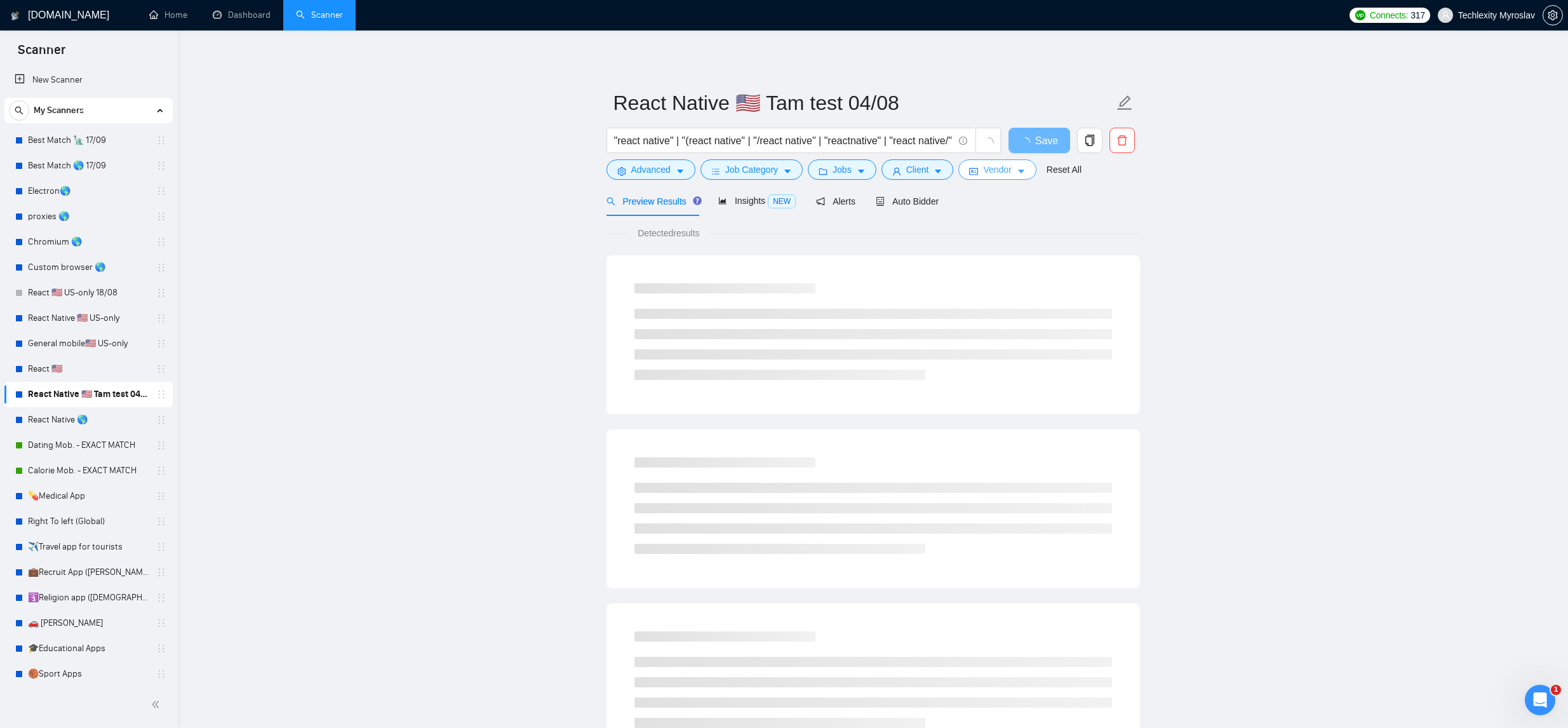
click at [988, 169] on span "Vendor" at bounding box center [997, 170] width 28 height 14
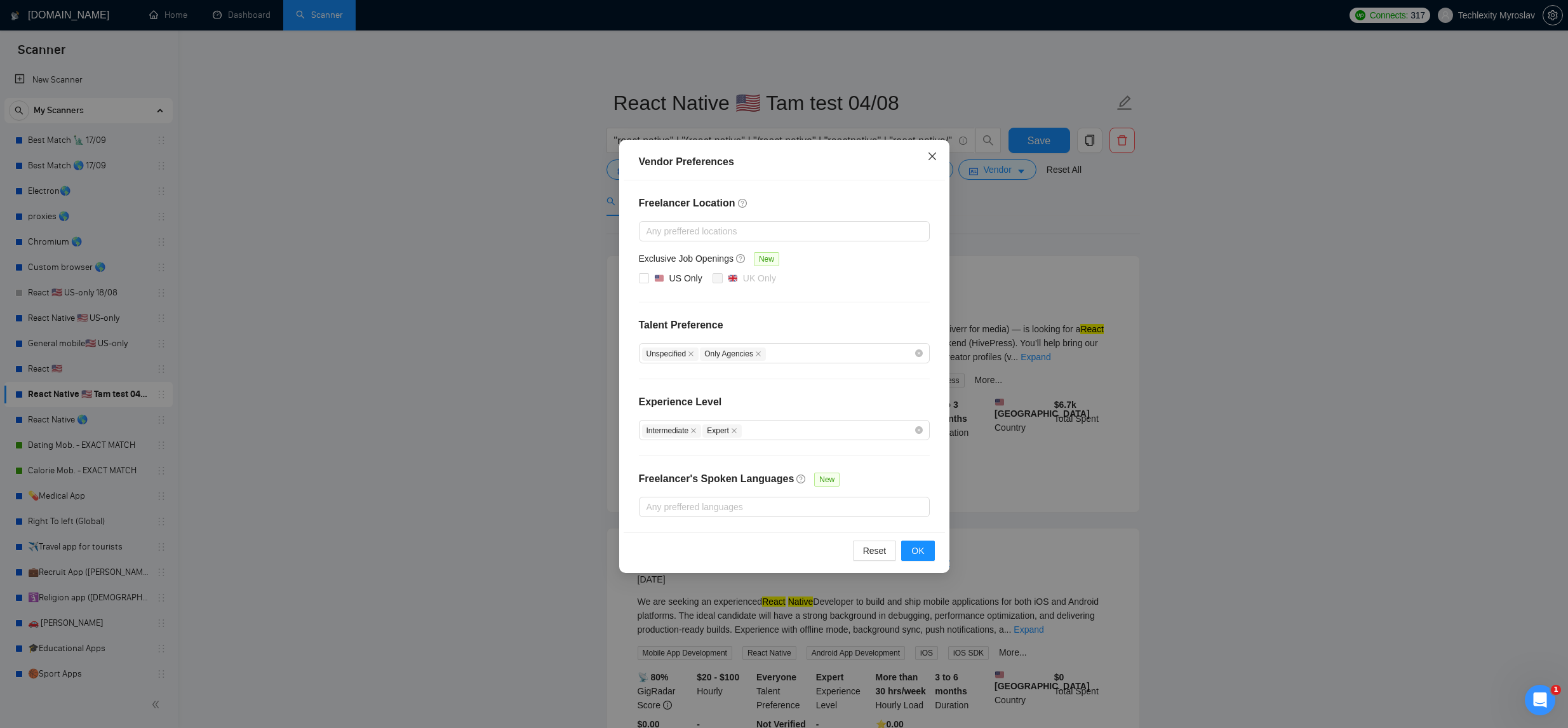
click at [932, 156] on icon "close" at bounding box center [932, 156] width 8 height 8
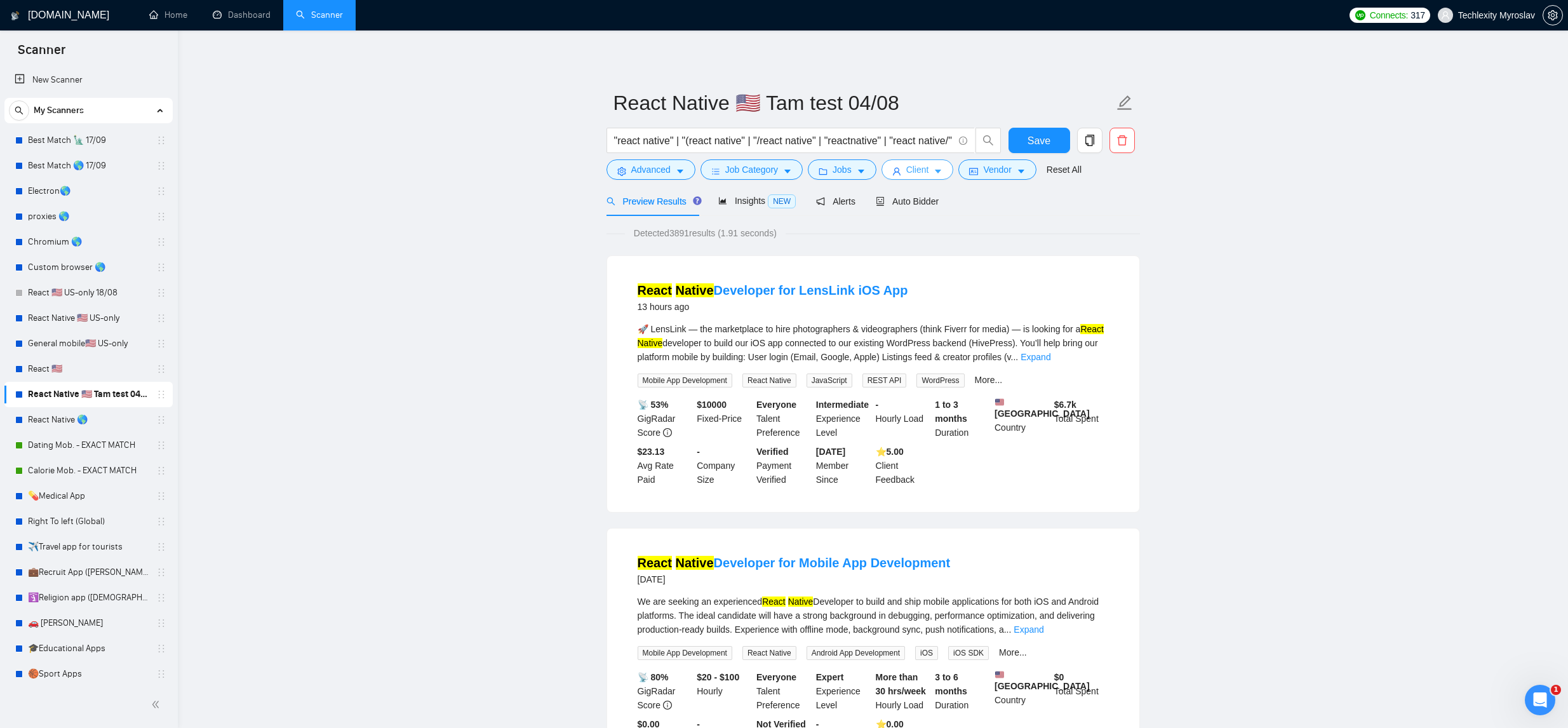
click at [899, 168] on icon "user" at bounding box center [897, 172] width 9 height 9
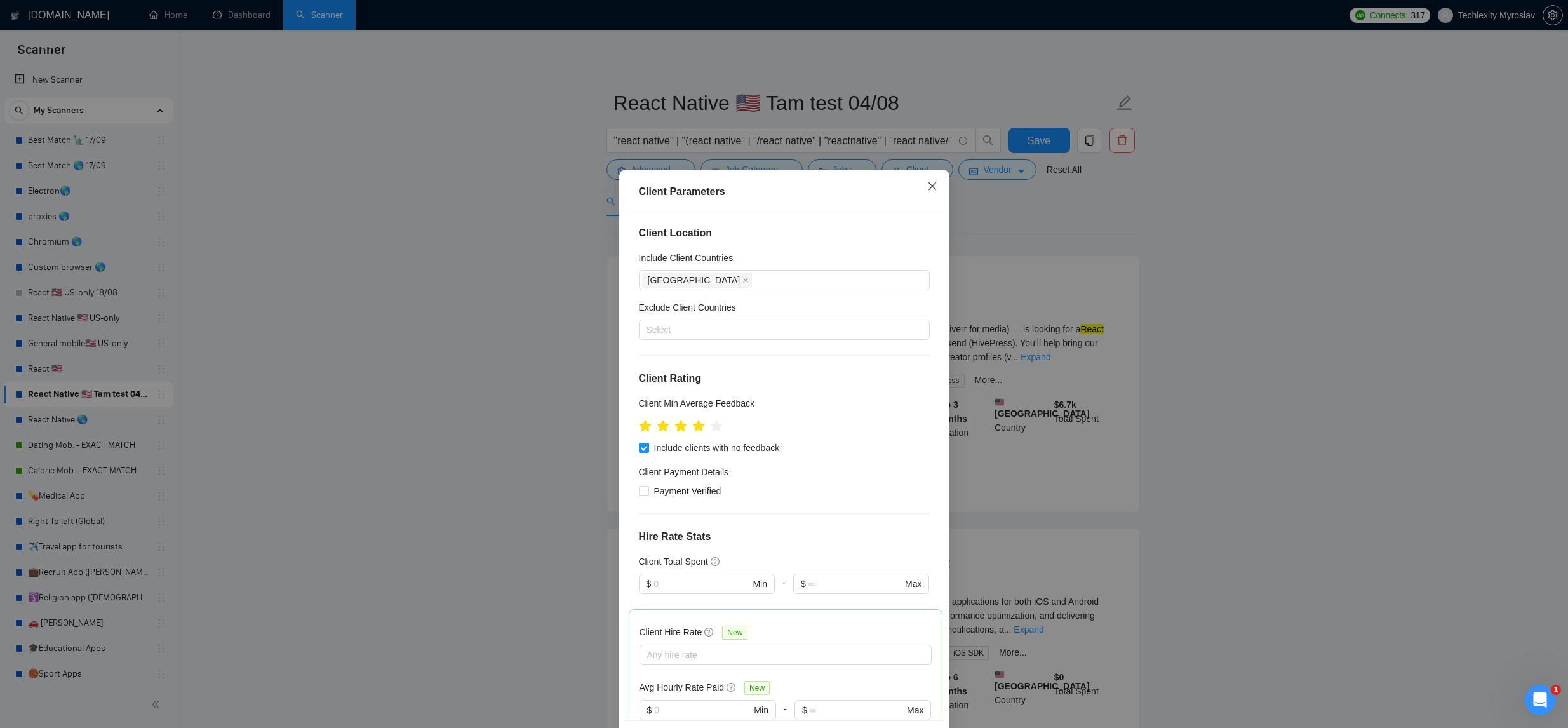
click at [925, 184] on span "Close" at bounding box center [932, 186] width 34 height 34
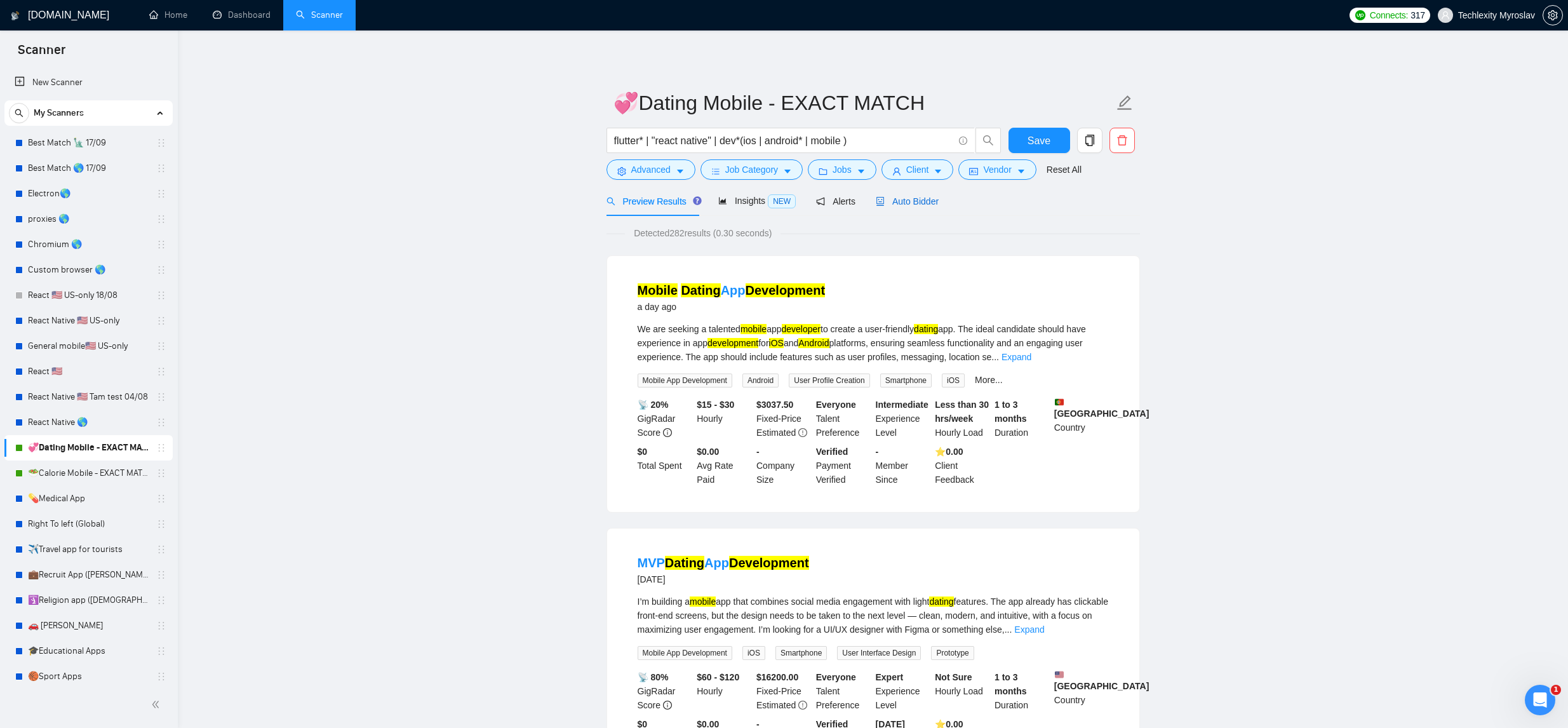
click at [910, 201] on span "Auto Bidder" at bounding box center [908, 201] width 63 height 10
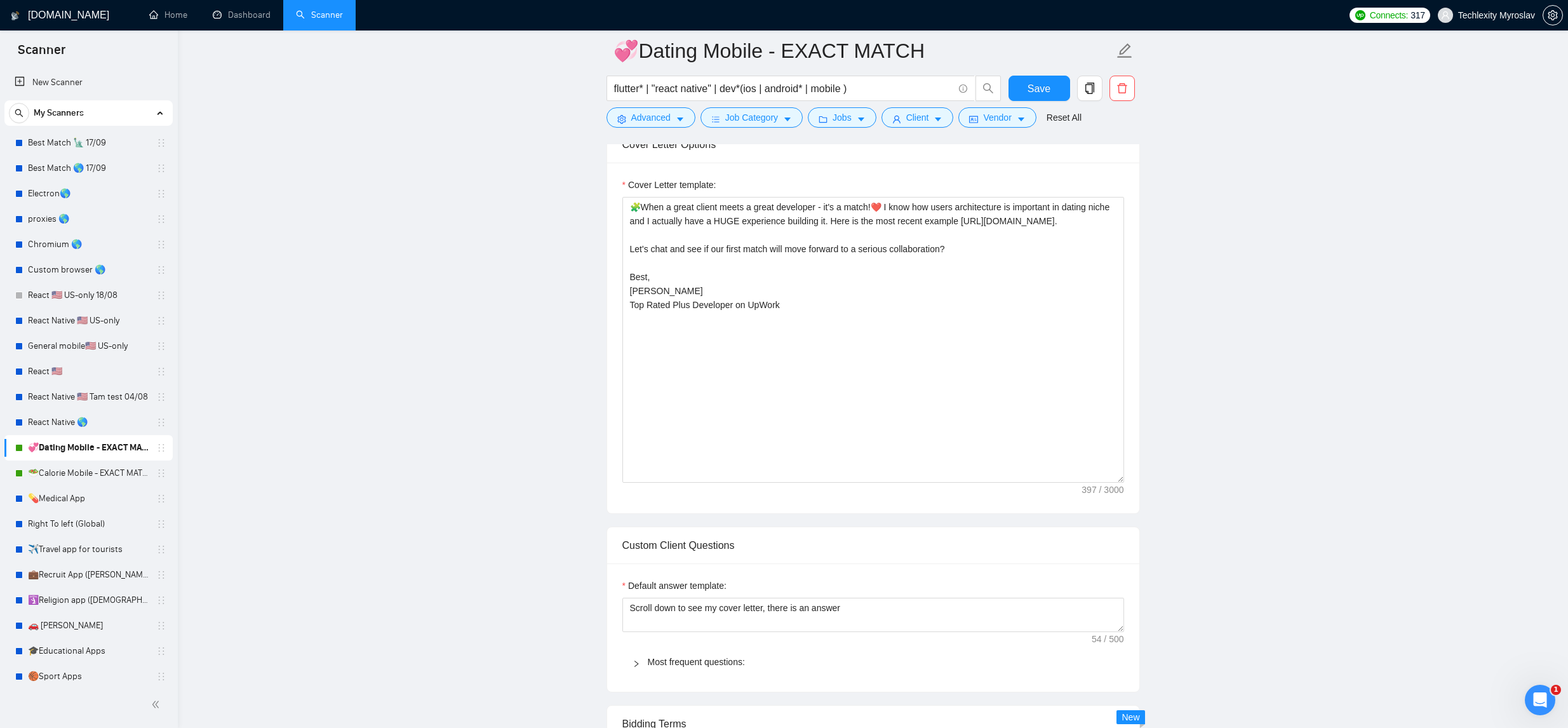
scroll to position [914, 0]
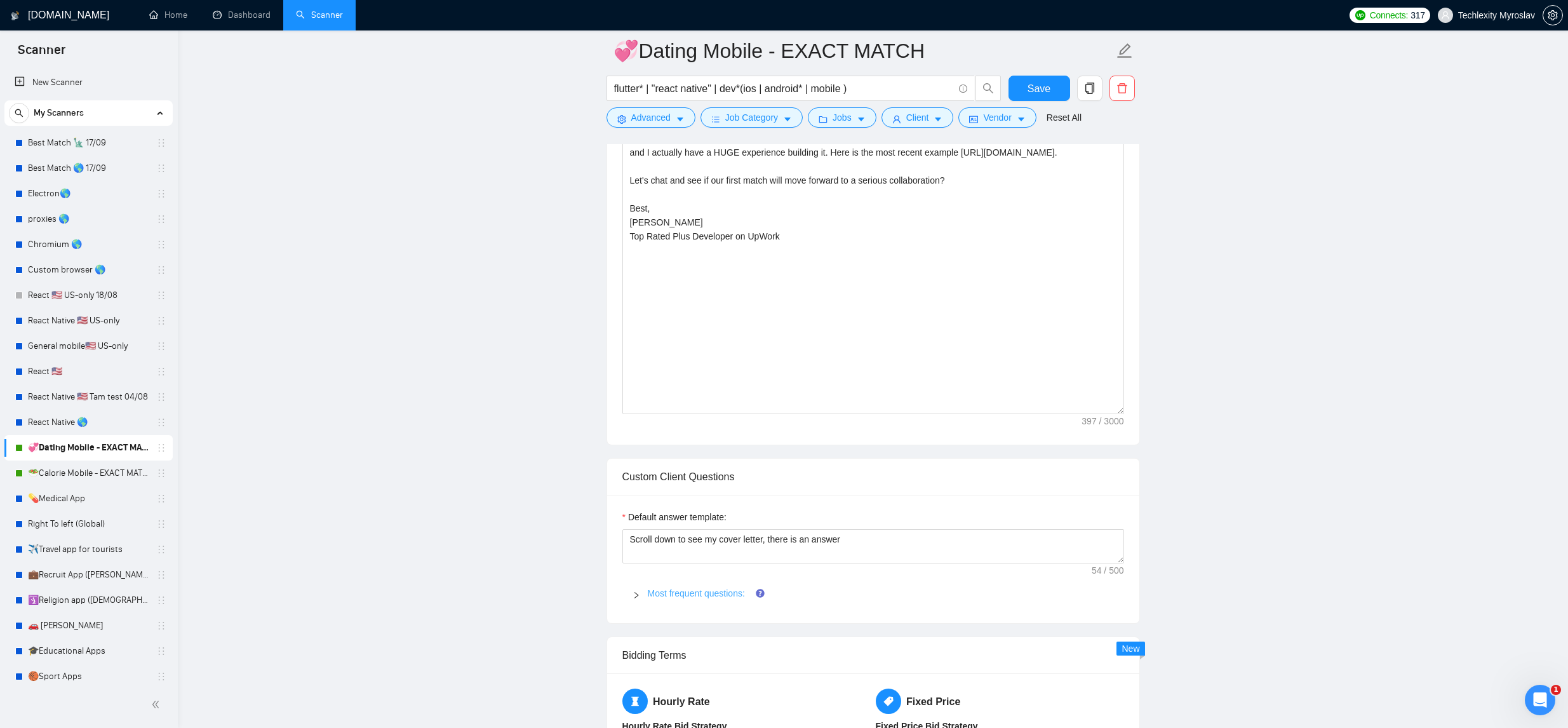
click at [701, 588] on link "Most frequent questions:" at bounding box center [696, 593] width 97 height 10
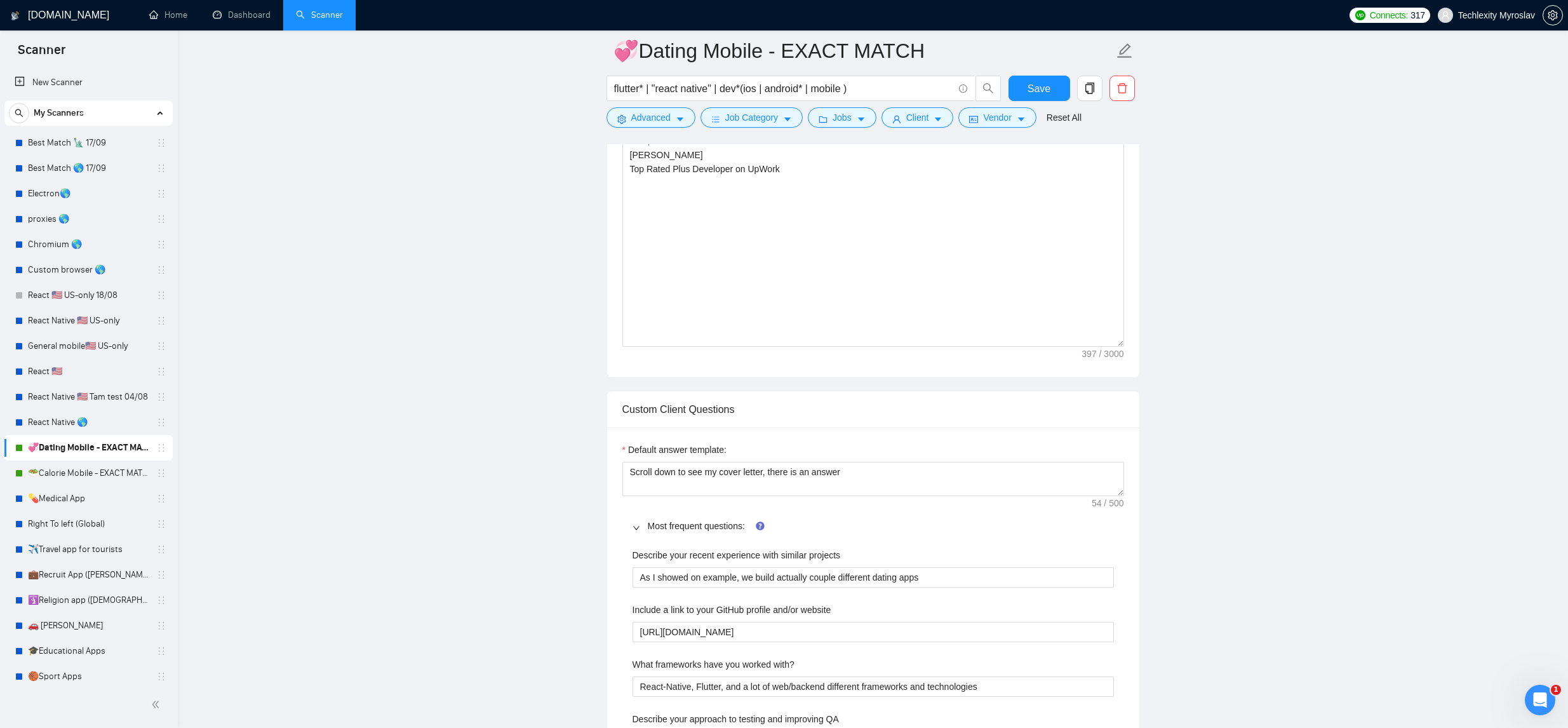
scroll to position [1063, 0]
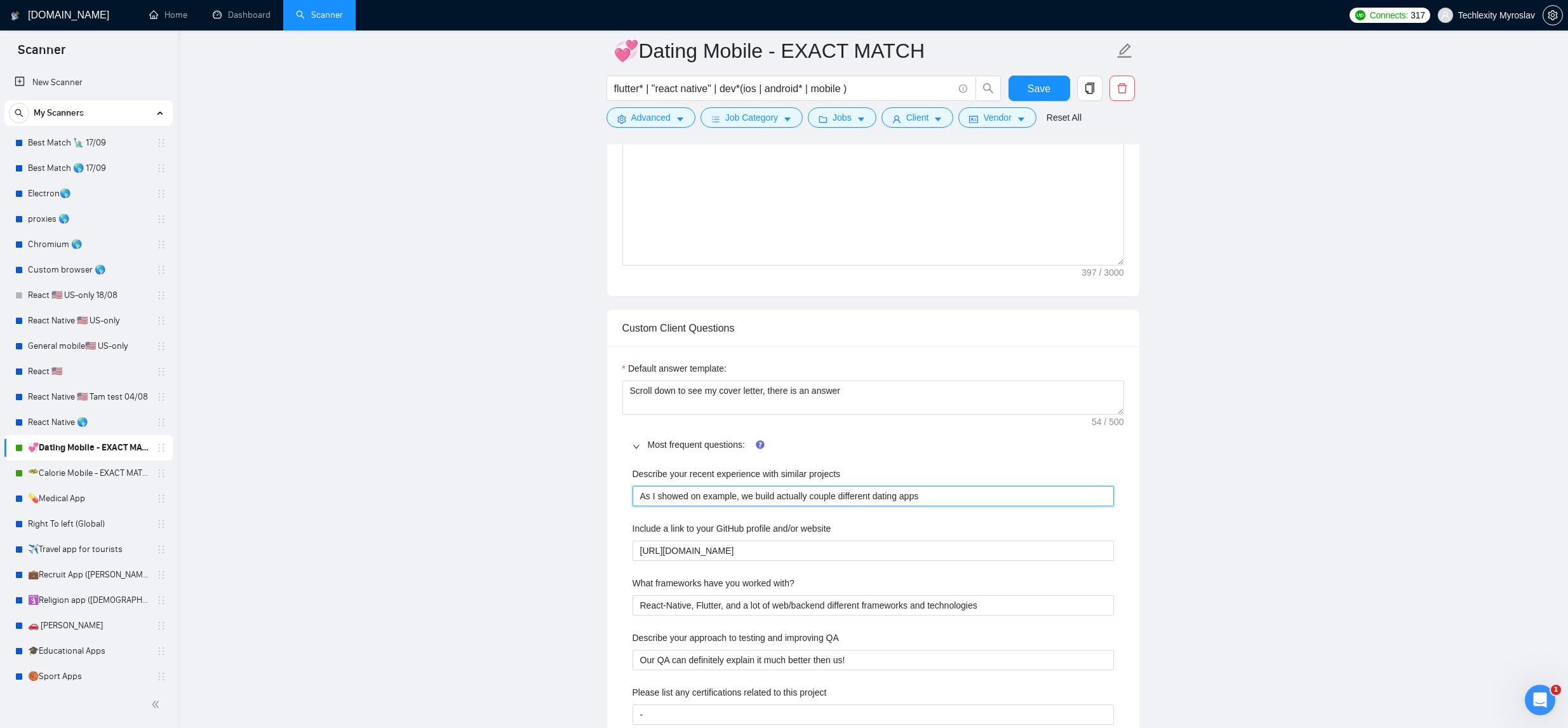
drag, startPoint x: 939, startPoint y: 500, endPoint x: 621, endPoint y: 490, distance: 318.2
click at [610, 495] on div "Default answer template: Scroll down to see my cover letter, there is an answer…" at bounding box center [874, 691] width 533 height 690
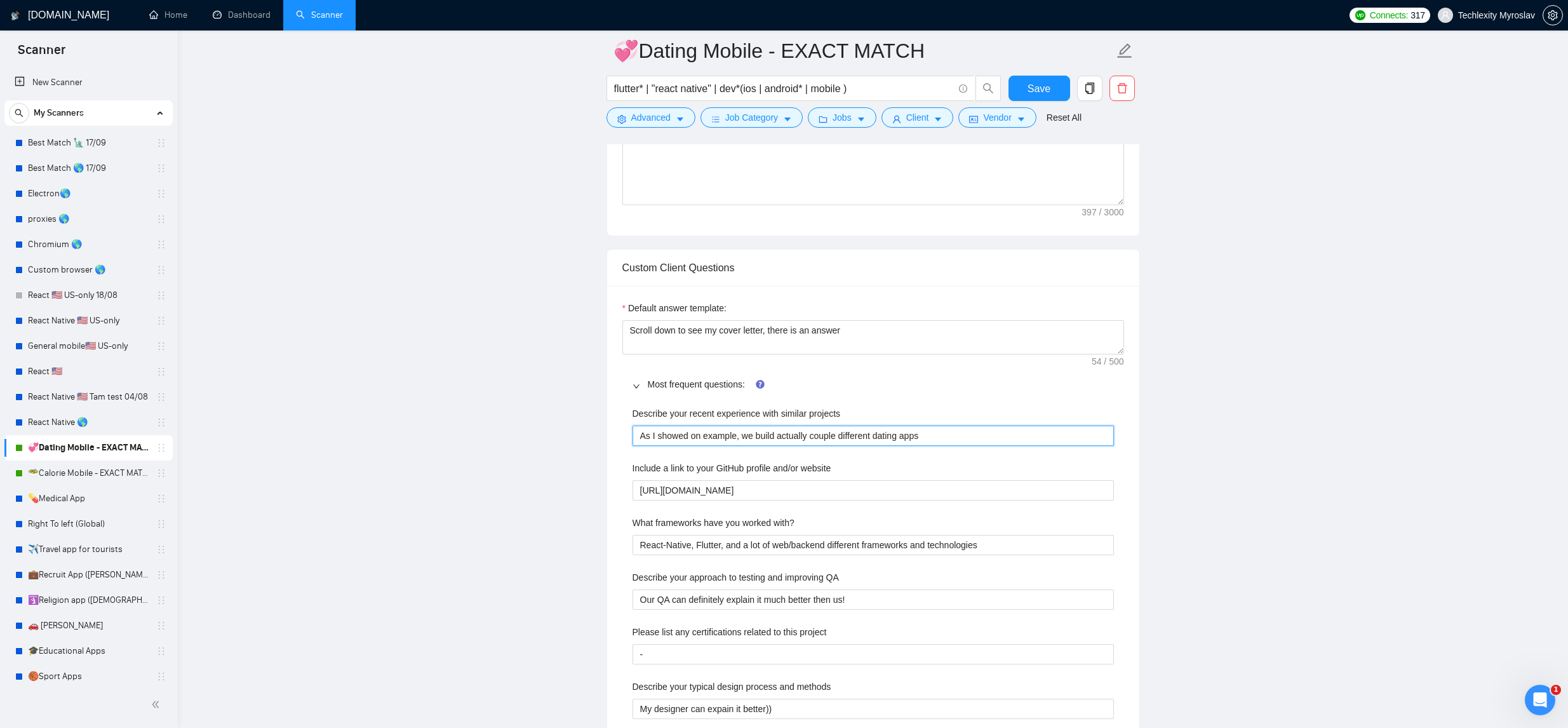
scroll to position [1140, 0]
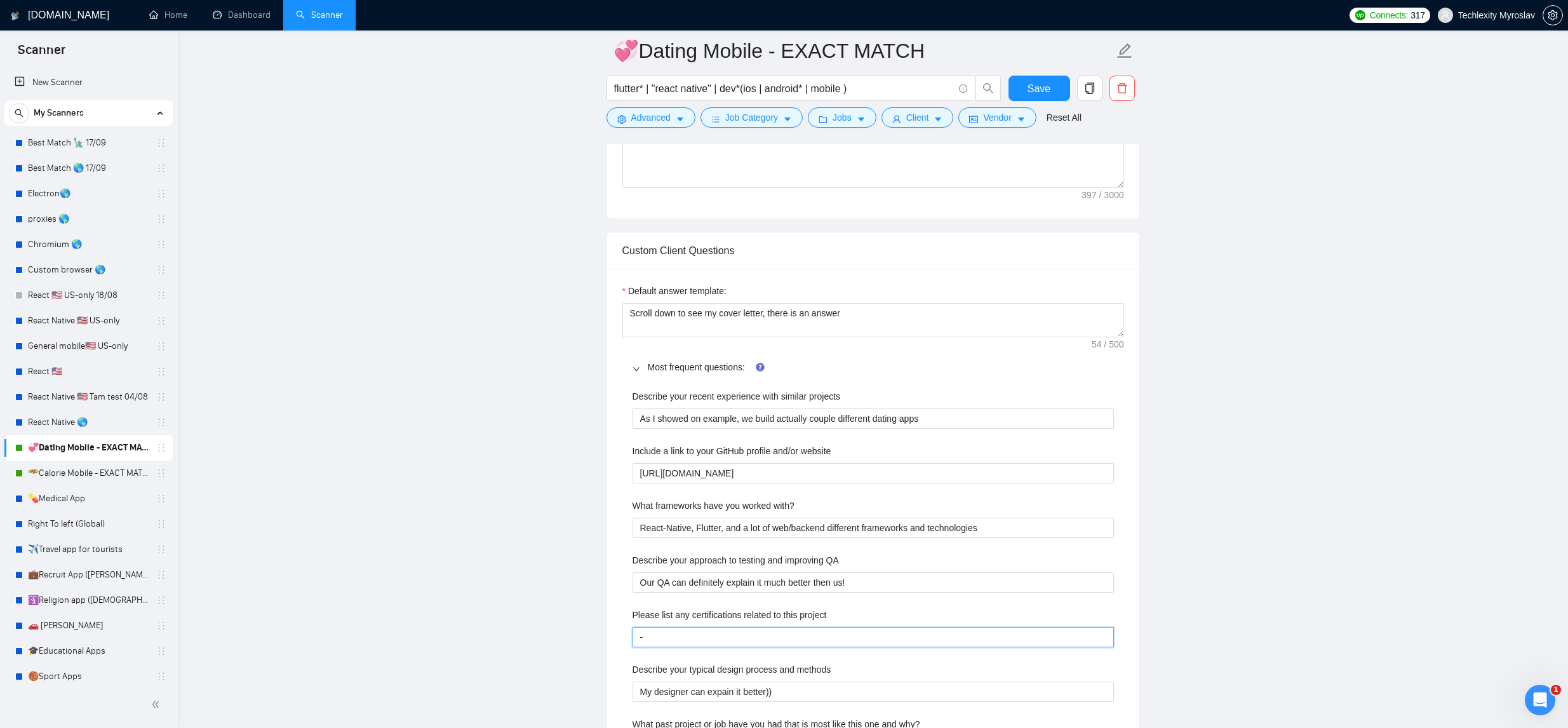
drag, startPoint x: 784, startPoint y: 633, endPoint x: 751, endPoint y: 631, distance: 33.1
click at [751, 631] on project "-" at bounding box center [873, 637] width 482 height 21
paste project "You can review some of the certifications I have in my profile"
type project "You can review some of the certifications I have in my profile"
drag, startPoint x: 1237, startPoint y: 447, endPoint x: 1056, endPoint y: 135, distance: 360.7
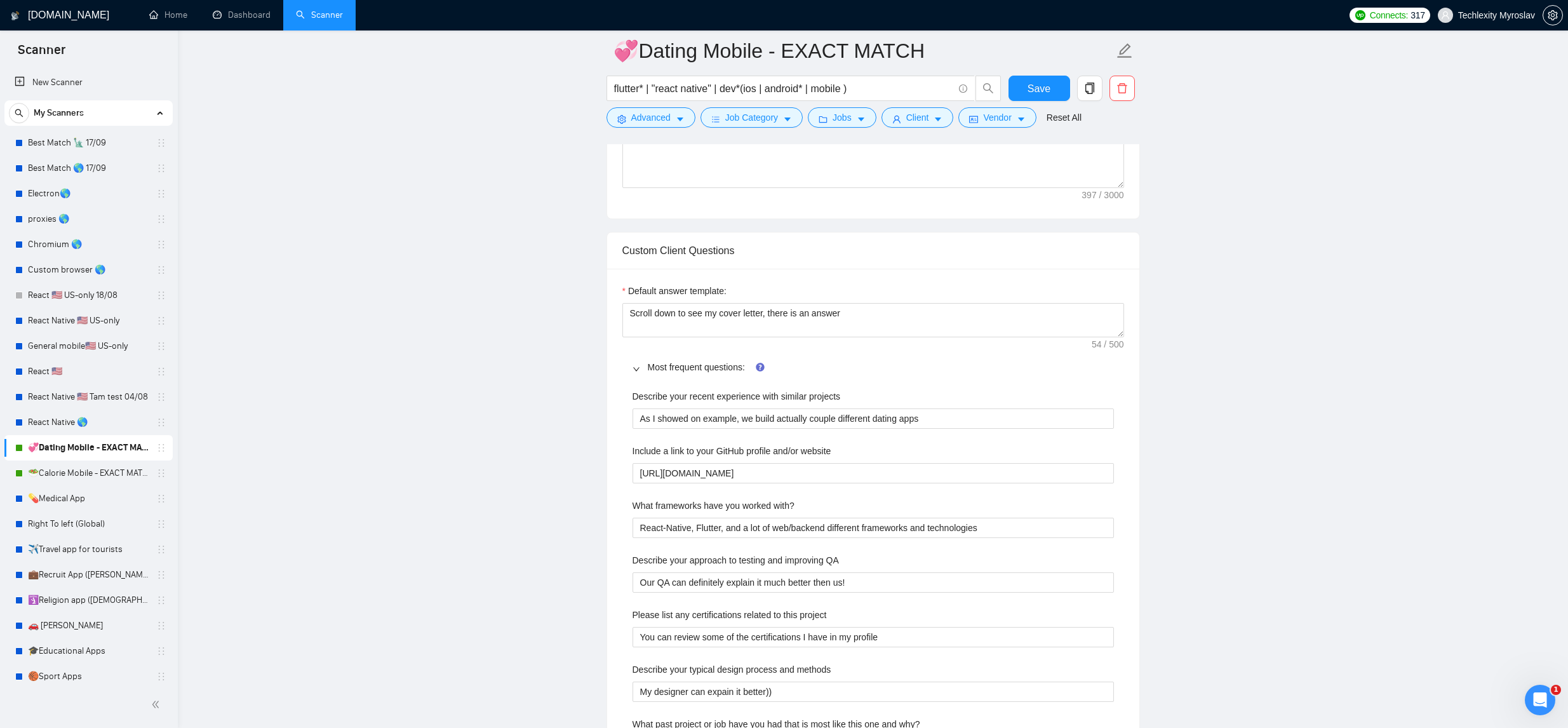
click at [1237, 447] on main "💞Dating Mobile - EXACT MATCH flutter* | "react native" | dev*(ios | android* | …" at bounding box center [872, 621] width 1349 height 3421
drag, startPoint x: 1044, startPoint y: 89, endPoint x: 1012, endPoint y: 76, distance: 34.5
click at [1044, 89] on span "Save" at bounding box center [1039, 88] width 23 height 16
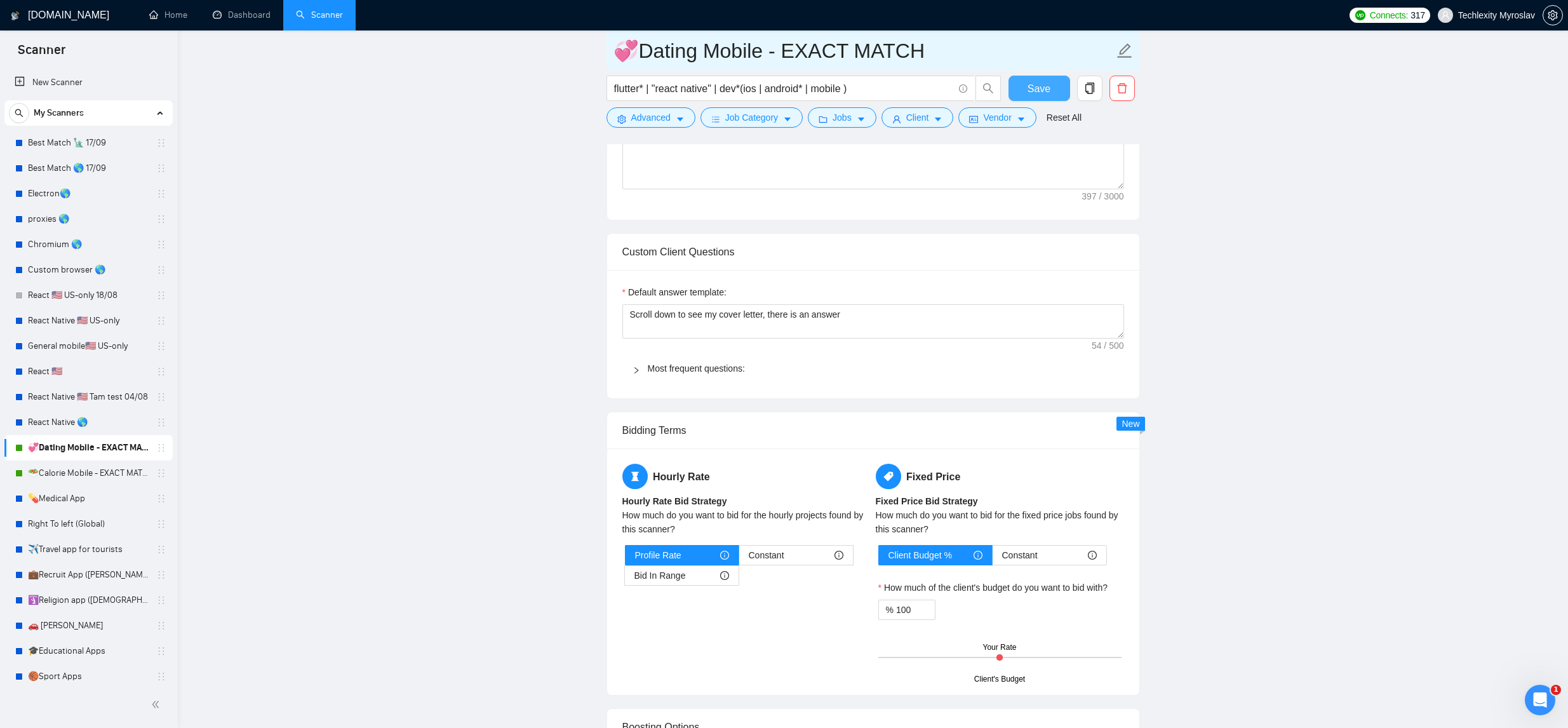
scroll to position [1139, 0]
click at [637, 363] on div at bounding box center [640, 368] width 15 height 14
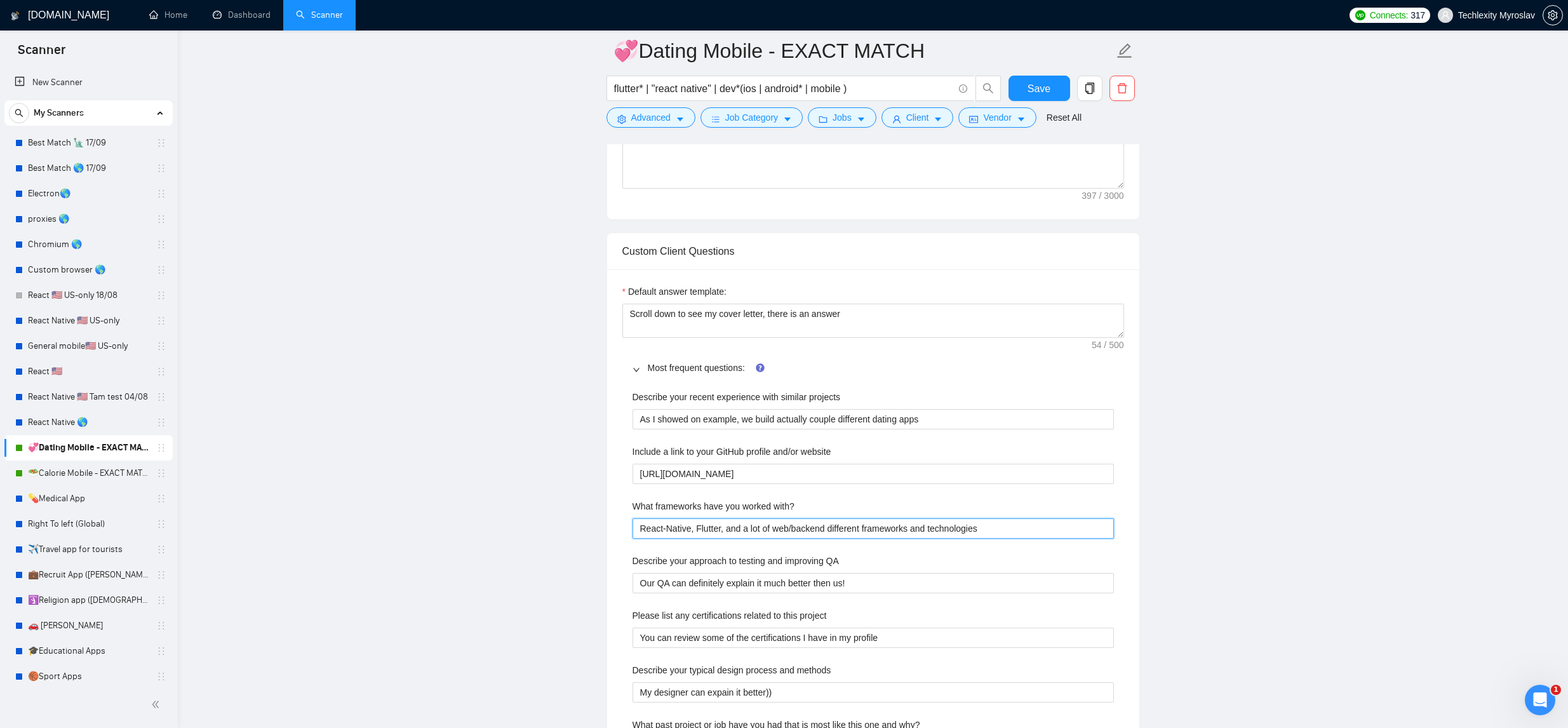
click at [999, 529] on with\? "React-Native, Flutter, and a lot of web/backend different frameworks and techno…" at bounding box center [873, 529] width 482 height 21
click at [803, 691] on methods "My designer can expain it better))" at bounding box center [873, 693] width 482 height 21
click at [803, 691] on methods "My designer can expain it better))" at bounding box center [873, 693] width 482 height 21
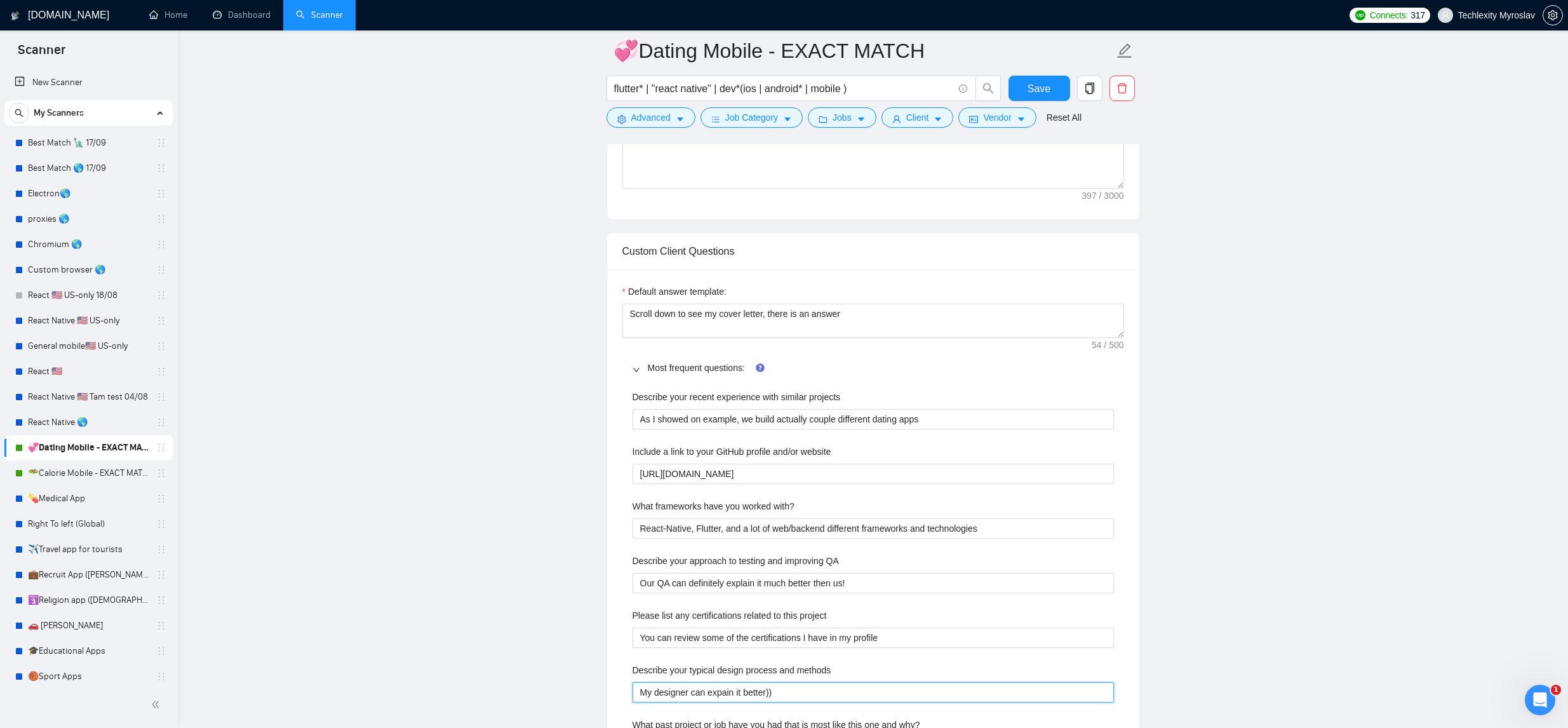
click at [803, 691] on methods "My designer can expain it better))" at bounding box center [873, 693] width 482 height 21
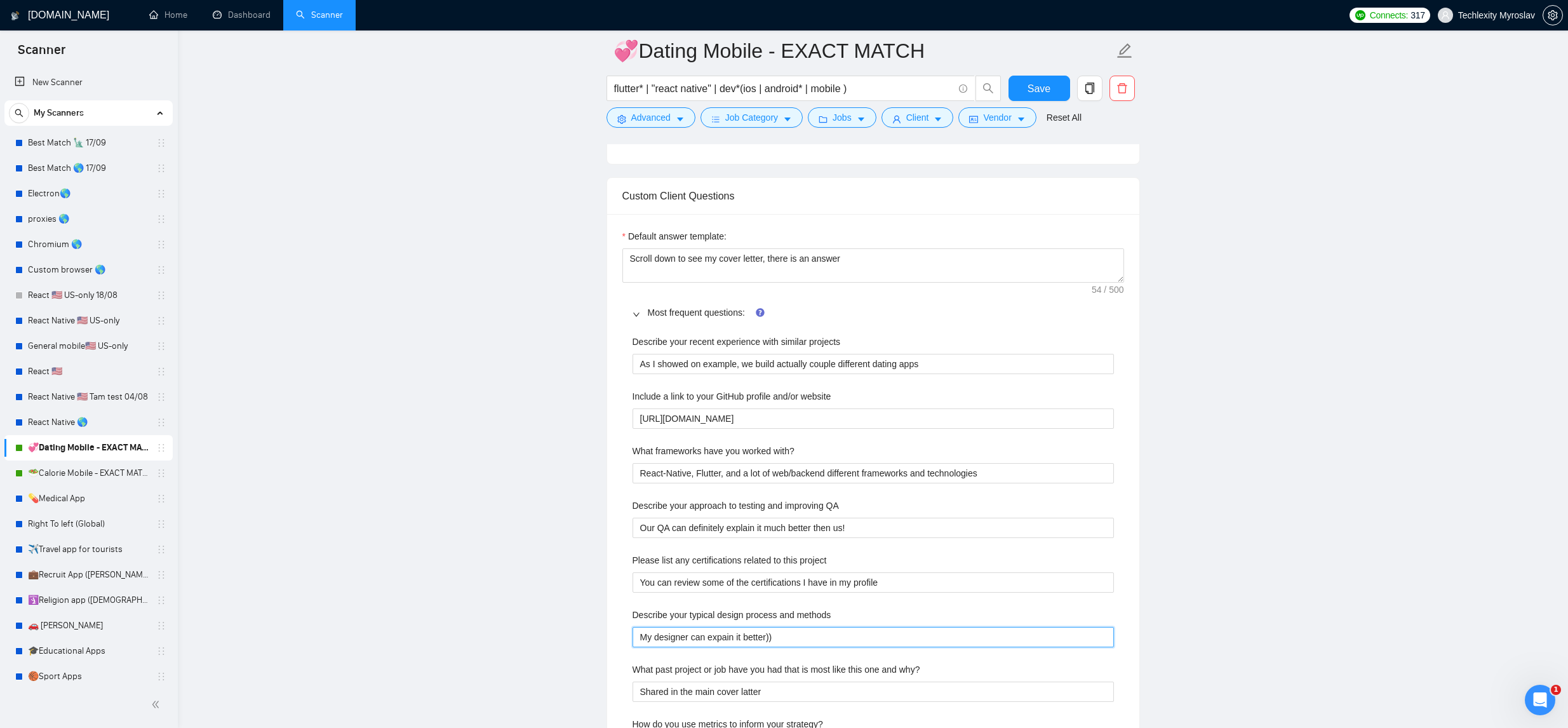
scroll to position [1197, 0]
drag, startPoint x: 745, startPoint y: 689, endPoint x: 632, endPoint y: 654, distance: 118.3
click at [623, 678] on div "Describe your recent experience with similar projects As I showed on example, w…" at bounding box center [873, 605] width 502 height 562
click at [707, 694] on why\? "Shared in the main cover latter" at bounding box center [873, 690] width 482 height 21
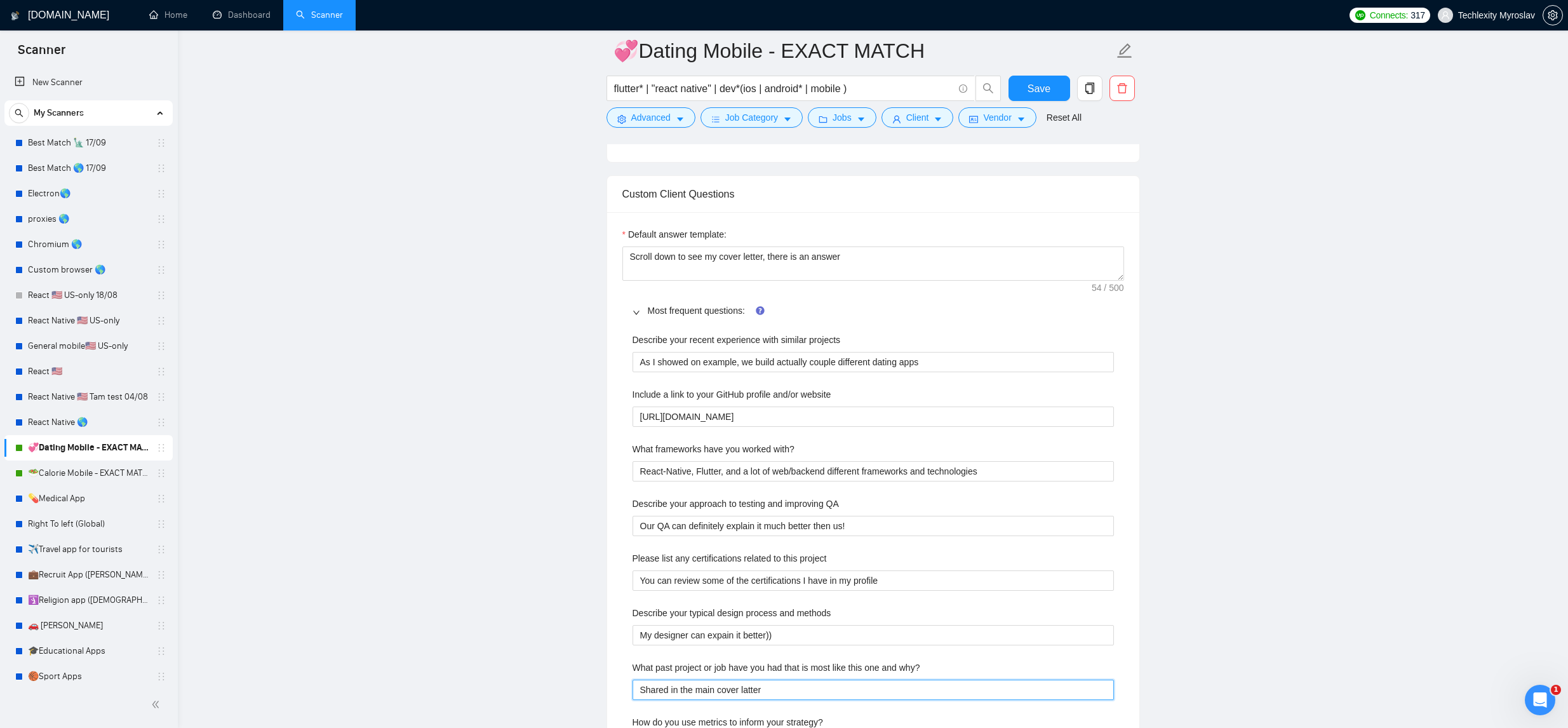
type why\? "Shared in the min cover latter"
type why\? "Shared in the mi cover latter"
type why\? "Shared in the m cover latter"
type why\? "Shared in the cover latter"
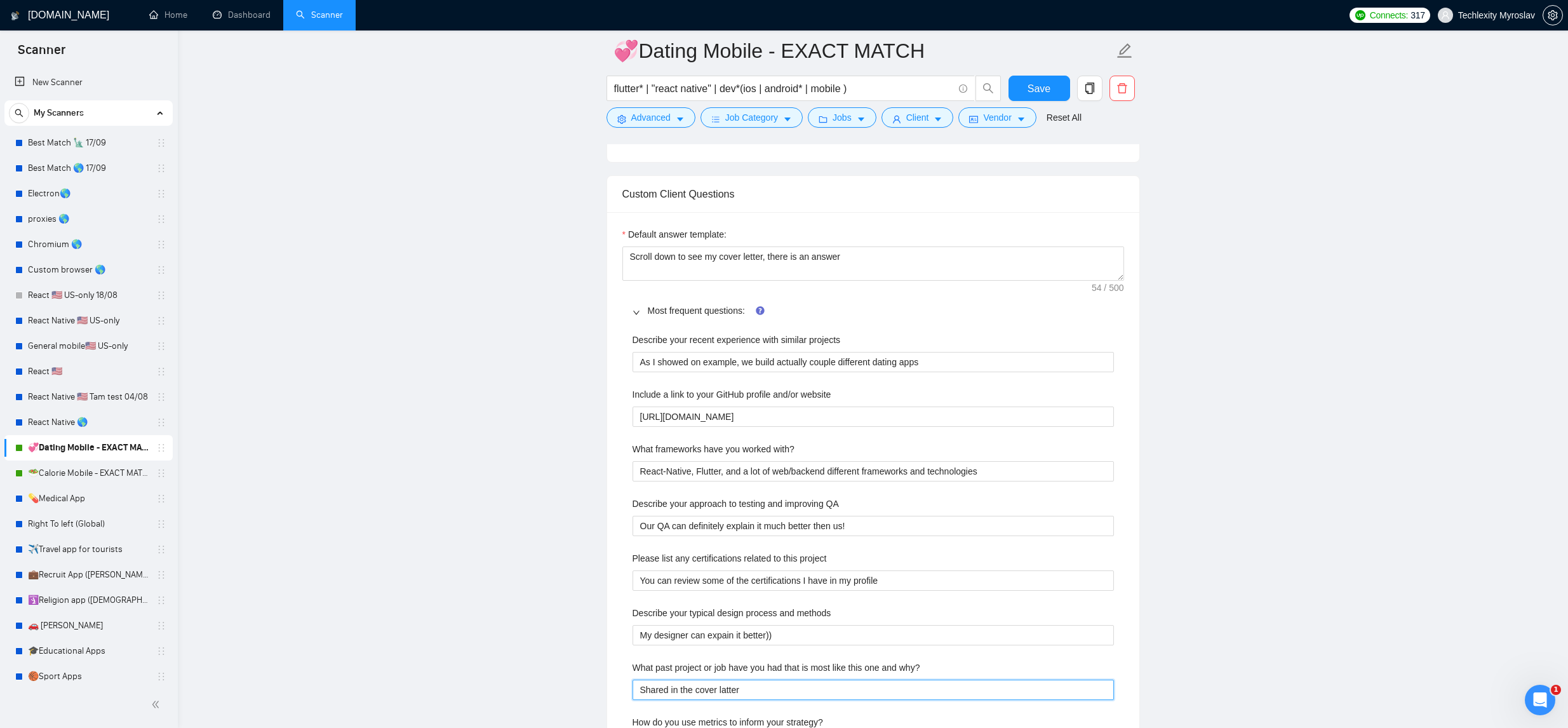
drag, startPoint x: 729, startPoint y: 693, endPoint x: 743, endPoint y: 696, distance: 14.3
click at [729, 693] on why\? "Shared in the cover latter" at bounding box center [873, 690] width 482 height 21
type why\? "Shared in the cover ltter"
type why\? "Shared in the cover letter"
drag, startPoint x: 1047, startPoint y: 77, endPoint x: 1090, endPoint y: 82, distance: 43.3
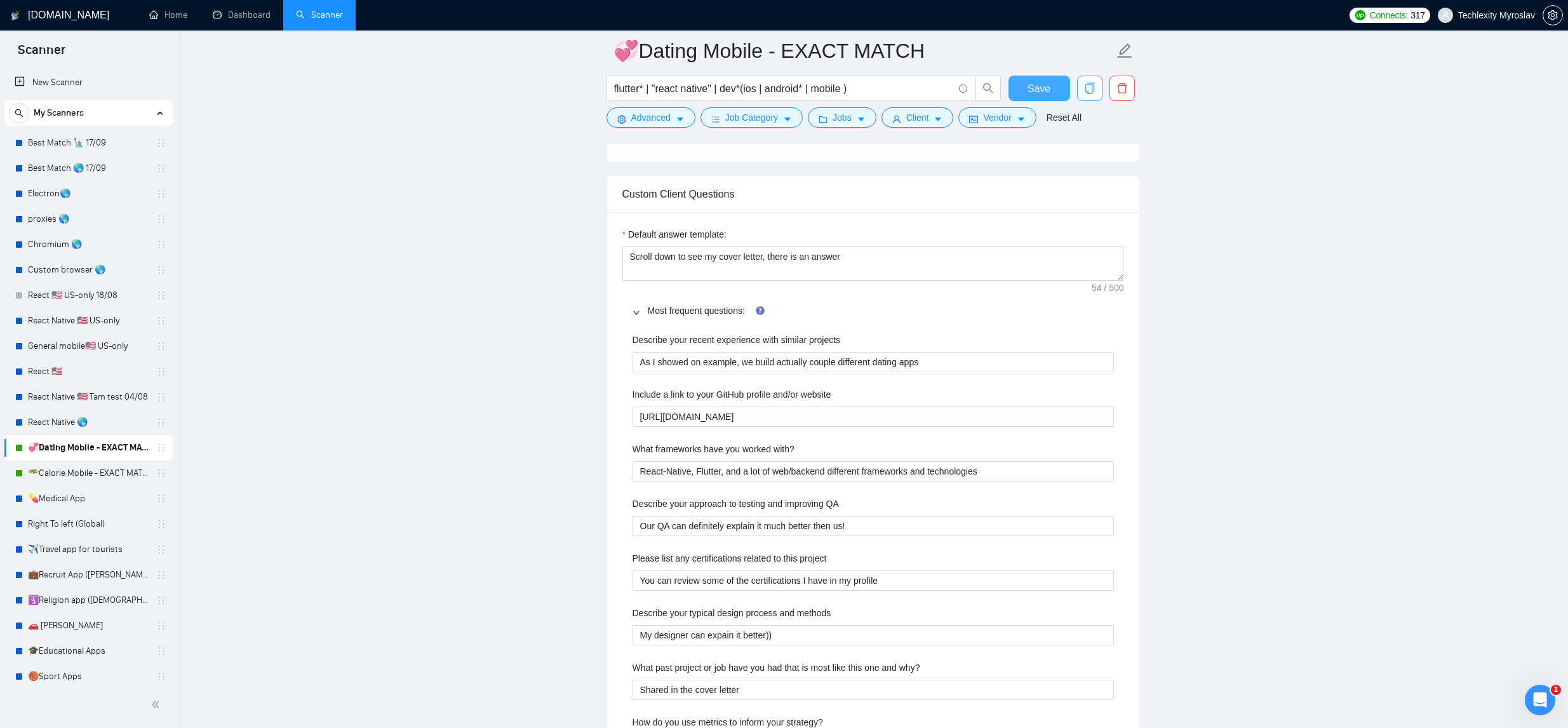
click at [1046, 77] on button "Save" at bounding box center [1039, 88] width 62 height 25
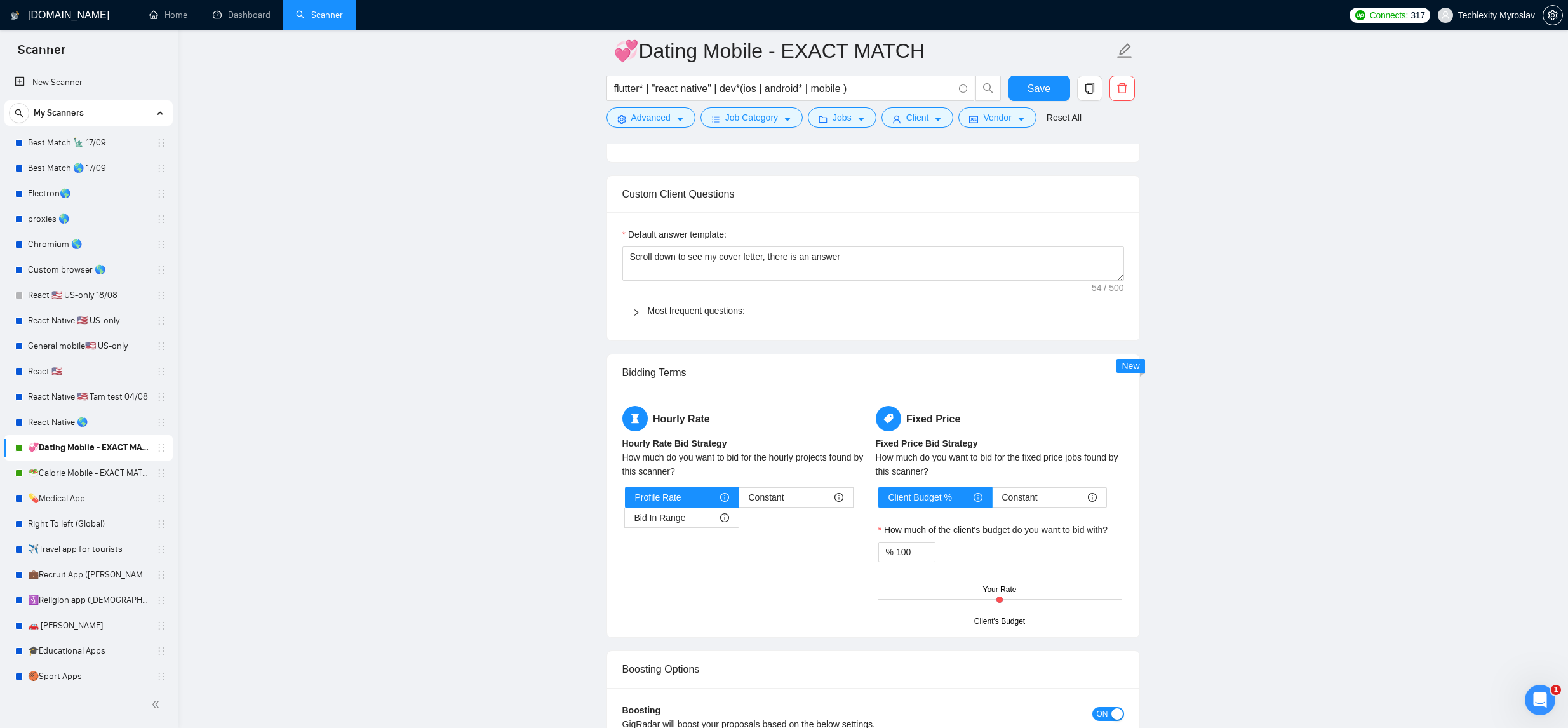
click at [685, 304] on span "Most frequent questions:" at bounding box center [881, 311] width 466 height 14
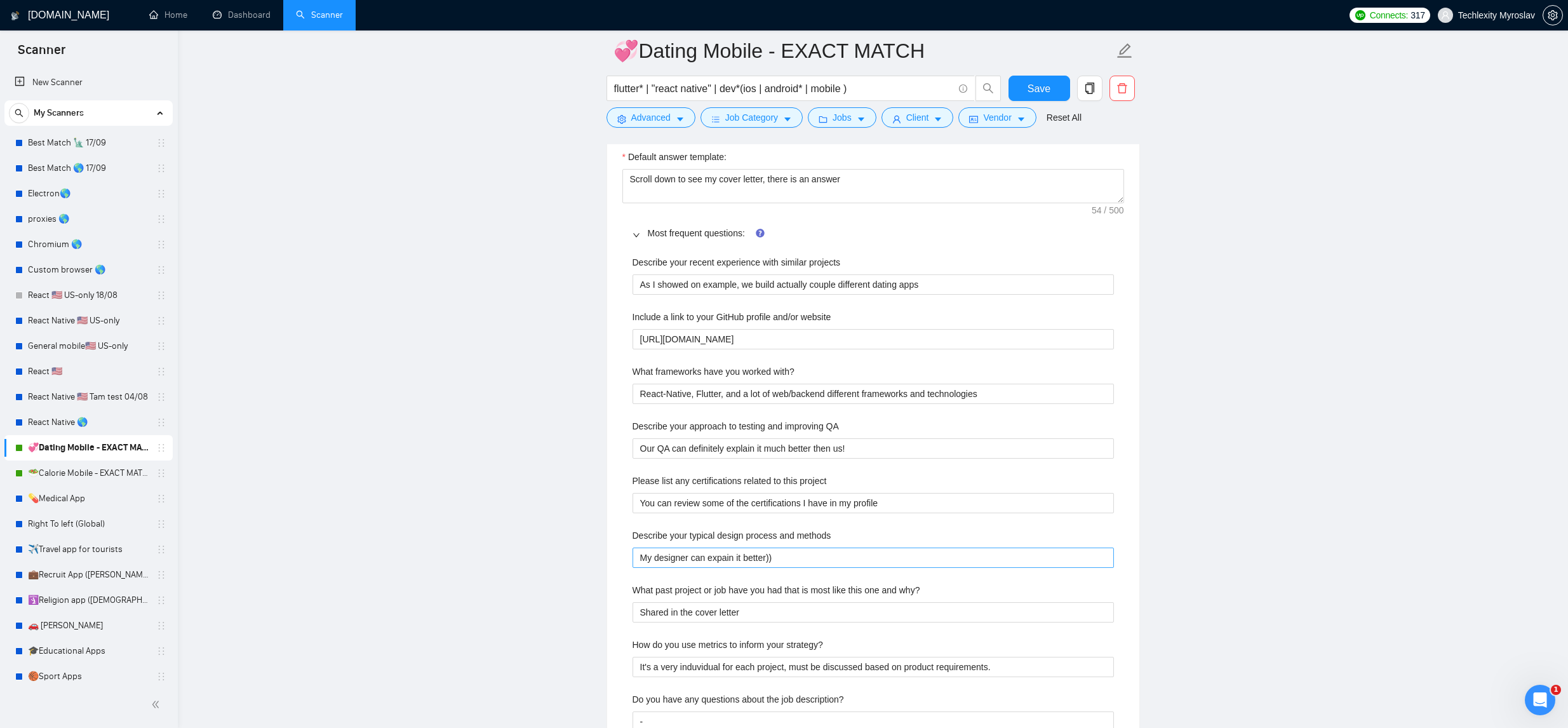
scroll to position [1276, 0]
click at [762, 449] on QA "Our QA can definitely explain it much better then us!" at bounding box center [873, 447] width 482 height 21
drag, startPoint x: 879, startPoint y: 451, endPoint x: 880, endPoint y: 435, distance: 16.0
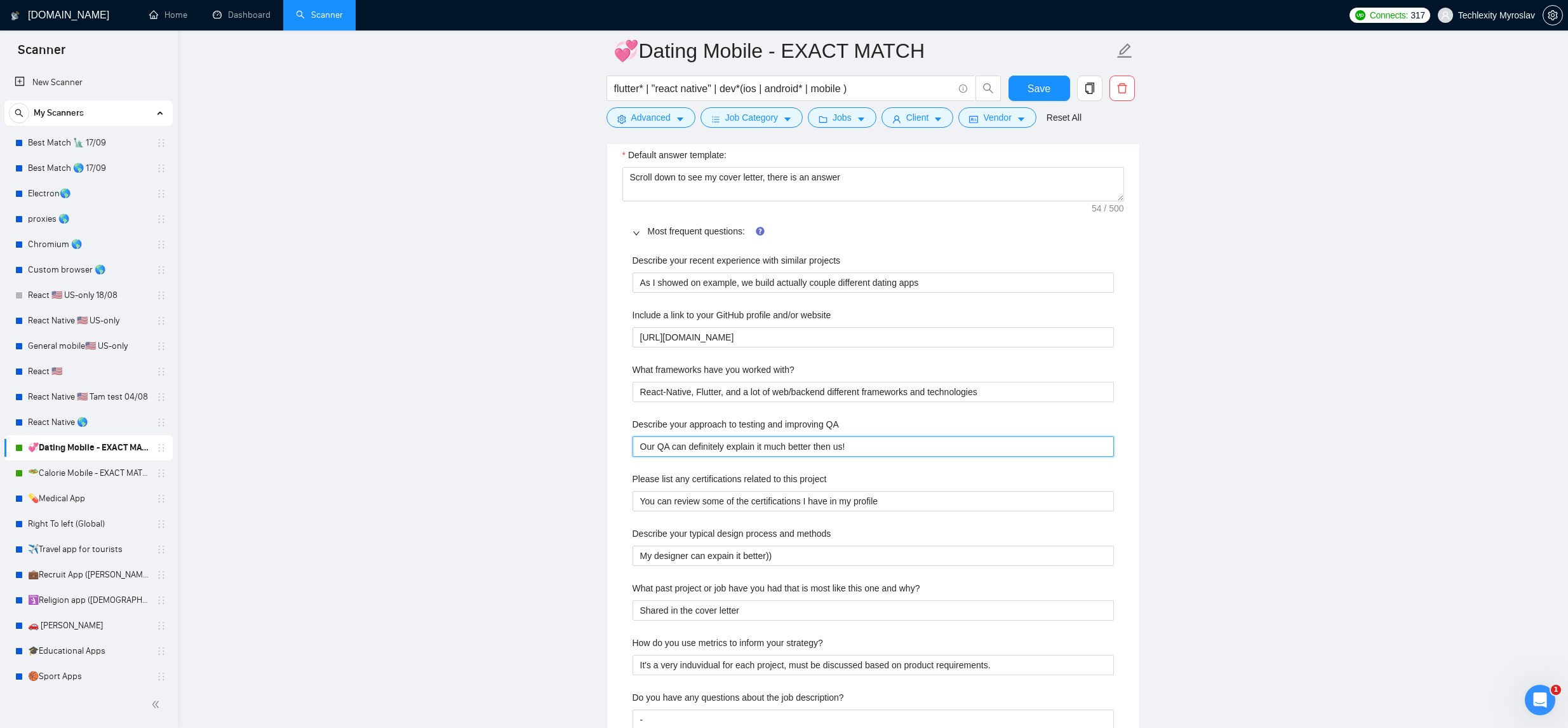
click at [880, 435] on div "Describe your approach to testing and improving QA Our QA can definitely explai…" at bounding box center [873, 437] width 482 height 39
type QA "Our QA can definitely explain it much better then us"
type QA "Our QA can definitely explain it much better then u"
type QA "Our QA can definitely explain it much better then"
type QA "Our QA can definitely explain it much better then n"
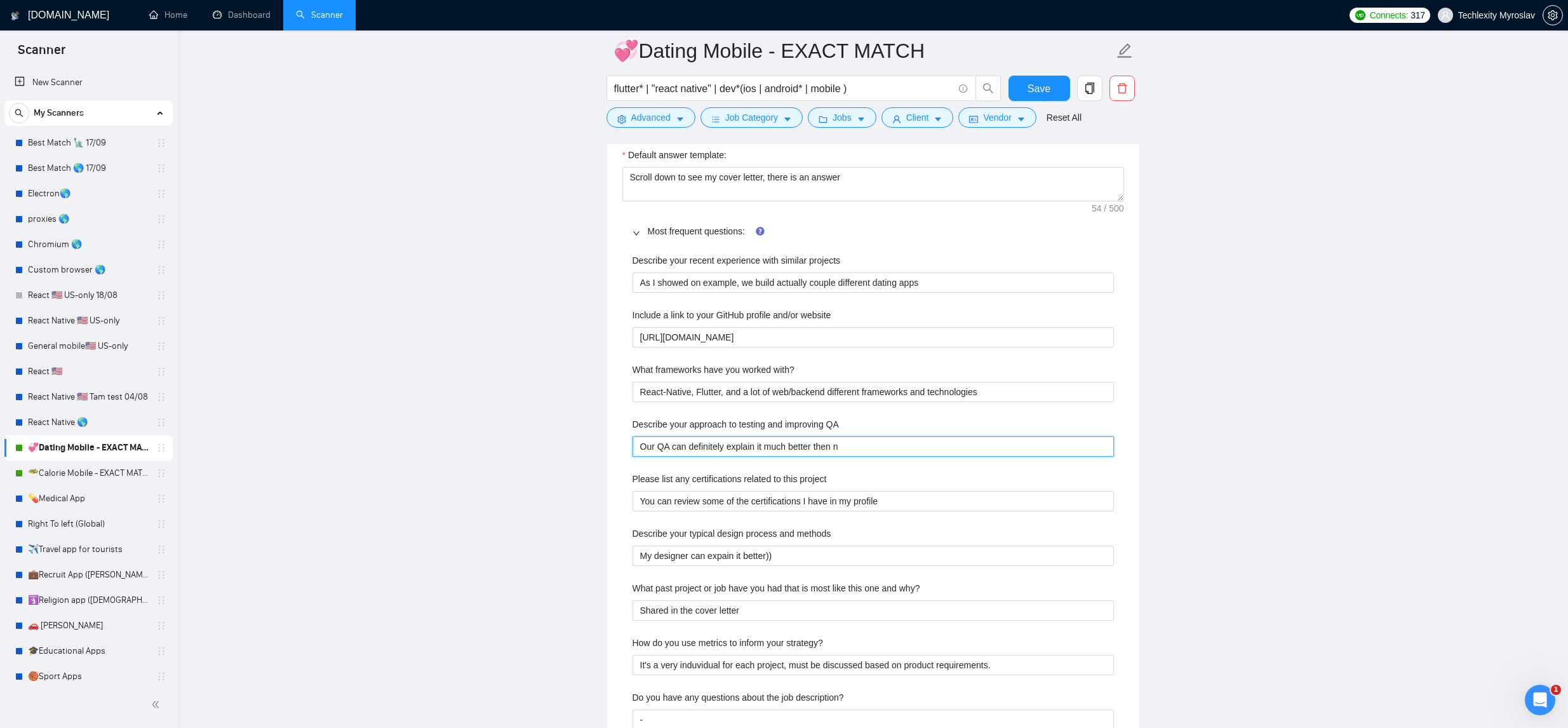
type QA "Our QA can definitely explain it much better then ne"
type QA "Our QA can definitely explain it much better then n"
type QA "Our QA can definitely explain it much better then"
type QA "Our QA can definitely explain it much better then m"
type QA "Our QA can definitely explain it much better then me"
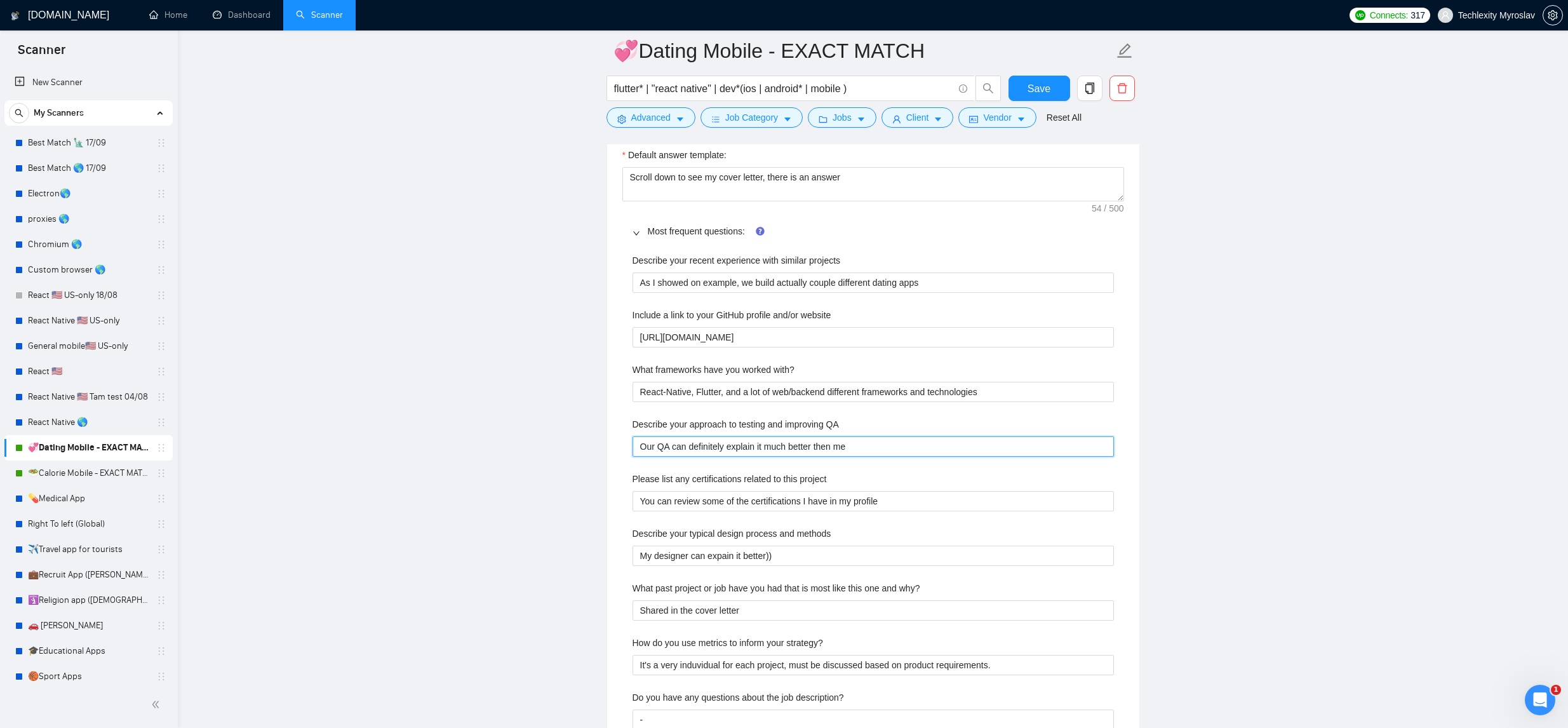
type QA "Our QA can definitely explain it much better then me)"
type QA "Our QA can definitely explain it much better then me))"
click at [1035, 77] on button "Save" at bounding box center [1039, 88] width 62 height 25
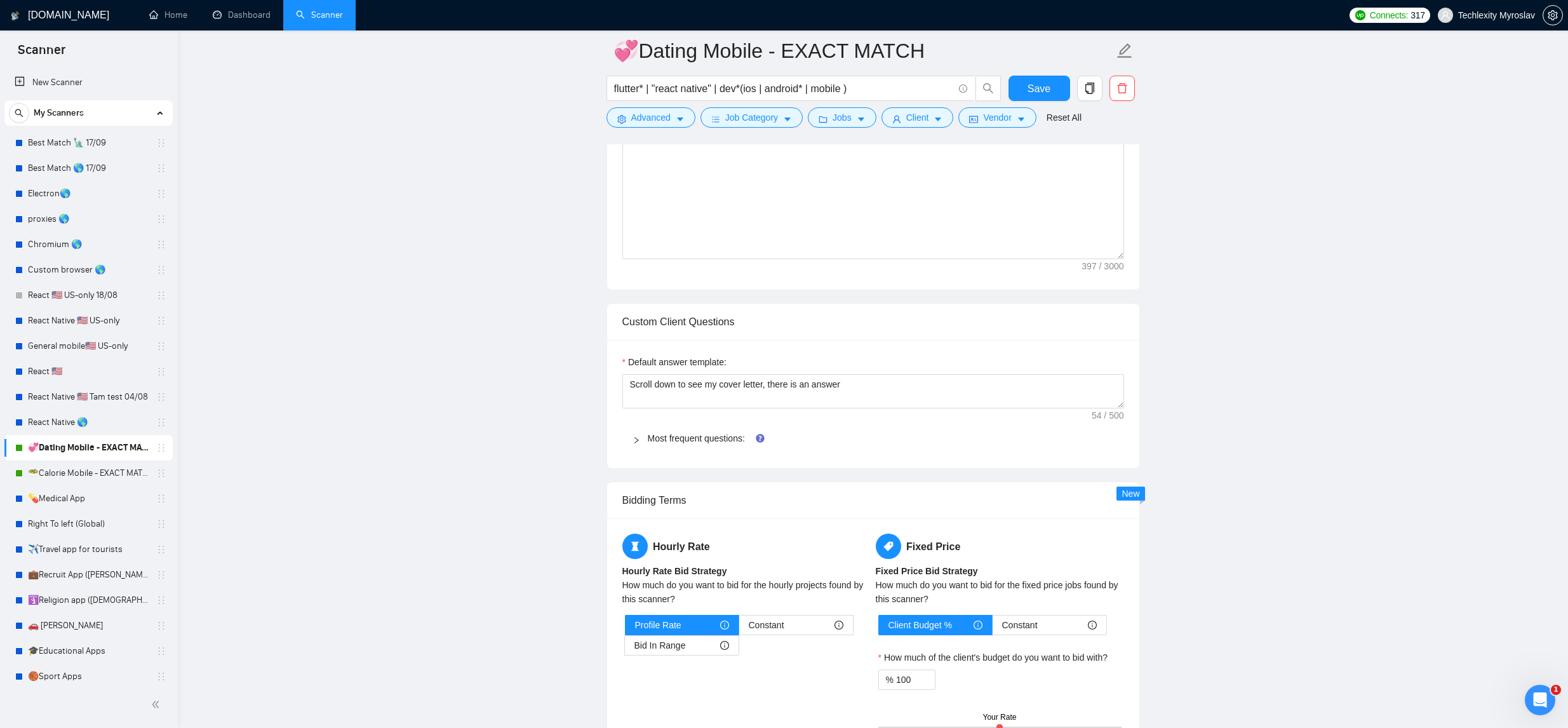
click at [699, 444] on span "Most frequent questions:" at bounding box center [881, 438] width 466 height 14
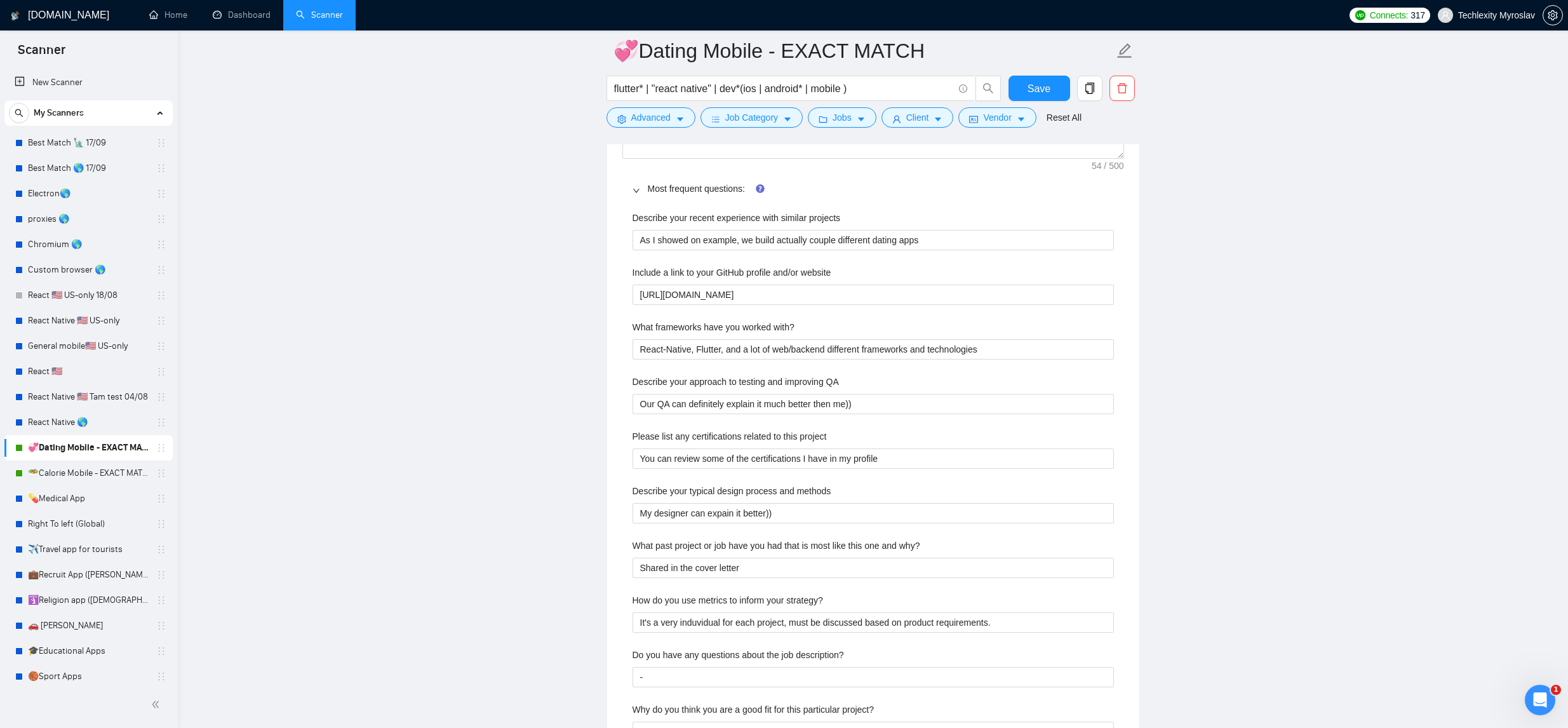
scroll to position [1337, 0]
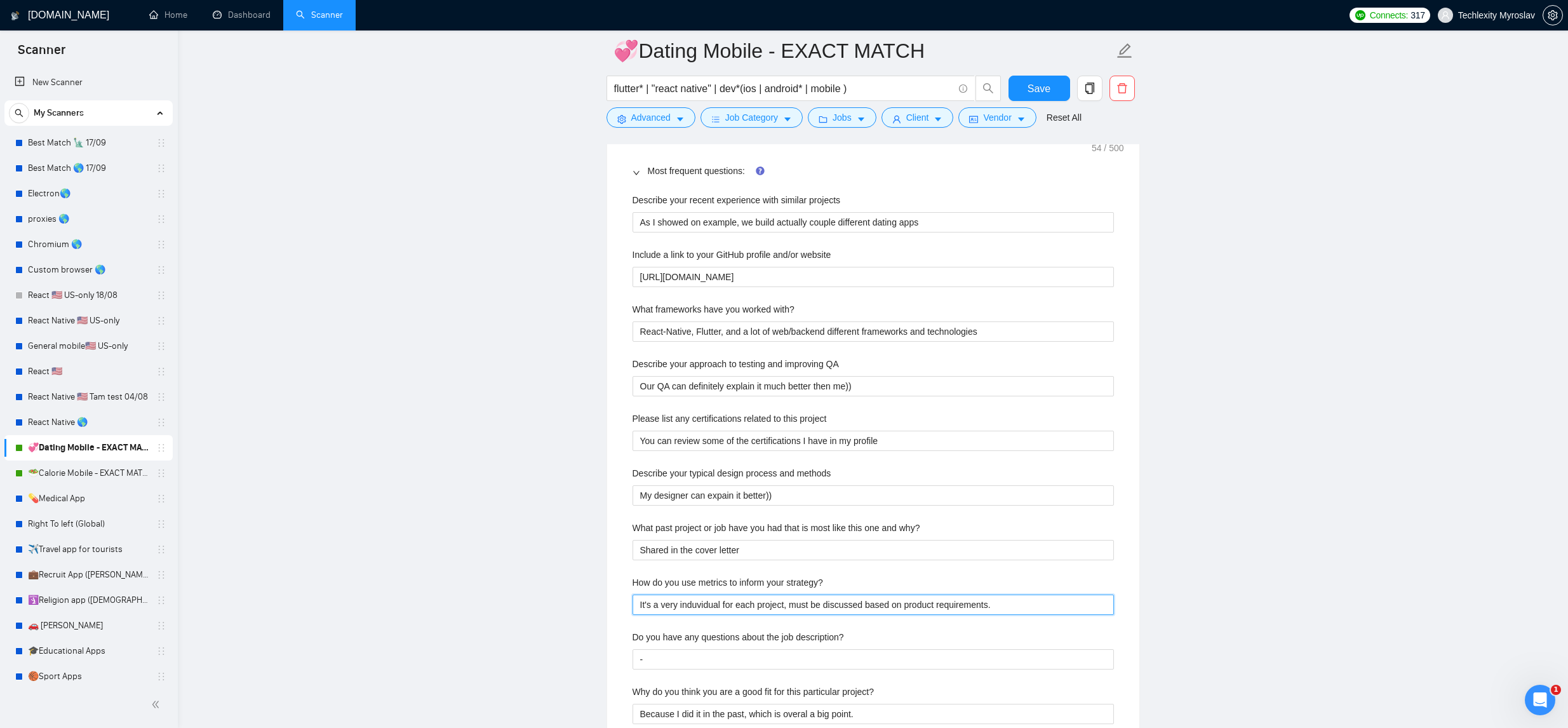
click at [827, 605] on strategy\? "It's a very induvidual for each project, must be discussed based on product req…" at bounding box center [873, 605] width 482 height 21
click at [727, 660] on description\? "-" at bounding box center [873, 660] width 482 height 21
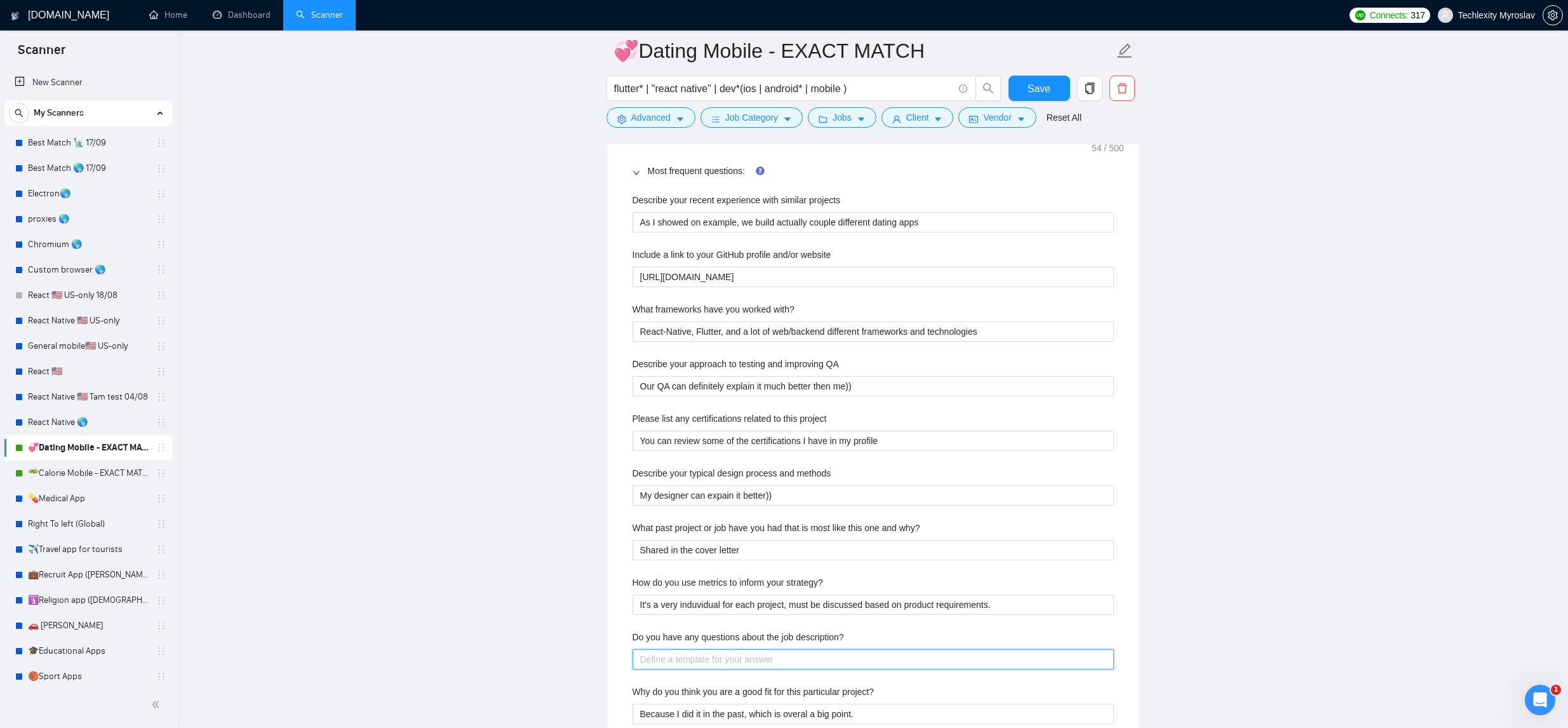
type description\? "I"
type description\? "I w"
type description\? "I wi"
type description\? "I wil"
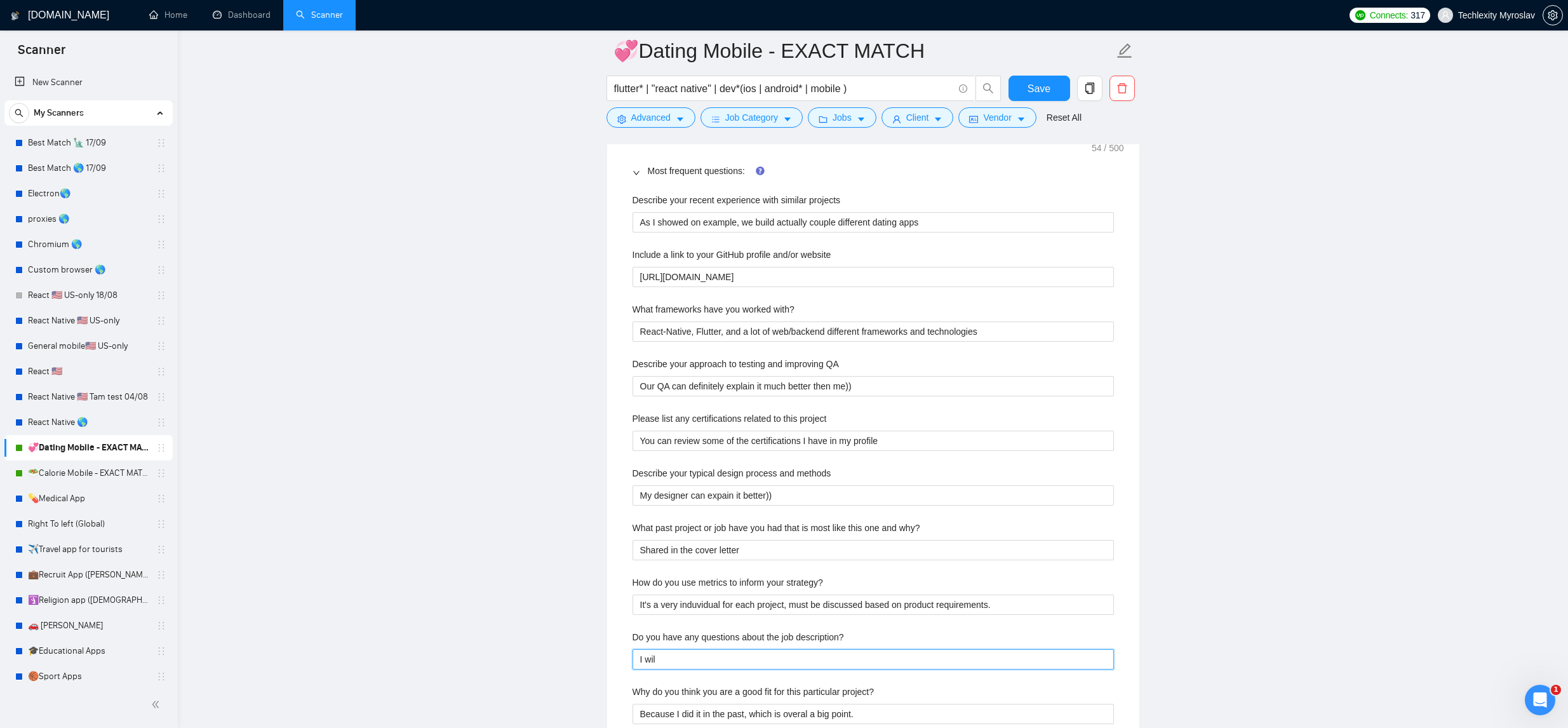
type description\? "I will"
type description\? "I will h"
type description\? "I will ha"
type description\? "I will hav"
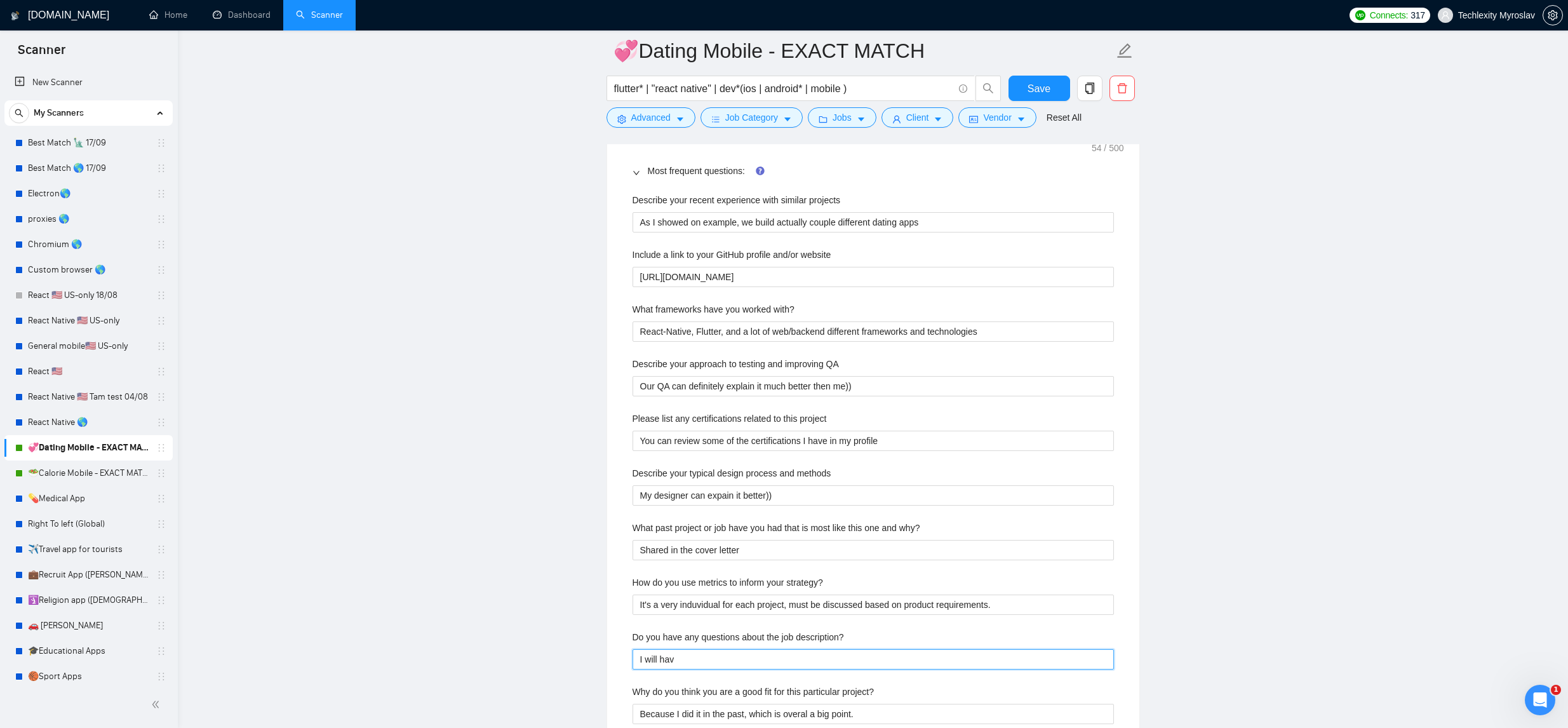
type description\? "I will have"
type description\? "I will have s"
type description\? "I will have so"
type description\? "I will have som"
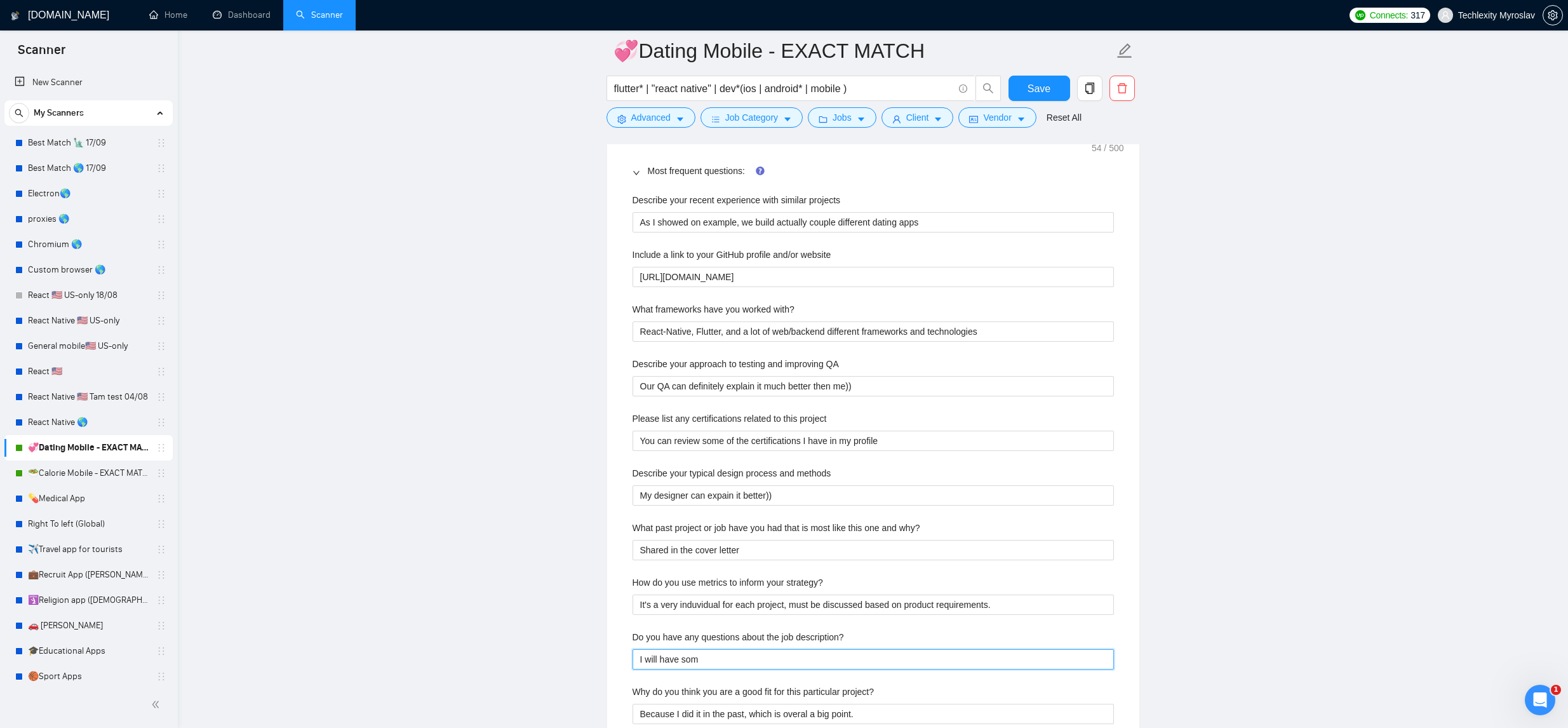
type description\? "I will have some"
type description\? "I will have some,"
type description\? "I will have some, wo"
type description\? "I will have some, wou"
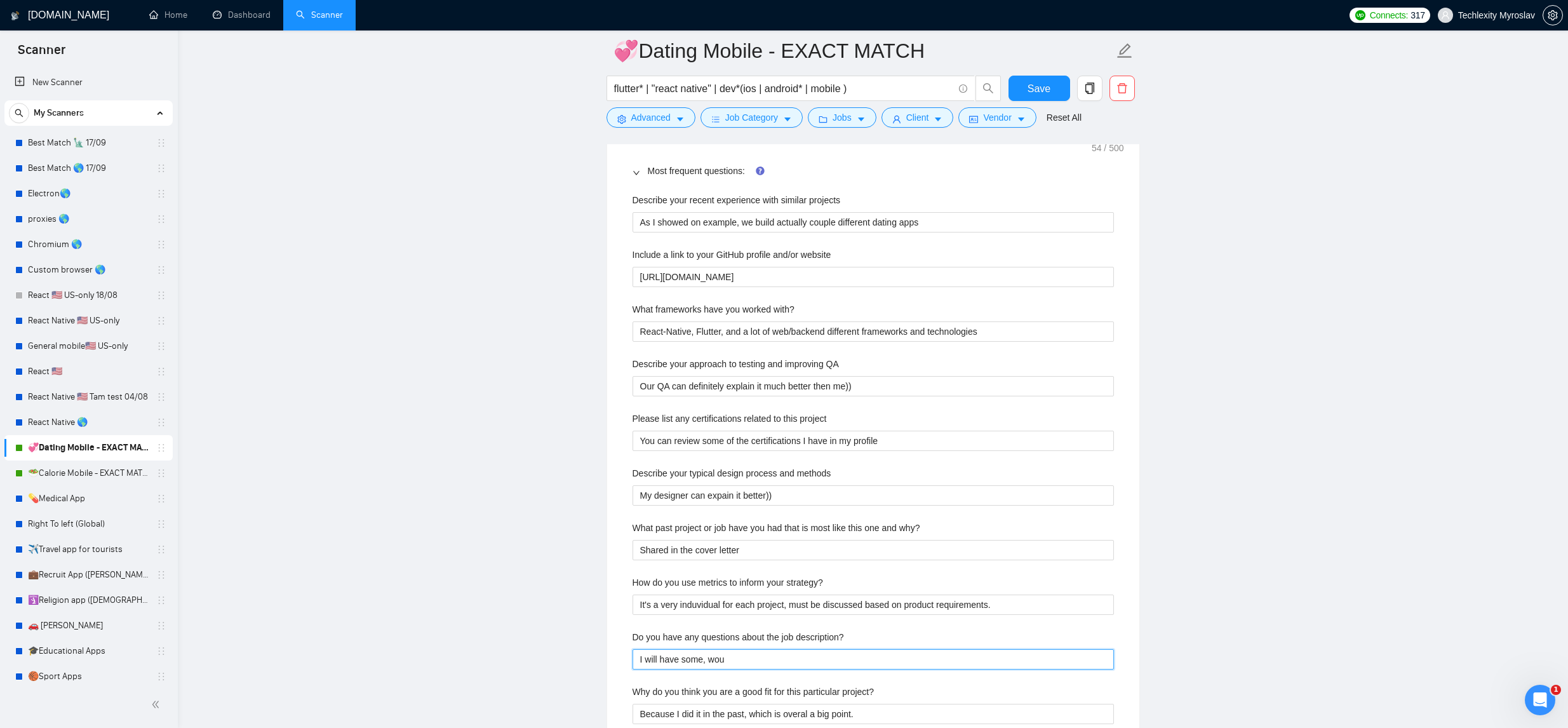
type description\? "I will have some, wo"
type description\? "I will have some, w"
type description\? "I will have some,"
type description\? "I will have some, p"
type description\? "I will have some, pr"
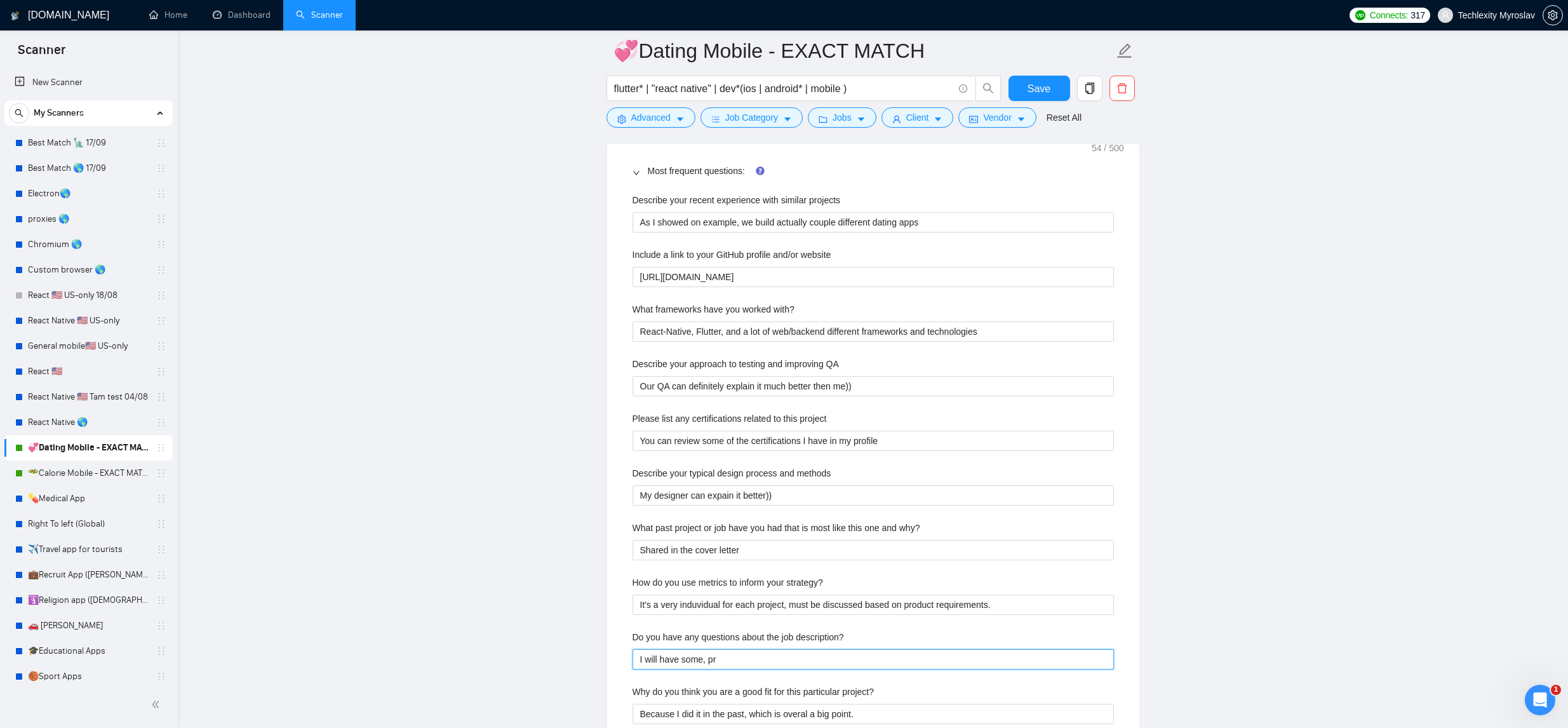
type description\? "I will have some, pre"
type description\? "I will have some, pref"
type description\? "I will have some, prefe"
type description\? "I will have some, prefer"
type description\? "I will have some, prefert"
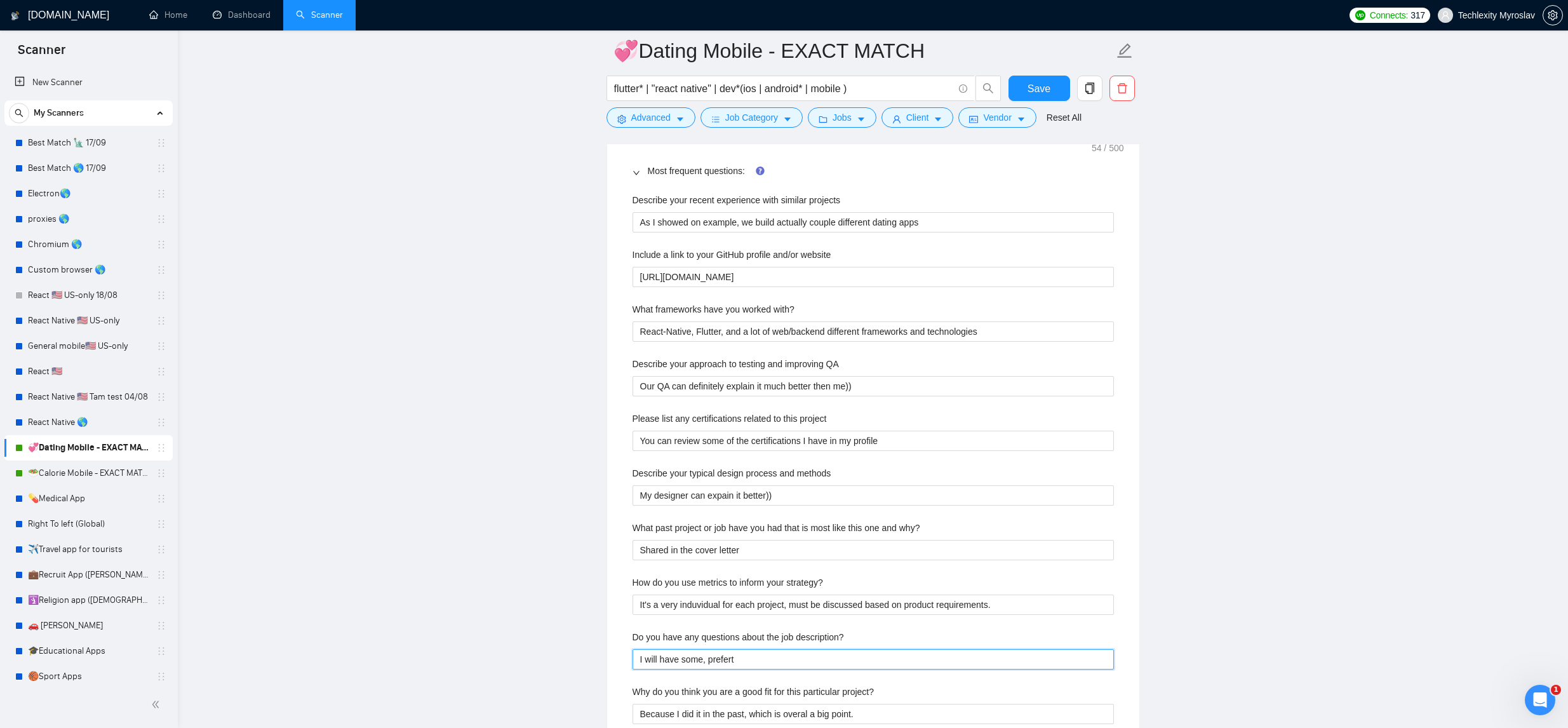
type description\? "I will have some, prefert"
type description\? "I will have some, prefer"
type description\? "I will have some, prefer t"
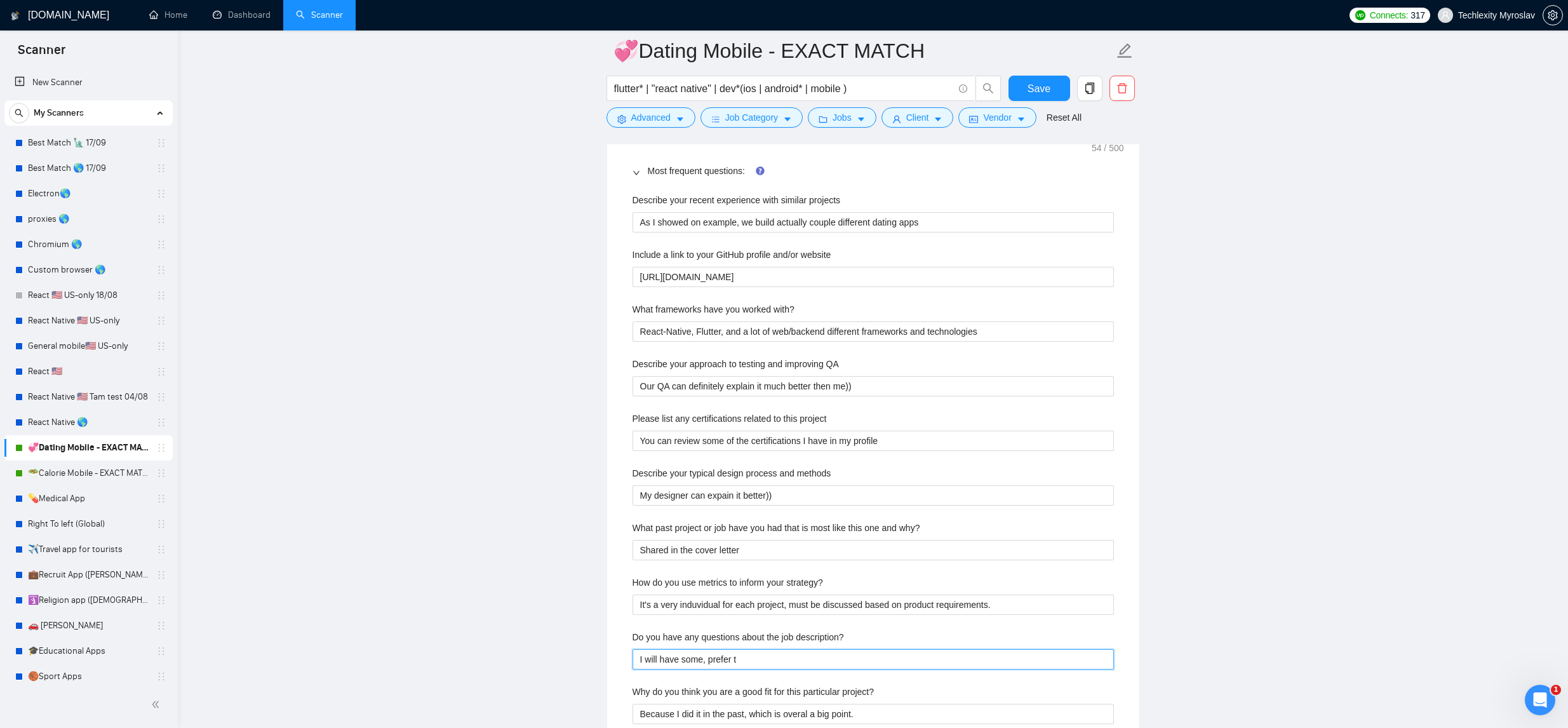
type description\? "I will have some, prefer to"
type description\? "I will have some, prefer to d"
type description\? "I will have some, prefer to di"
type description\? "I will have some, prefer to dis"
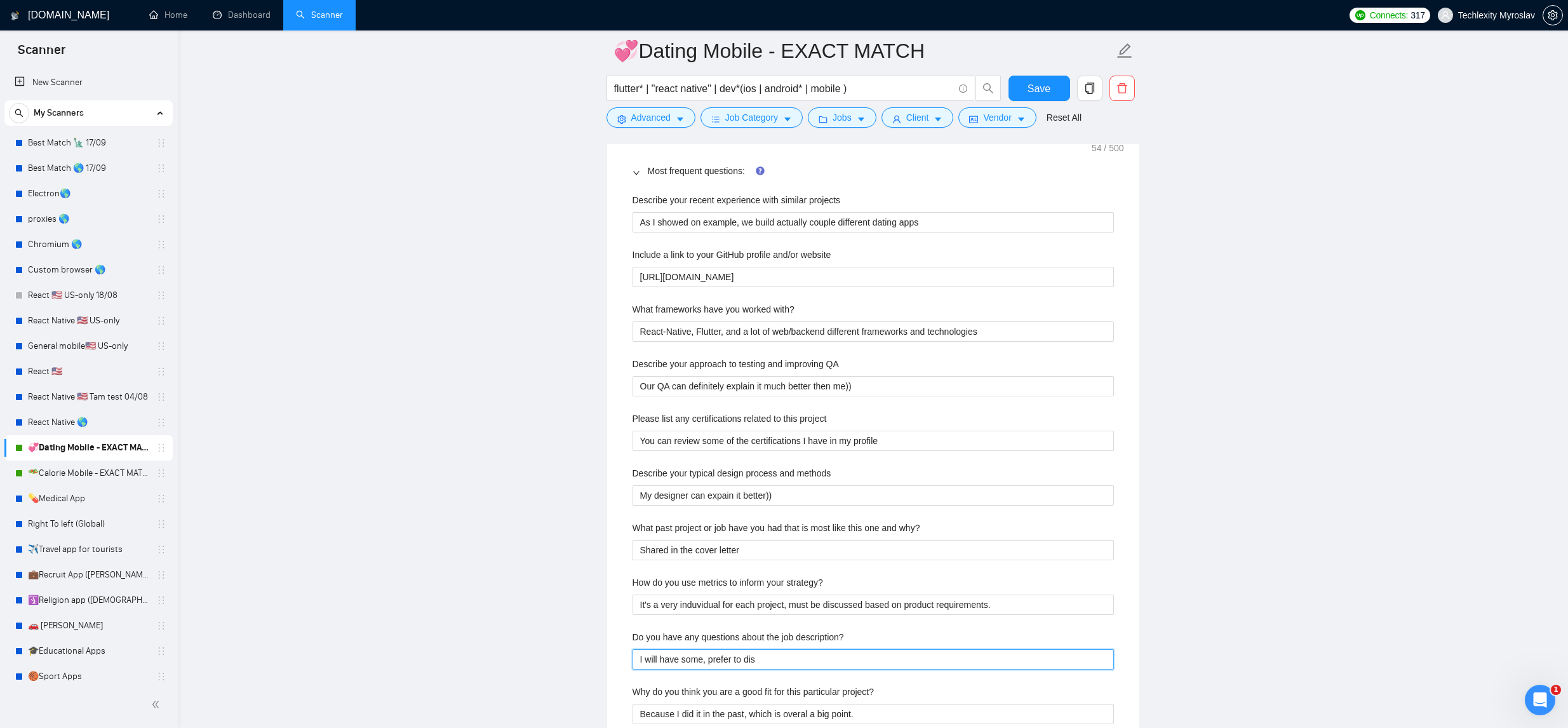
type description\? "I will have some, prefer to disc"
type description\? "I will have some, prefer to discu"
type description\? "I will have some, prefer to discus"
type description\? "I will have some, prefer to discuss"
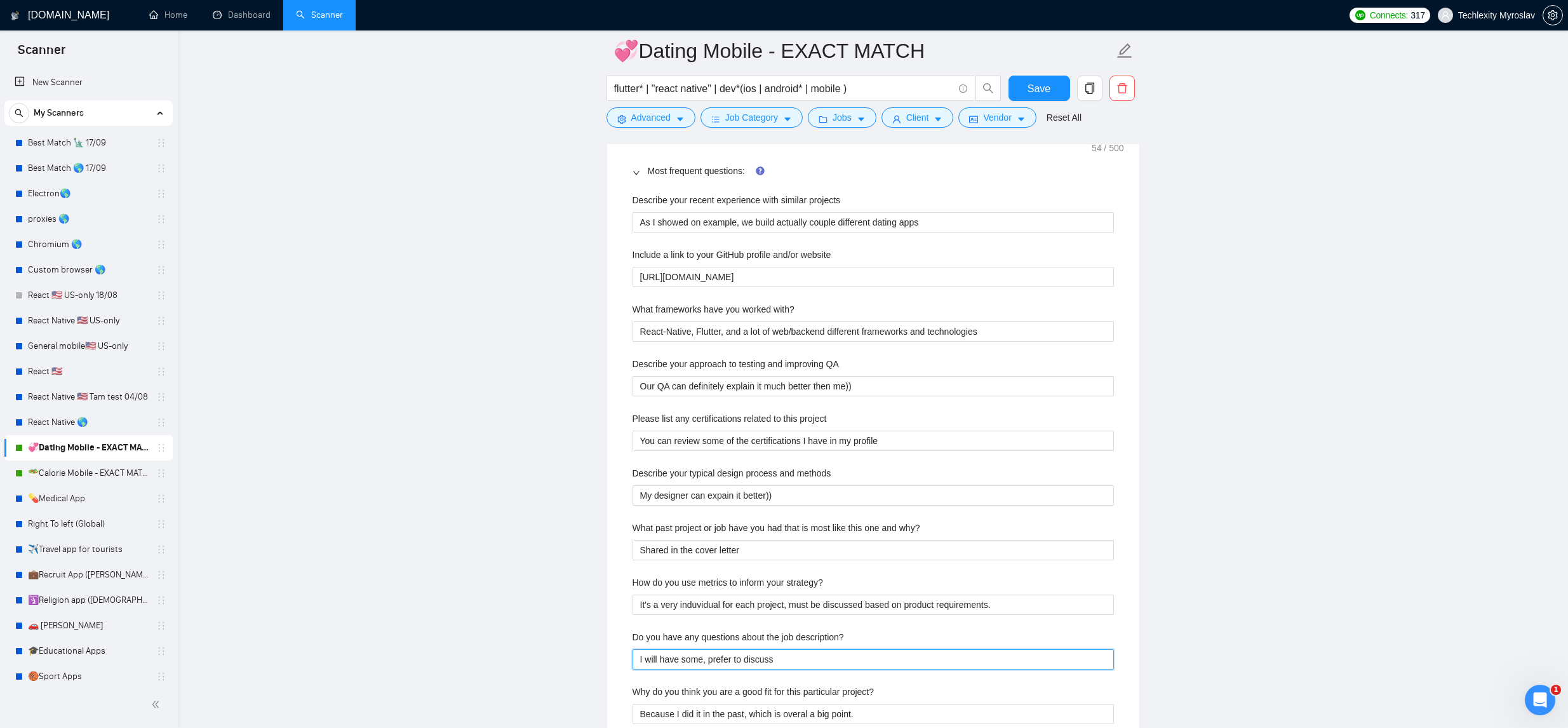
type description\? "I will have some, prefer to discuss o"
type description\? "I will have some, prefer to discuss on"
type description\? "I will have some, prefer to discuss on t"
type description\? "I will have some, prefer to discuss on th"
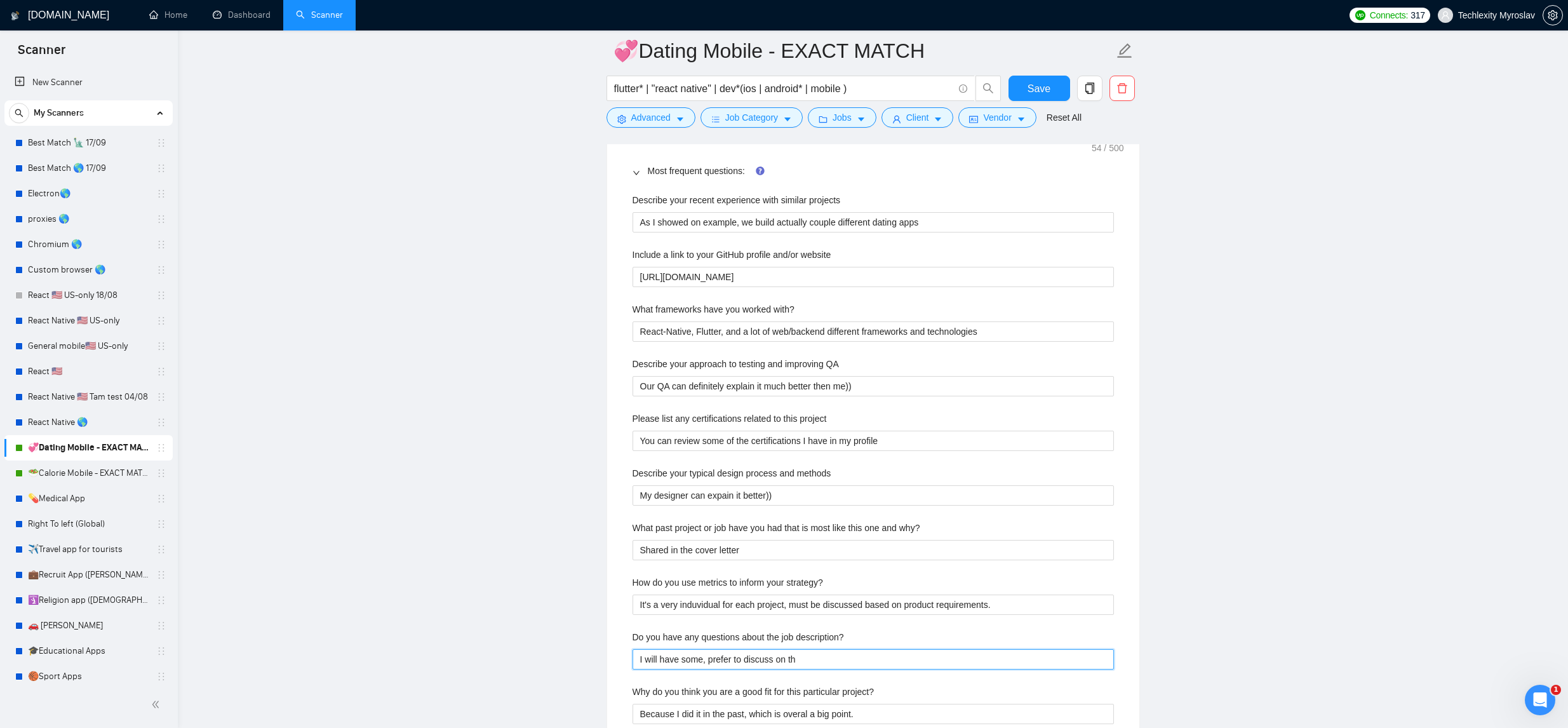
type description\? "I will have some, prefer to discuss on the"
type description\? "I will have some, prefer to discuss on the c"
type description\? "I will have some, prefer to discuss on the ca"
type description\? "I will have some, prefer to discuss on the cal"
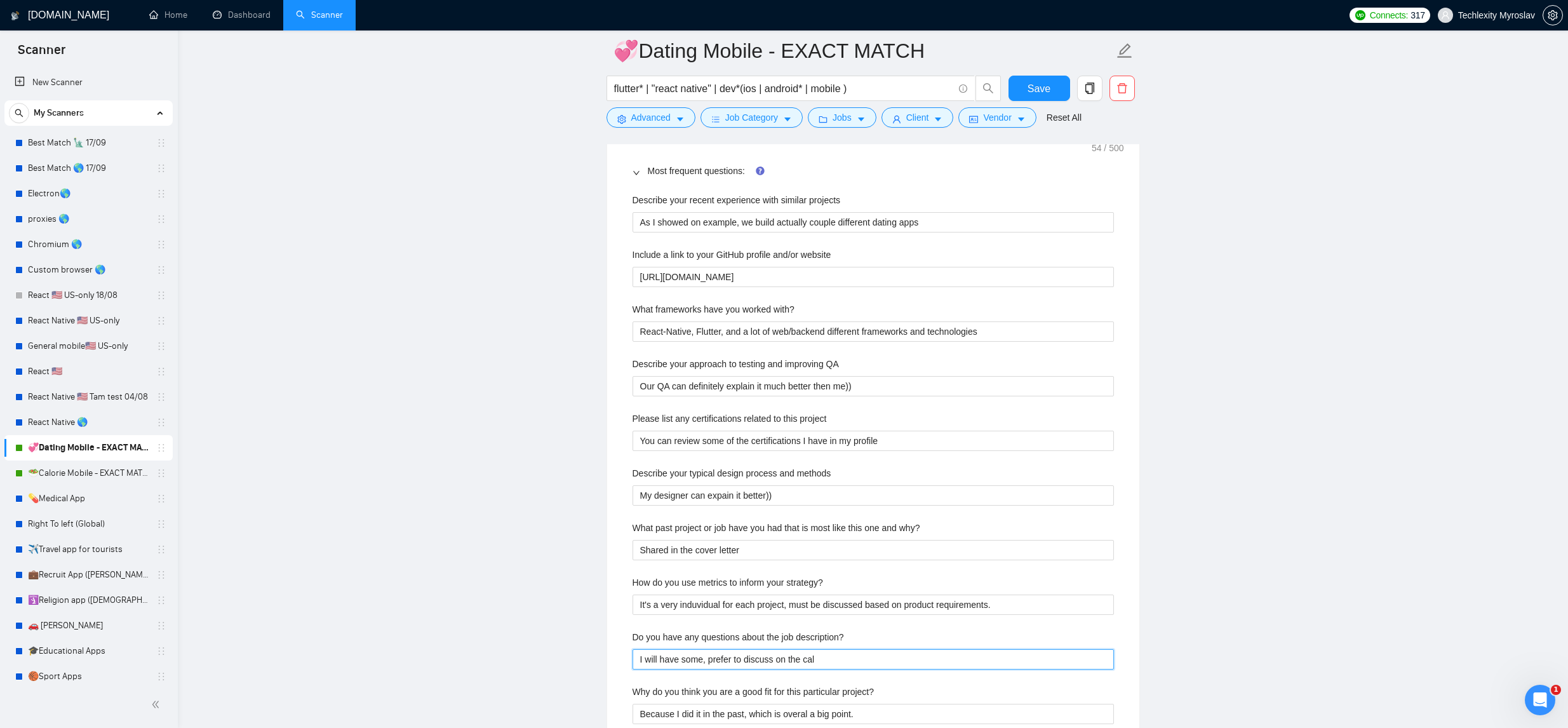
type description\? "I will have some, prefer to discuss on the call"
type description\? "I will have some, prefer to discuss on the call i"
type description\? "I will have some, prefer to discuss on the call if"
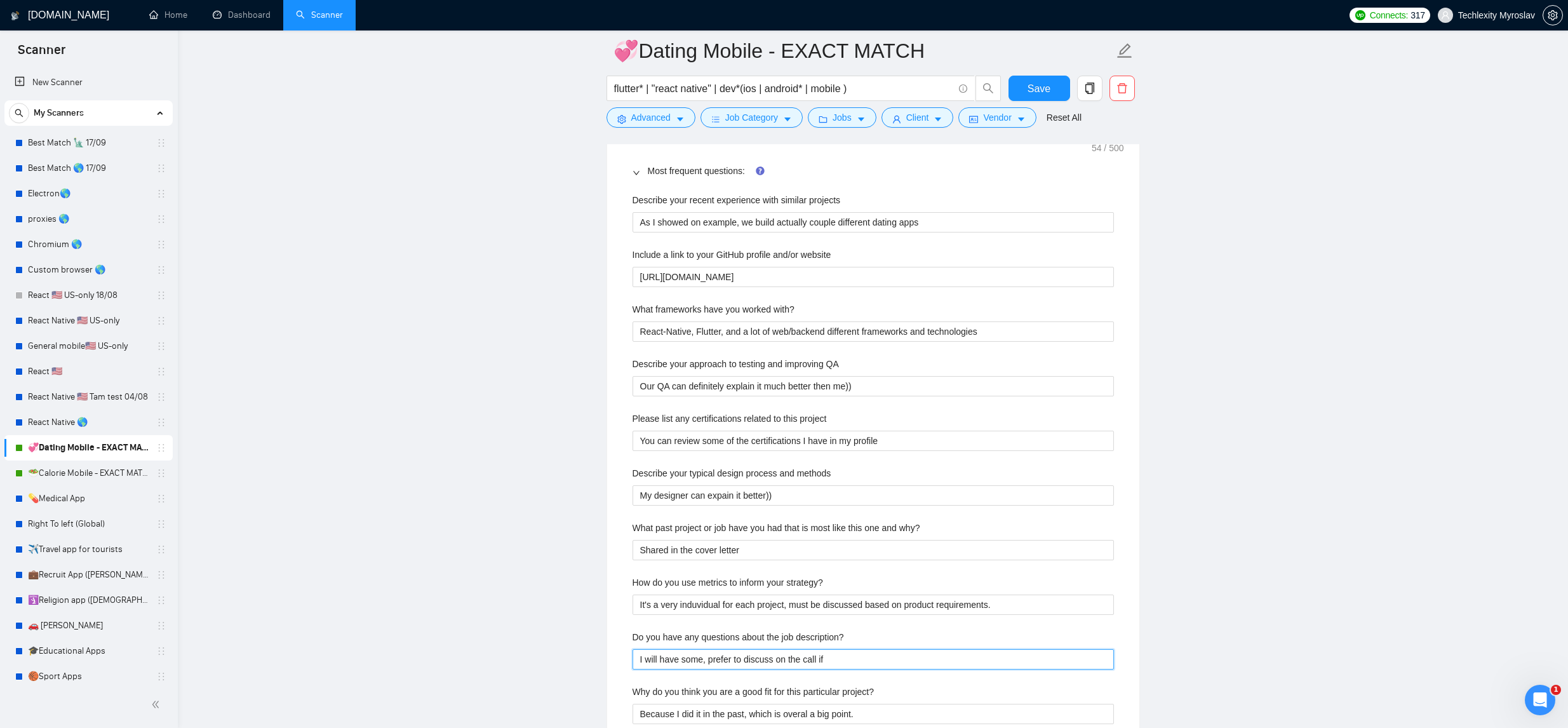
type description\? "I will have some, prefer to discuss on the call if p"
type description\? "I will have some, prefer to discuss on the call if po"
type description\? "I will have some, prefer to discuss on the call if pos"
type description\? "I will have some, prefer to discuss on the call if poss"
type description\? "I will have some, prefer to discuss on the call if possi"
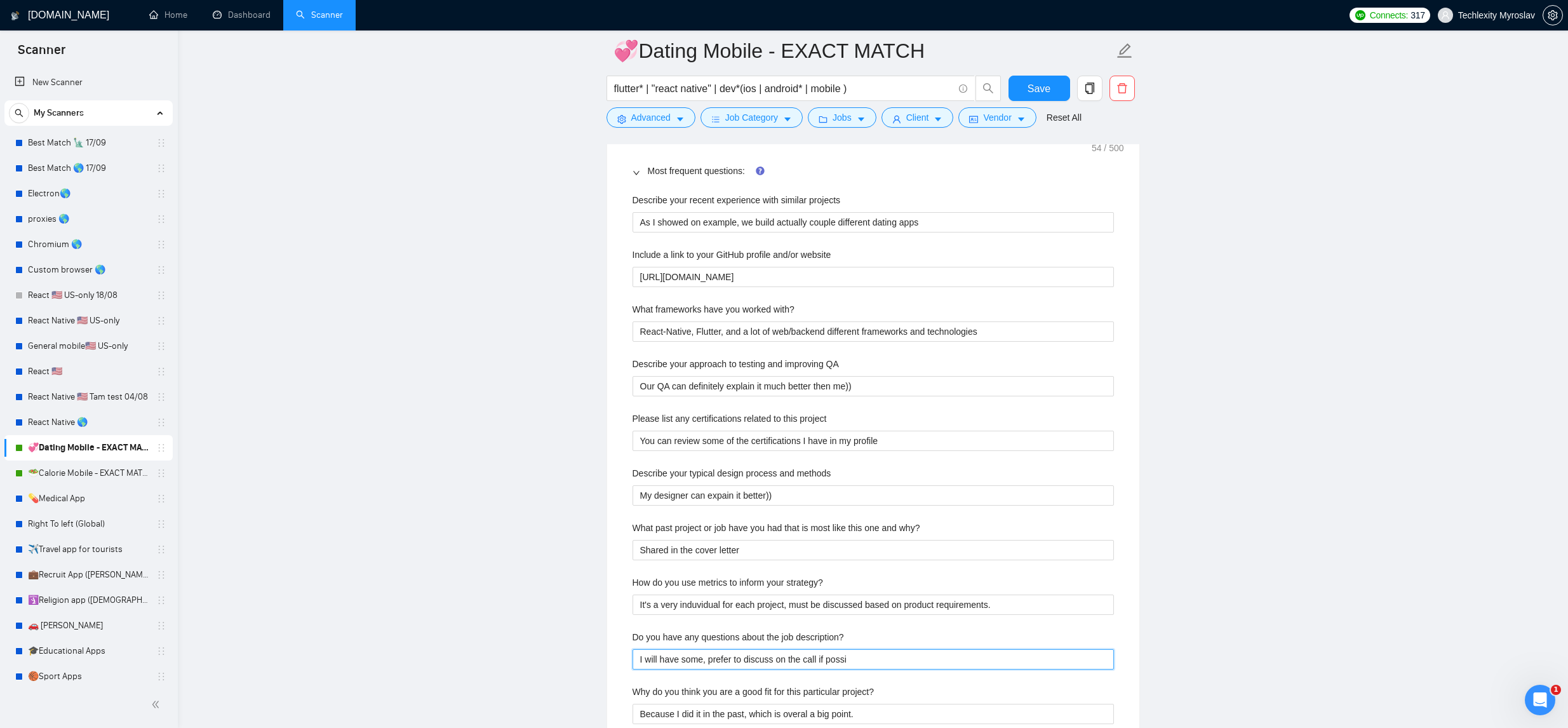
type description\? "I will have some, prefer to discuss on the call if possib"
type description\? "I will have some, prefer to discuss on the call if possibl"
type description\? "I will have some, prefer to discuss on the call if possible"
drag, startPoint x: 821, startPoint y: 656, endPoint x: 625, endPoint y: 653, distance: 196.0
click at [622, 654] on div "Describe your recent experience with similar projects As I showed on example, w…" at bounding box center [873, 466] width 502 height 562
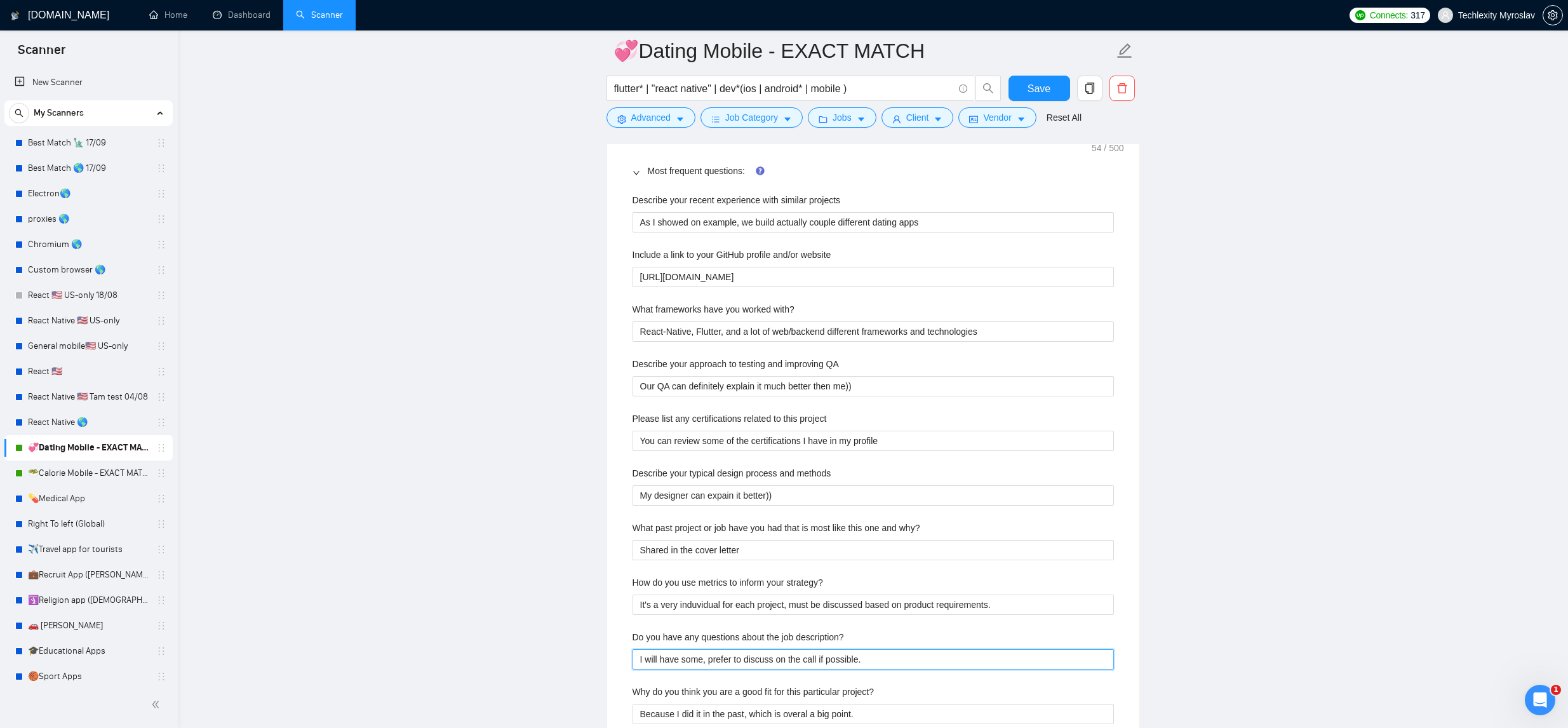
type description\? "I will have some, prefer to discuss on the call if possible."
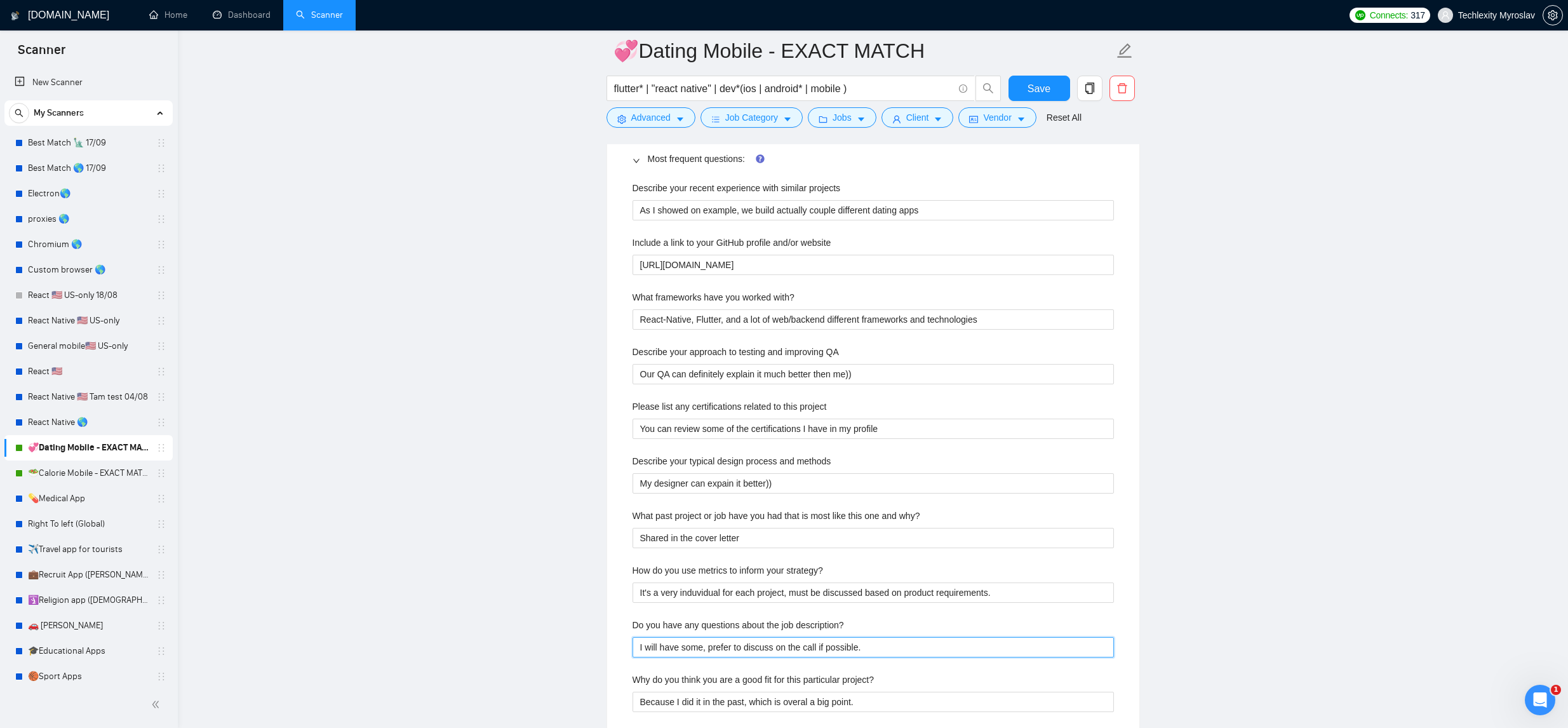
scroll to position [1388, 0]
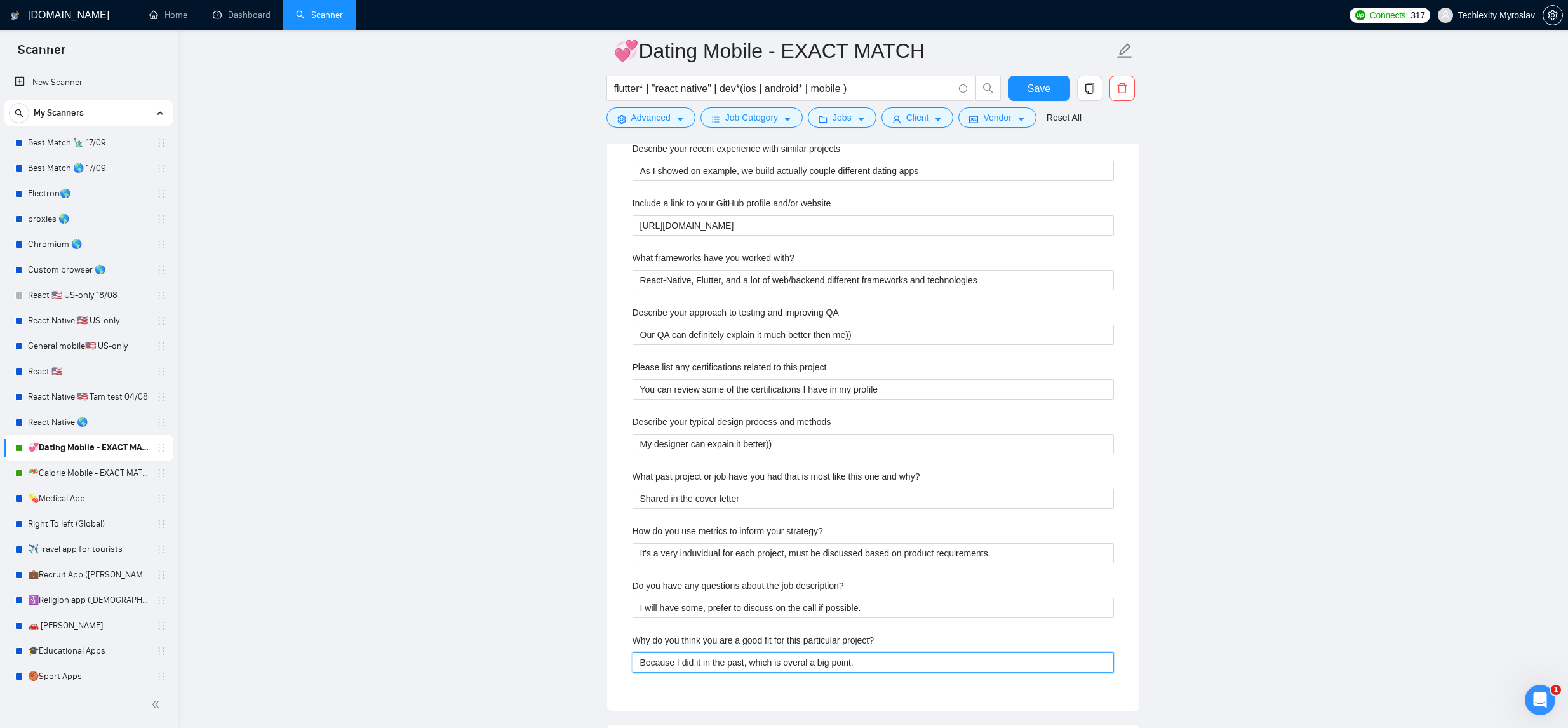
drag, startPoint x: 878, startPoint y: 664, endPoint x: 601, endPoint y: 660, distance: 277.0
click at [600, 660] on main "💞Dating Mobile - EXACT MATCH flutter* | "react native" | dev*(ios | android* | …" at bounding box center [872, 373] width 1349 height 3421
drag, startPoint x: 1037, startPoint y: 95, endPoint x: 871, endPoint y: 20, distance: 182.2
click at [1037, 95] on span "Save" at bounding box center [1039, 88] width 23 height 16
